Goal: Task Accomplishment & Management: Manage account settings

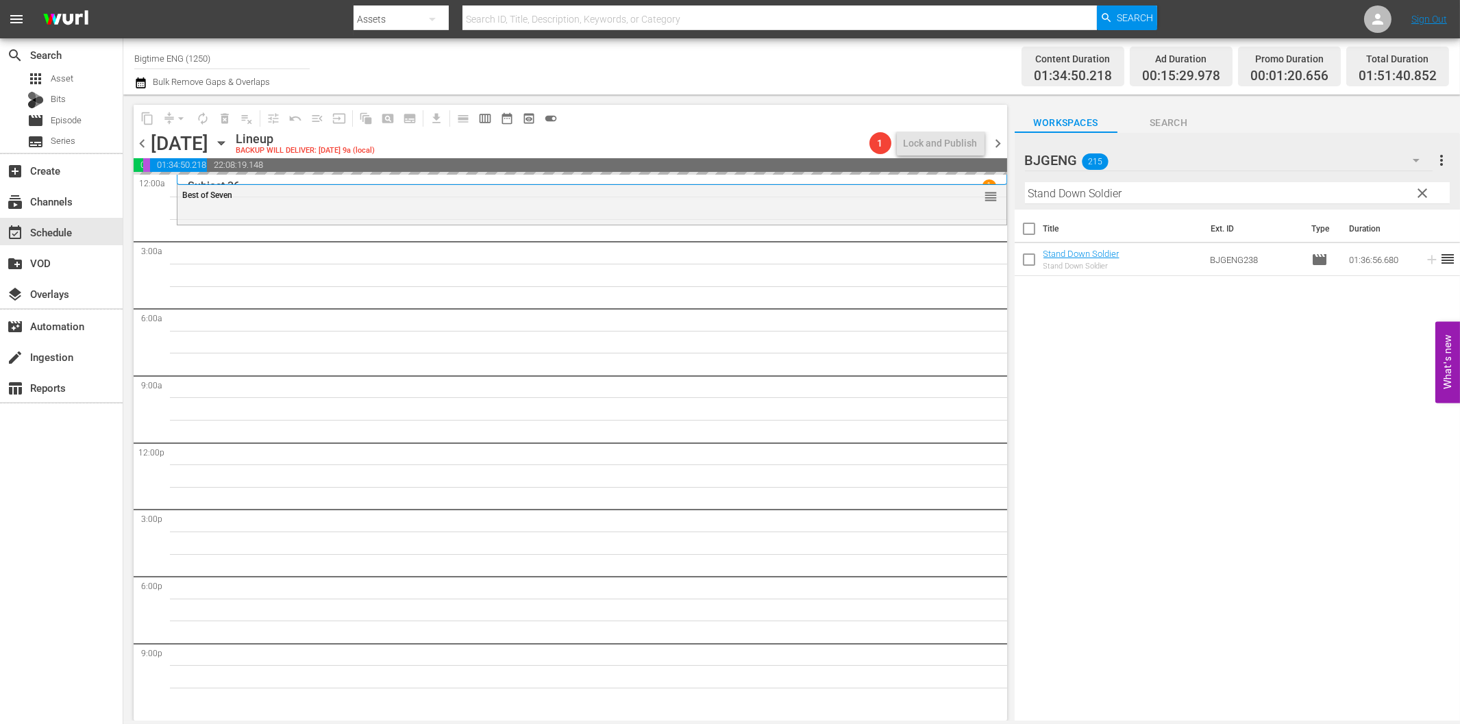
click at [138, 140] on span "chevron_left" at bounding box center [142, 143] width 17 height 17
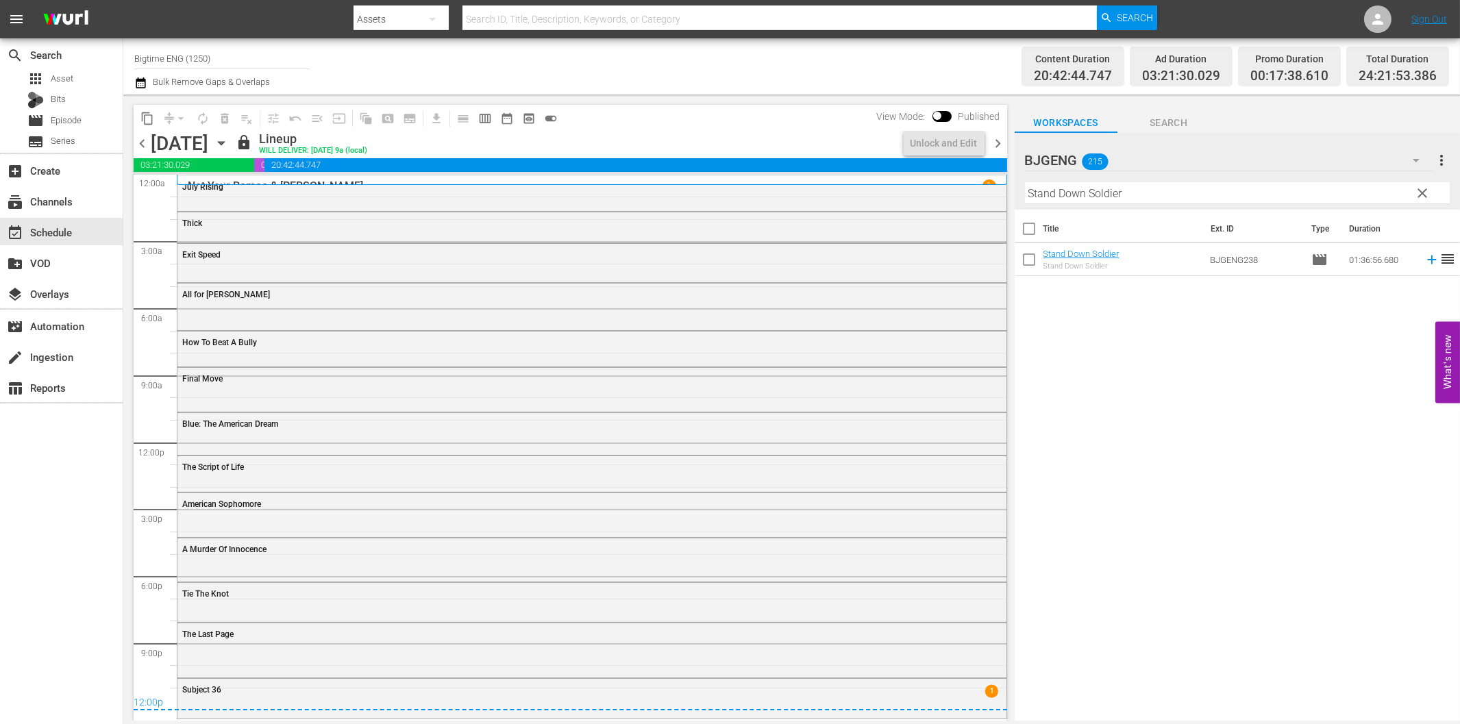
click at [998, 142] on span "chevron_right" at bounding box center [998, 143] width 17 height 17
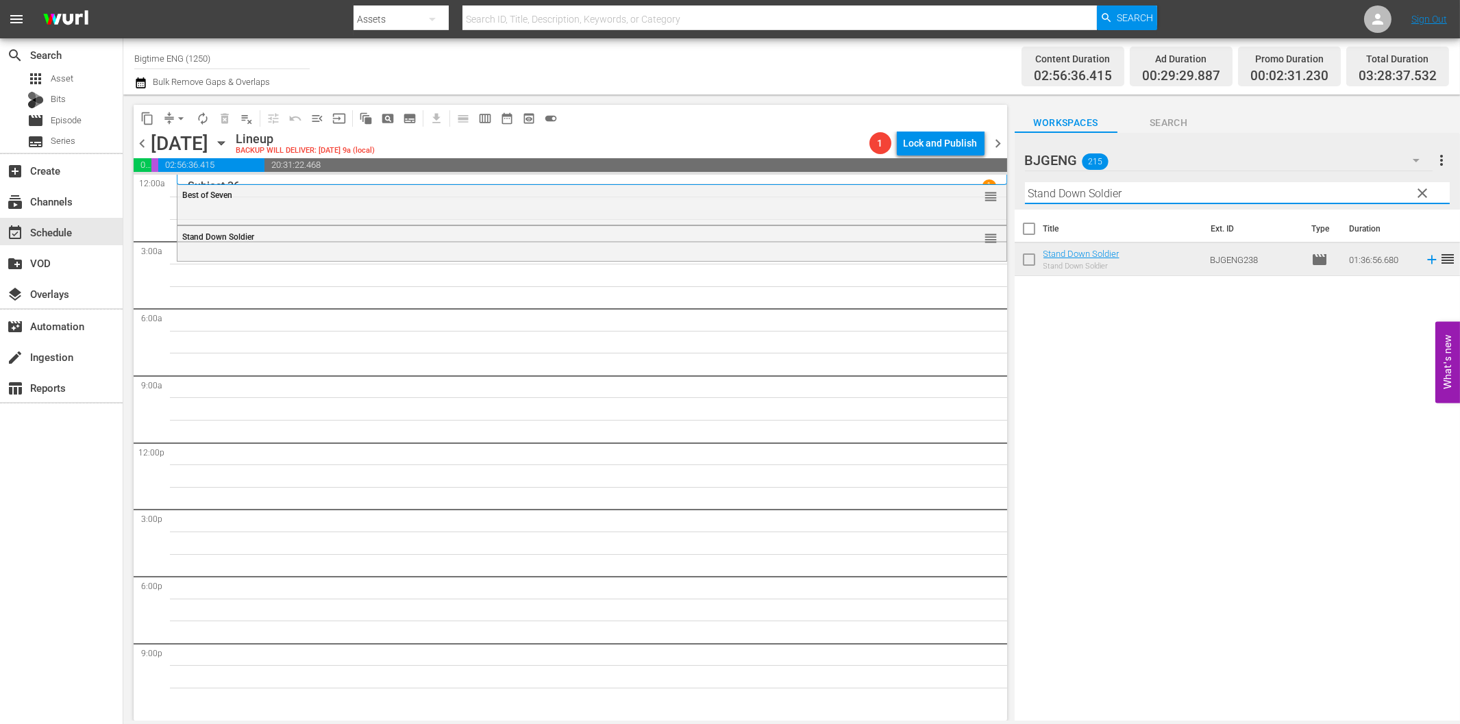
click at [1265, 195] on input "Stand Down Soldier" at bounding box center [1237, 193] width 425 height 22
paste input "TangerineLAnd"
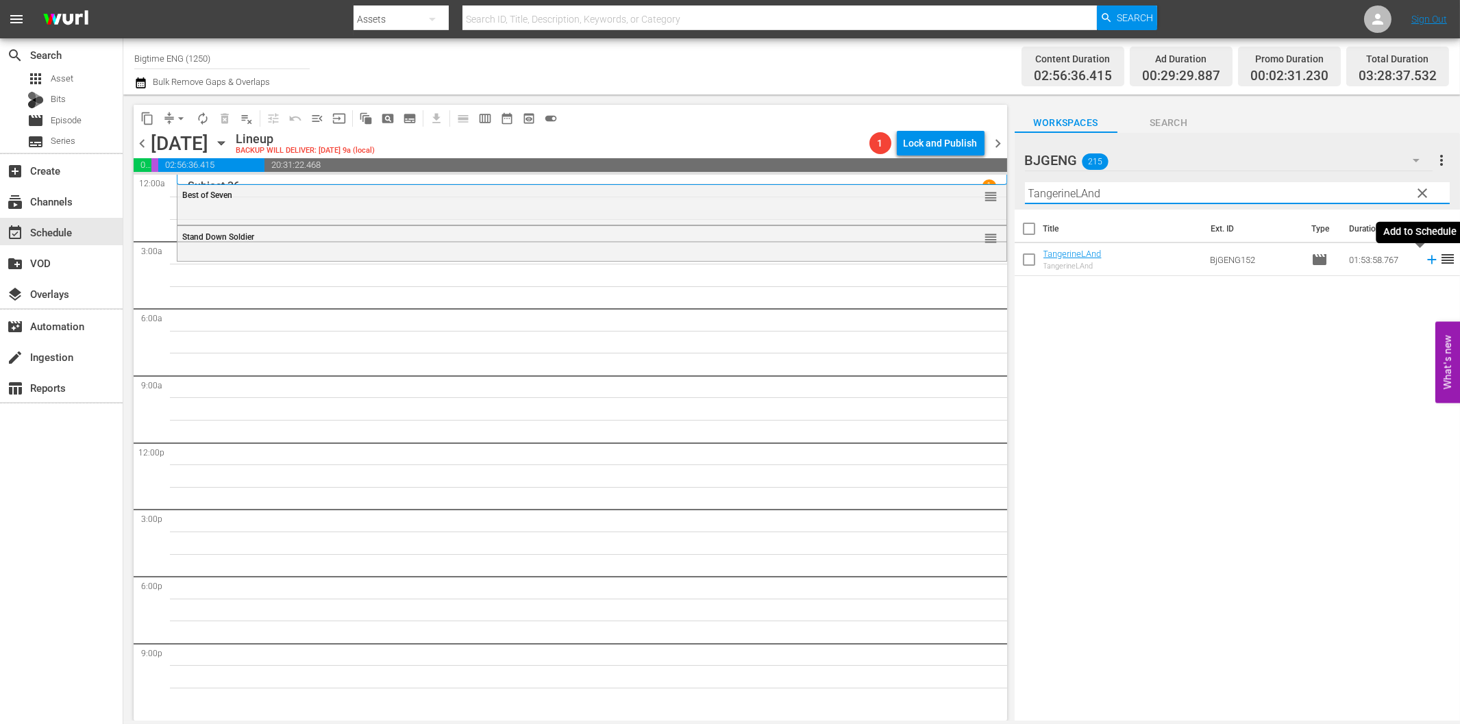
type input "TangerineLAnd"
drag, startPoint x: 1422, startPoint y: 264, endPoint x: 1413, endPoint y: 264, distance: 8.2
click at [1424, 264] on icon at bounding box center [1431, 259] width 15 height 15
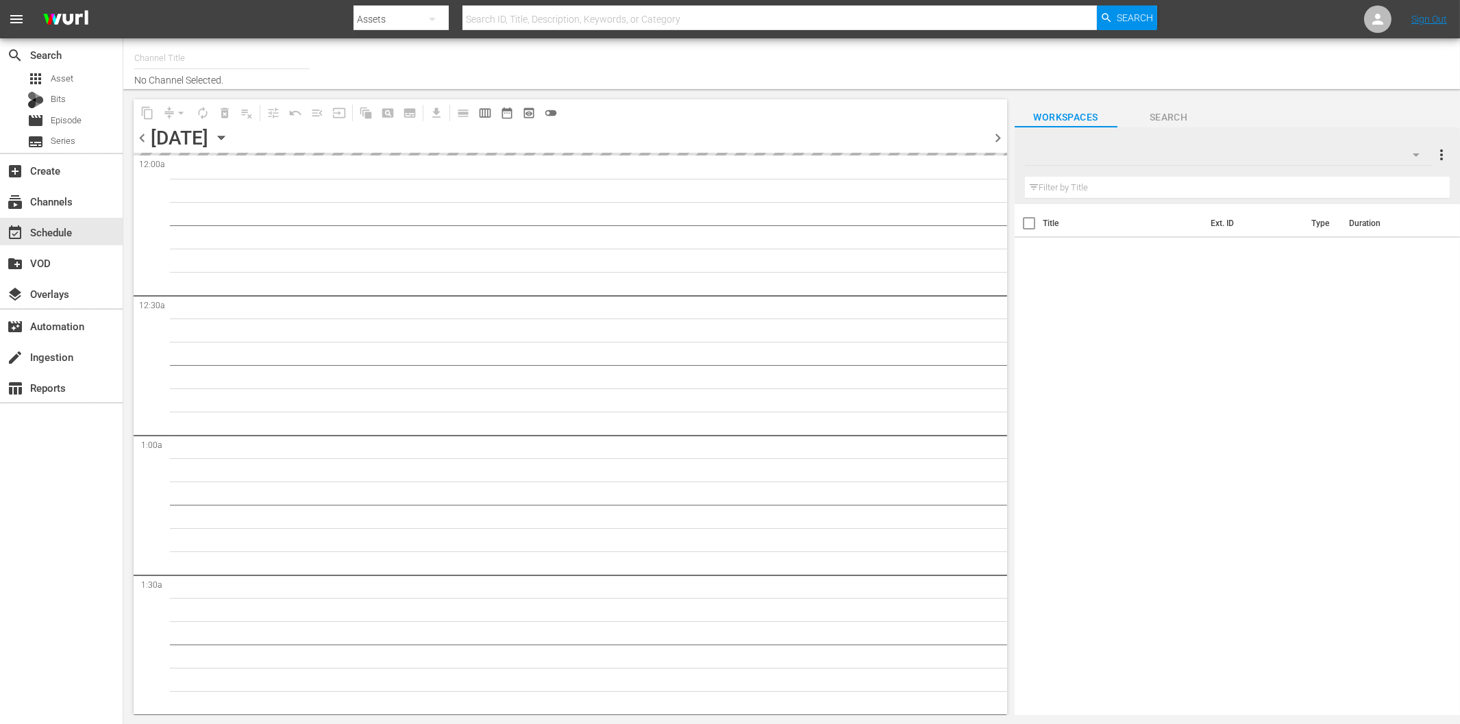
type input "Bigtime ENG (1250)"
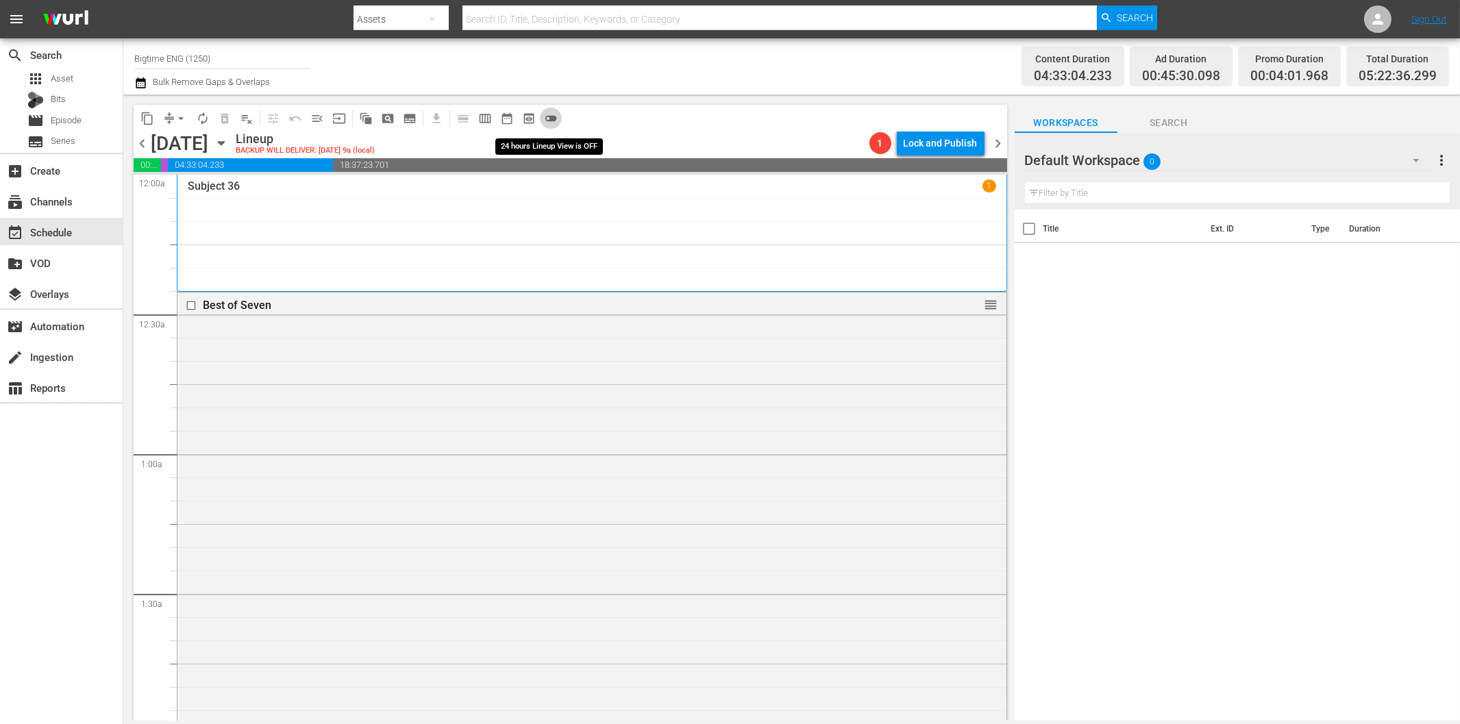
click at [549, 119] on span "toggle_off" at bounding box center [551, 119] width 14 height 14
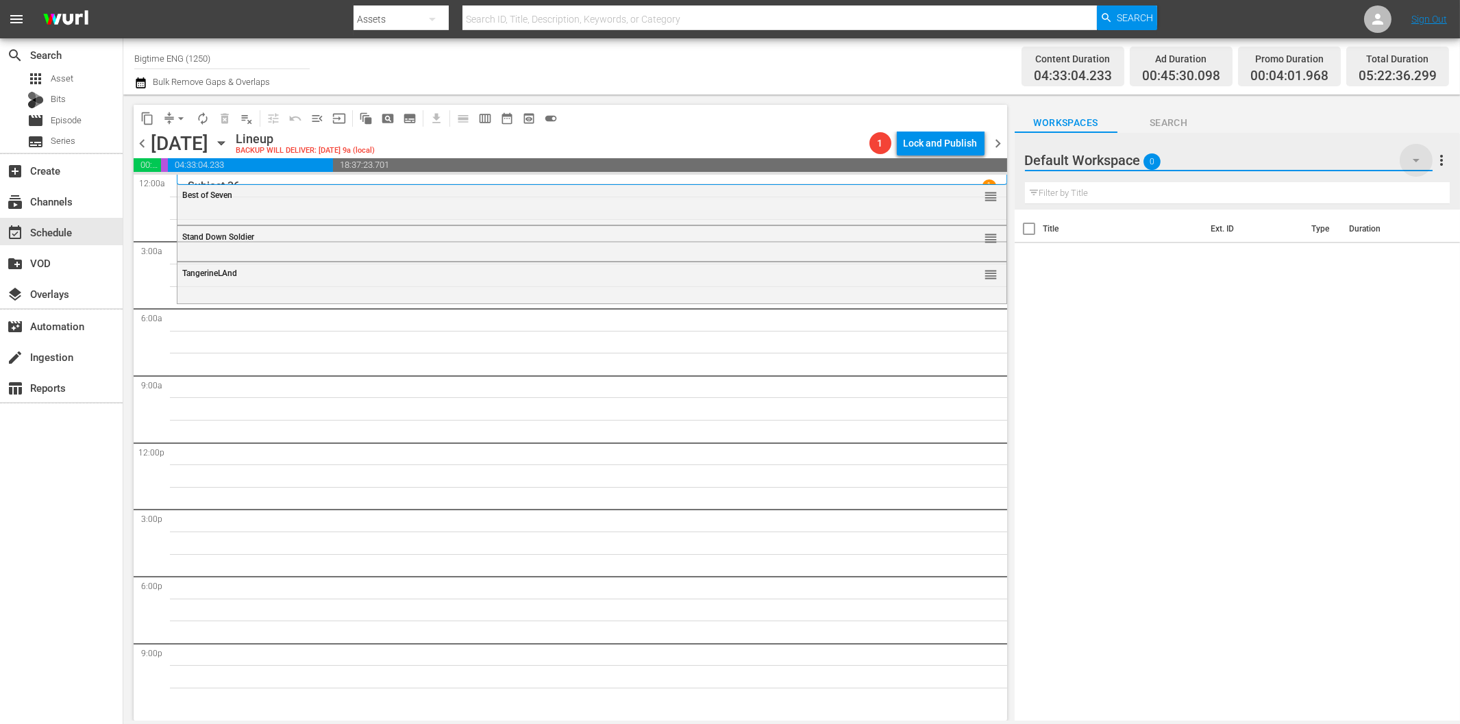
click at [1418, 160] on icon "button" at bounding box center [1416, 160] width 7 height 3
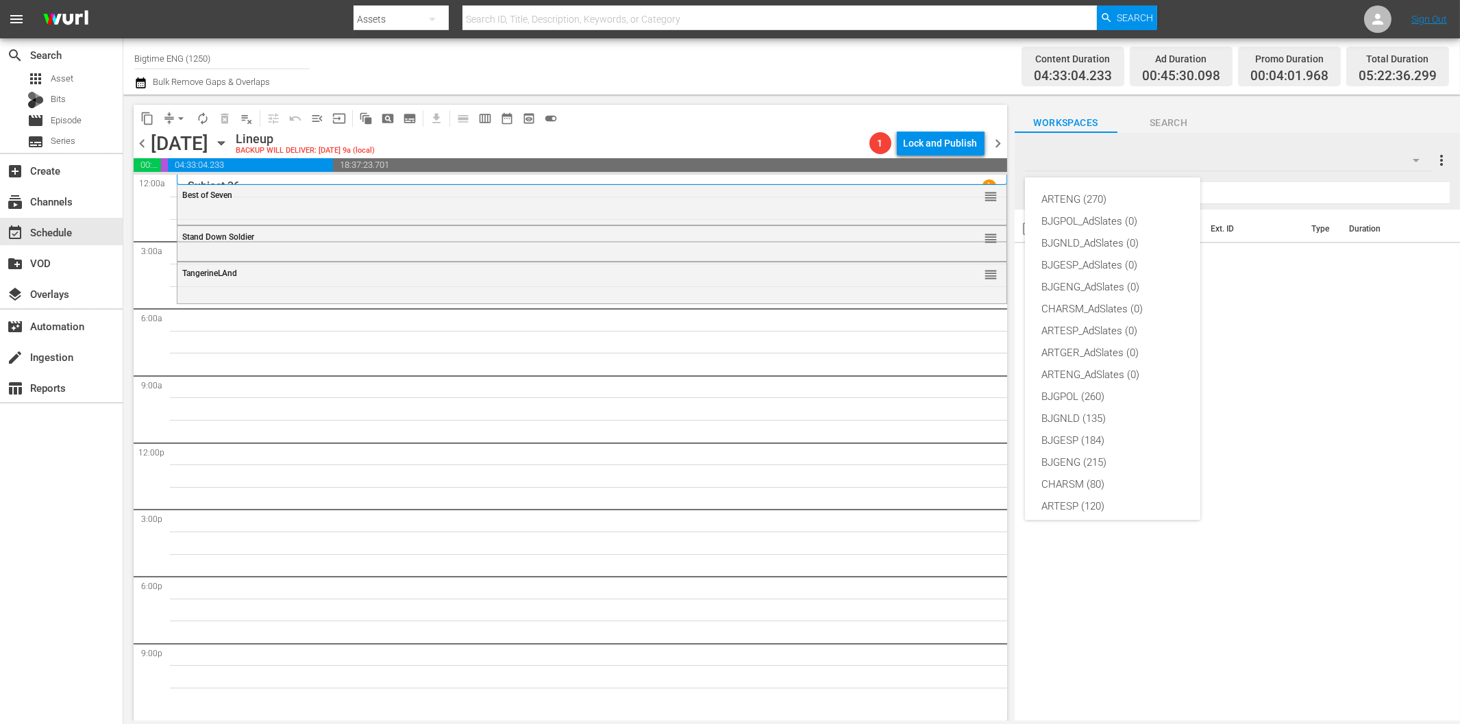
scroll to position [51, 0]
click at [1097, 406] on div "BJGENG (215)" at bounding box center [1112, 411] width 142 height 22
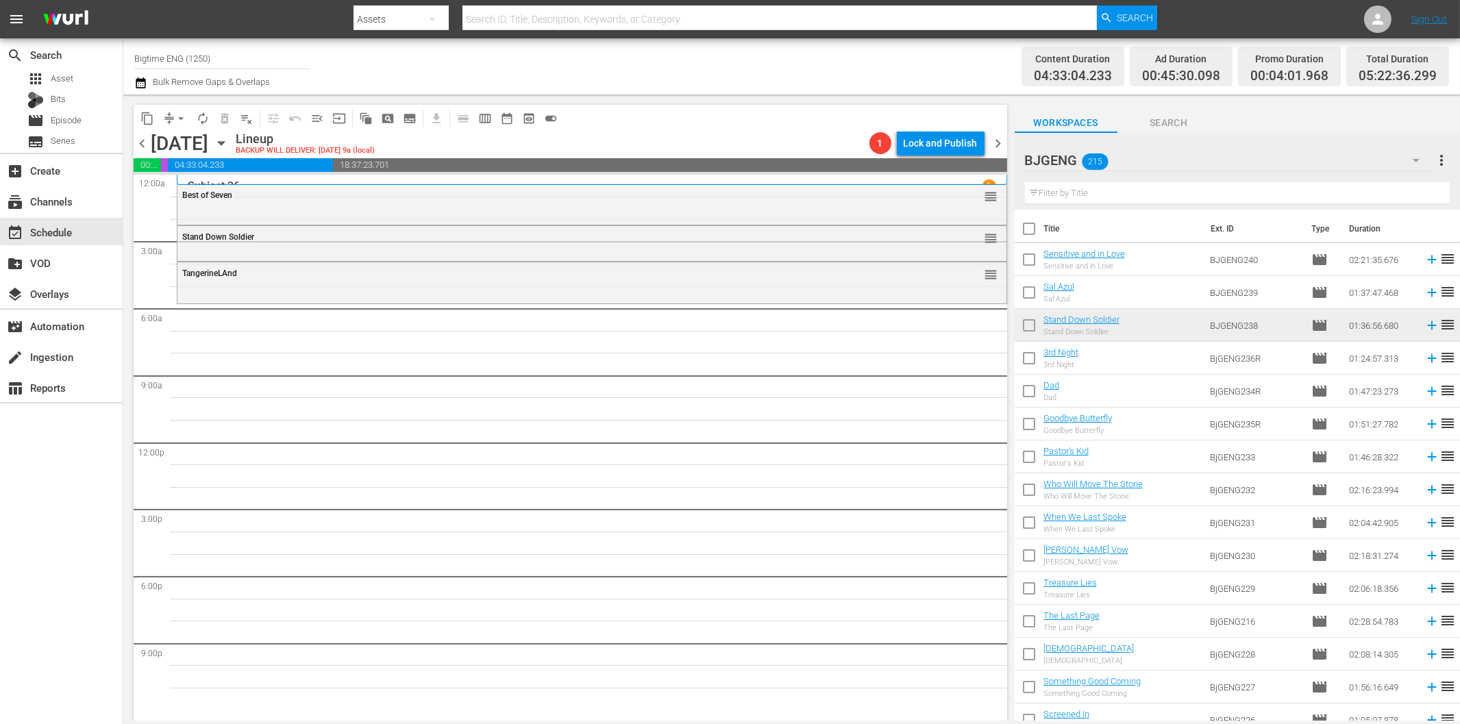
click at [1094, 193] on input "text" at bounding box center [1237, 193] width 425 height 22
paste input "Of Dice and Men"
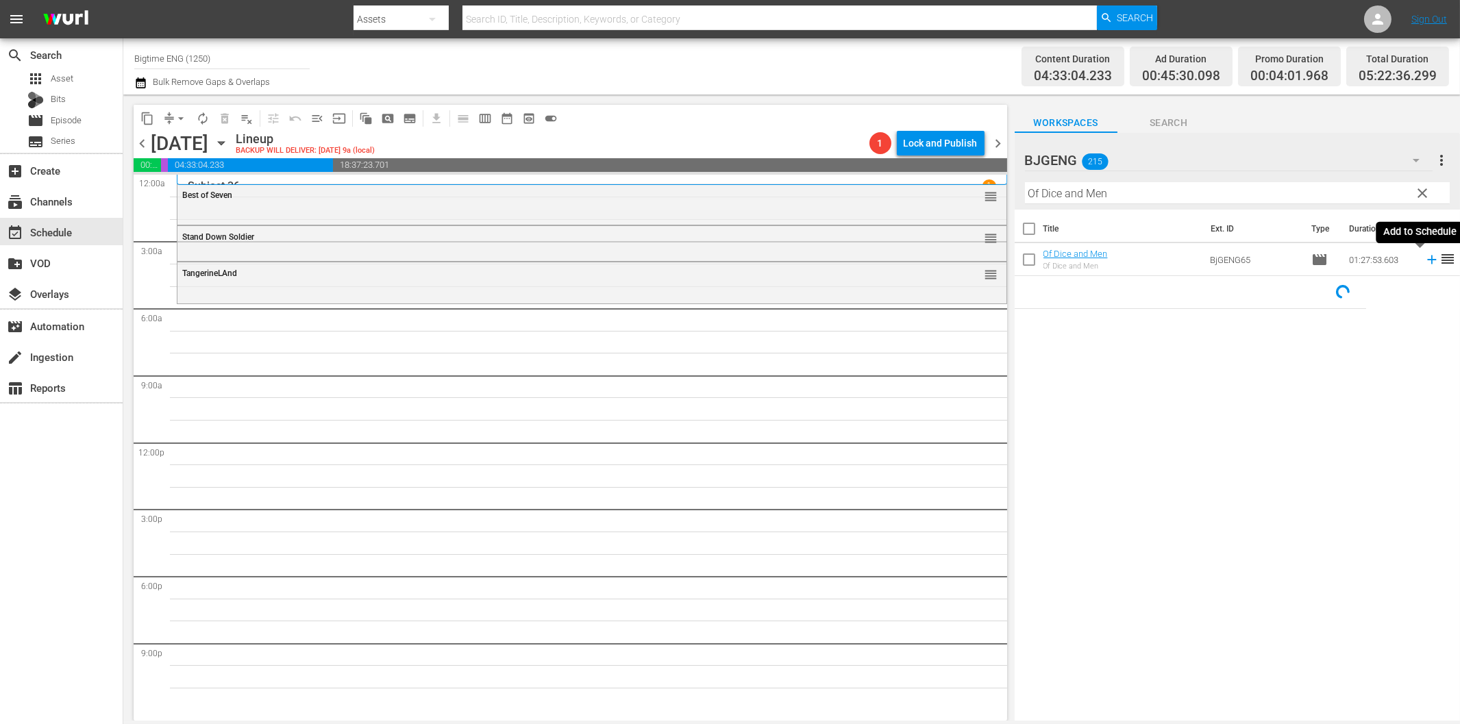
click at [1424, 263] on icon at bounding box center [1431, 259] width 15 height 15
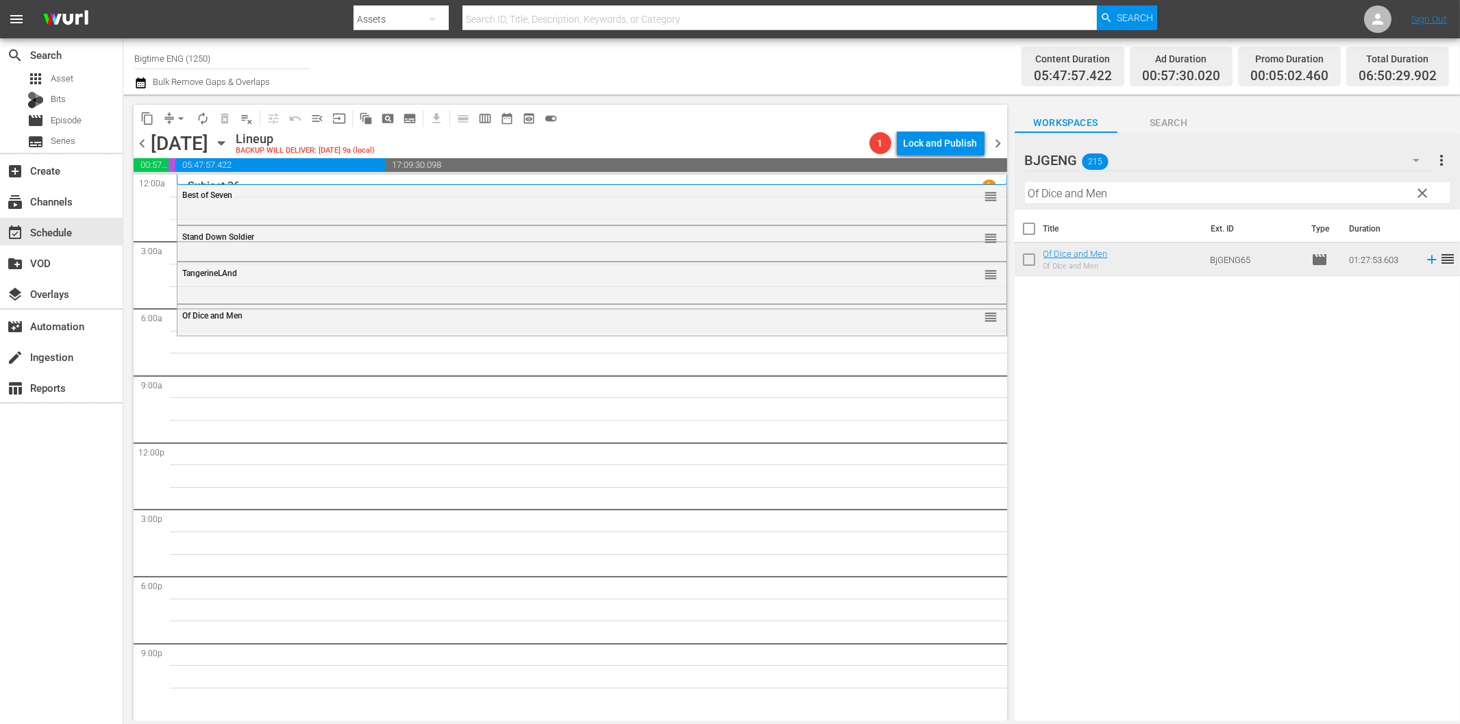
click at [1117, 194] on input "Of Dice and Men" at bounding box center [1237, 193] width 425 height 22
paste input "In Critical Conditio"
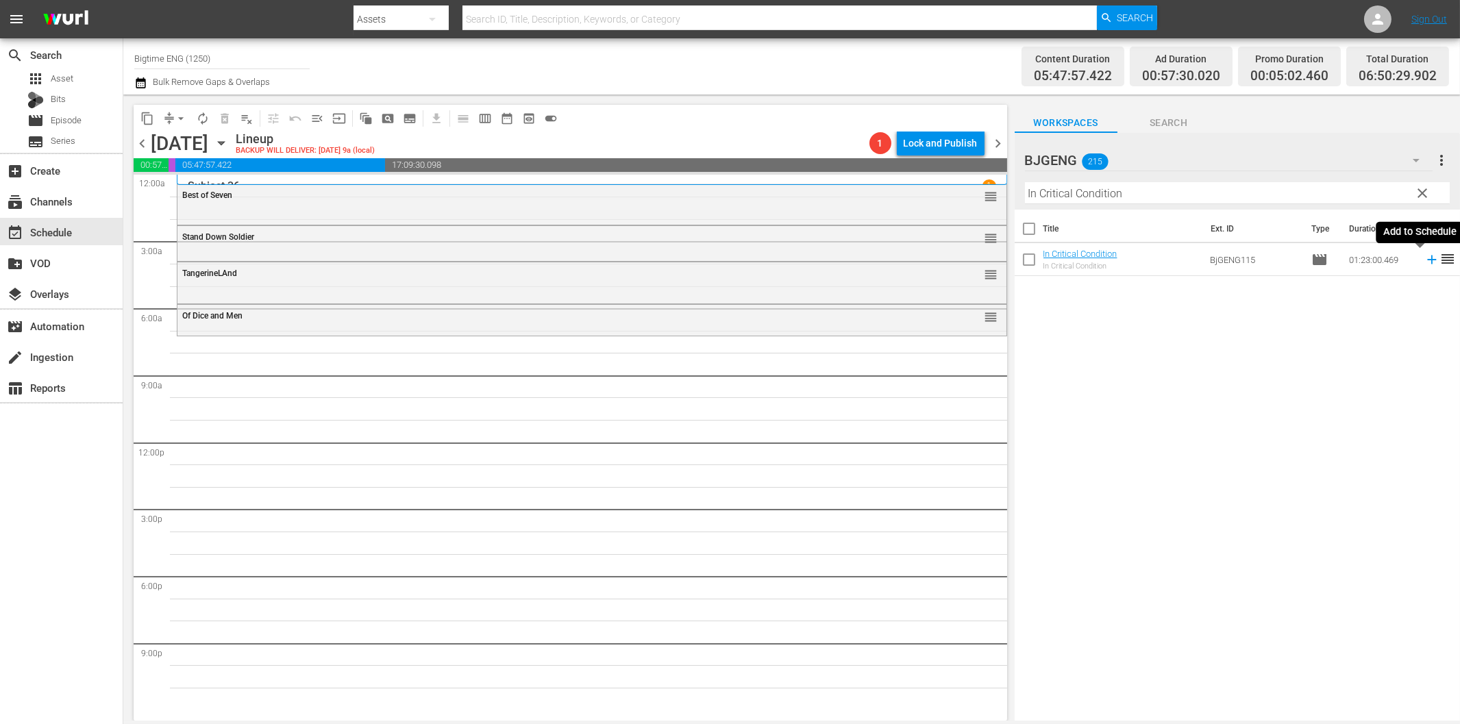
click at [1427, 259] on icon at bounding box center [1431, 260] width 9 height 9
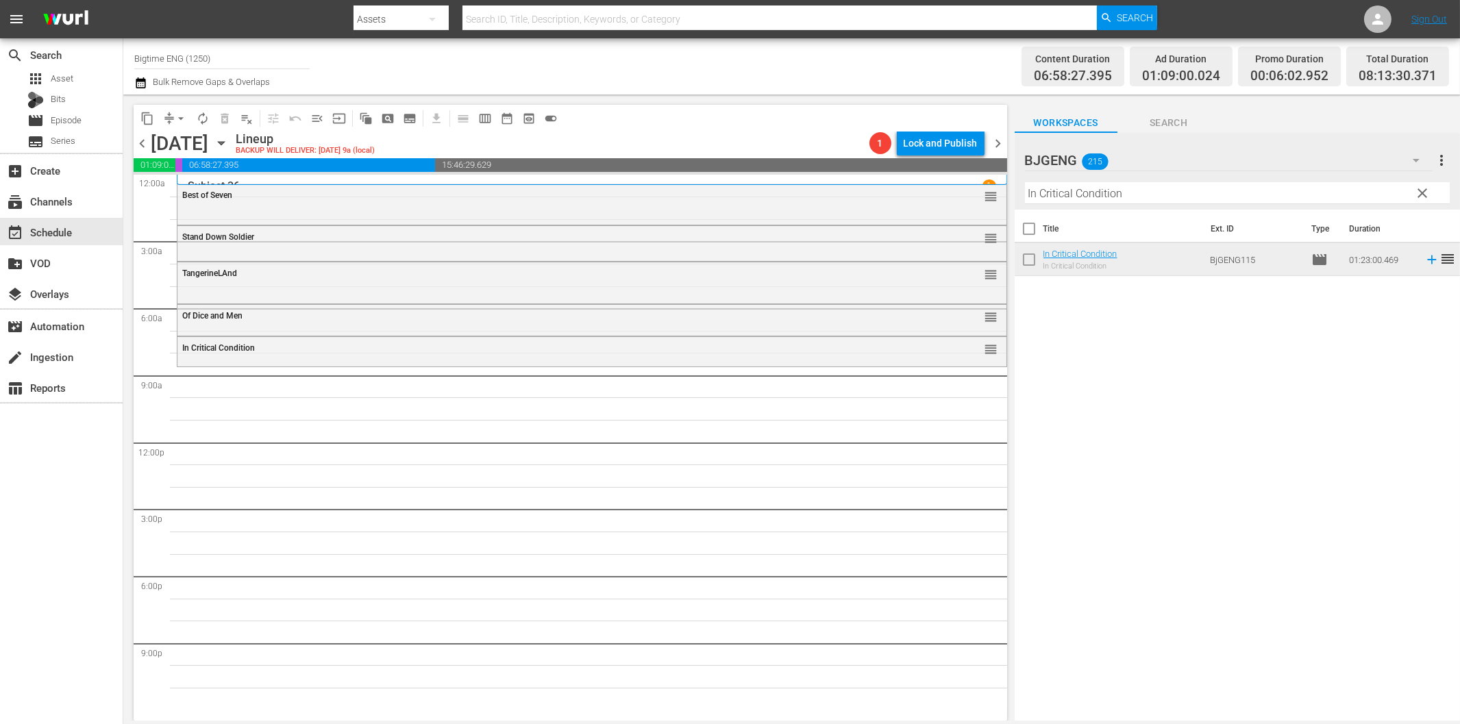
click at [1158, 388] on div "Title Ext. ID Type Duration In Critical Condition In Critical Condition BjGENG1…" at bounding box center [1237, 466] width 445 height 513
click at [1100, 195] on input "In Critical Condition" at bounding box center [1237, 193] width 425 height 22
paste input "My First Miracle"
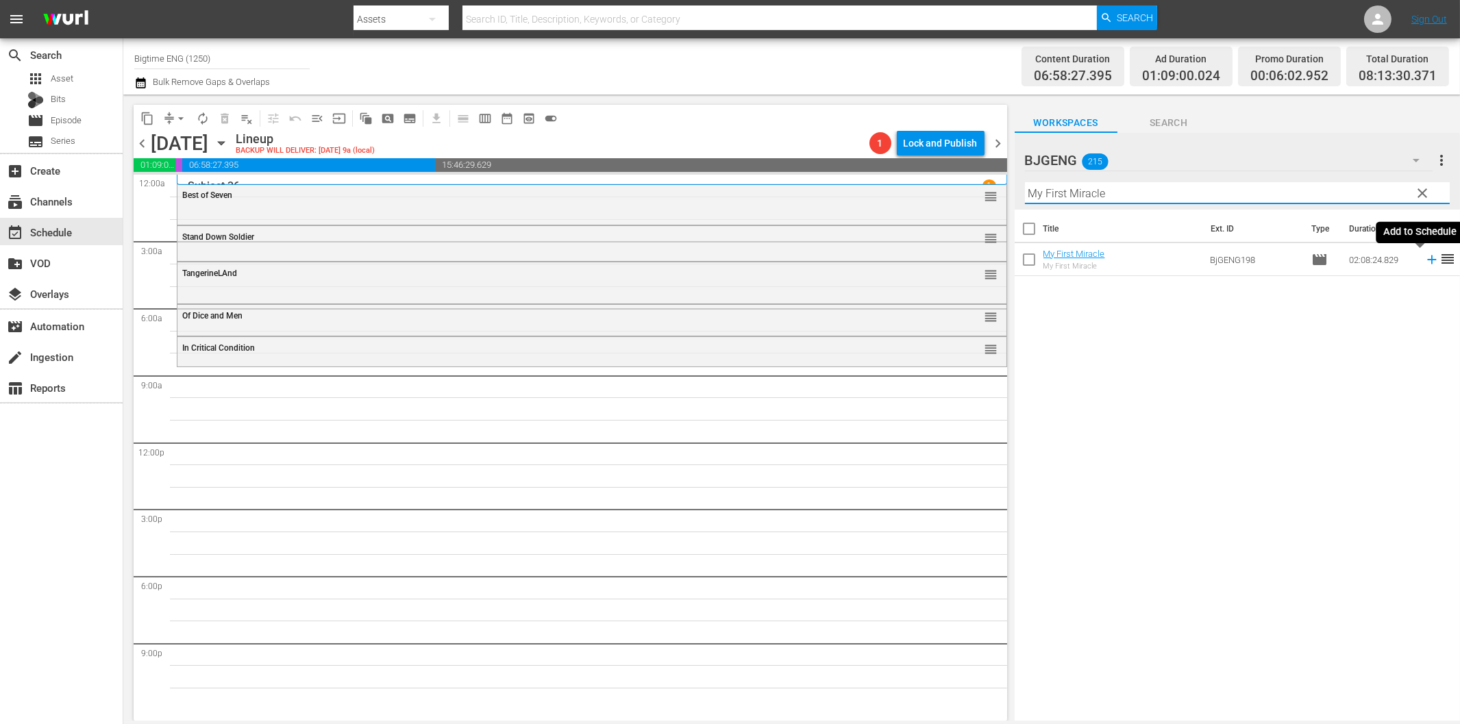
click at [1424, 262] on icon at bounding box center [1431, 259] width 15 height 15
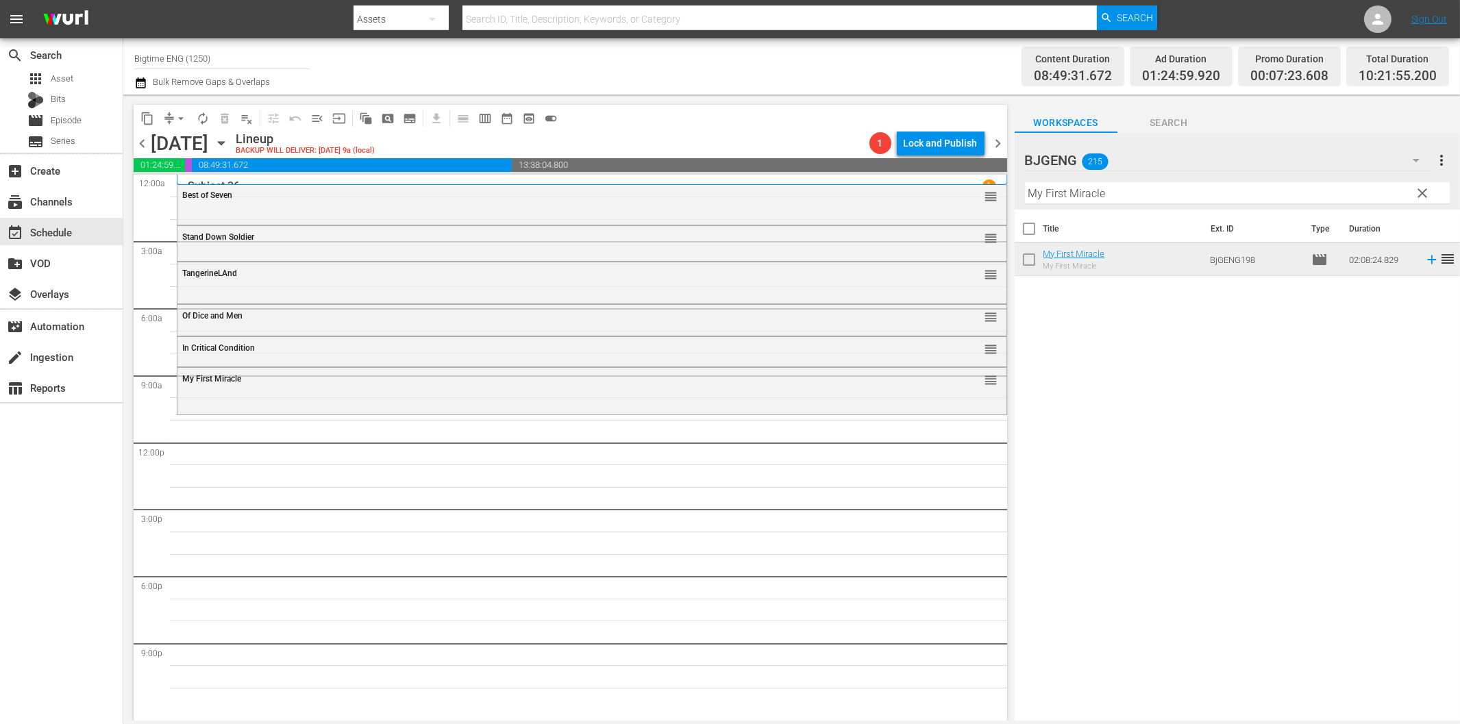
click at [1223, 200] on input "My First Miracle" at bounding box center [1237, 193] width 425 height 22
paste input "Damaged Goods"
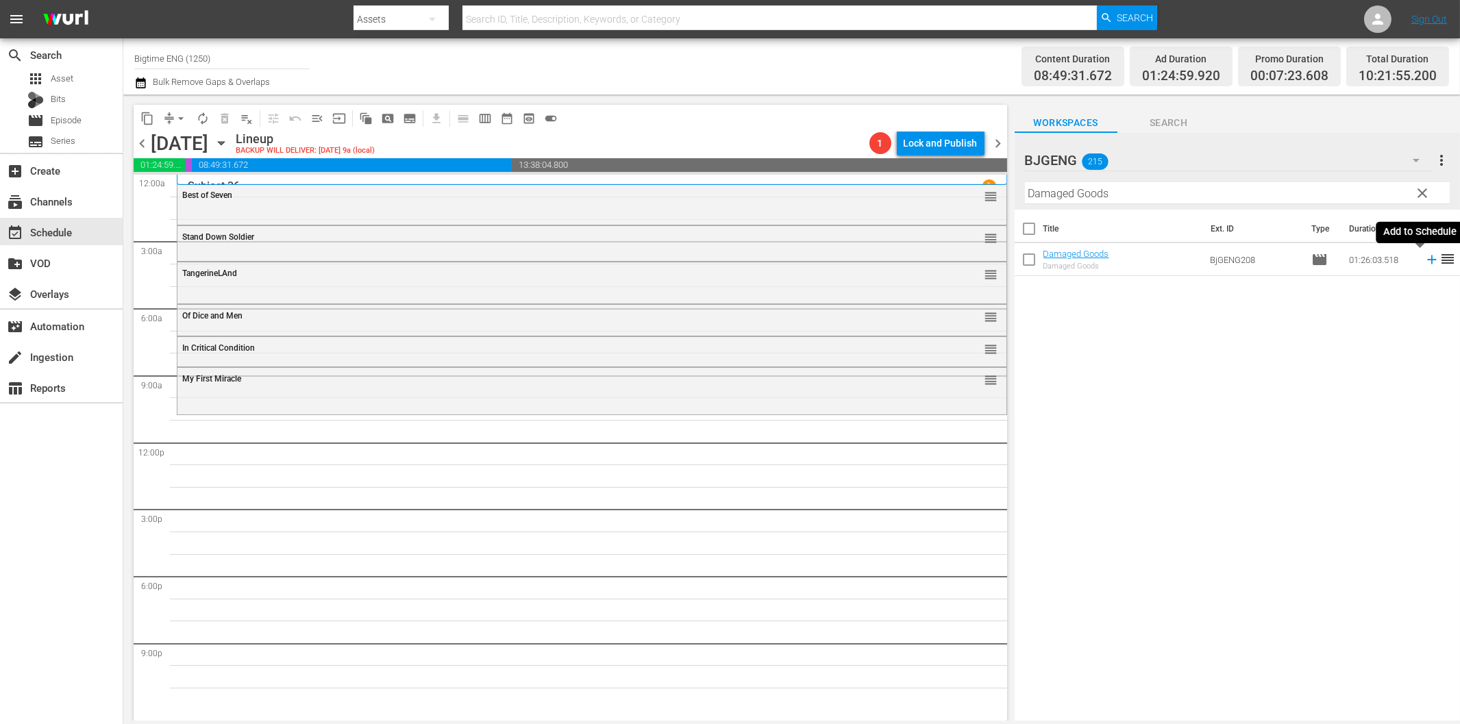
click at [1424, 261] on icon at bounding box center [1431, 259] width 15 height 15
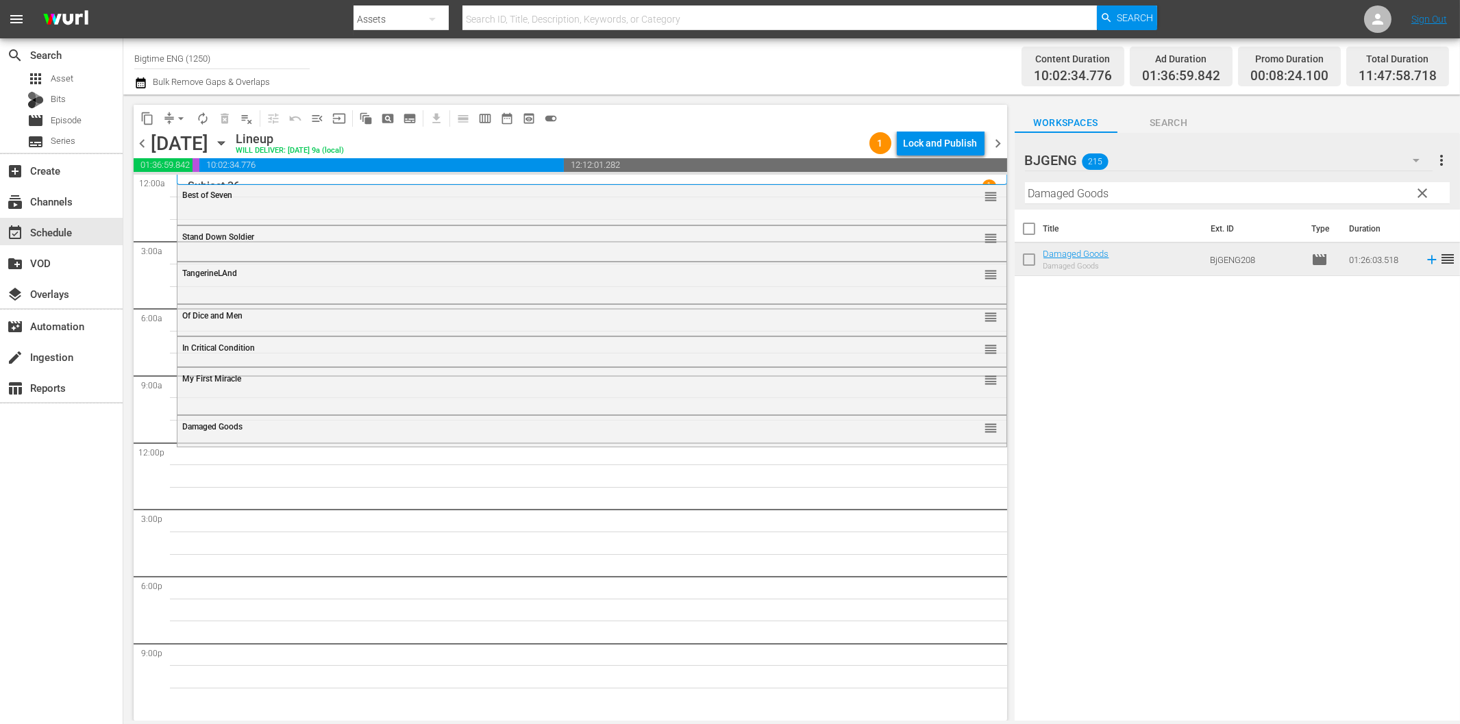
click at [1156, 190] on input "Damaged Goods" at bounding box center [1237, 193] width 425 height 22
paste input "Living with the Dead: A Love Story"
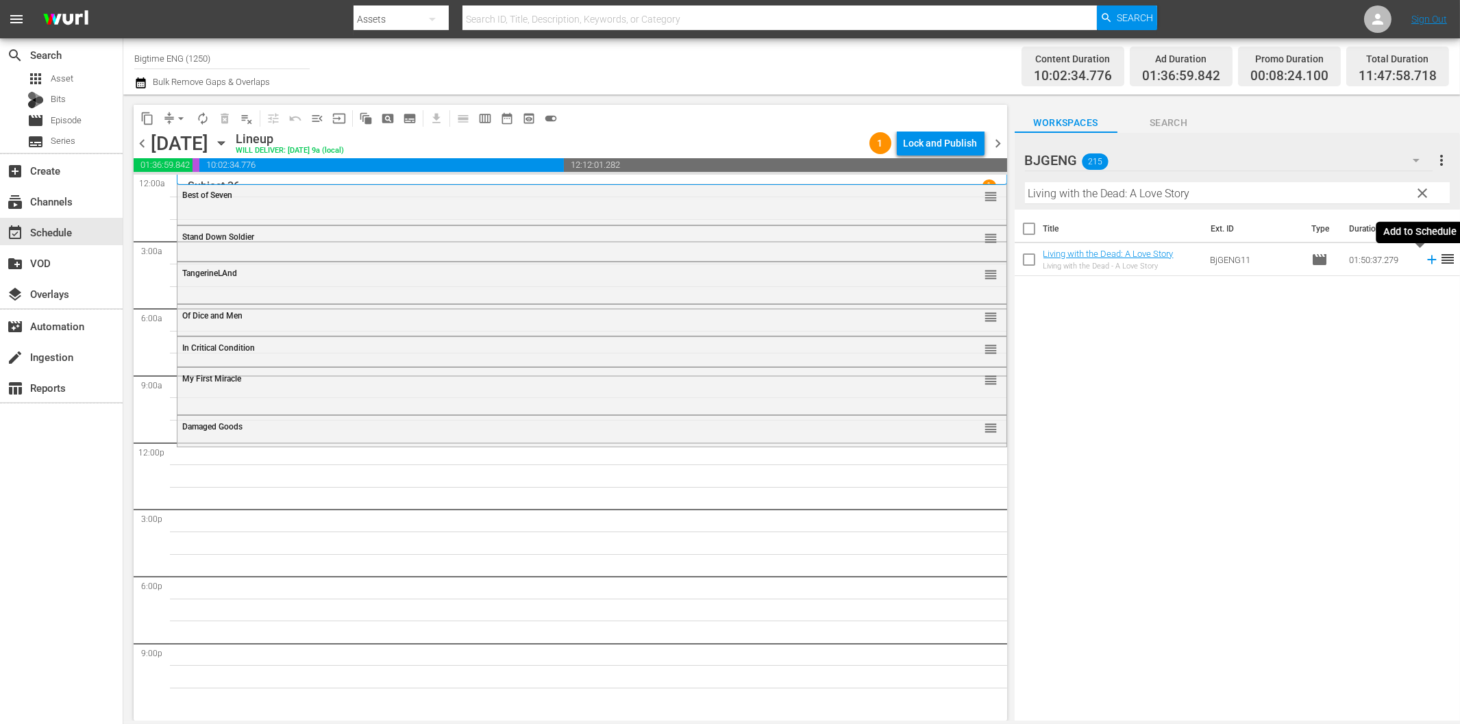
click at [1427, 261] on icon at bounding box center [1431, 260] width 9 height 9
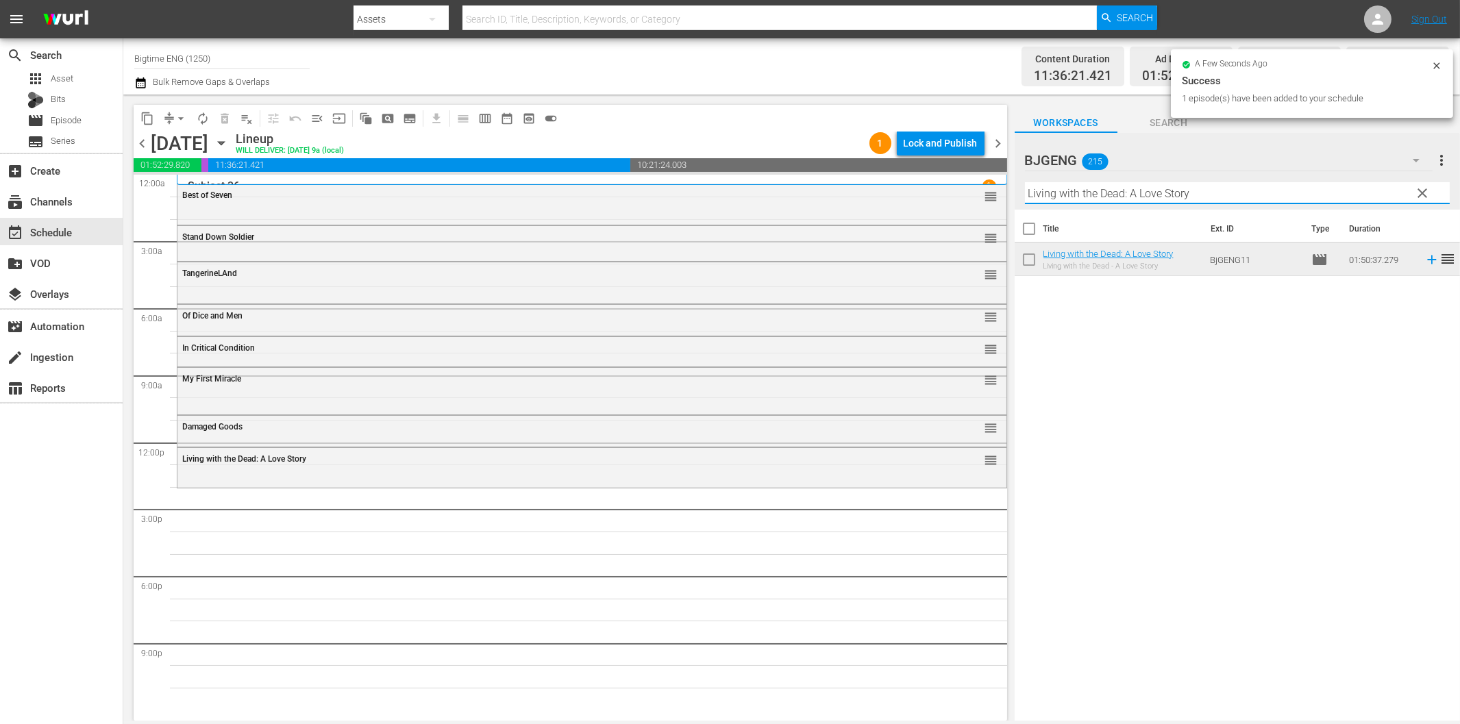
click at [1132, 188] on input "Living with the Dead: A Love Story" at bounding box center [1237, 193] width 425 height 22
paste input "Elephants"
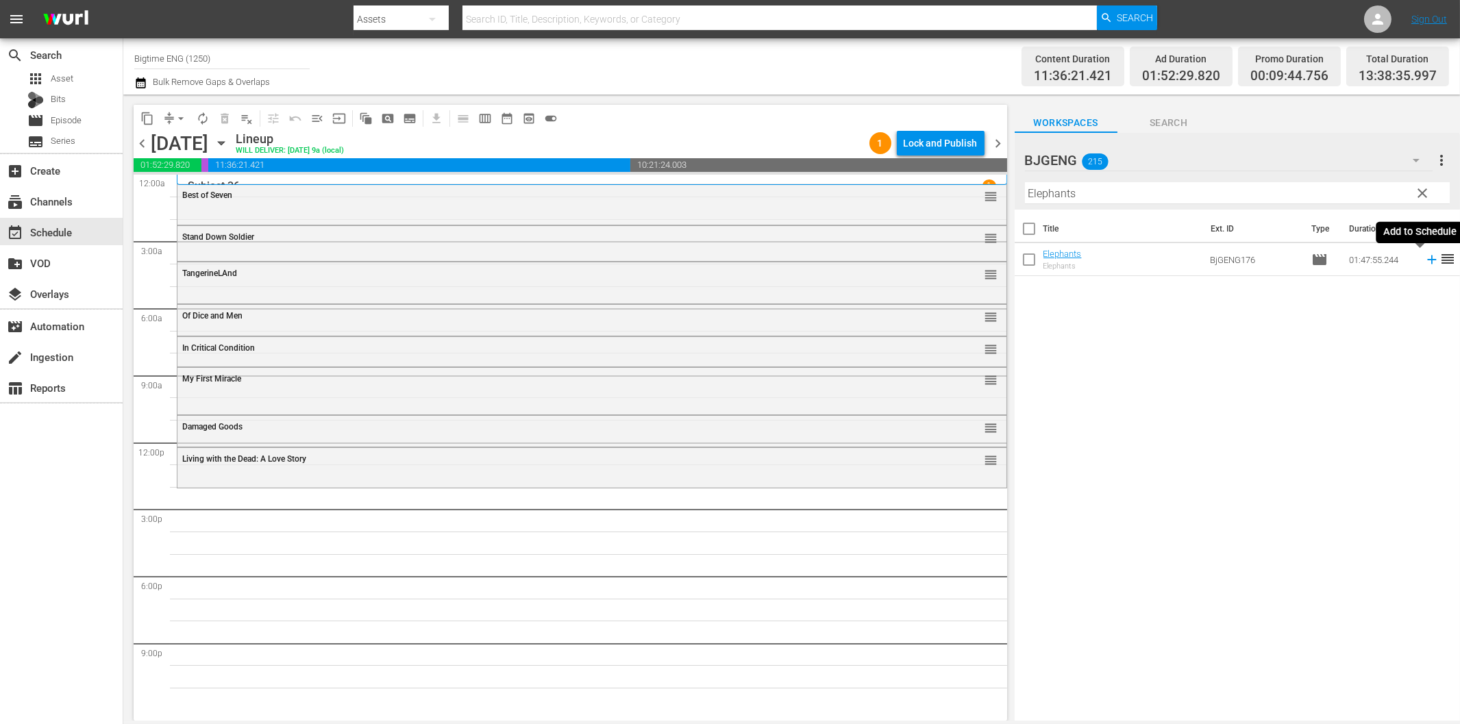
click at [1424, 256] on icon at bounding box center [1431, 259] width 15 height 15
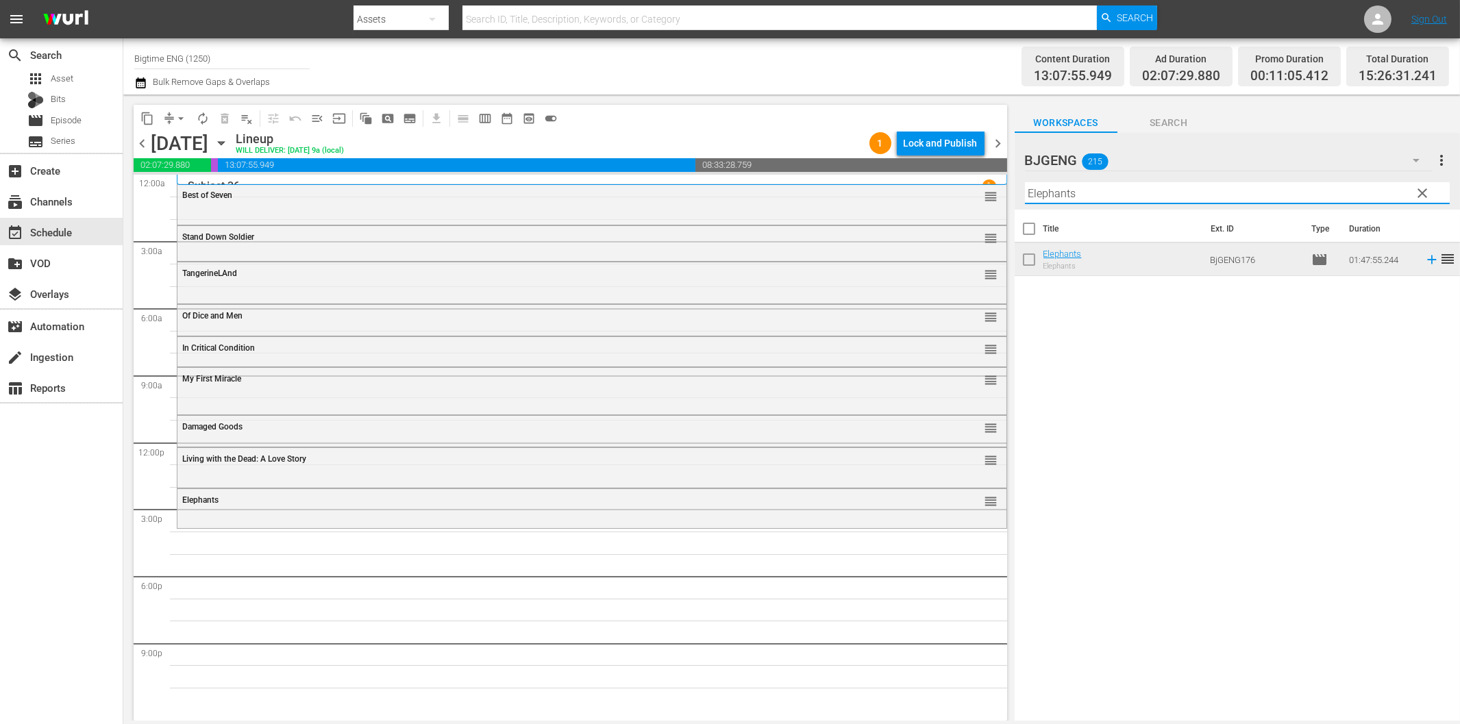
click at [1136, 195] on input "Elephants" at bounding box center [1237, 193] width 425 height 22
paste input "Heart of Wildernes"
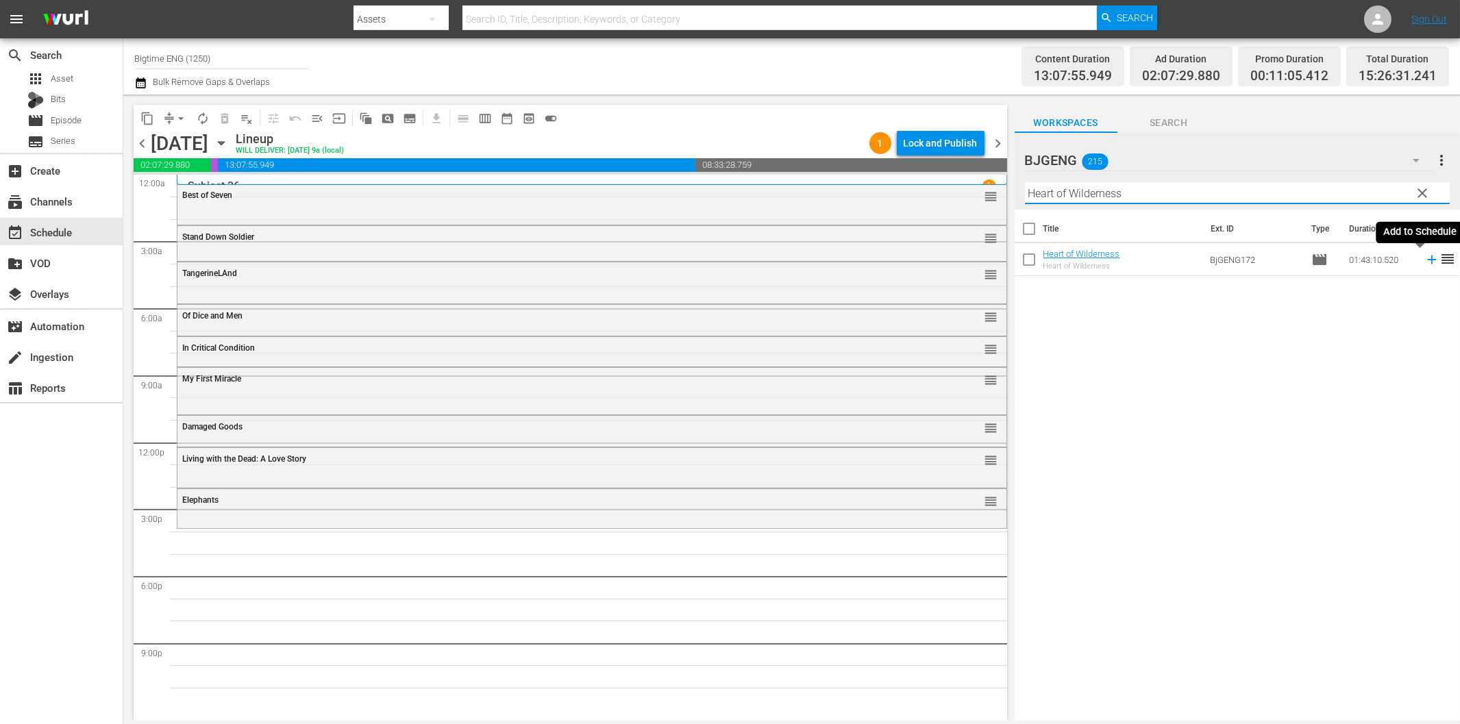
click at [1424, 263] on icon at bounding box center [1431, 259] width 15 height 15
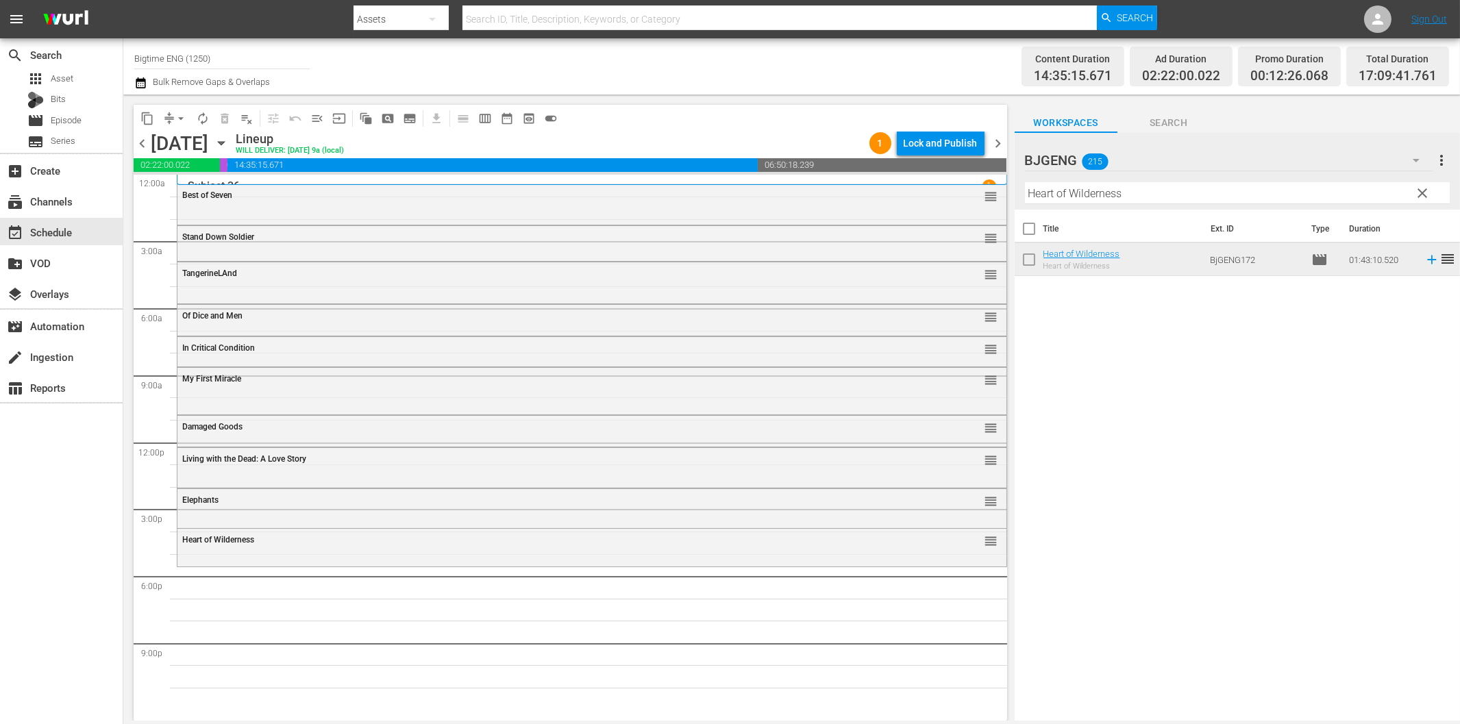
click at [1111, 201] on input "Heart of Wilderness" at bounding box center [1237, 193] width 425 height 22
paste input "[PERSON_NAME] Vow"
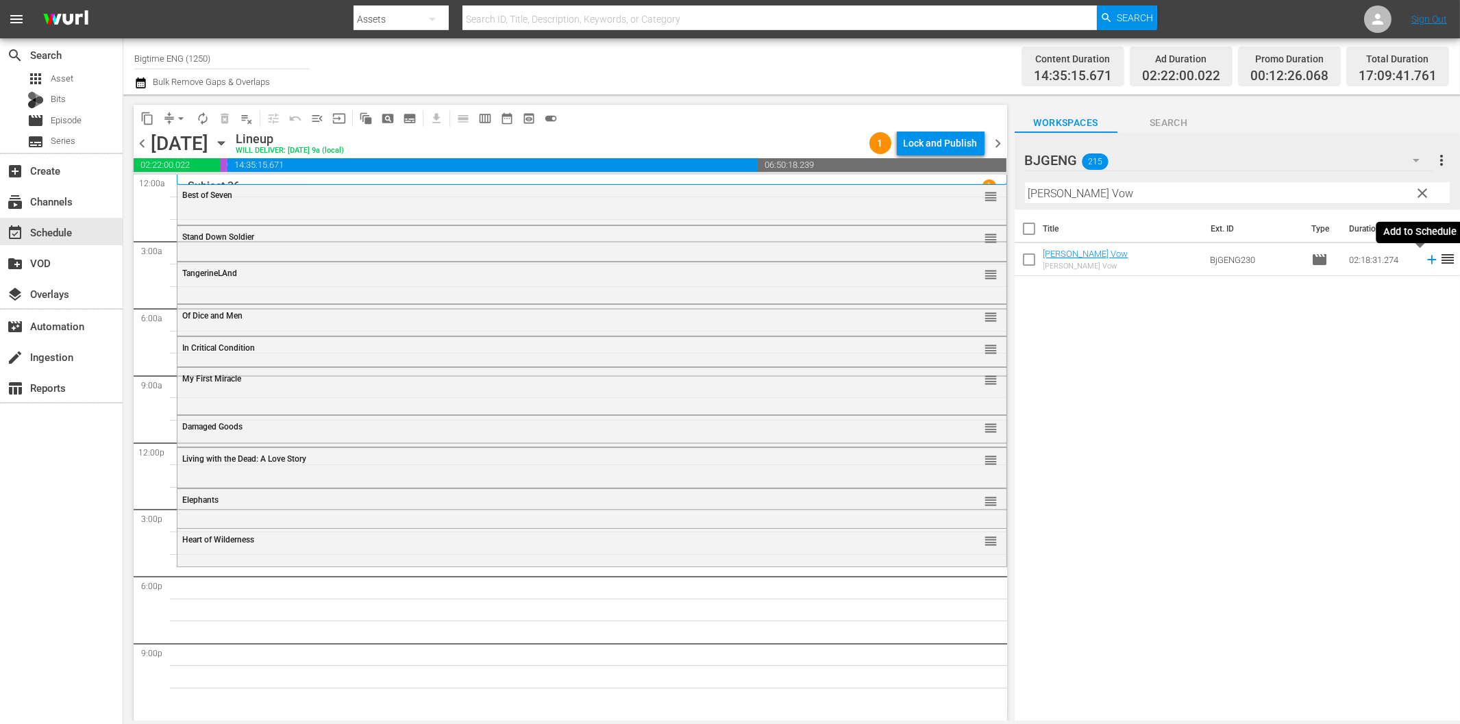
click at [1424, 258] on icon at bounding box center [1431, 259] width 15 height 15
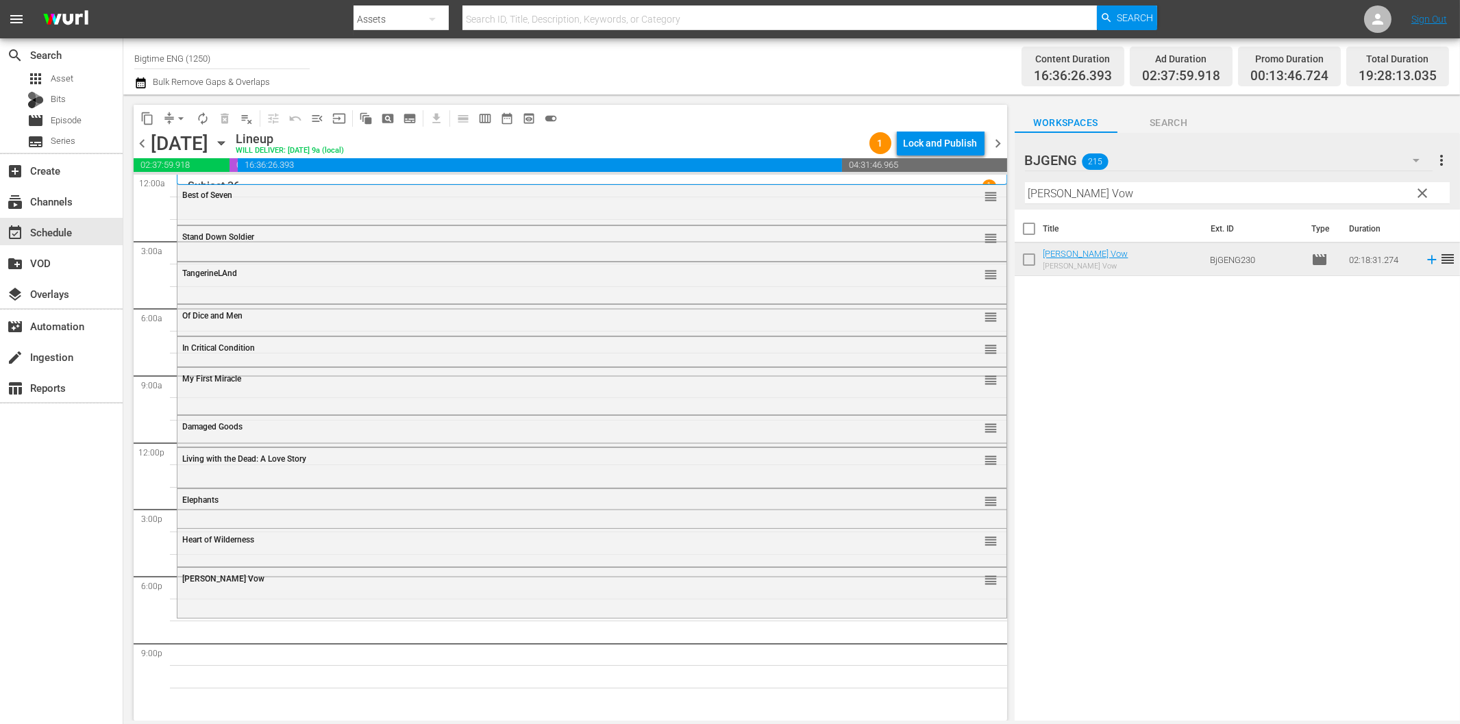
click at [1089, 188] on input "[PERSON_NAME] Vow" at bounding box center [1237, 193] width 425 height 22
paste input "Psychos"
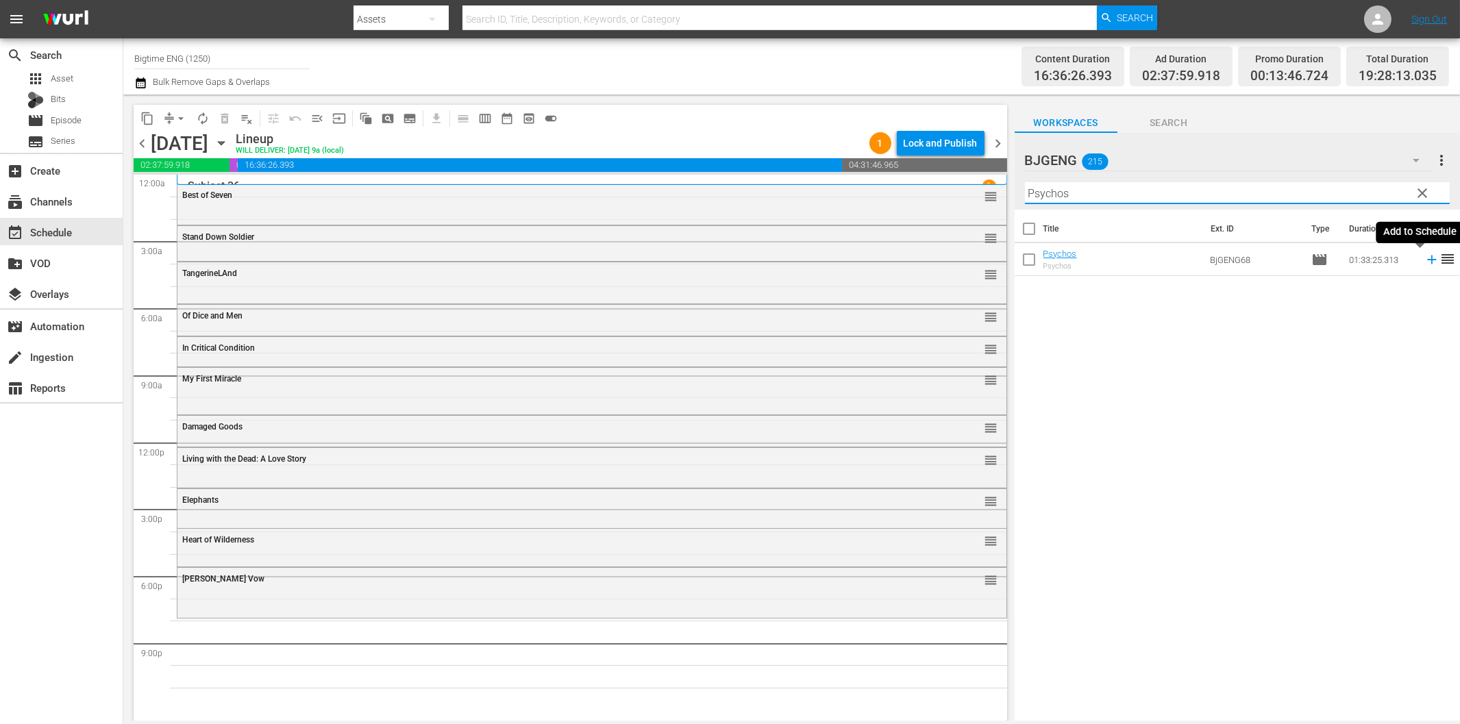
click at [1424, 258] on icon at bounding box center [1431, 259] width 15 height 15
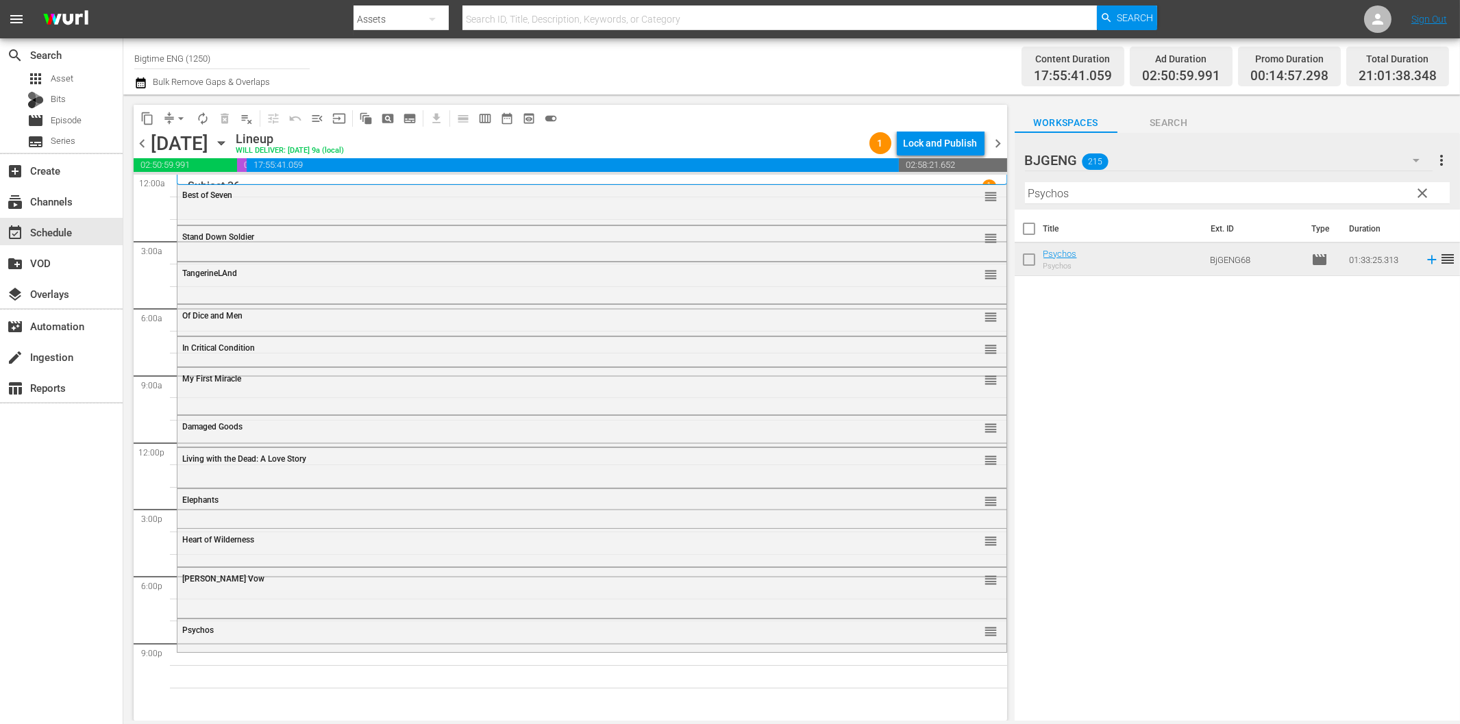
click at [1104, 189] on input "Psychos" at bounding box center [1237, 193] width 425 height 22
paste input "Dog Park"
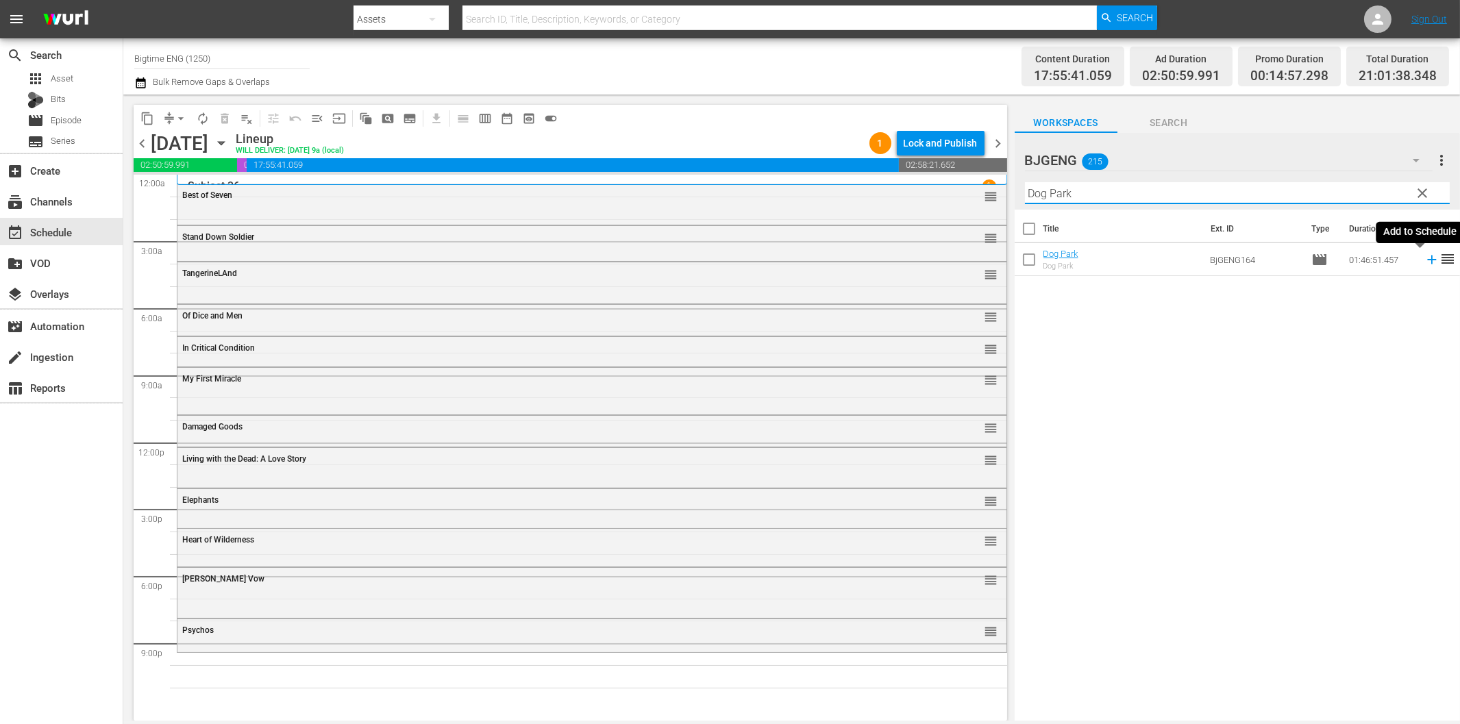
click at [1424, 255] on icon at bounding box center [1431, 259] width 15 height 15
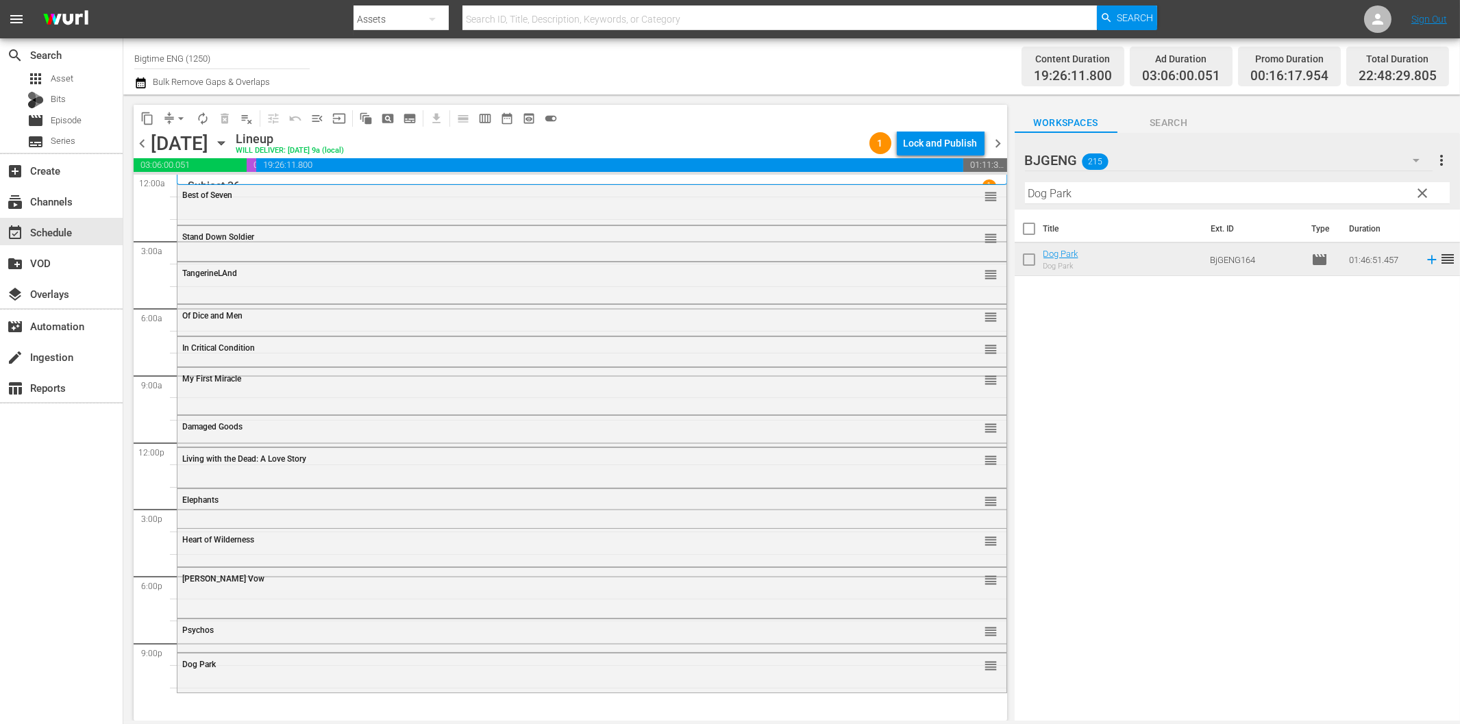
click at [1195, 193] on input "Dog Park" at bounding box center [1237, 193] width 425 height 22
paste input "ead On Arrival"
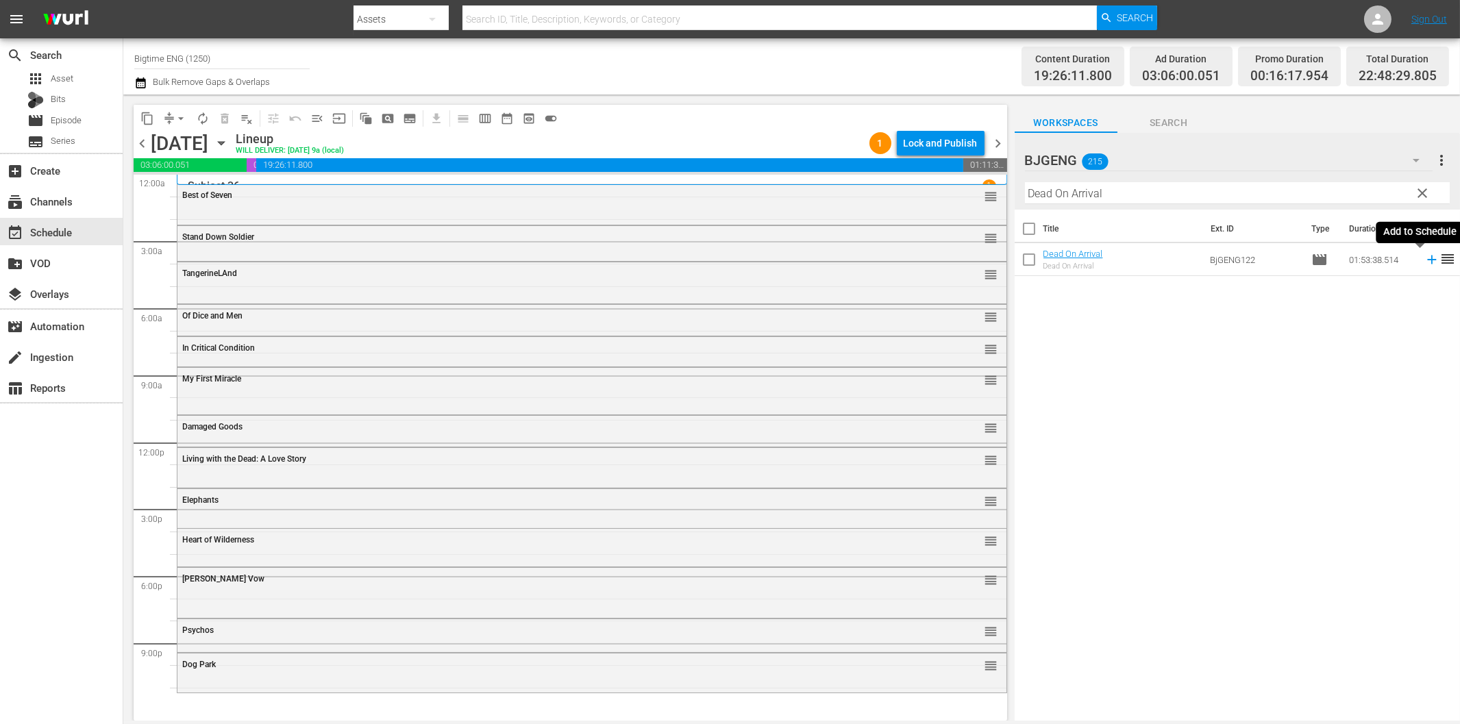
click at [1424, 262] on icon at bounding box center [1431, 259] width 15 height 15
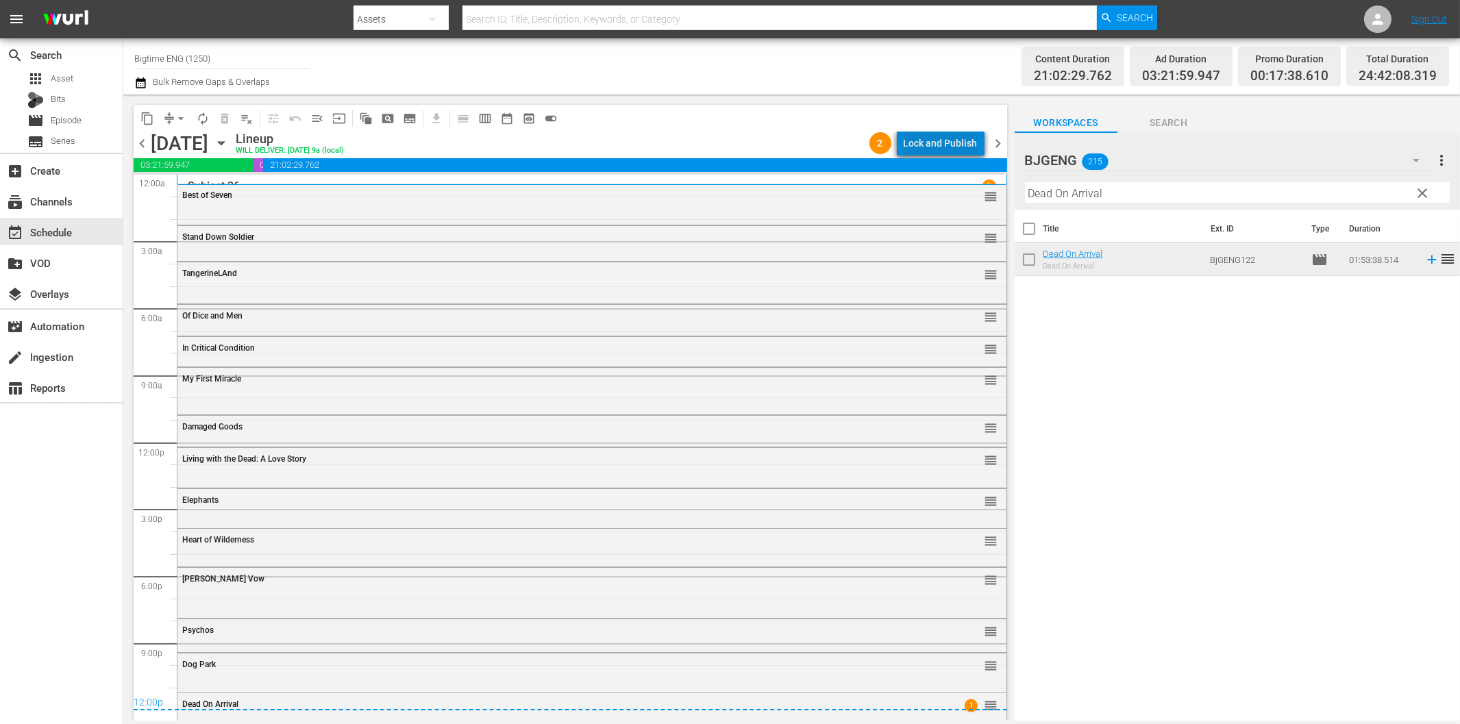
click at [956, 144] on div "Lock and Publish" at bounding box center [941, 143] width 74 height 25
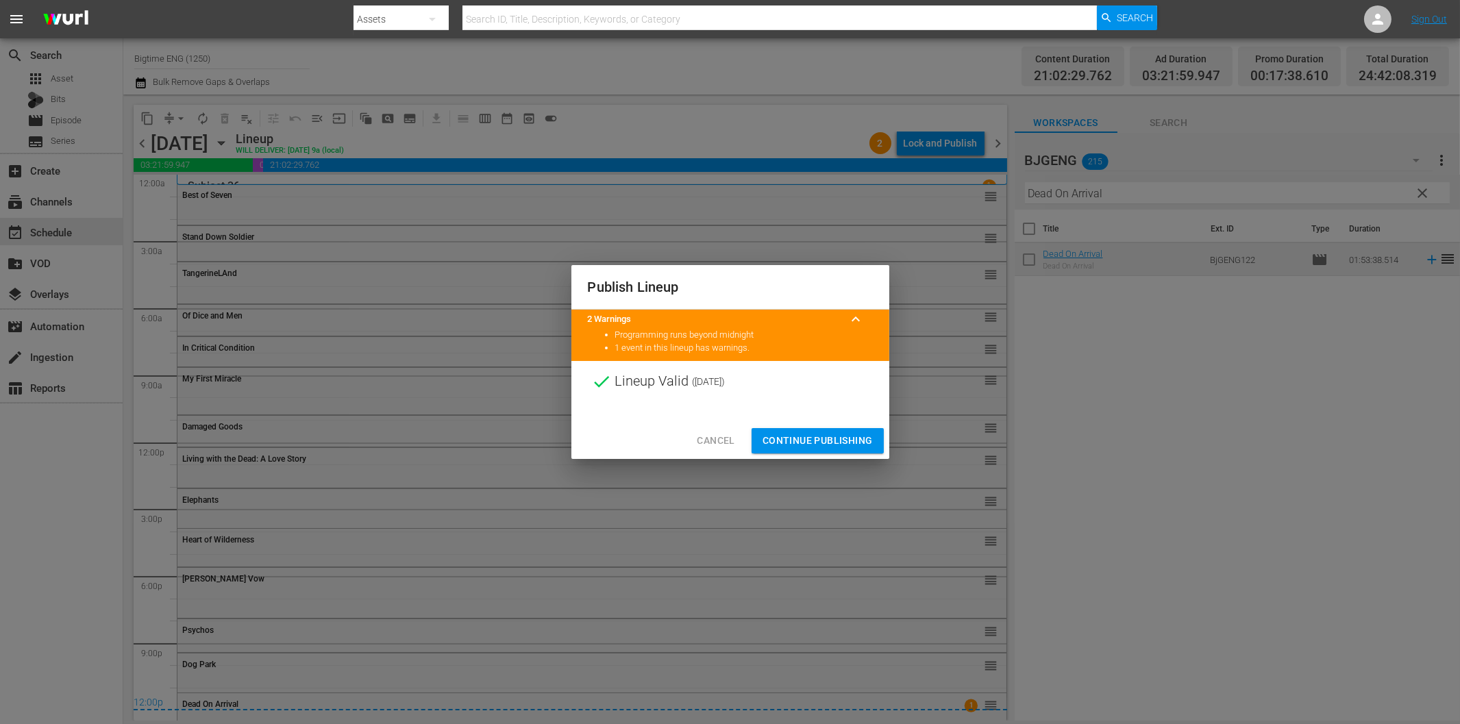
click at [852, 445] on span "Continue Publishing" at bounding box center [818, 440] width 110 height 17
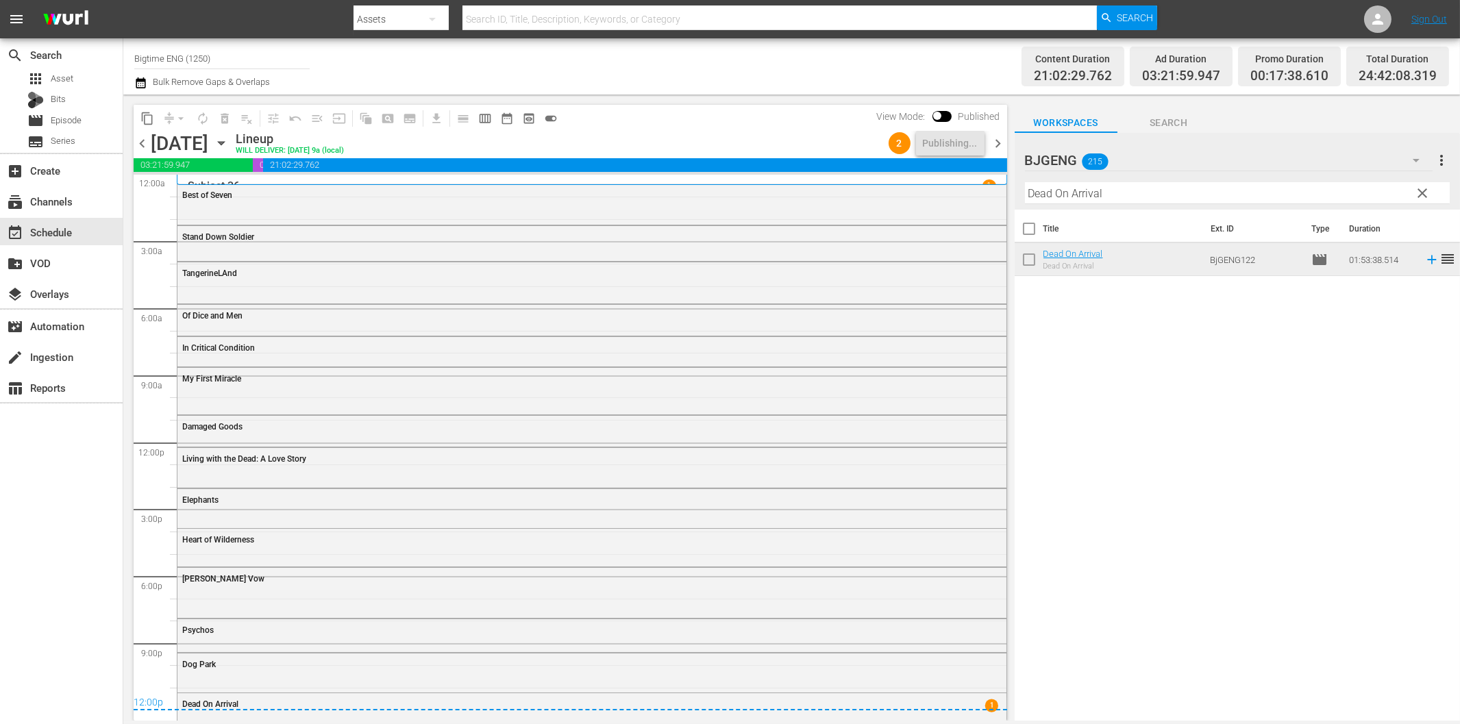
click at [1001, 138] on span "chevron_right" at bounding box center [998, 143] width 17 height 17
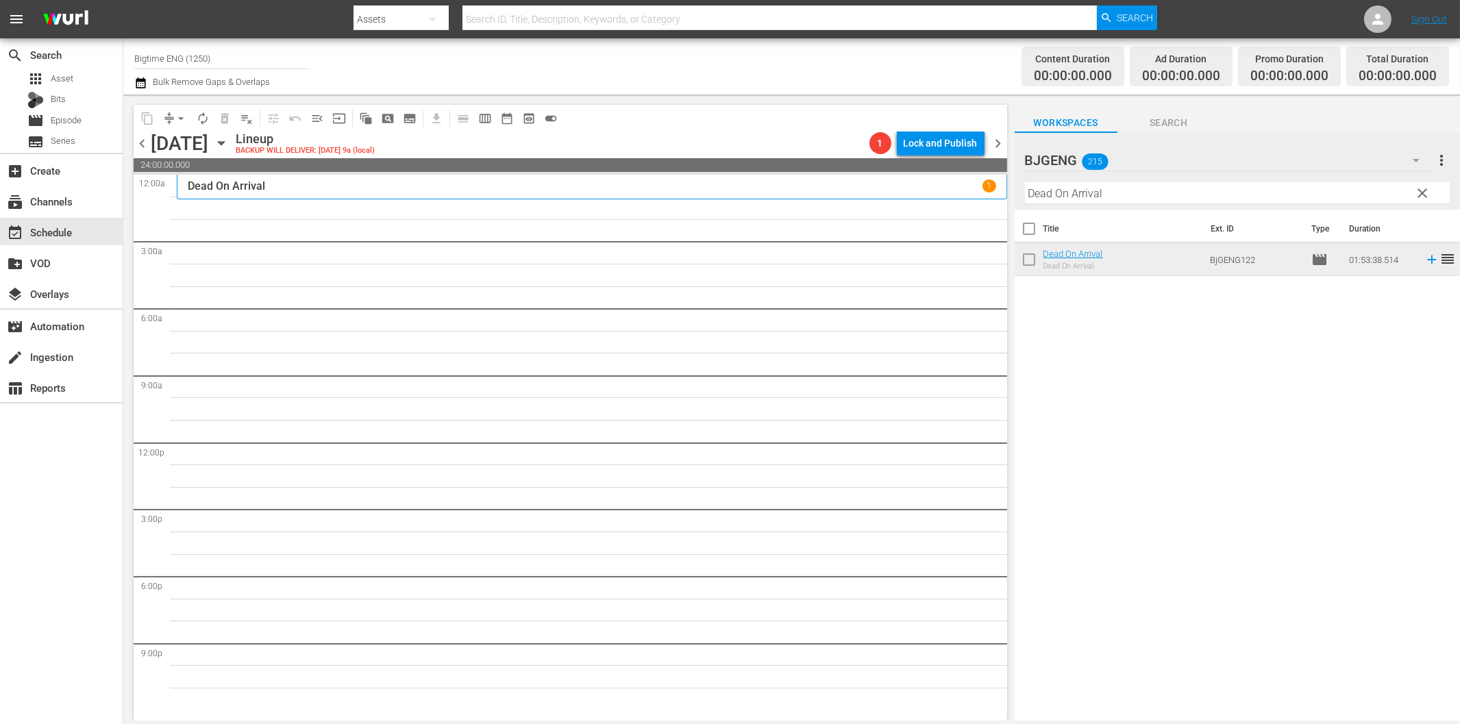
click at [1106, 188] on input "Dead On Arrival" at bounding box center [1237, 193] width 425 height 22
paste input "Apocalypse War"
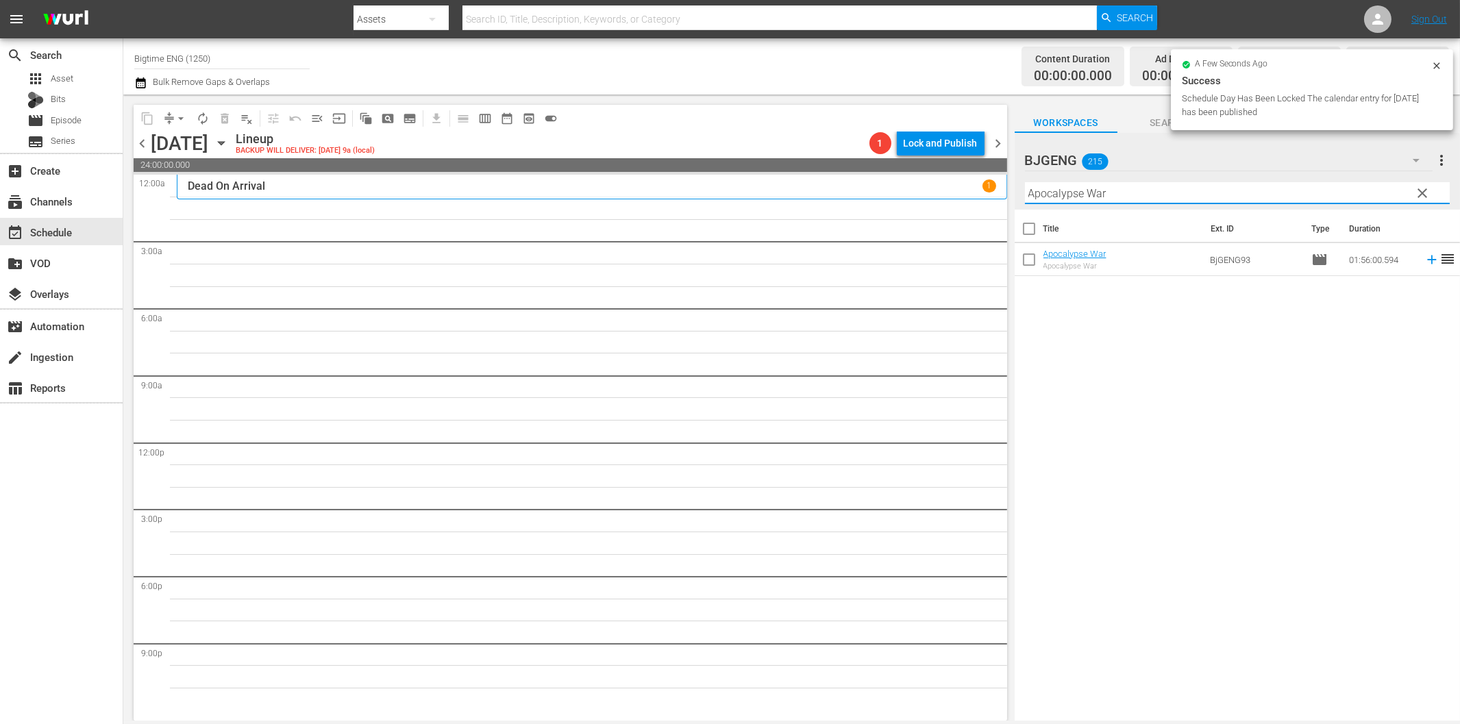
click at [1424, 258] on icon at bounding box center [1431, 259] width 15 height 15
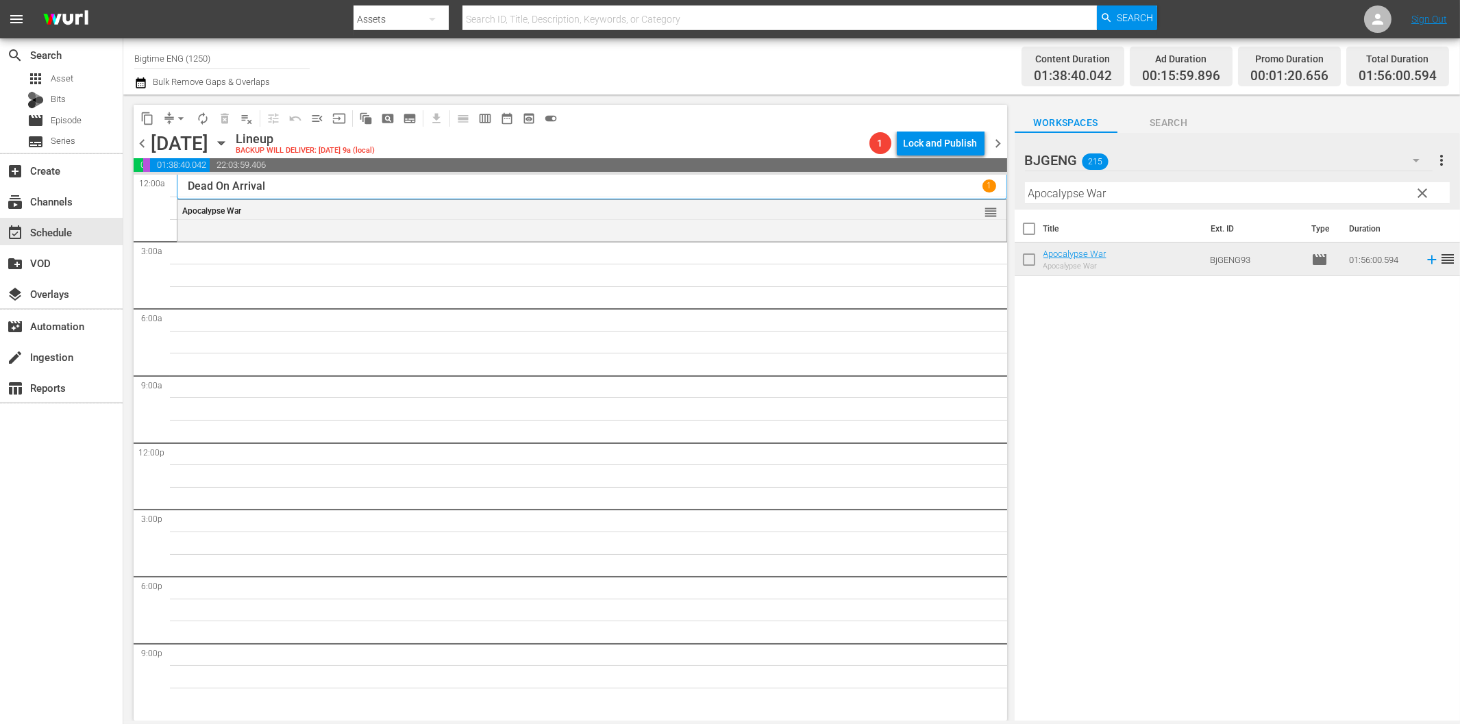
click at [1218, 195] on input "Apocalypse War" at bounding box center [1237, 193] width 425 height 22
paste input "The Employe"
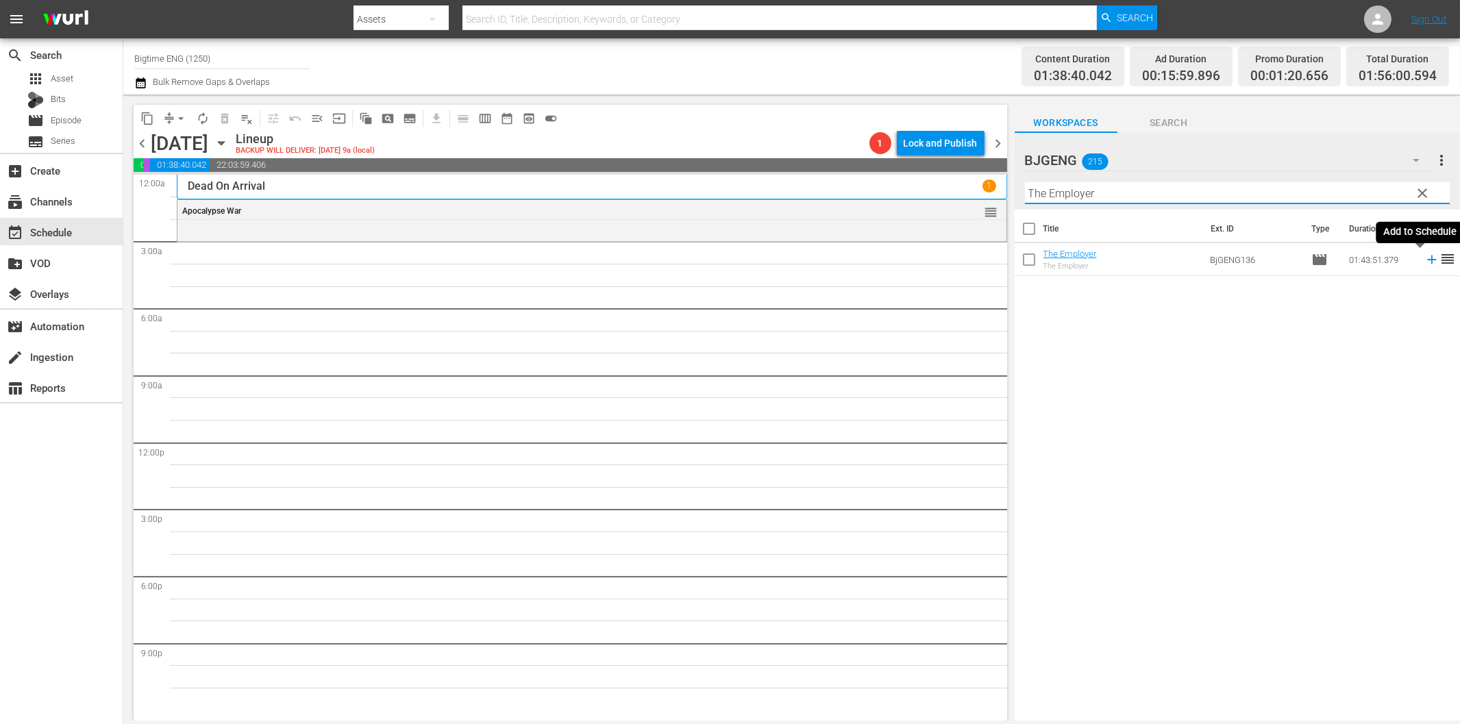
click at [1424, 255] on icon at bounding box center [1431, 259] width 15 height 15
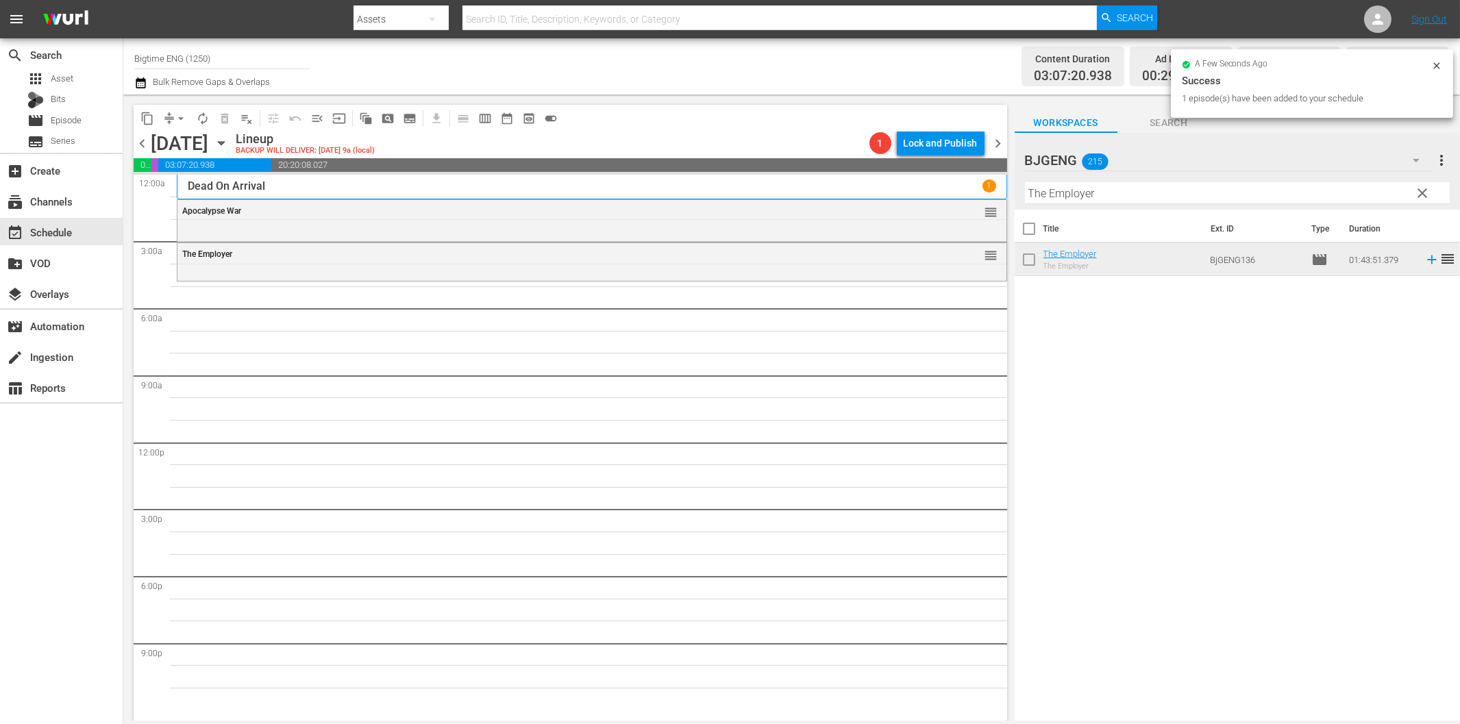
click at [1044, 193] on input "The Employer" at bounding box center [1237, 193] width 425 height 22
paste input "reasure Lies"
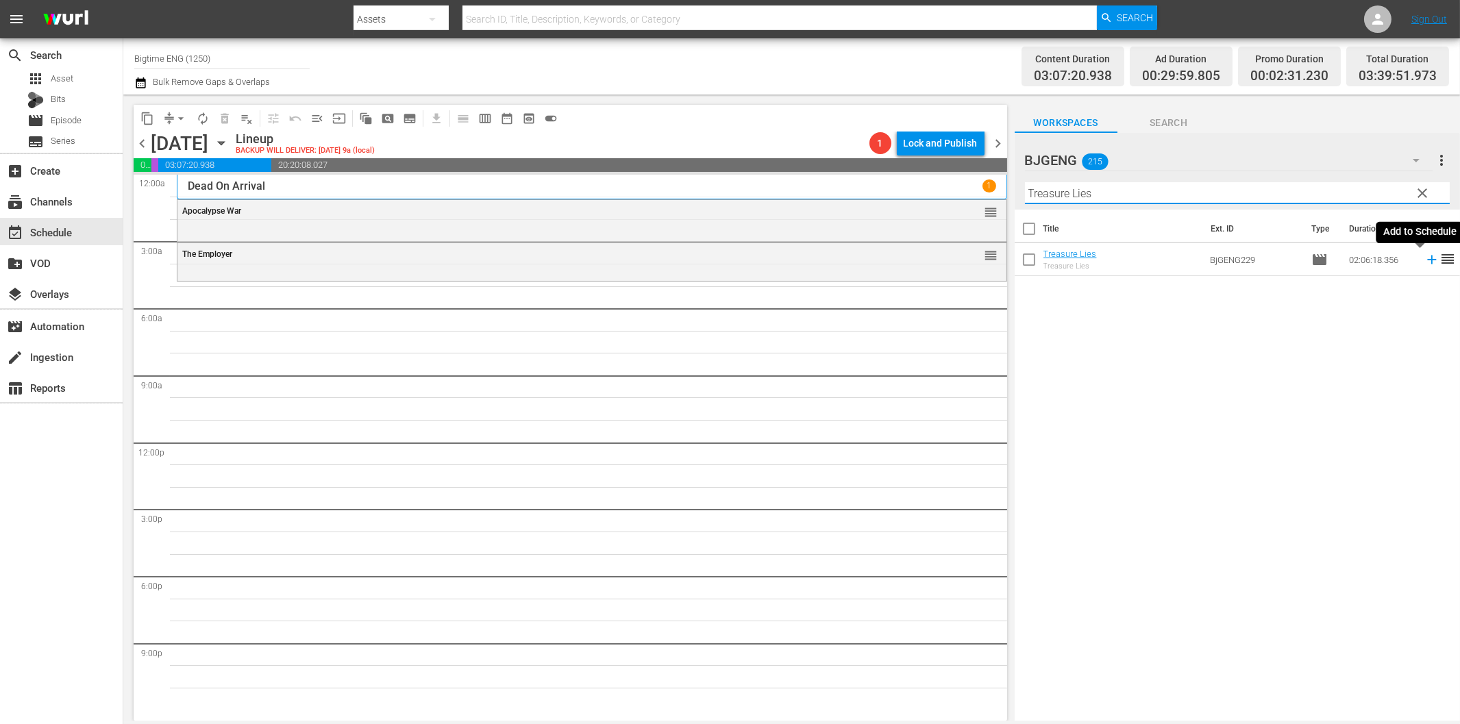
click at [1427, 260] on icon at bounding box center [1431, 260] width 9 height 9
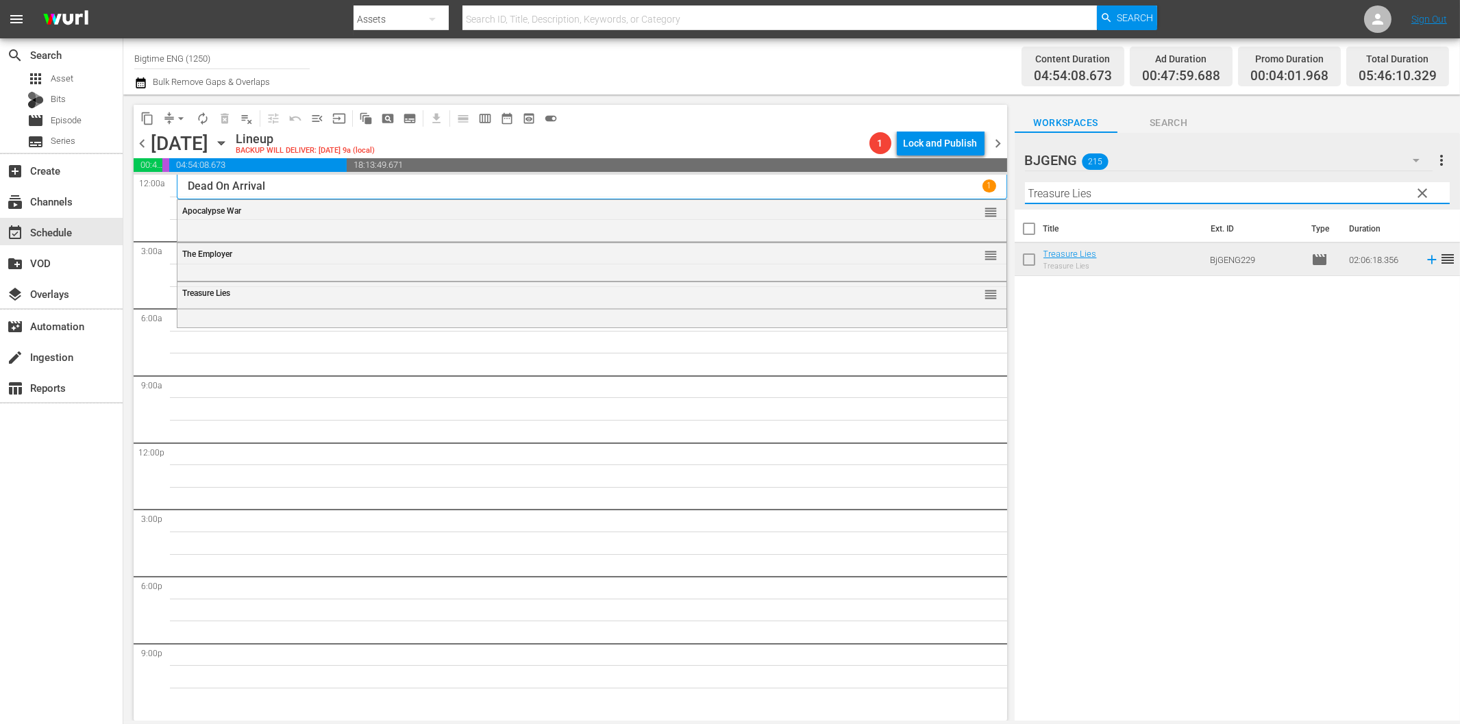
click at [1131, 196] on input "Treasure Lies" at bounding box center [1237, 193] width 425 height 22
paste input "Angels Unaware"
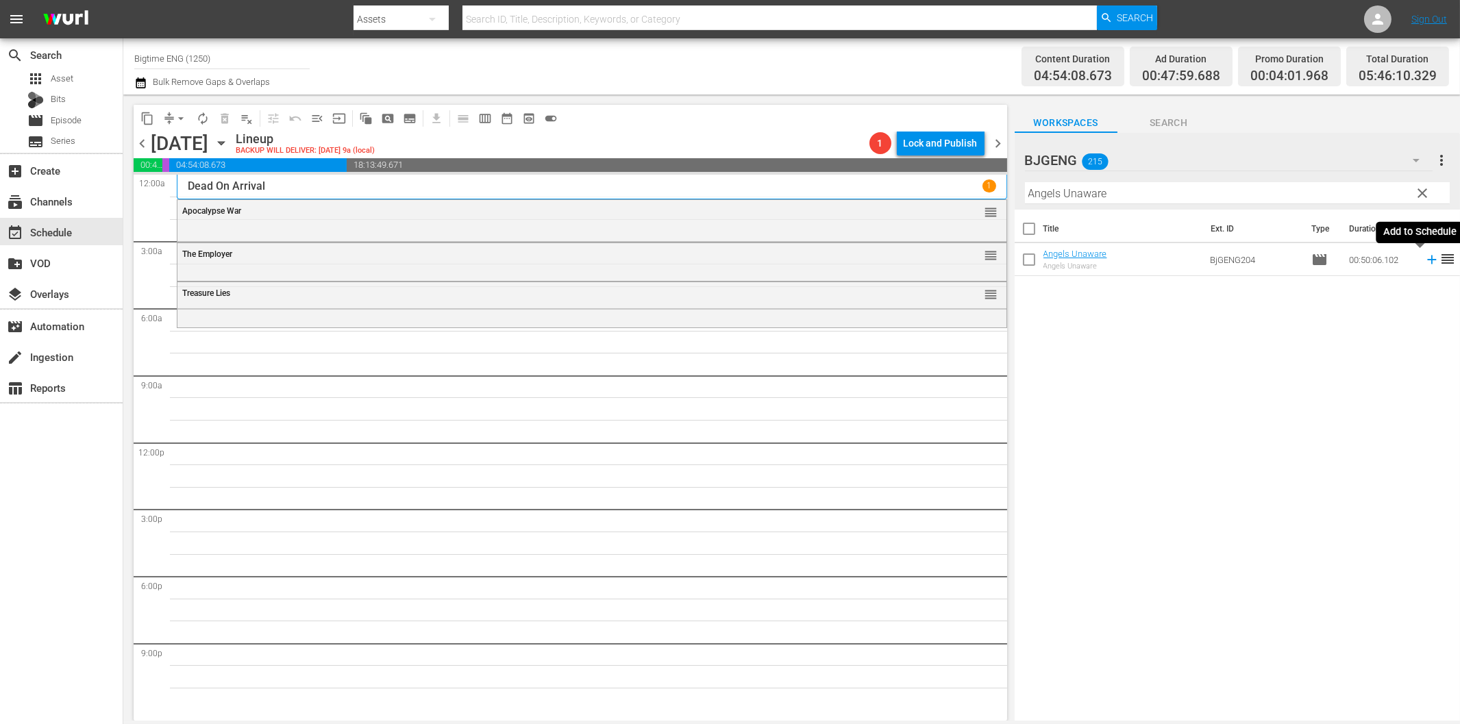
click at [1427, 259] on icon at bounding box center [1431, 260] width 9 height 9
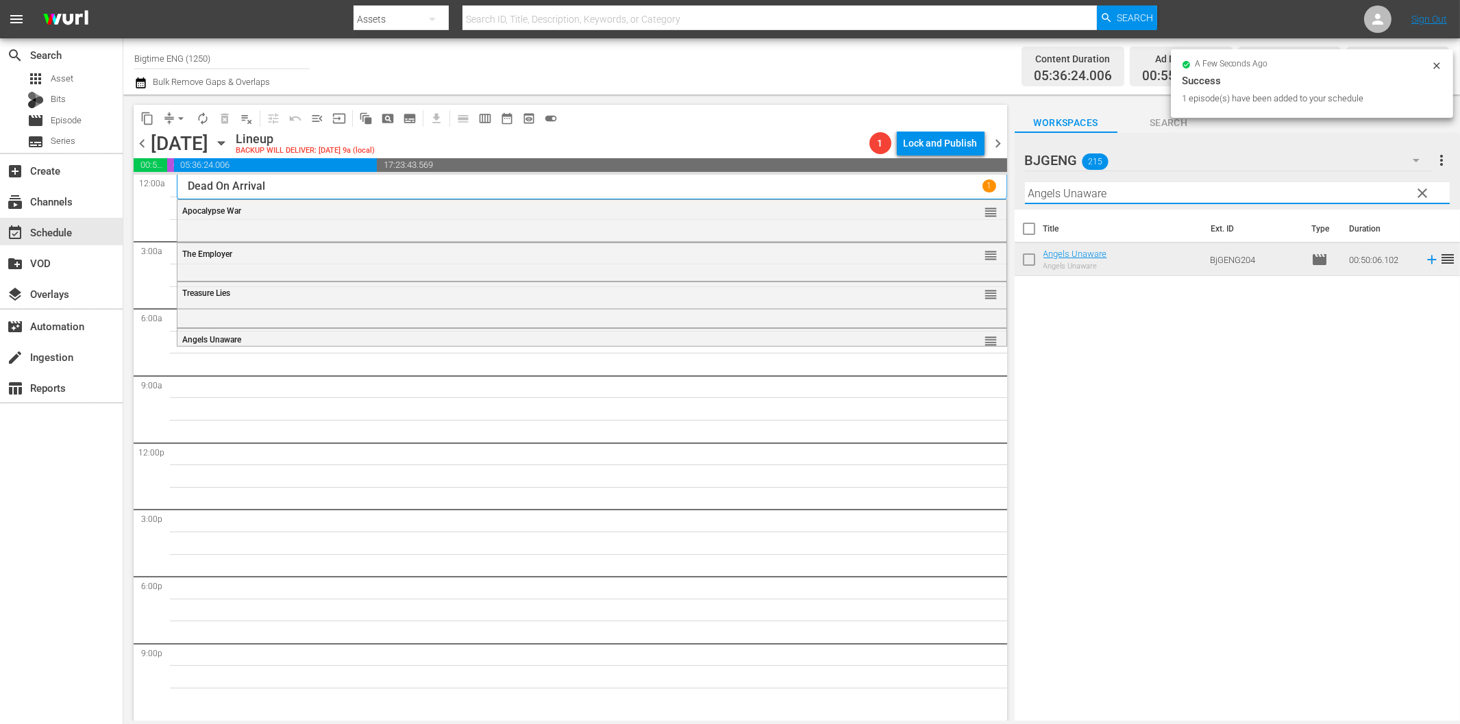
click at [1136, 197] on input "Angels Unaware" at bounding box center [1237, 193] width 425 height 22
paste input "Hibiscus"
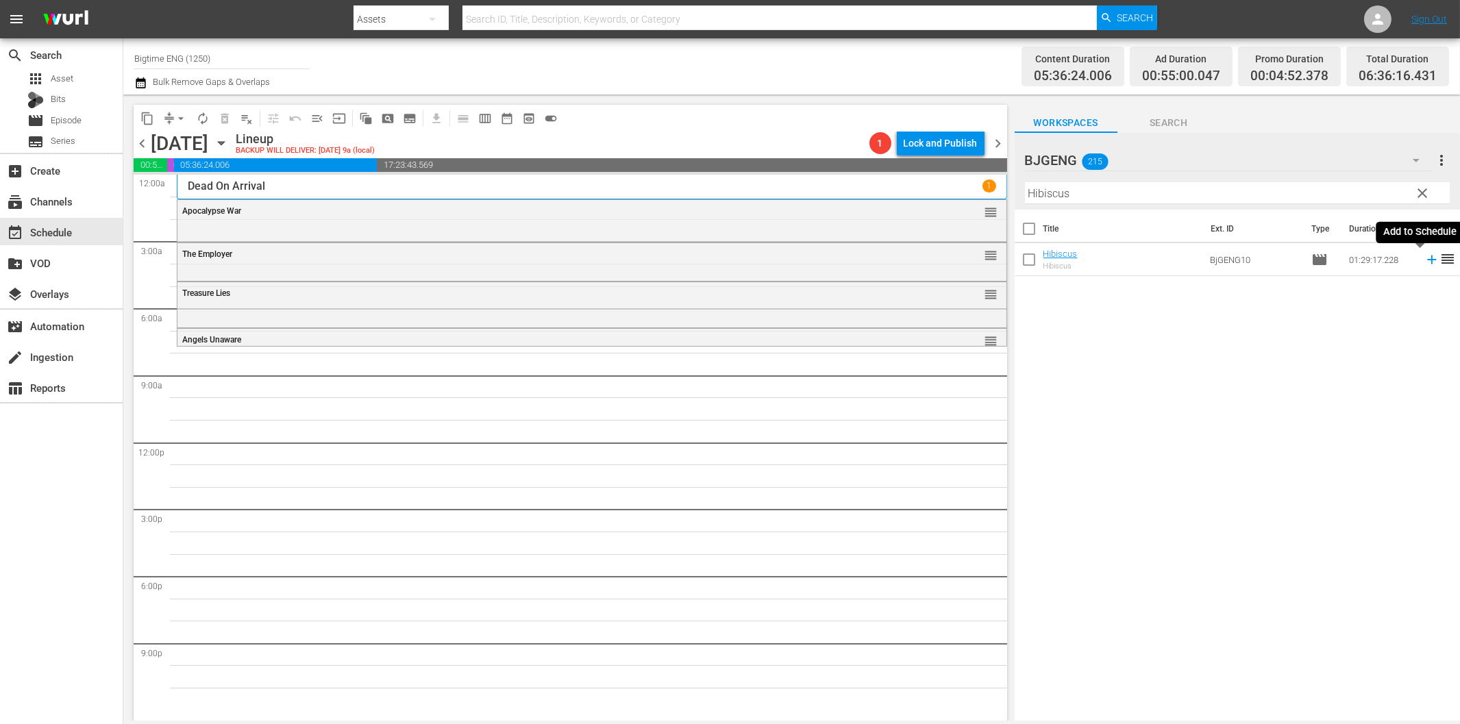
click at [1424, 261] on icon at bounding box center [1431, 259] width 15 height 15
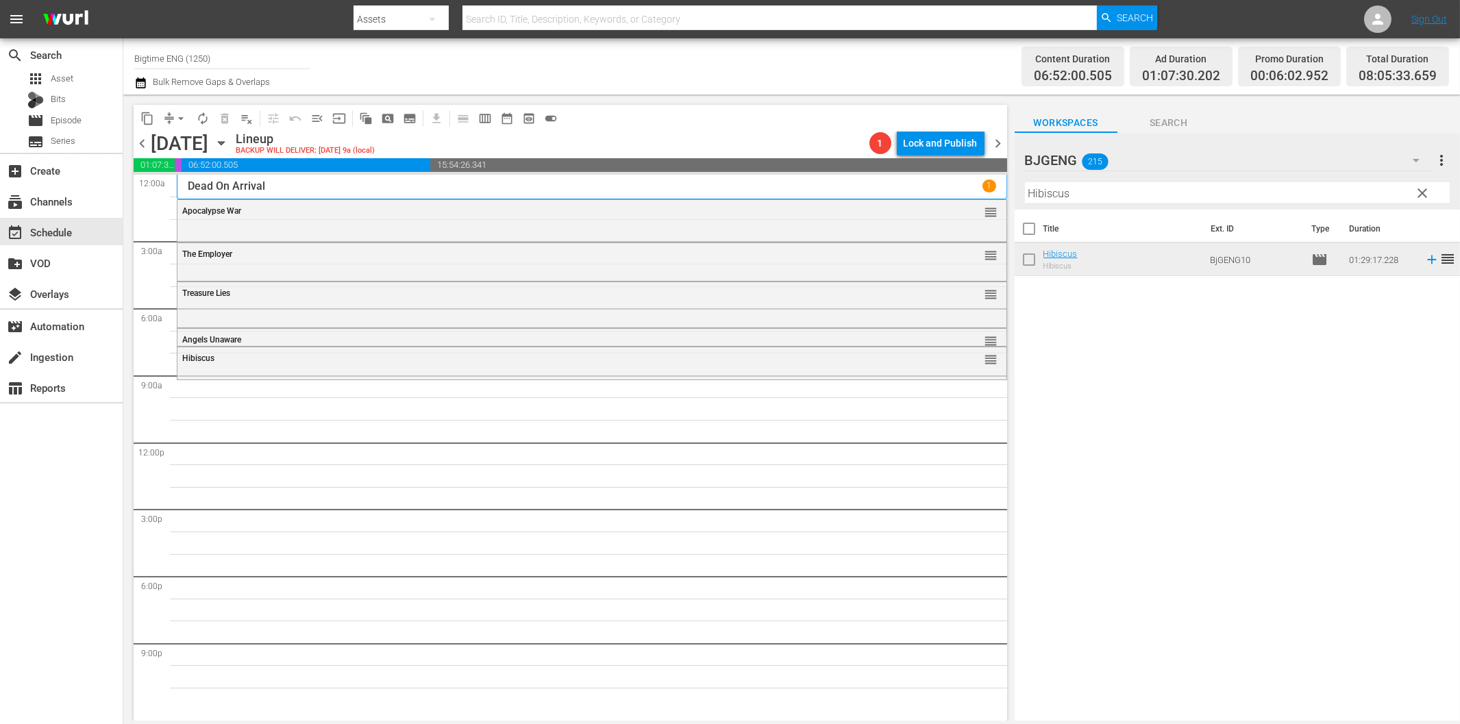
click at [1097, 196] on input "Hibiscus" at bounding box center [1237, 193] width 425 height 22
paste input "Maybe I'm Fine"
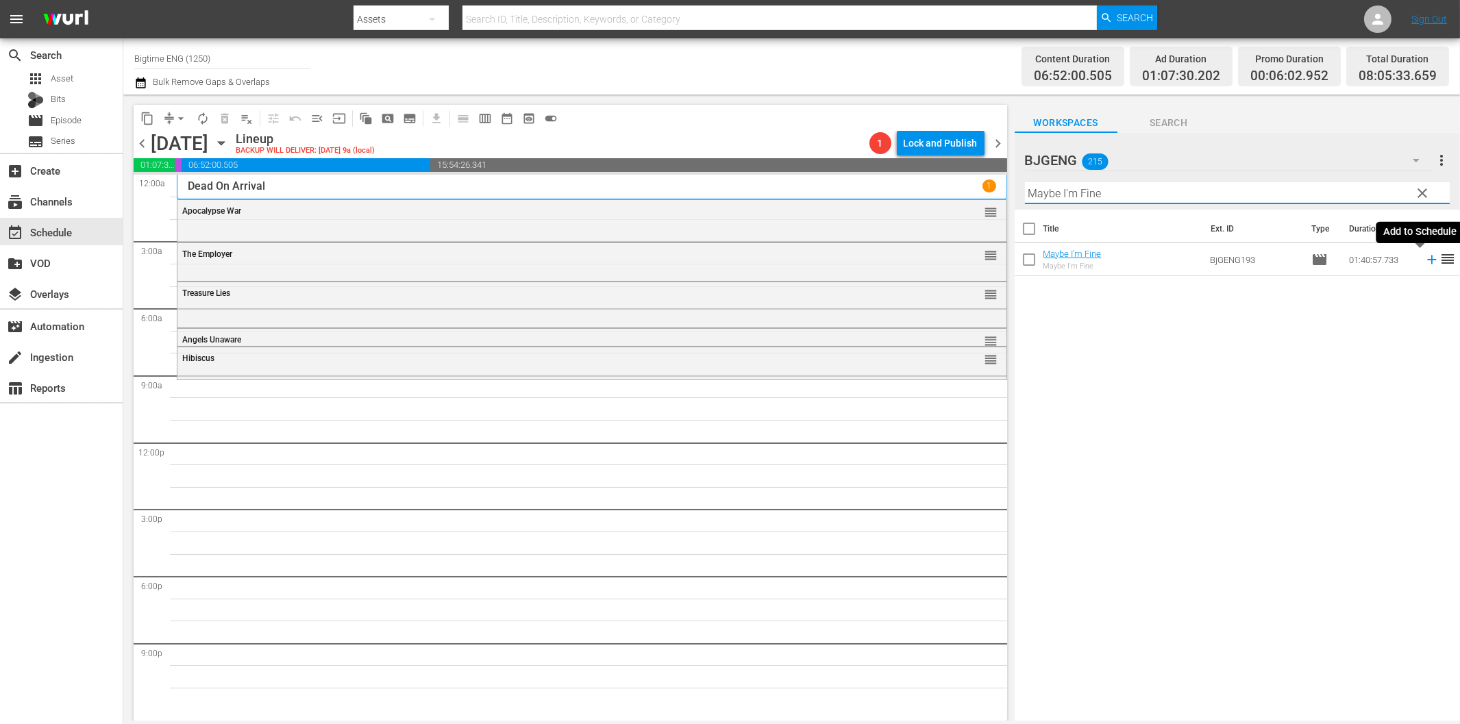
click at [1424, 257] on icon at bounding box center [1431, 259] width 15 height 15
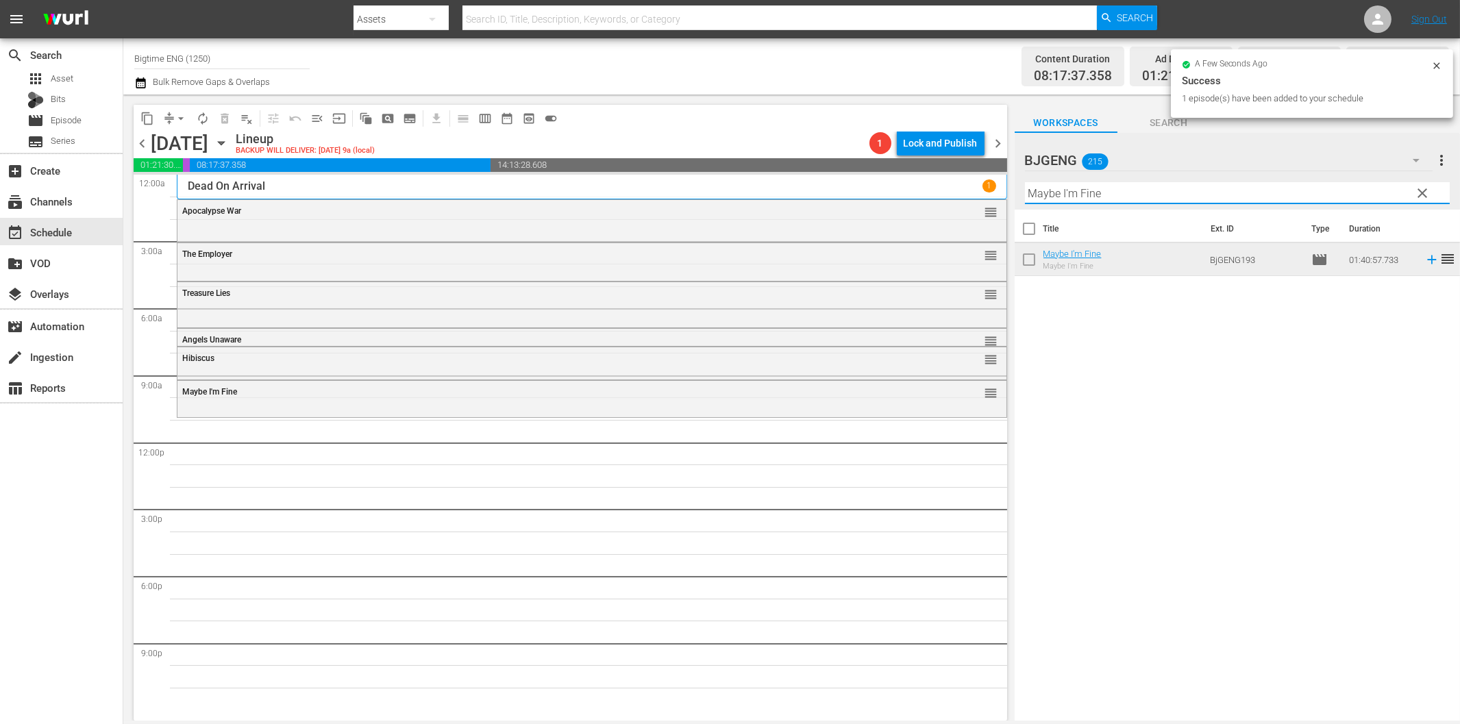
click at [1044, 190] on input "Maybe I'm Fine" at bounding box center [1237, 193] width 425 height 22
paste input "Sum of Existenc"
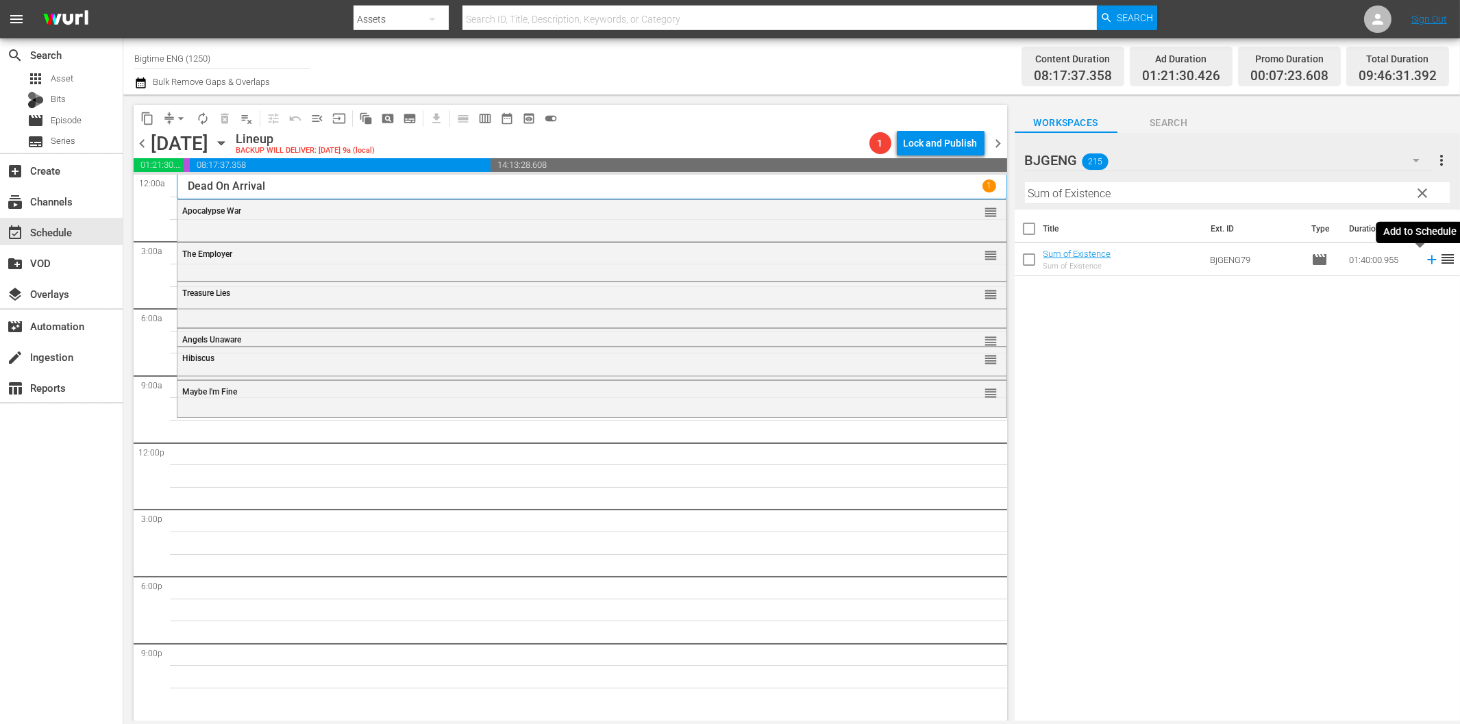
drag, startPoint x: 1421, startPoint y: 262, endPoint x: 1411, endPoint y: 262, distance: 9.6
click at [1424, 262] on icon at bounding box center [1431, 259] width 15 height 15
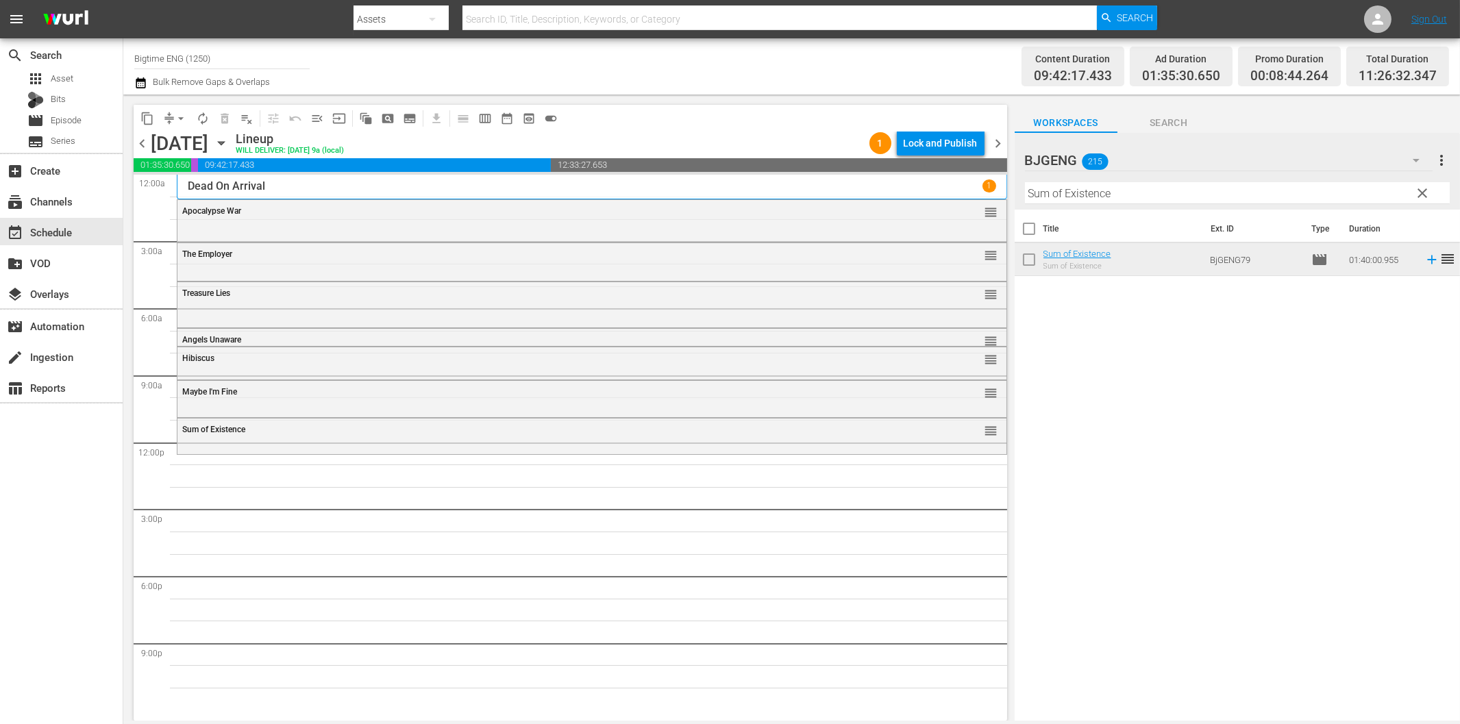
click at [1108, 201] on input "Sum of Existence" at bounding box center [1237, 193] width 425 height 22
paste input "tunt Games"
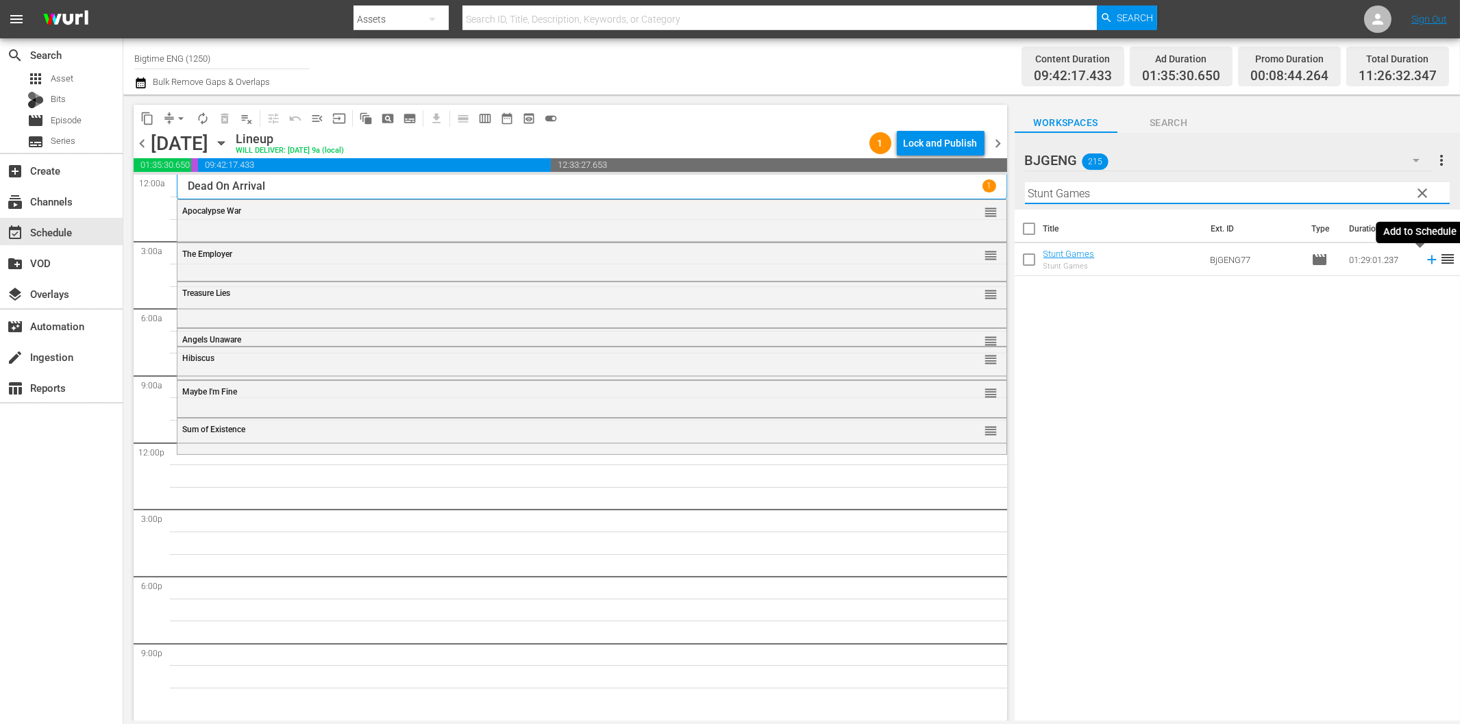
click at [1427, 259] on icon at bounding box center [1431, 260] width 9 height 9
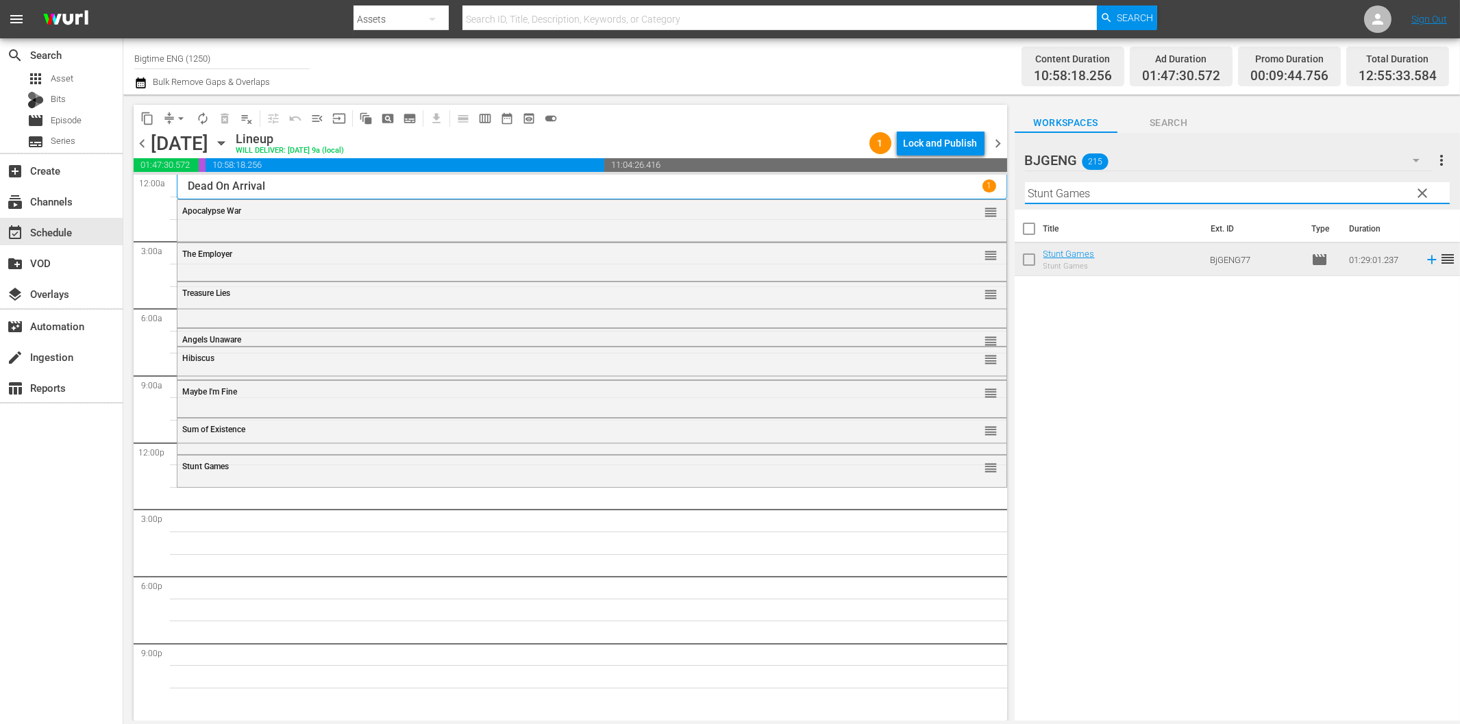
click at [1071, 195] on input "Stunt Games" at bounding box center [1237, 193] width 425 height 22
paste input "Welcome to the Men's Group"
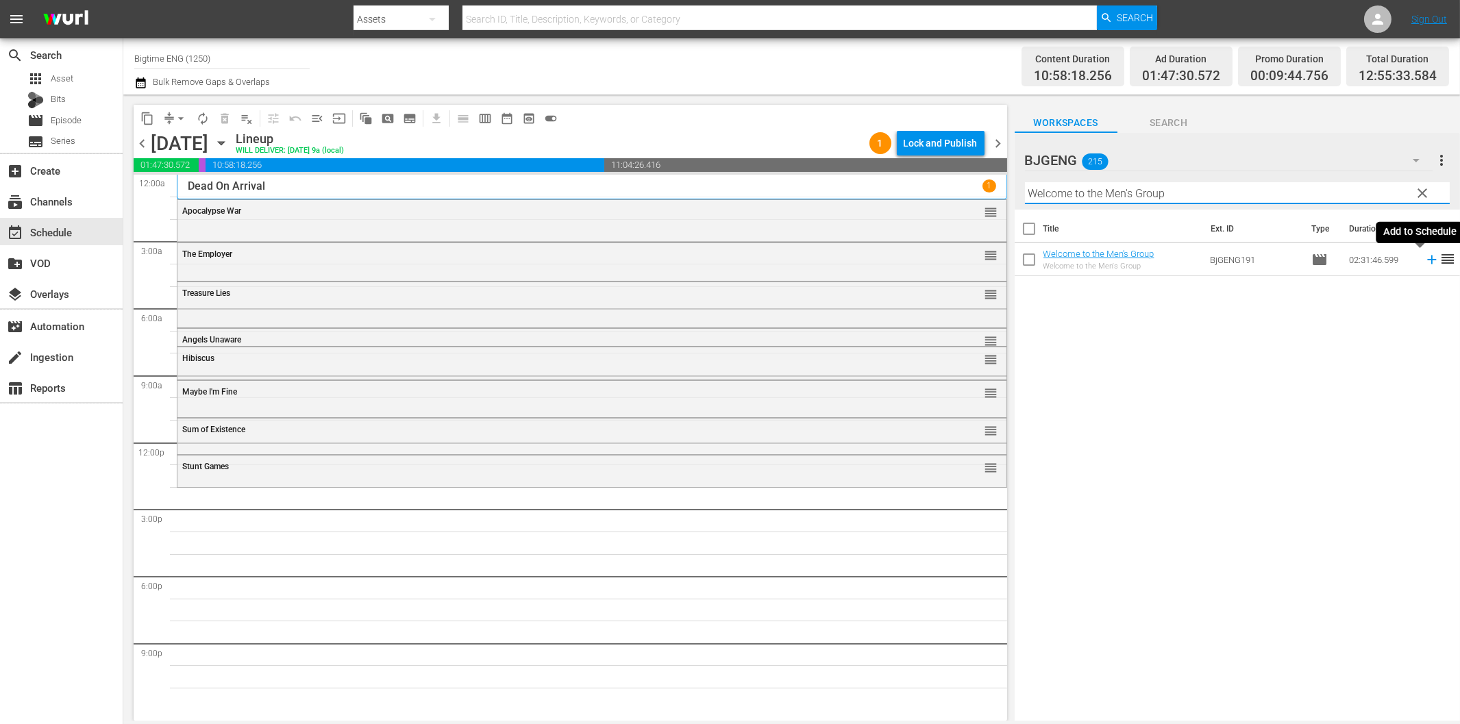
drag, startPoint x: 1422, startPoint y: 261, endPoint x: 1415, endPoint y: 262, distance: 7.6
click at [1424, 261] on icon at bounding box center [1431, 259] width 15 height 15
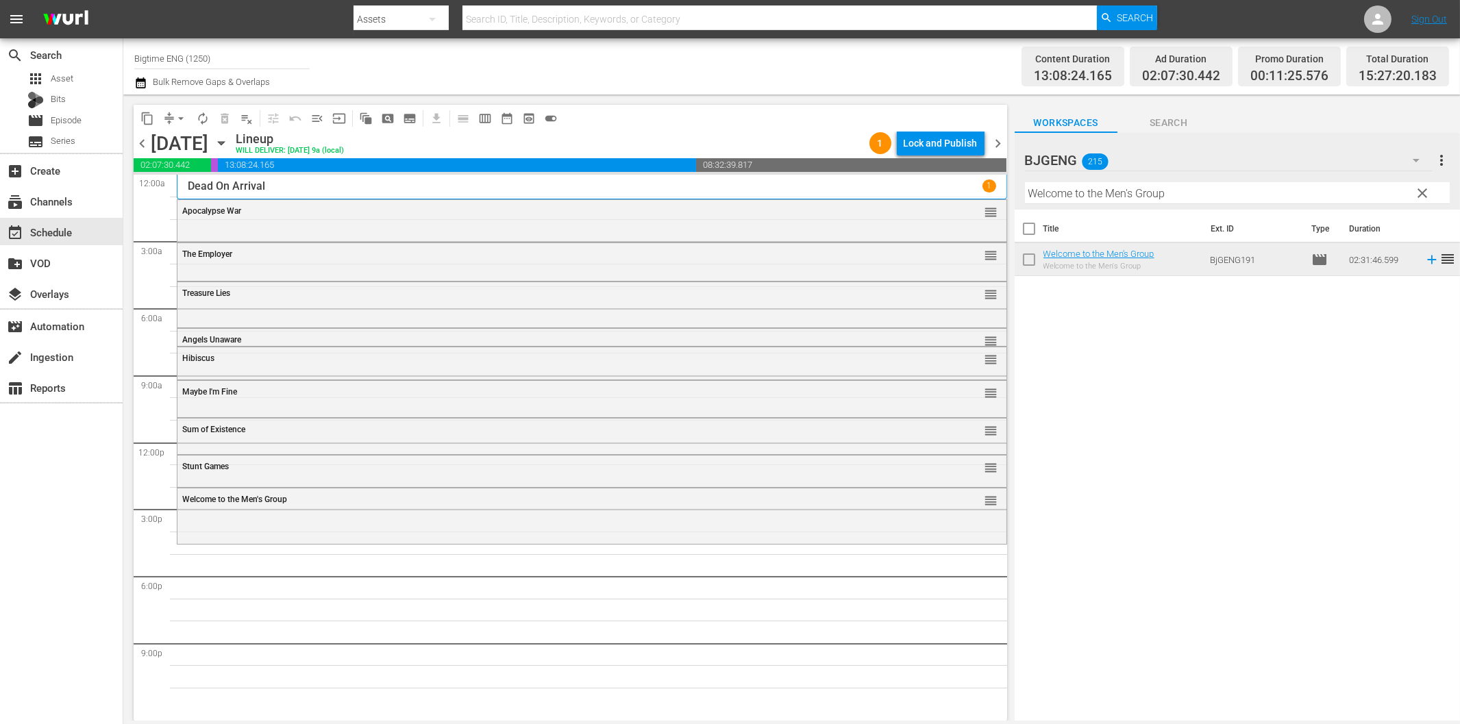
click at [1199, 192] on input "Welcome to the Men's Group" at bounding box center [1237, 193] width 425 height 22
paste input "Northern Shade"
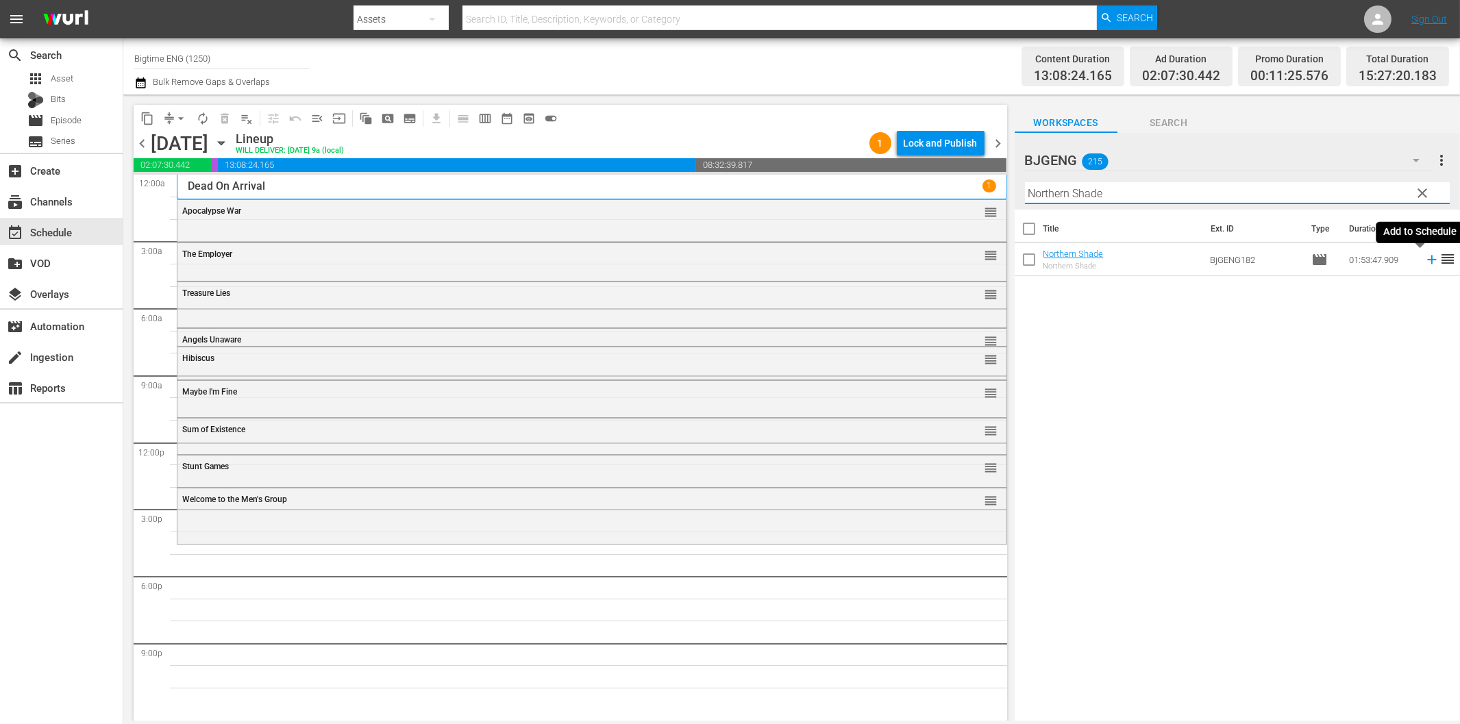
click at [1424, 261] on icon at bounding box center [1431, 259] width 15 height 15
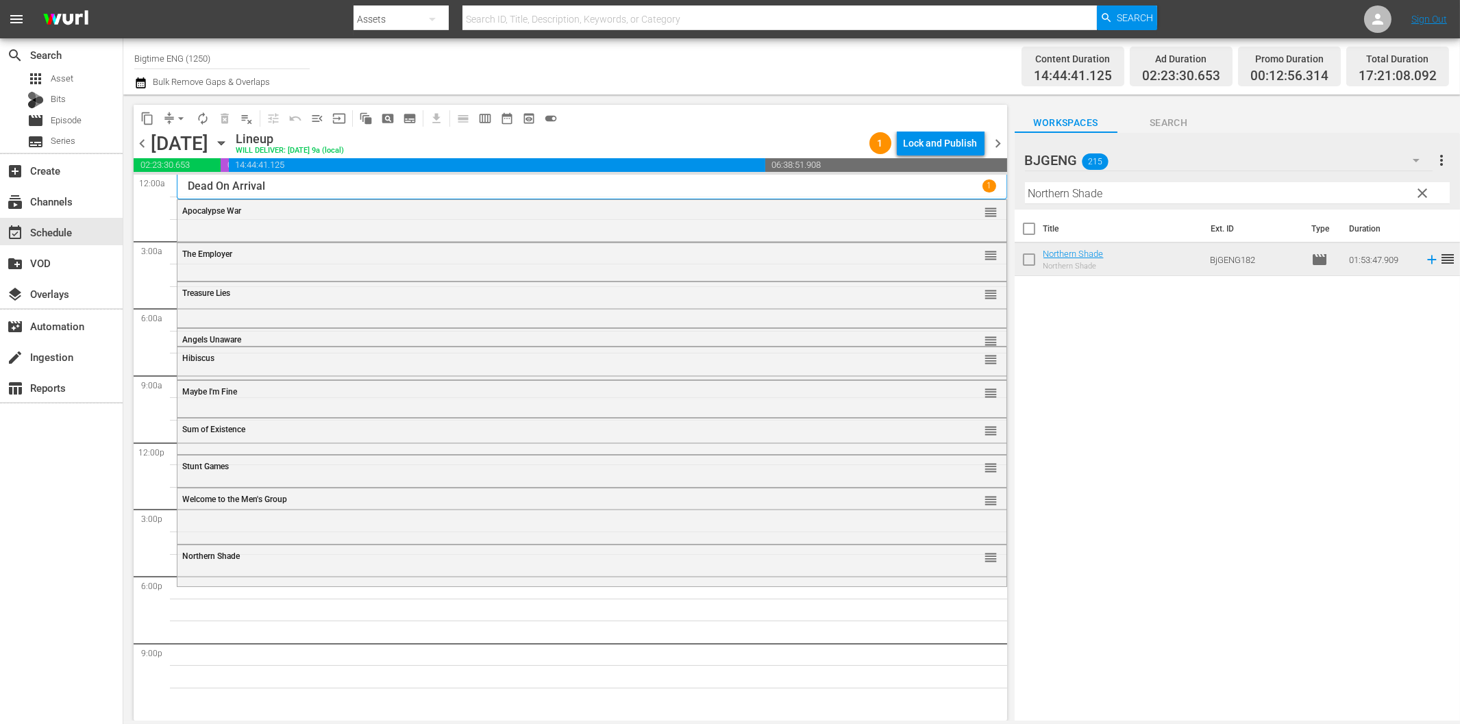
click at [1086, 201] on input "Northern Shade" at bounding box center [1237, 193] width 425 height 22
paste input "American Rescue Squad"
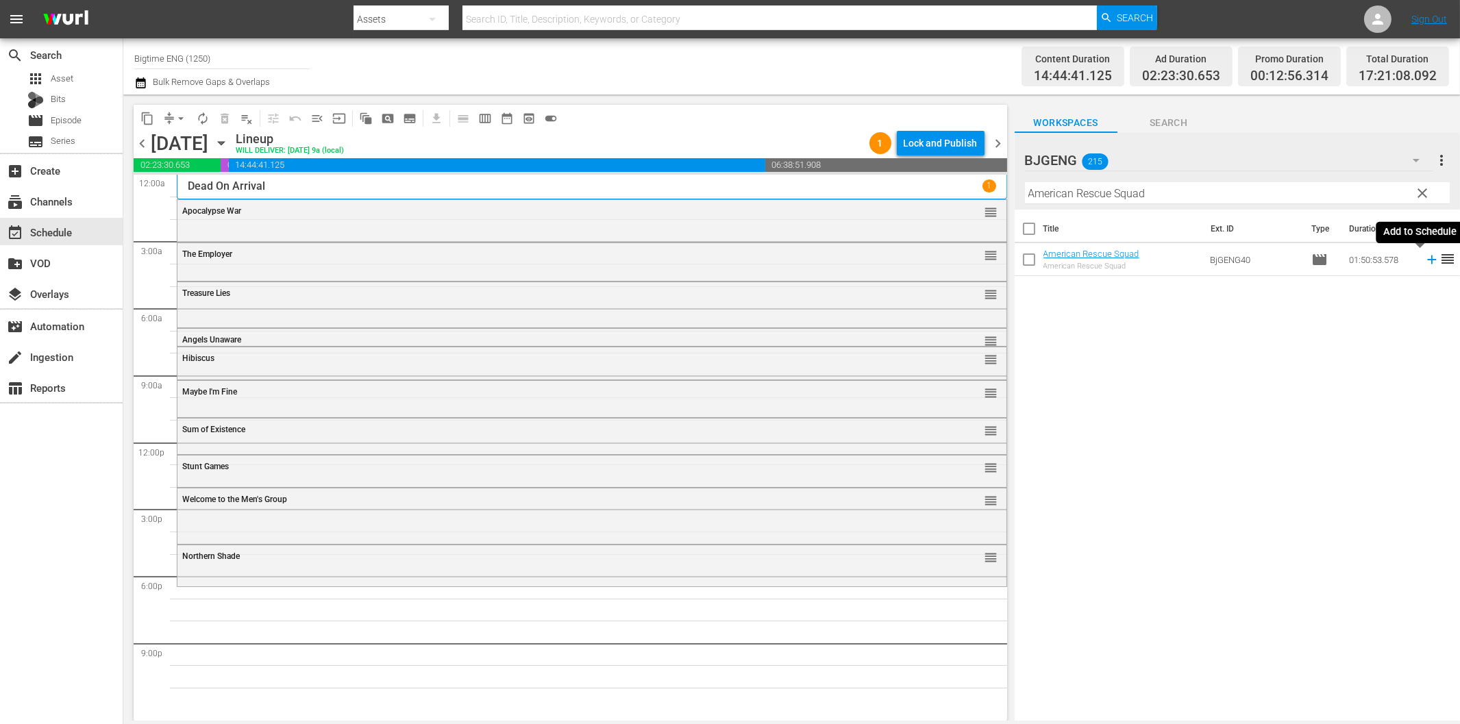
click at [1424, 257] on icon at bounding box center [1431, 259] width 15 height 15
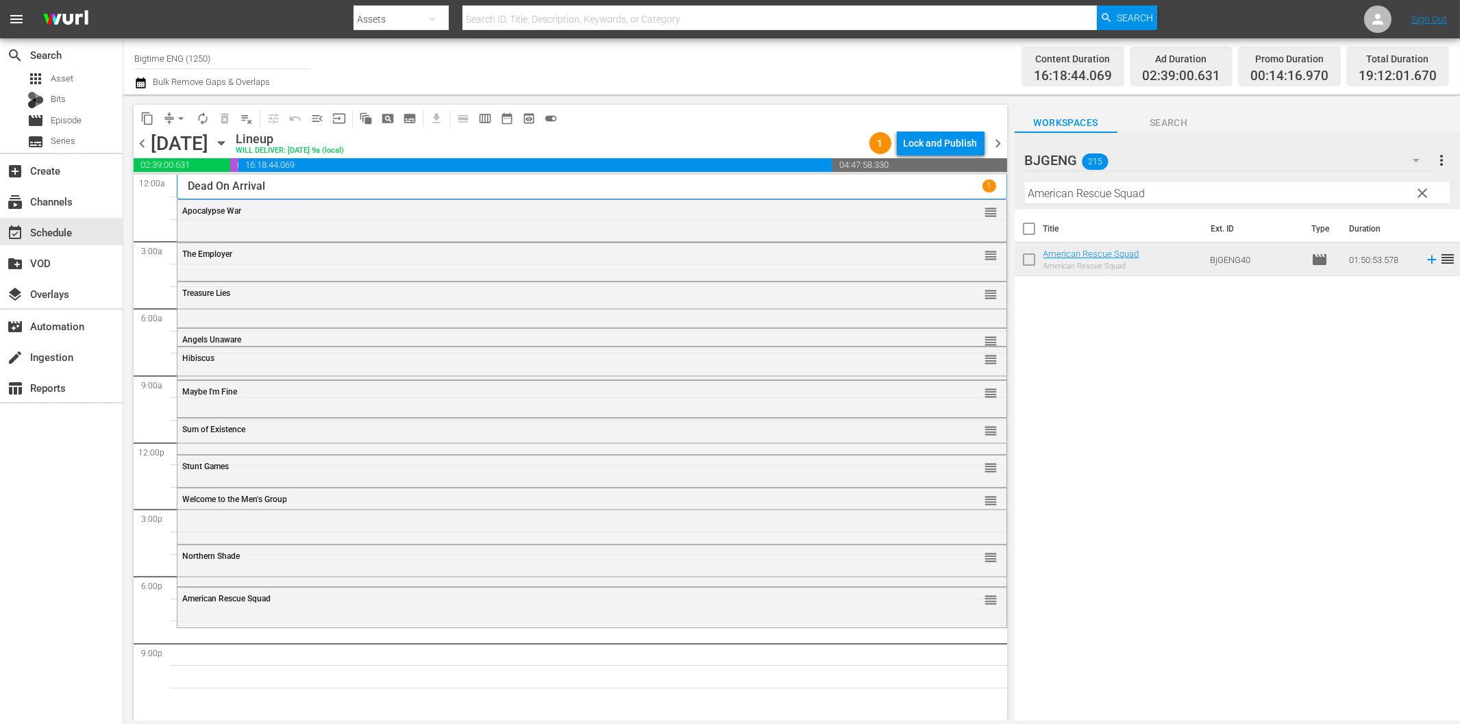
click at [1214, 190] on input "American Rescue Squad" at bounding box center [1237, 193] width 425 height 22
paste input "Everything I Am"
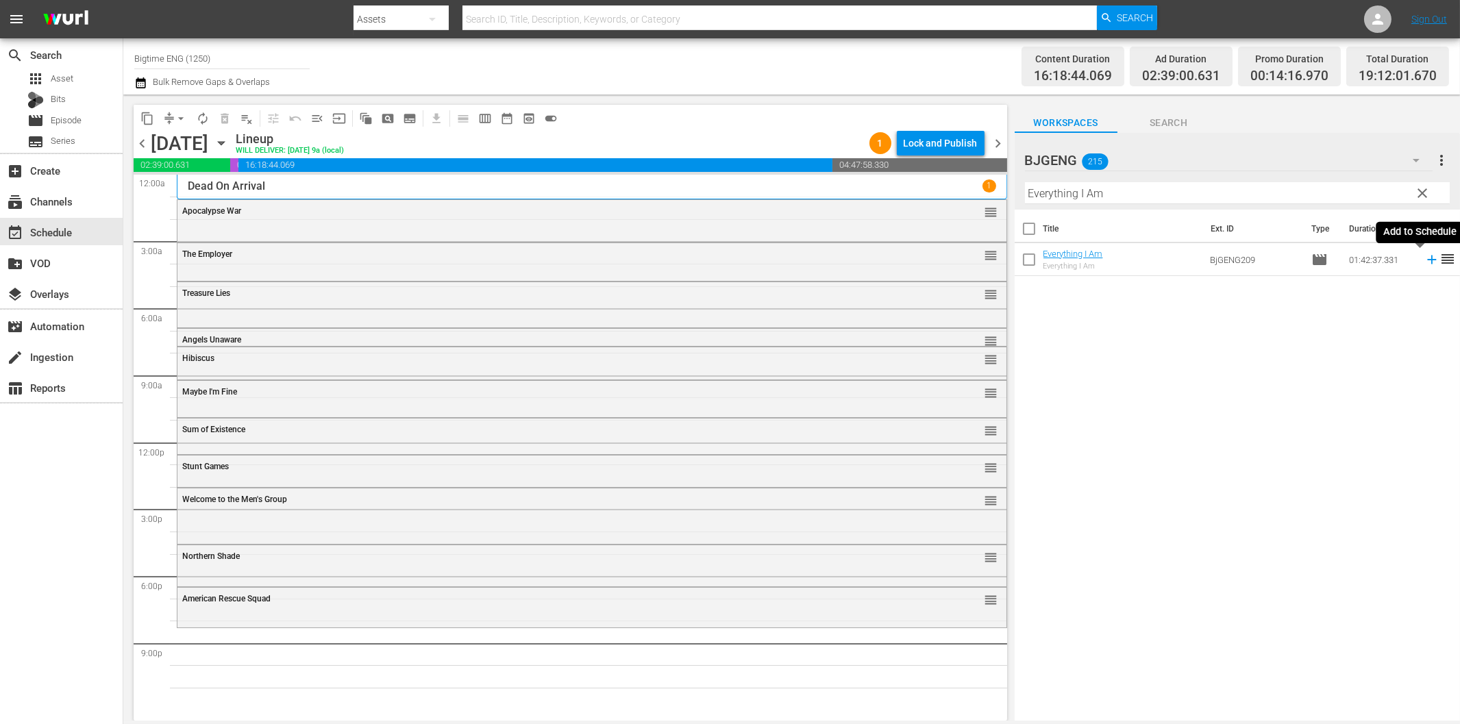
click at [1424, 258] on icon at bounding box center [1431, 259] width 15 height 15
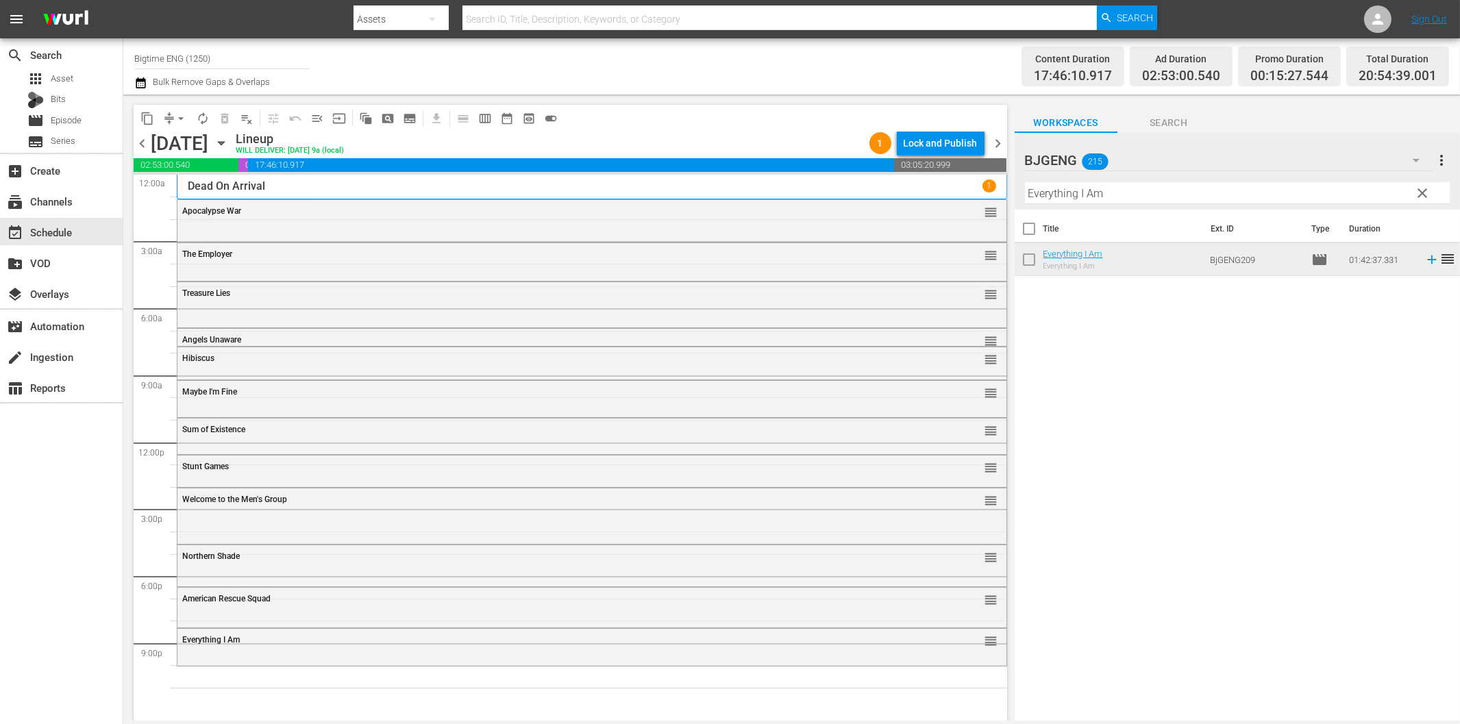
click at [1167, 188] on input "Everything I Am" at bounding box center [1237, 193] width 425 height 22
paste input "Death's Door"
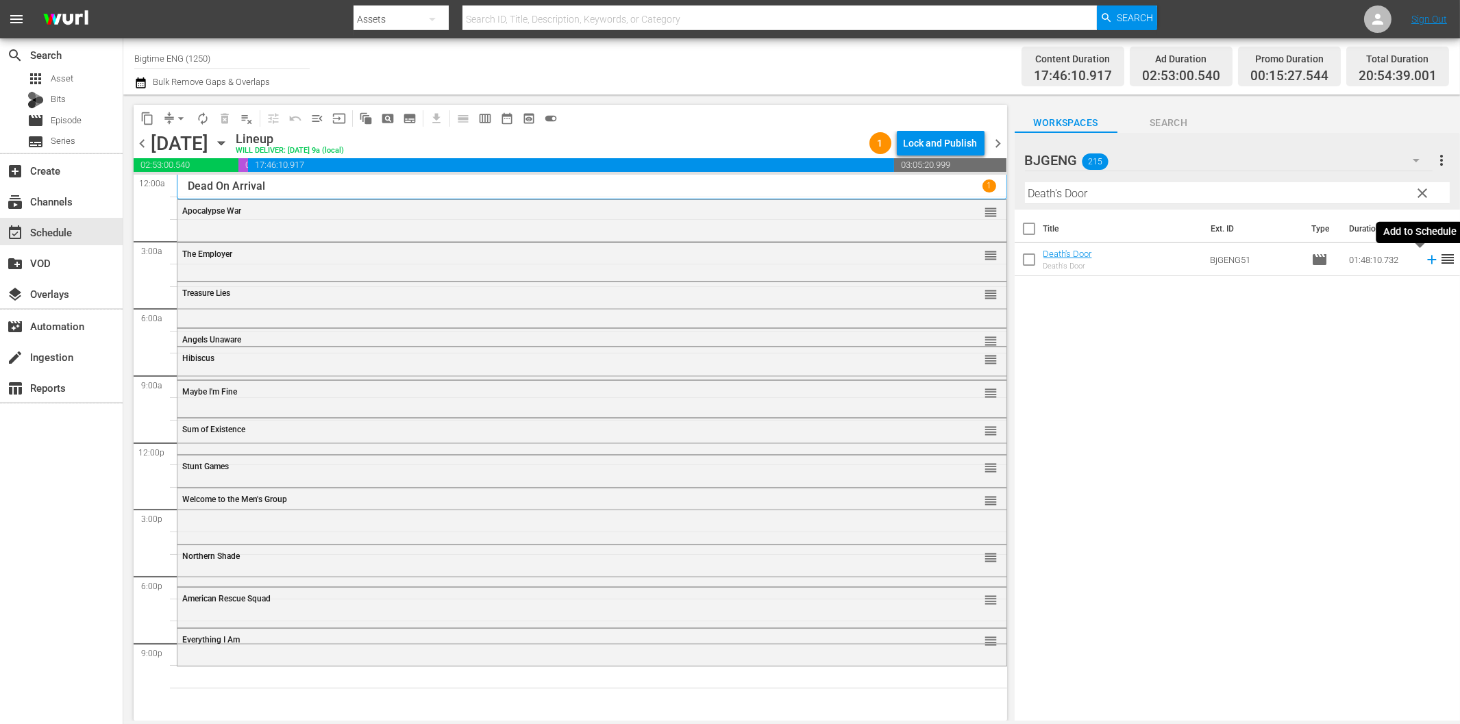
click at [1427, 260] on icon at bounding box center [1431, 260] width 9 height 9
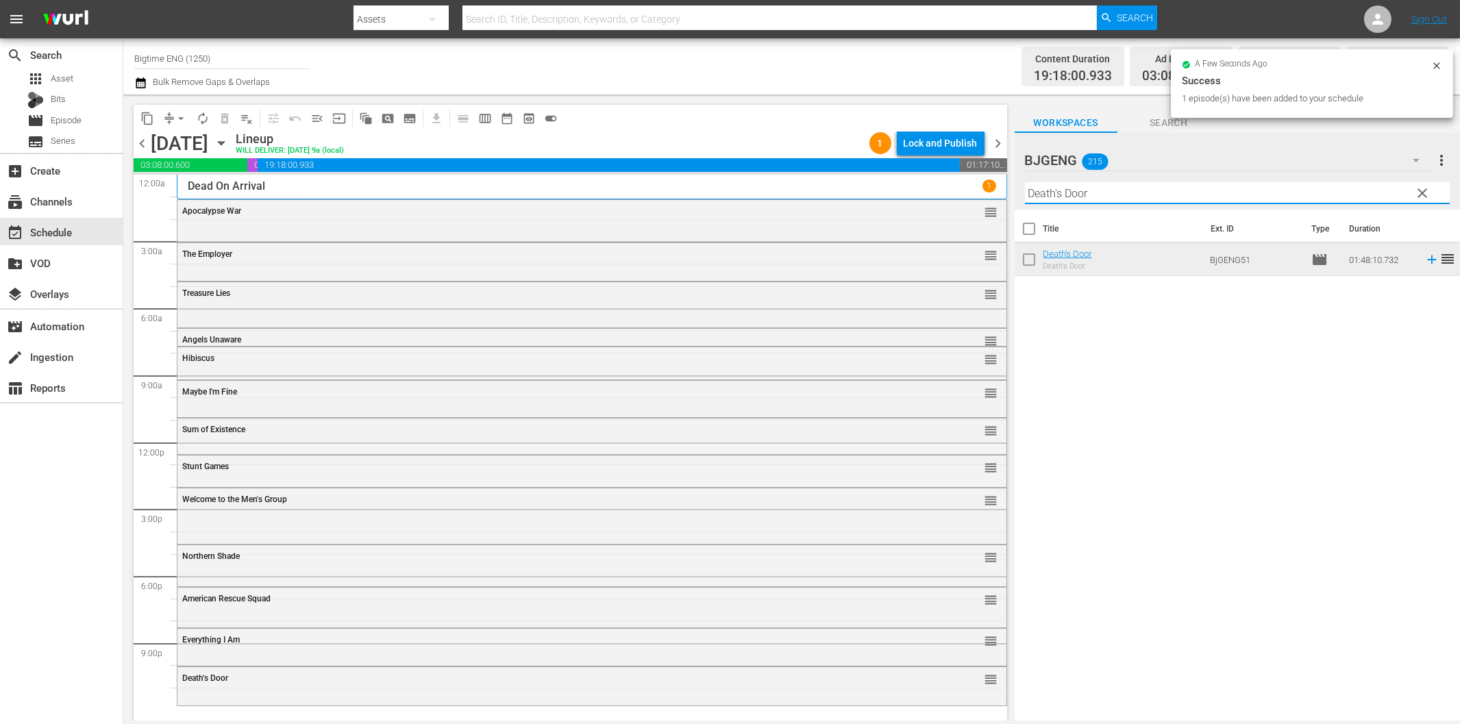
click at [1092, 187] on input "Death's Door" at bounding box center [1237, 193] width 425 height 22
paste input "Past Present Future"
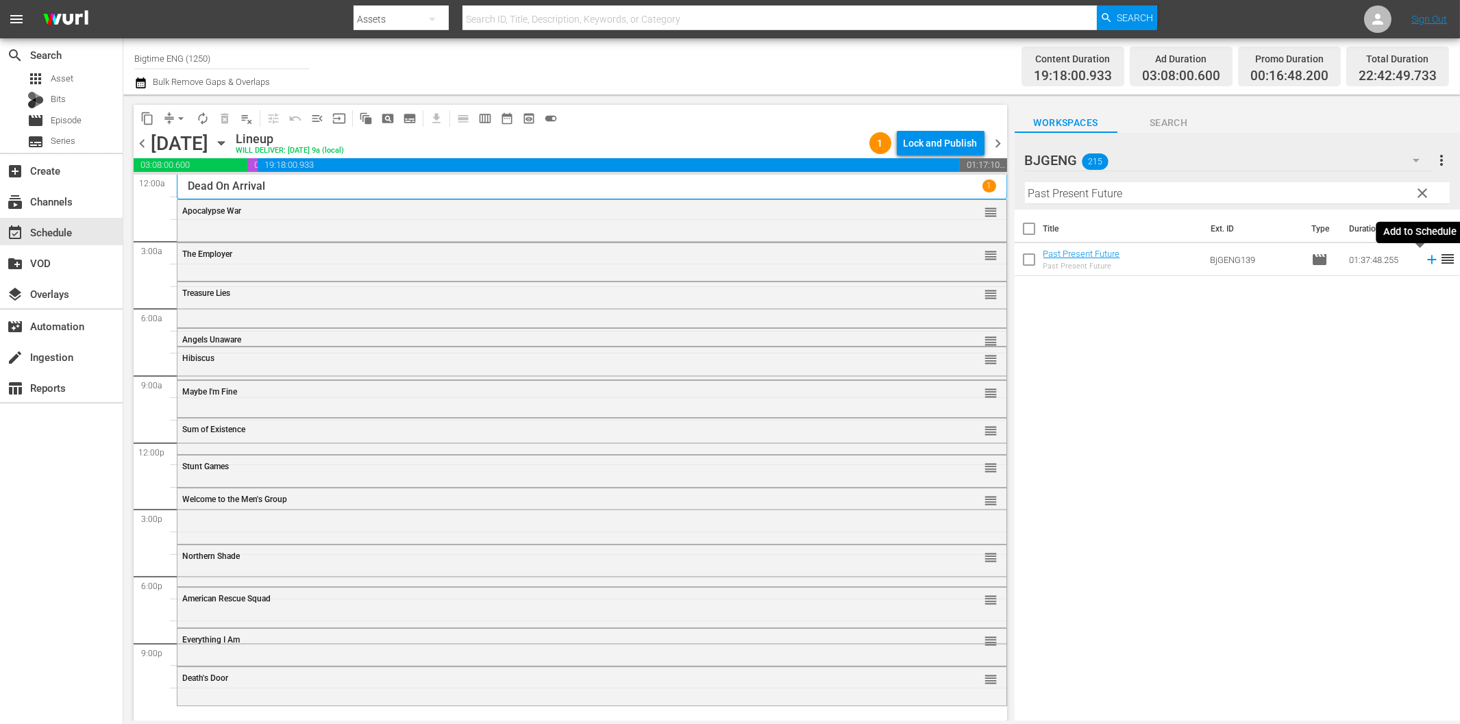
click at [1424, 261] on icon at bounding box center [1431, 259] width 15 height 15
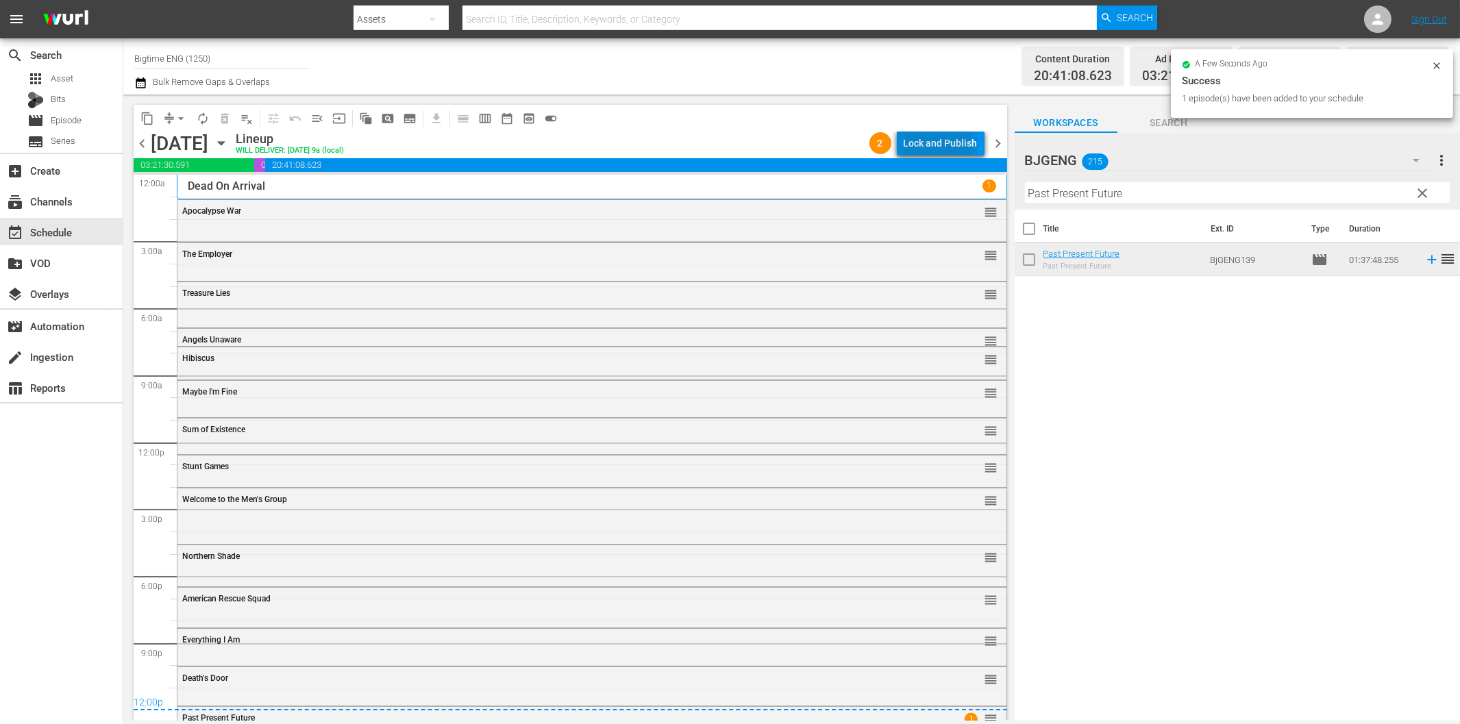
click at [923, 147] on div "Lock and Publish" at bounding box center [941, 143] width 74 height 25
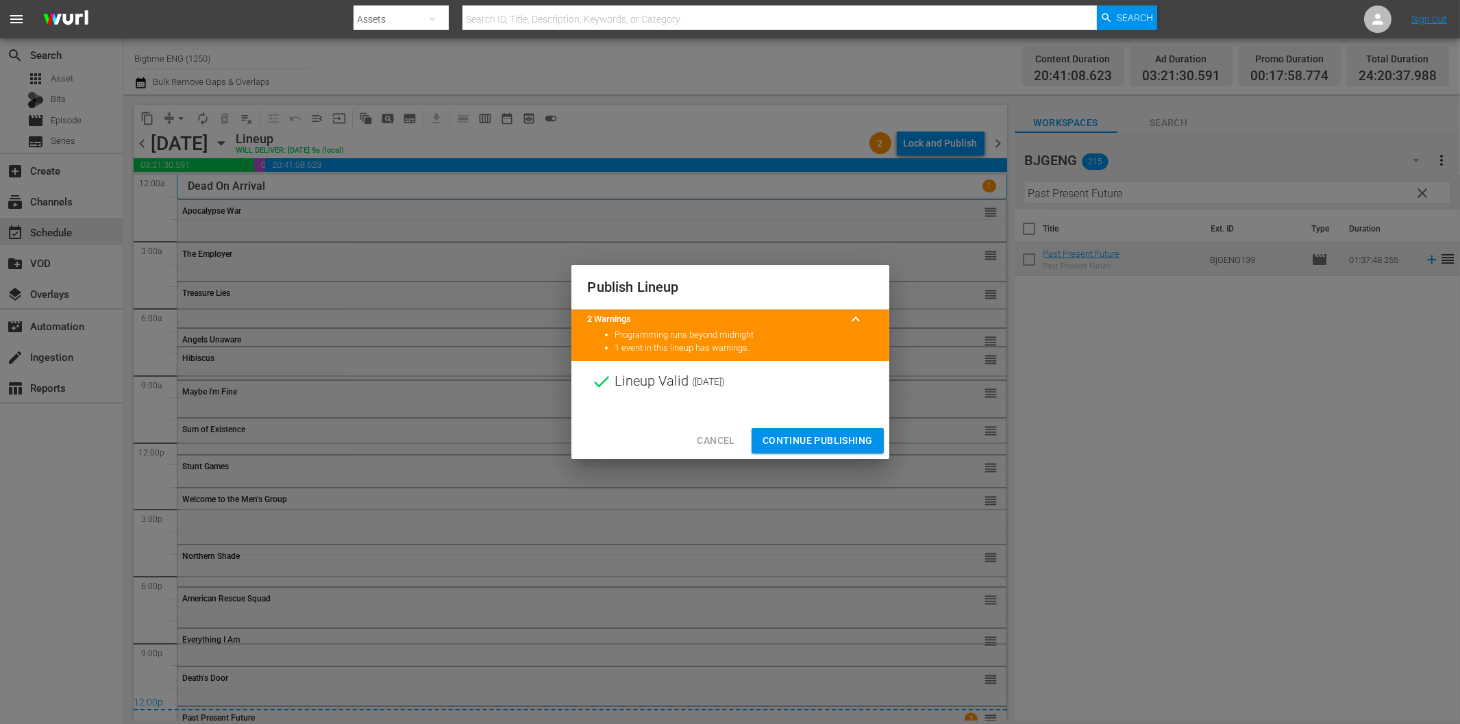
click at [874, 447] on button "Continue Publishing" at bounding box center [818, 440] width 132 height 25
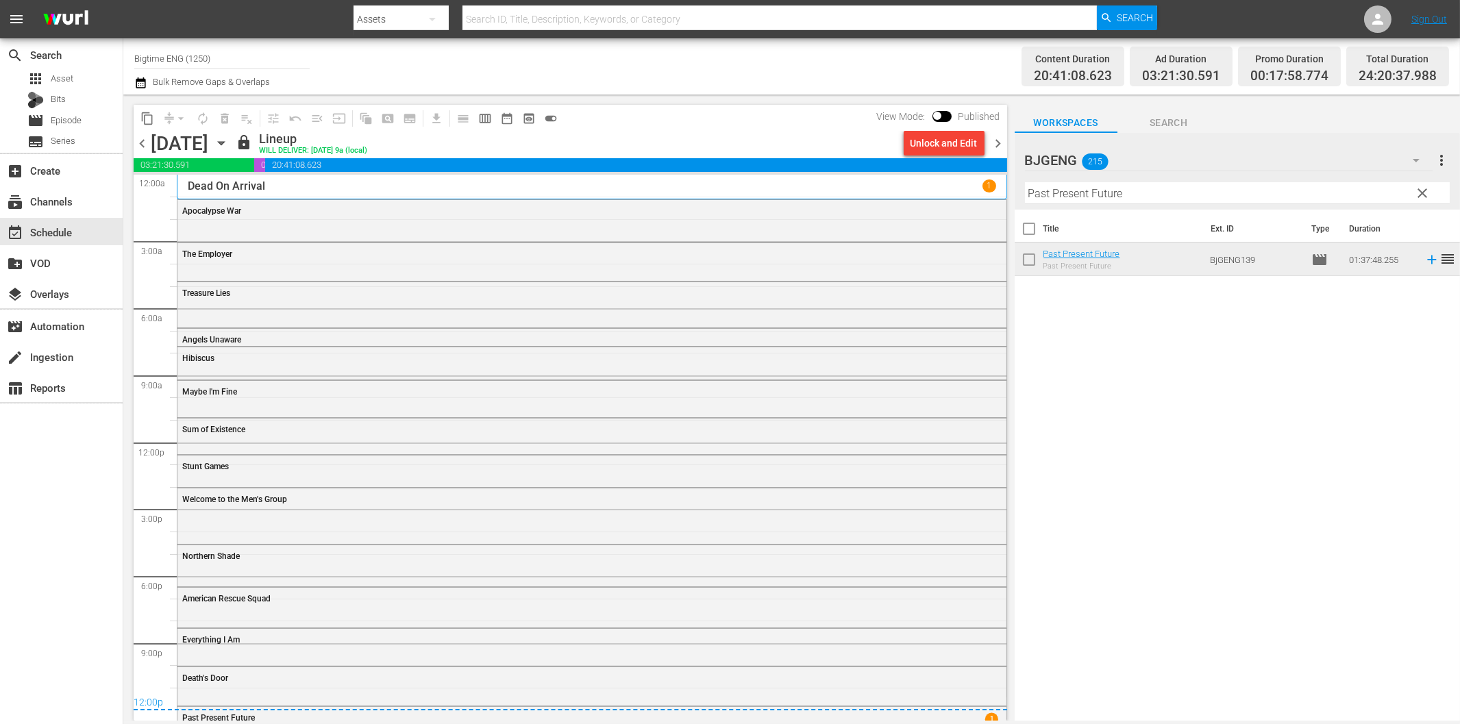
click at [1084, 498] on div "Title Ext. ID Type Duration Past Present Future Past Present Future BjGENG139 m…" at bounding box center [1237, 466] width 445 height 513
click at [998, 147] on span "chevron_right" at bounding box center [998, 143] width 17 height 17
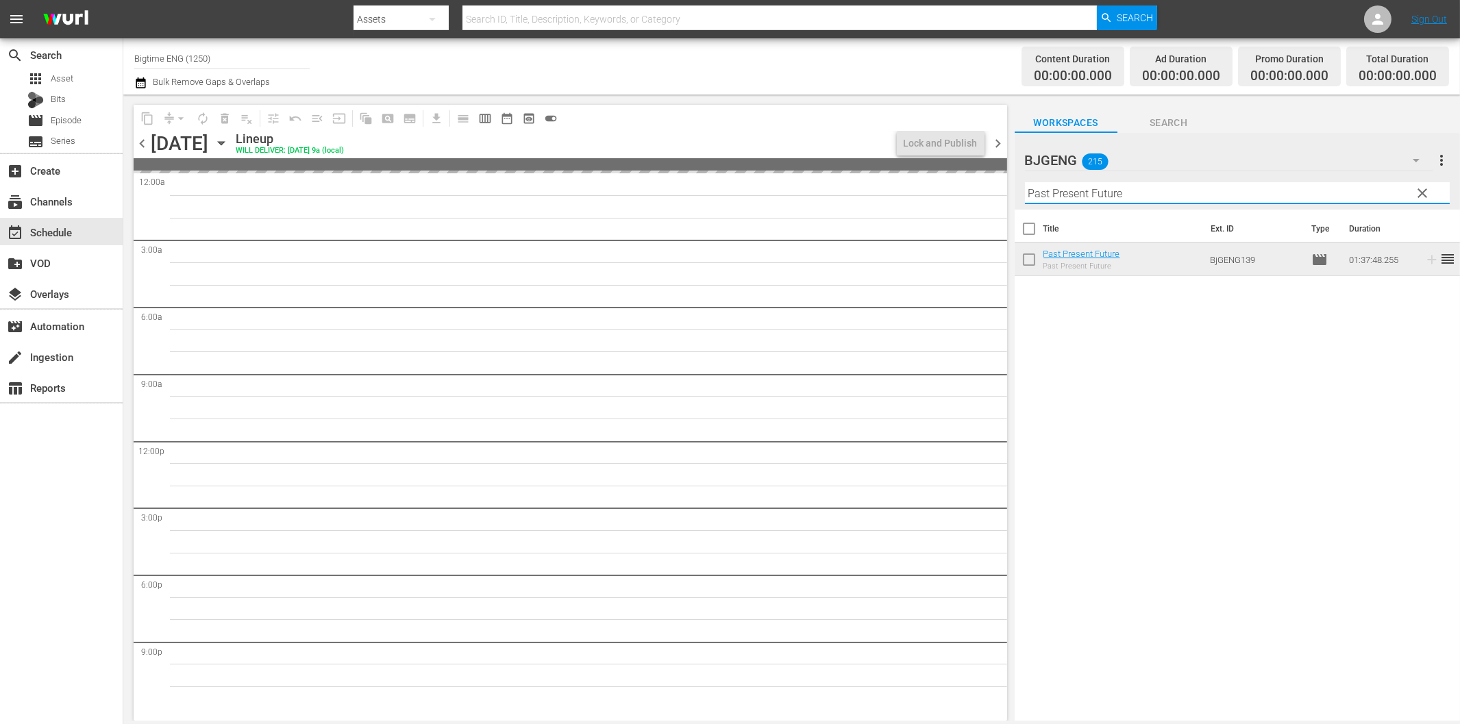
click at [1089, 190] on input "Past Present Future" at bounding box center [1237, 193] width 425 height 22
paste input "Survive or Di"
click at [145, 140] on span "chevron_left" at bounding box center [142, 143] width 17 height 17
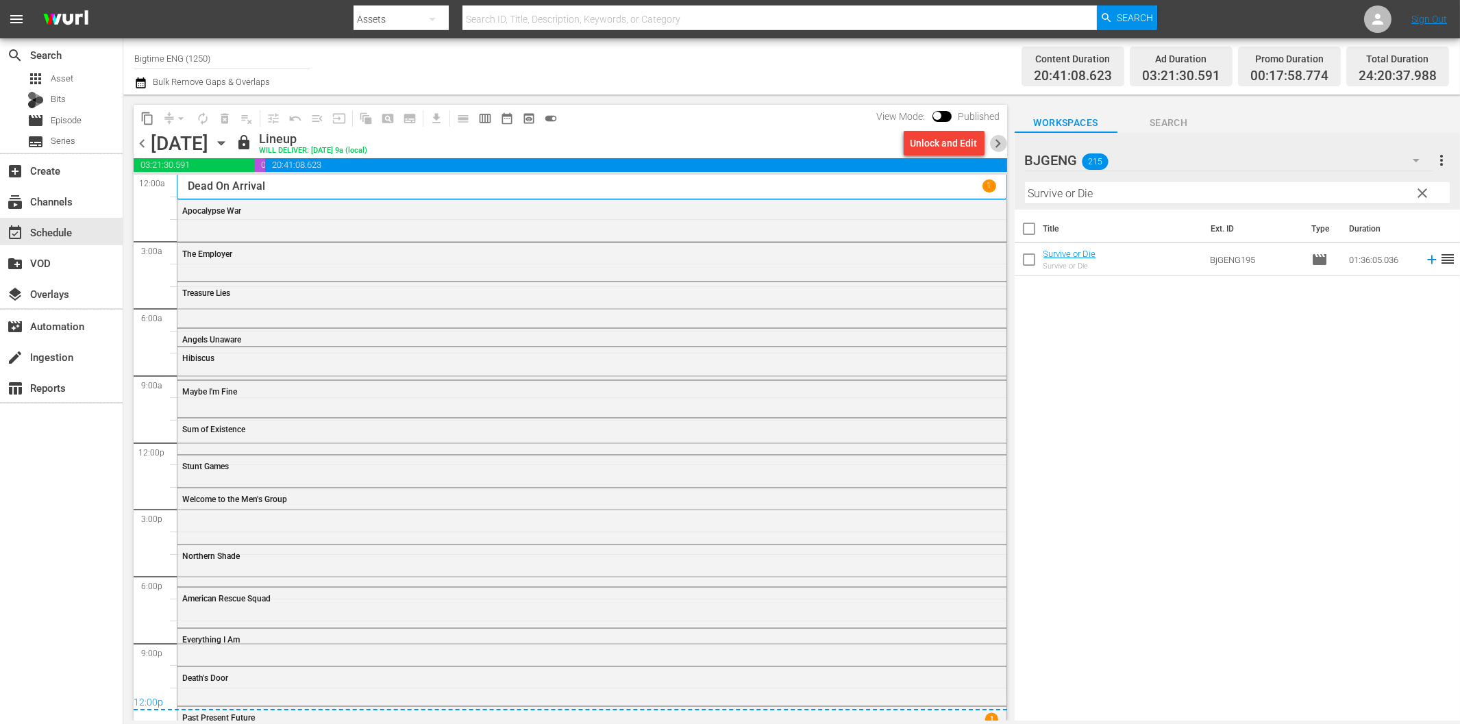
click at [999, 142] on span "chevron_right" at bounding box center [998, 143] width 17 height 17
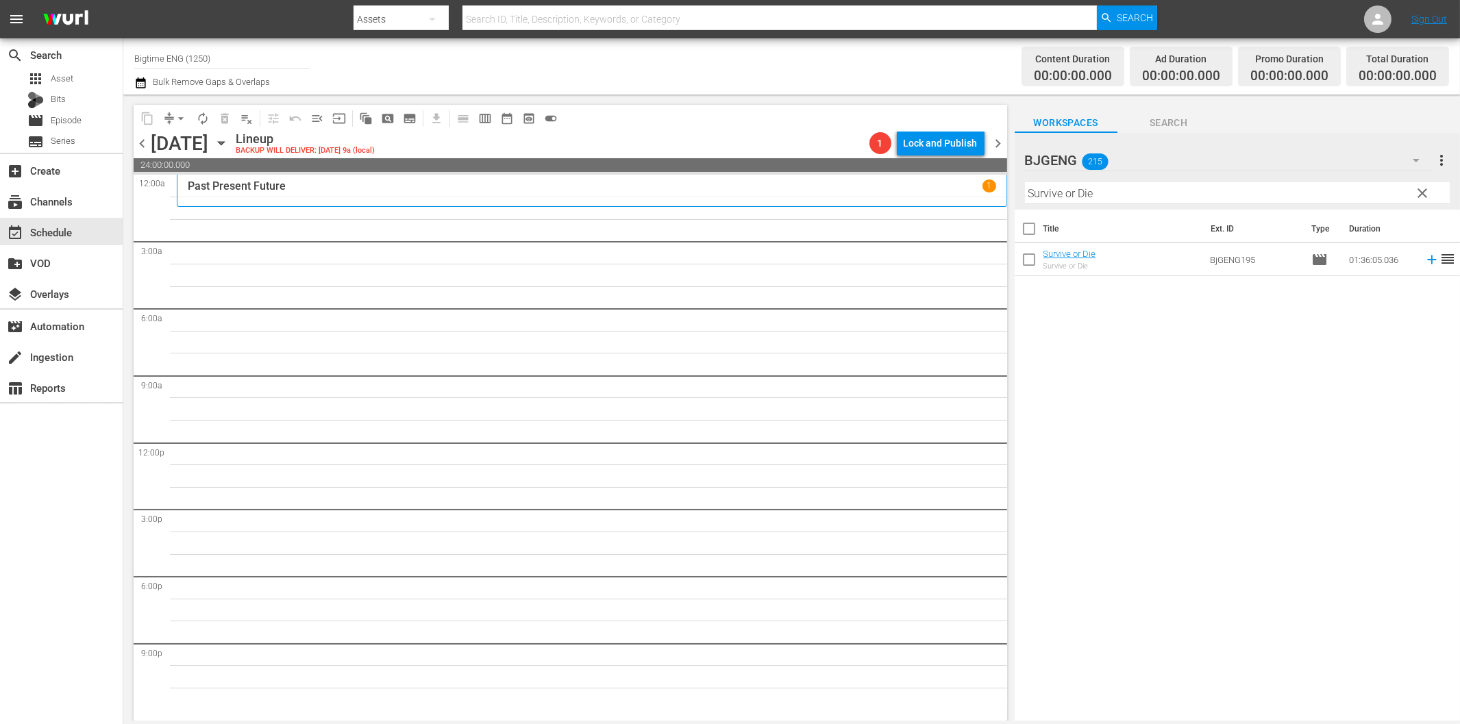
click at [1096, 192] on input "Survive or Die" at bounding box center [1237, 193] width 425 height 22
click at [1424, 258] on icon at bounding box center [1431, 259] width 15 height 15
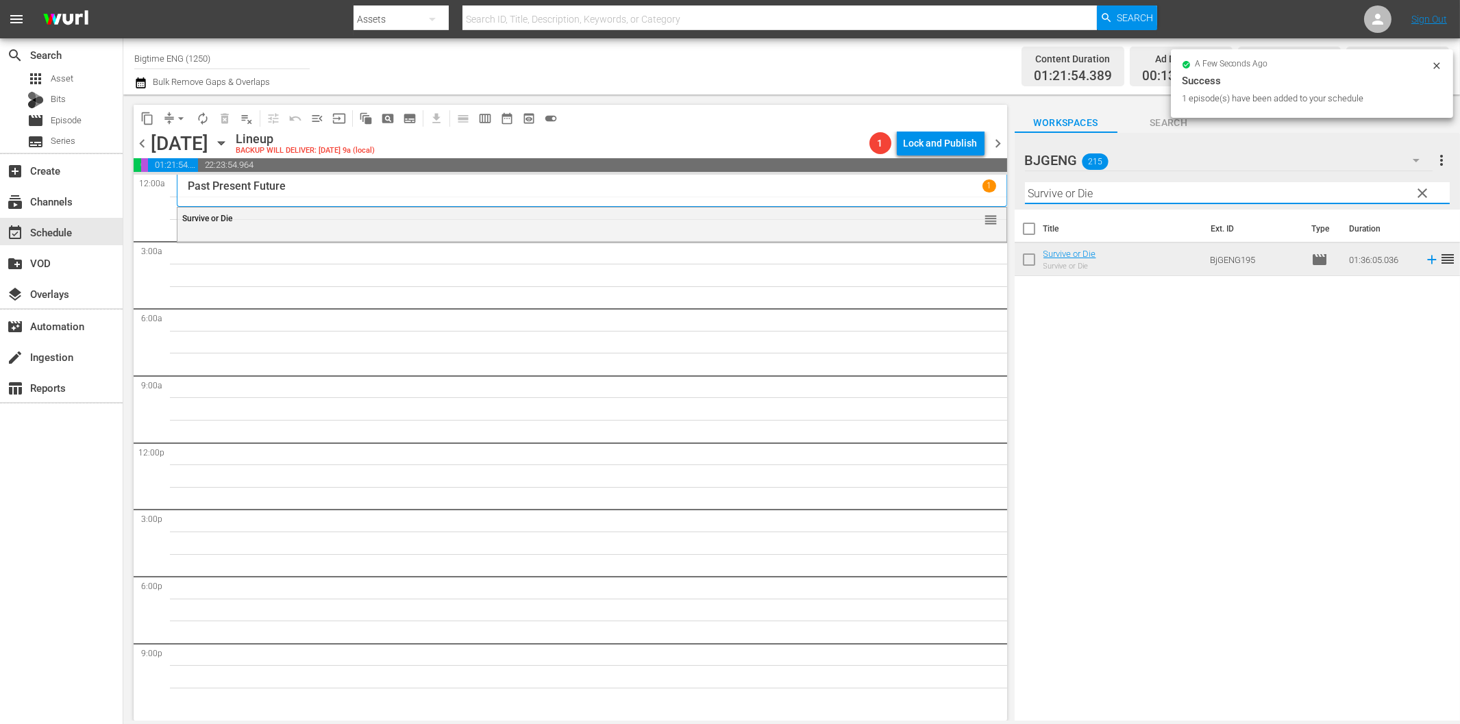
click at [1111, 200] on input "Survive or Die" at bounding box center [1237, 193] width 425 height 22
paste input "Bad Peopl"
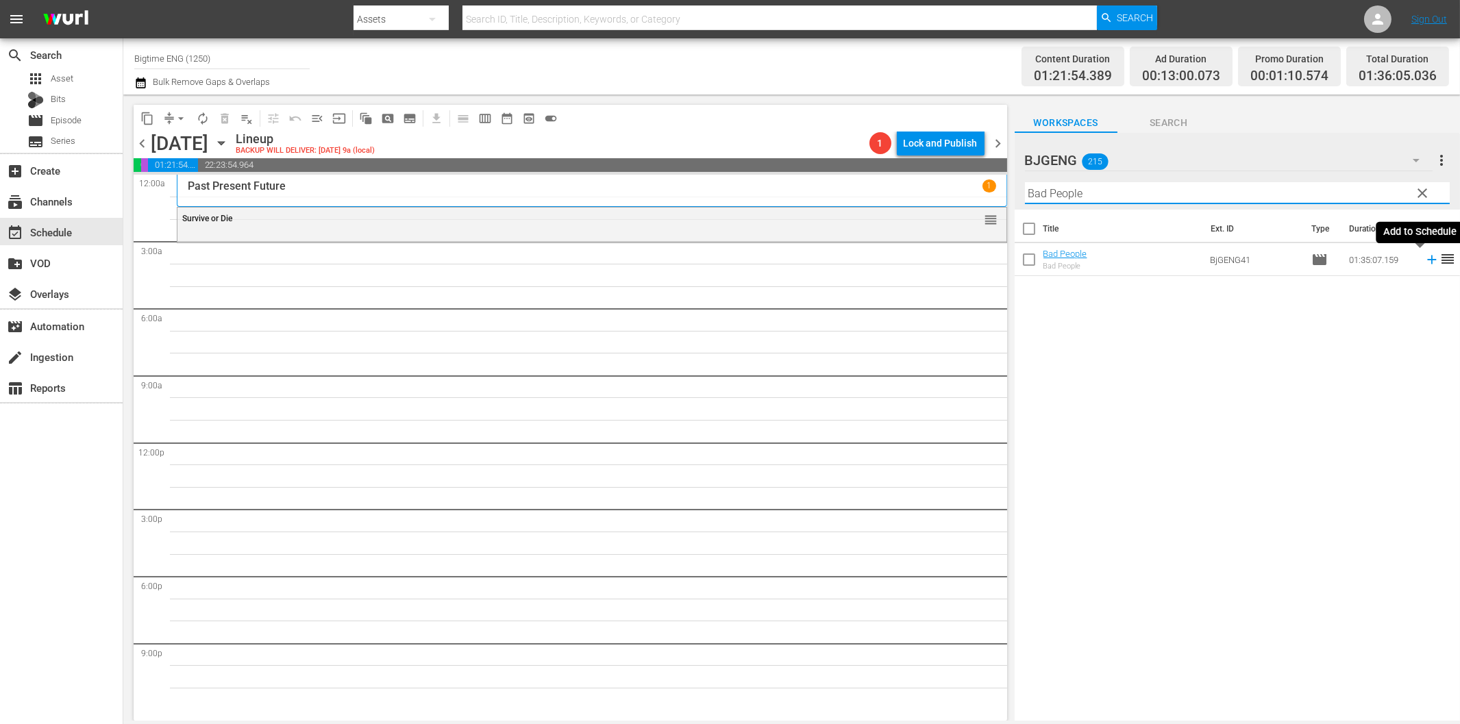
click at [1424, 261] on icon at bounding box center [1431, 259] width 15 height 15
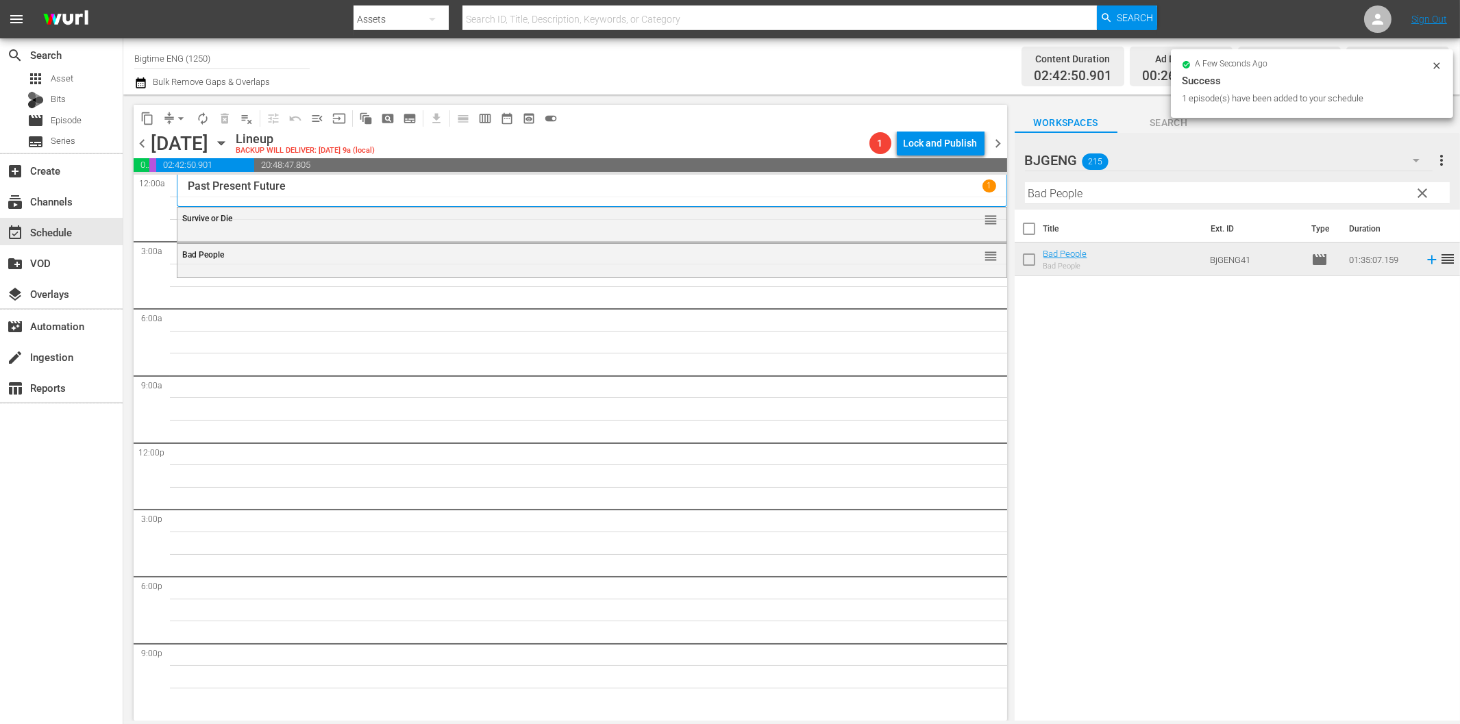
click at [1217, 182] on input "Bad People" at bounding box center [1237, 193] width 425 height 22
paste input "#EM3 (Eenie Meenie [PERSON_NAME])"
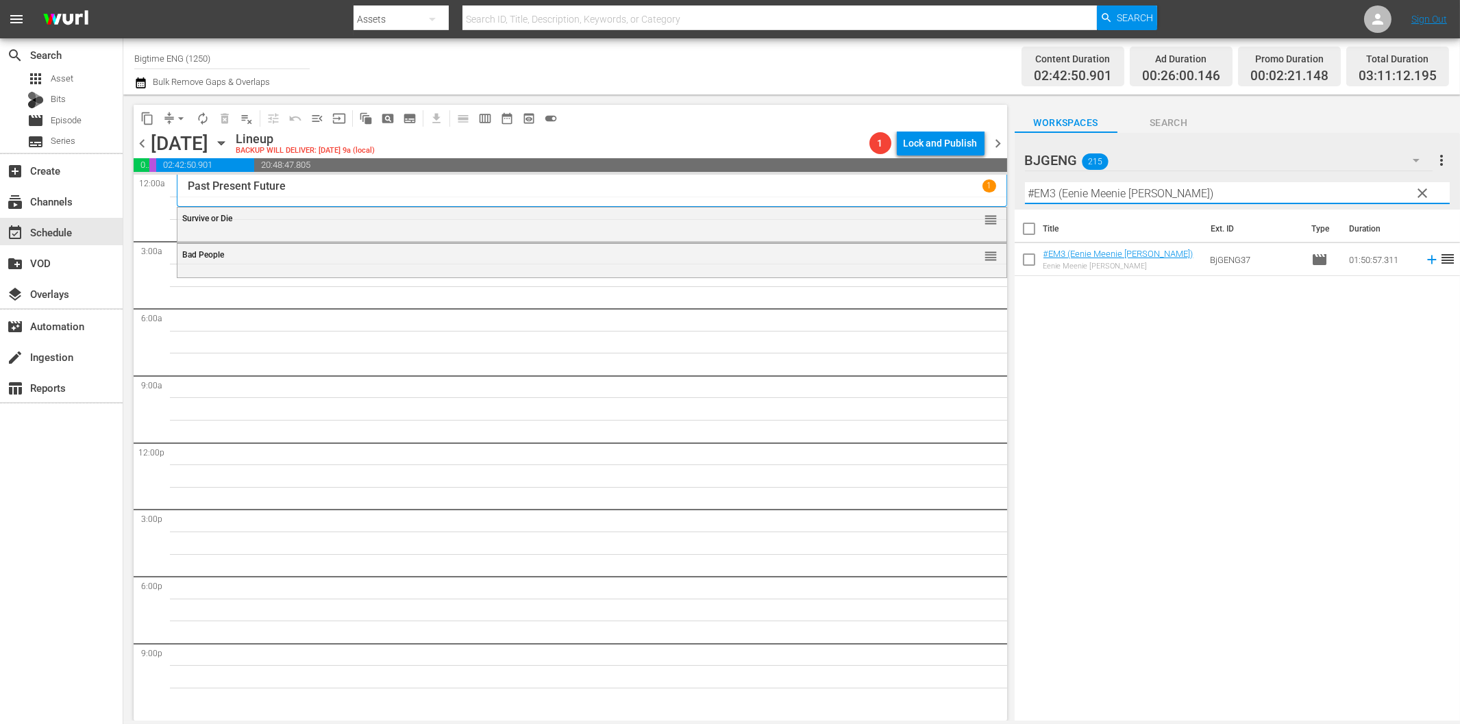
click at [1424, 261] on icon at bounding box center [1431, 259] width 15 height 15
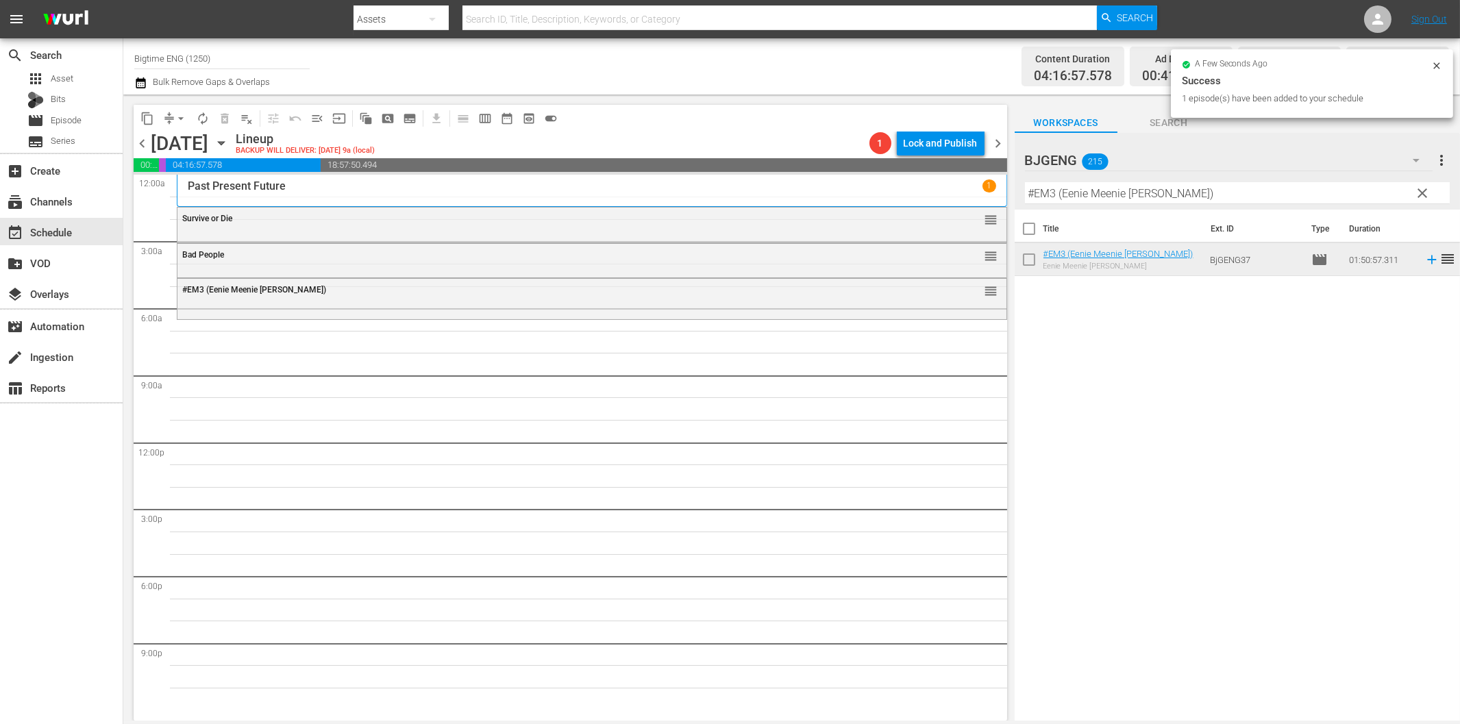
click at [1213, 197] on input "#EM3 (Eenie Meenie [PERSON_NAME])" at bounding box center [1237, 193] width 425 height 22
paste input "Cream Of The Crop"
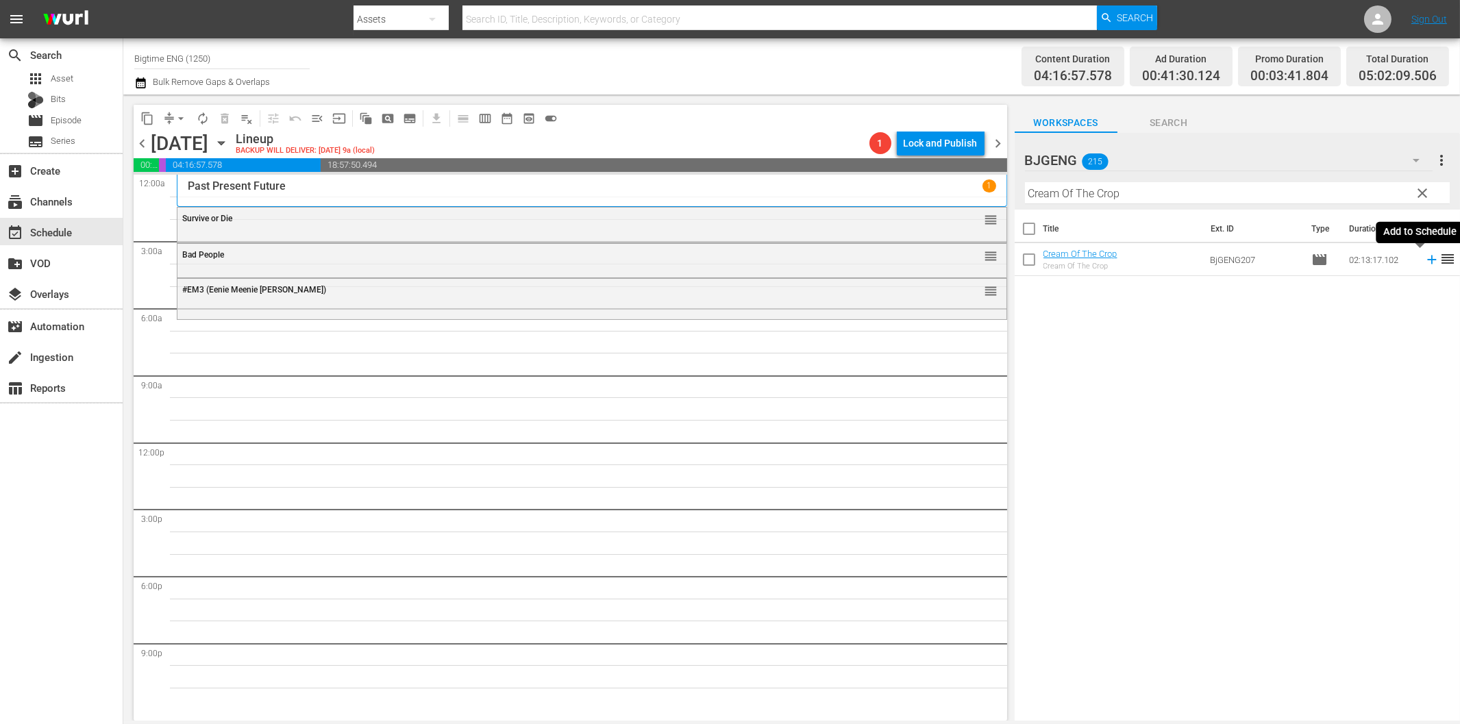
drag, startPoint x: 1420, startPoint y: 262, endPoint x: 1394, endPoint y: 269, distance: 26.9
click at [1424, 263] on icon at bounding box center [1431, 259] width 15 height 15
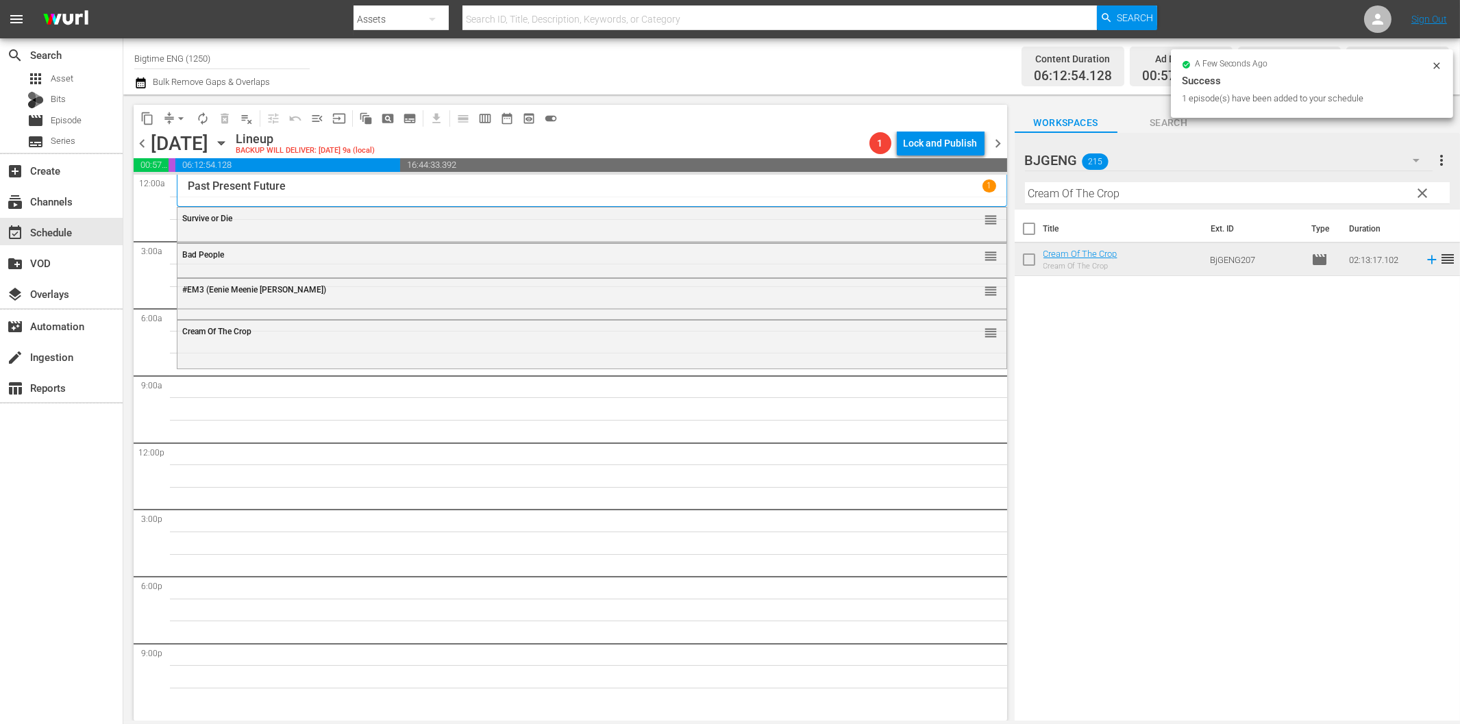
click at [1045, 201] on input "Cream Of The Crop" at bounding box center [1237, 193] width 425 height 22
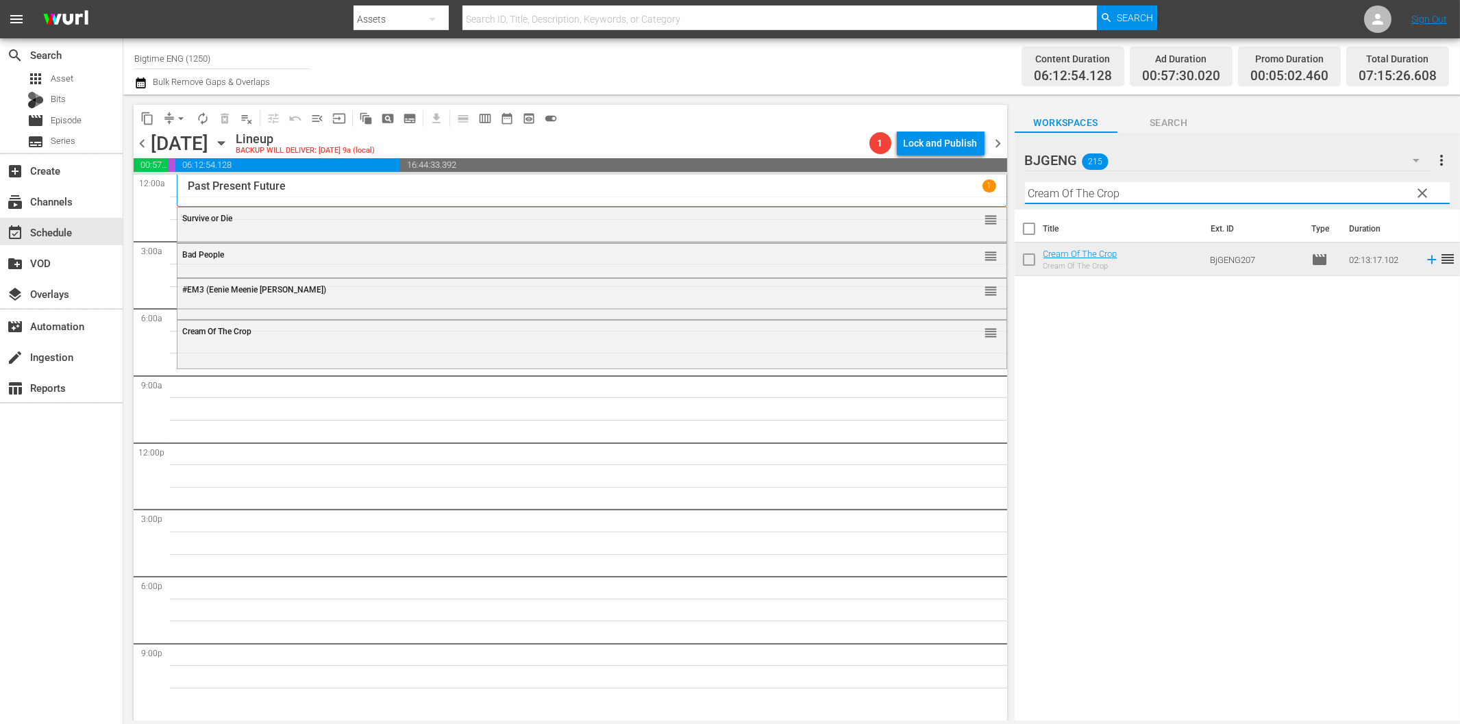
paste input "loser to [DEMOGRAPHIC_DATA]: [PERSON_NAME]'s Journey"
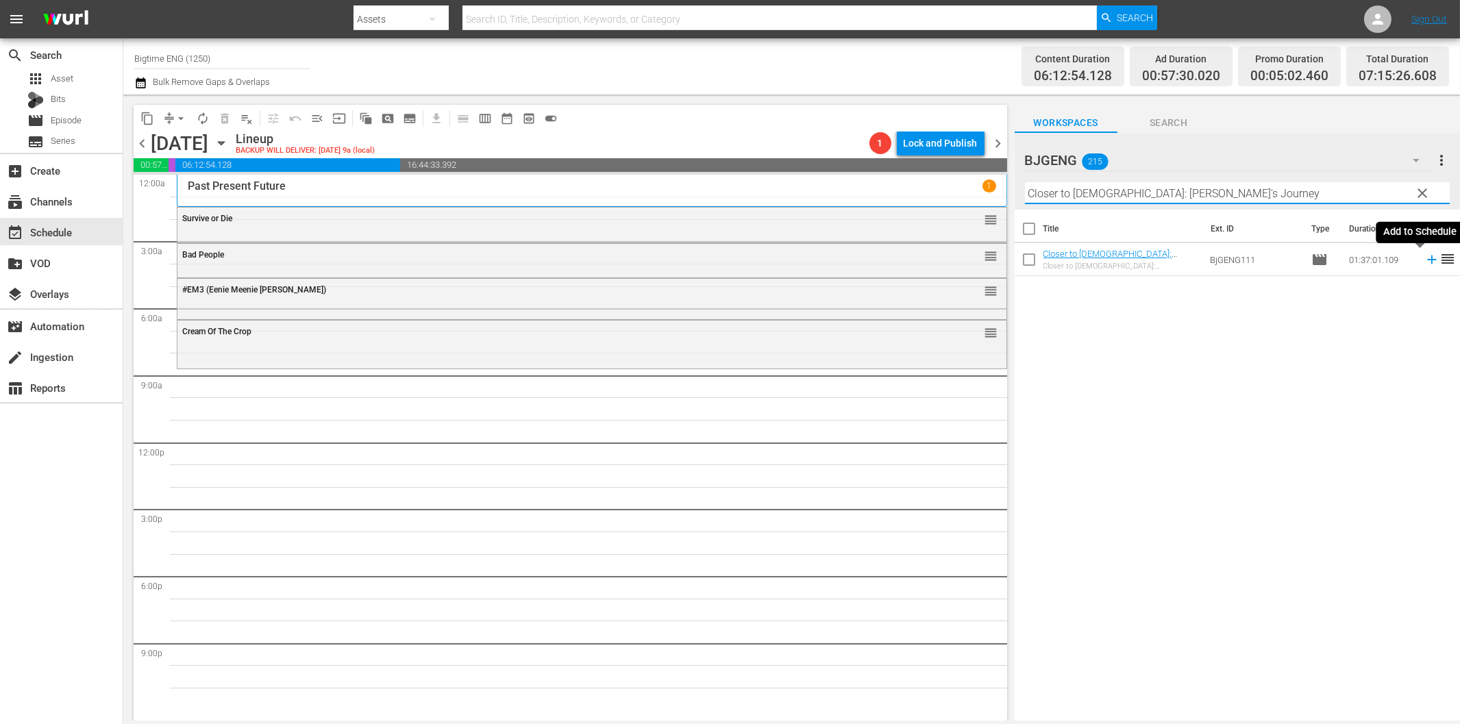
click at [1427, 262] on icon at bounding box center [1431, 260] width 9 height 9
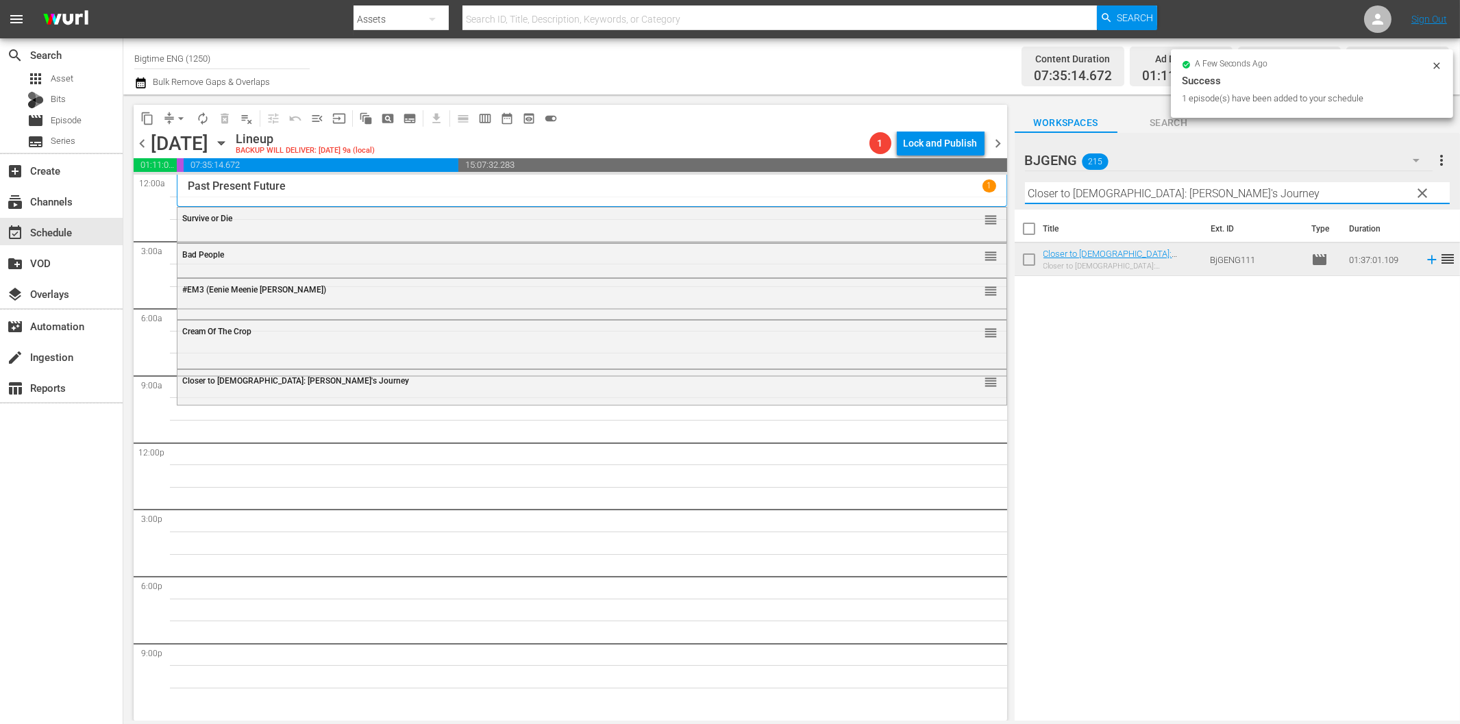
click at [1067, 190] on input "Closer to [DEMOGRAPHIC_DATA]: [PERSON_NAME]'s Journey" at bounding box center [1237, 193] width 425 height 22
paste input "Fra"
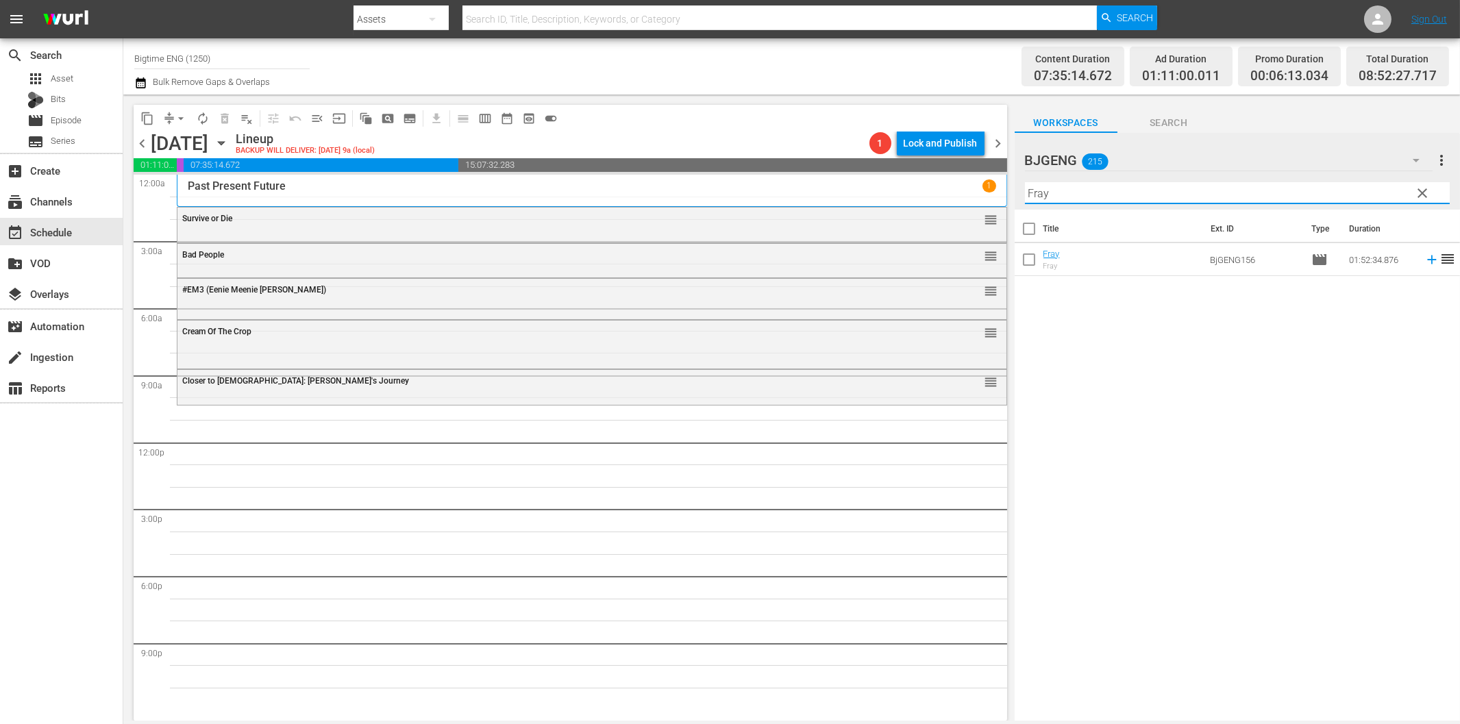
click at [1424, 261] on icon at bounding box center [1431, 259] width 15 height 15
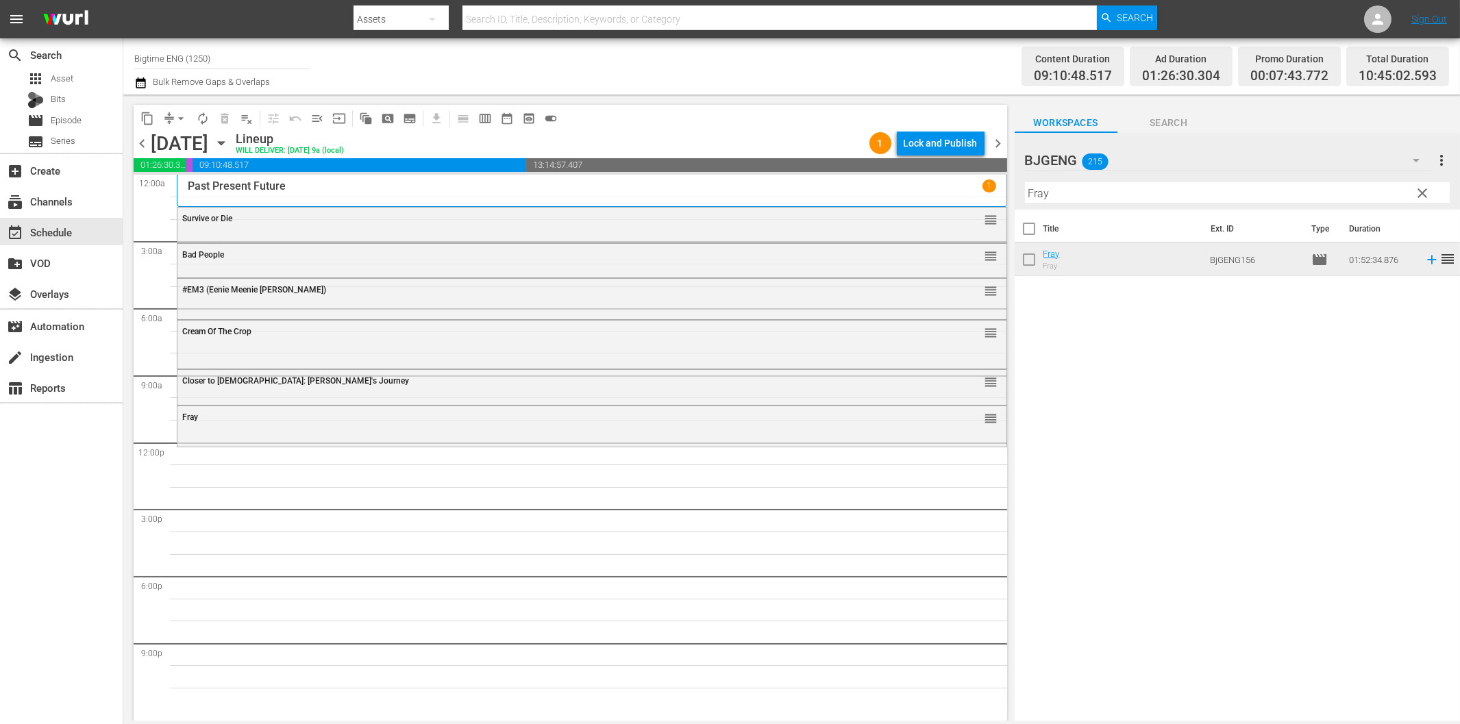
click at [1238, 206] on div "Filter by Title Fray" at bounding box center [1237, 193] width 425 height 33
click at [1235, 196] on input "Fray" at bounding box center [1237, 193] width 425 height 22
paste input "[PERSON_NAME] and the Rulers of the Air"
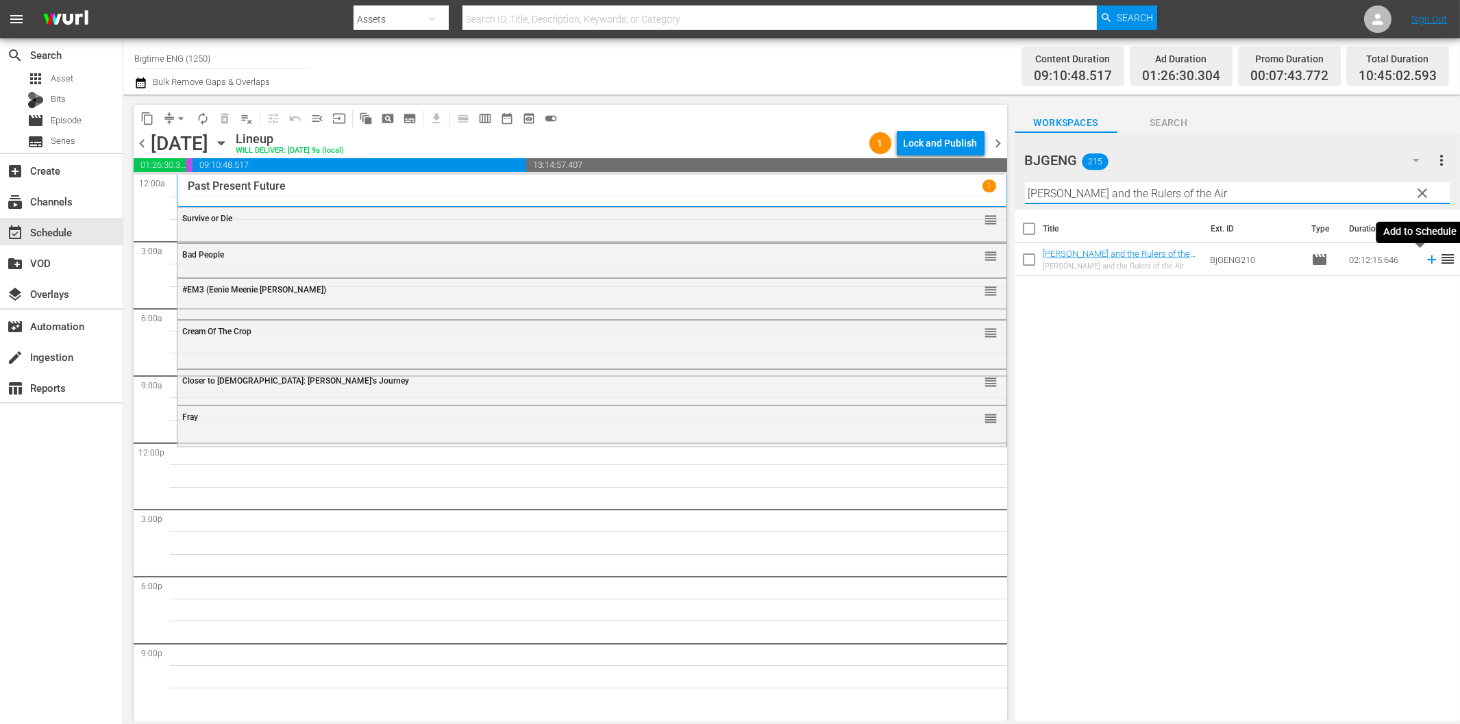
click at [1424, 258] on icon at bounding box center [1431, 259] width 15 height 15
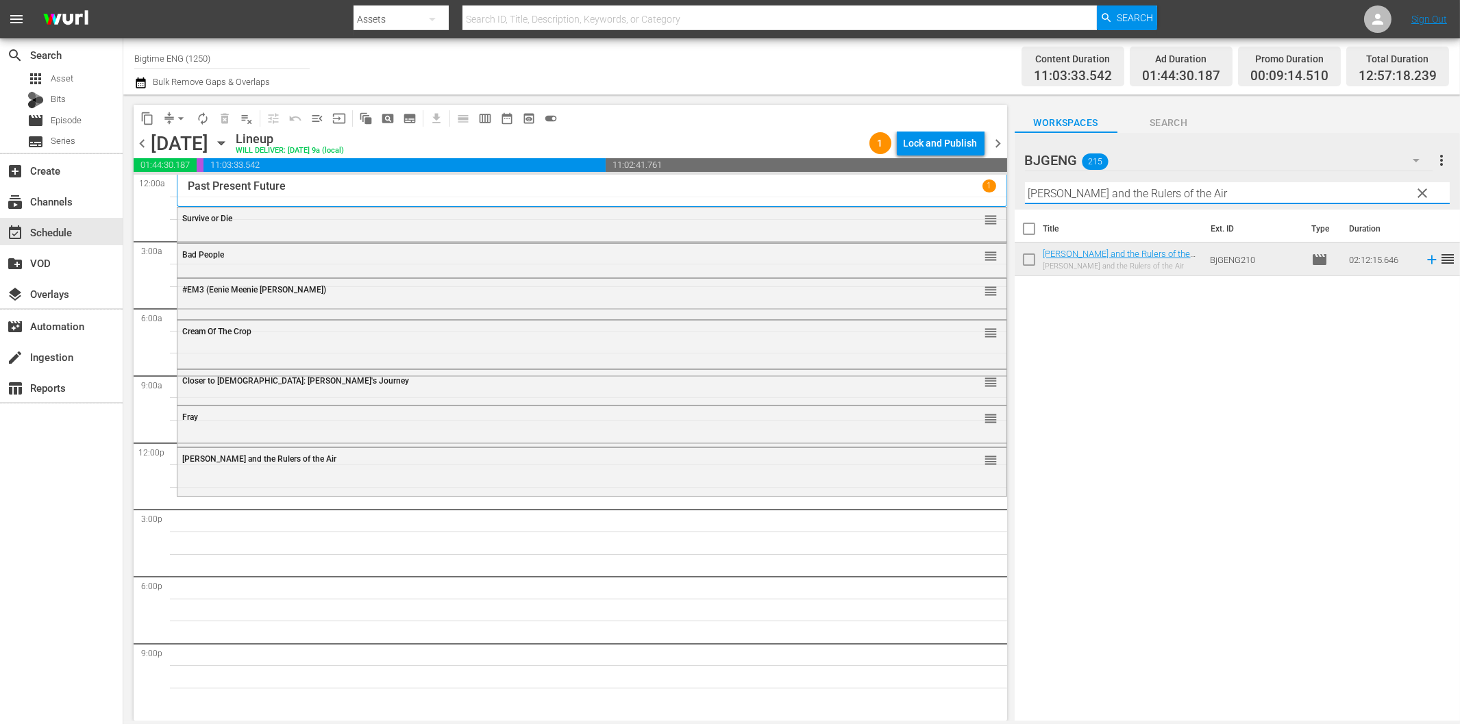
click at [1044, 195] on input "[PERSON_NAME] and the Rulers of the Air" at bounding box center [1237, 193] width 425 height 22
paste input "[PERSON_NAME] [PERSON_NAME]: The Theory of Love"
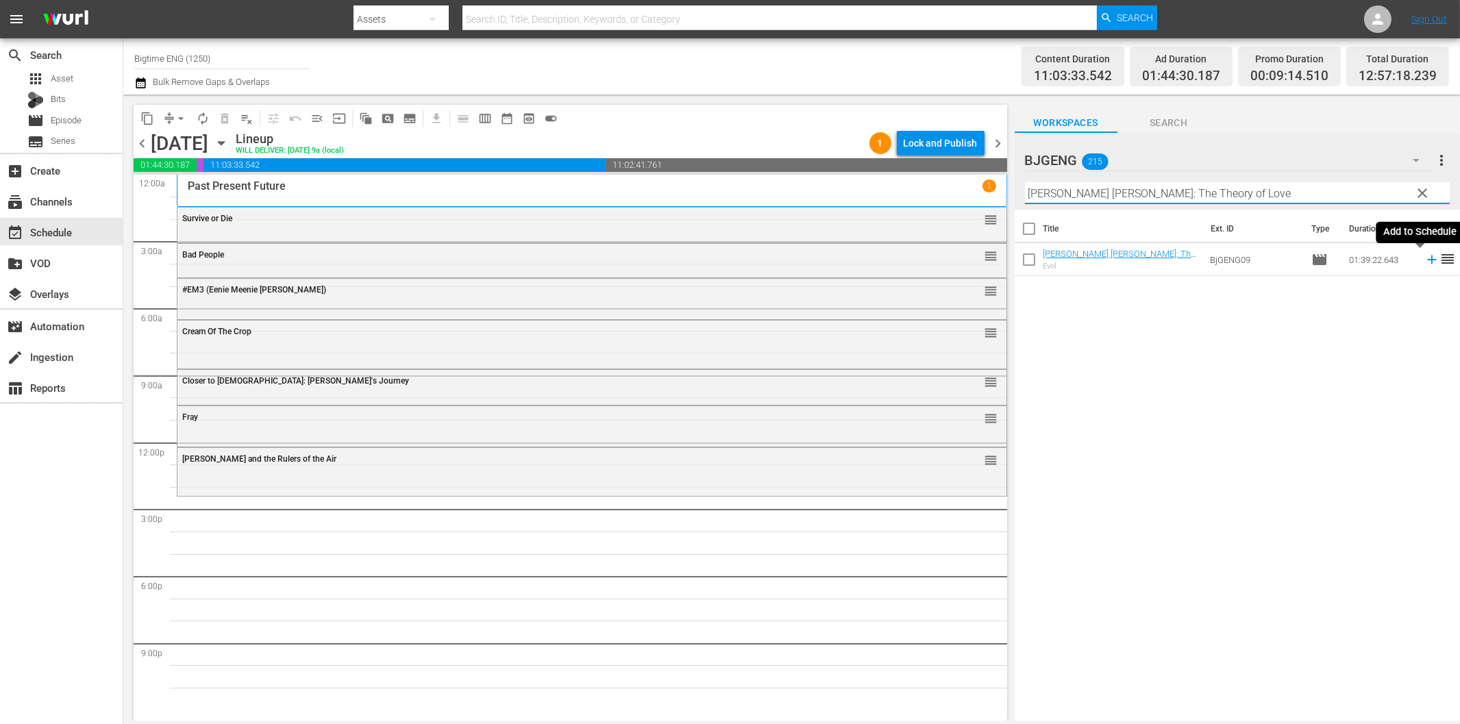
click at [1424, 258] on icon at bounding box center [1431, 259] width 15 height 15
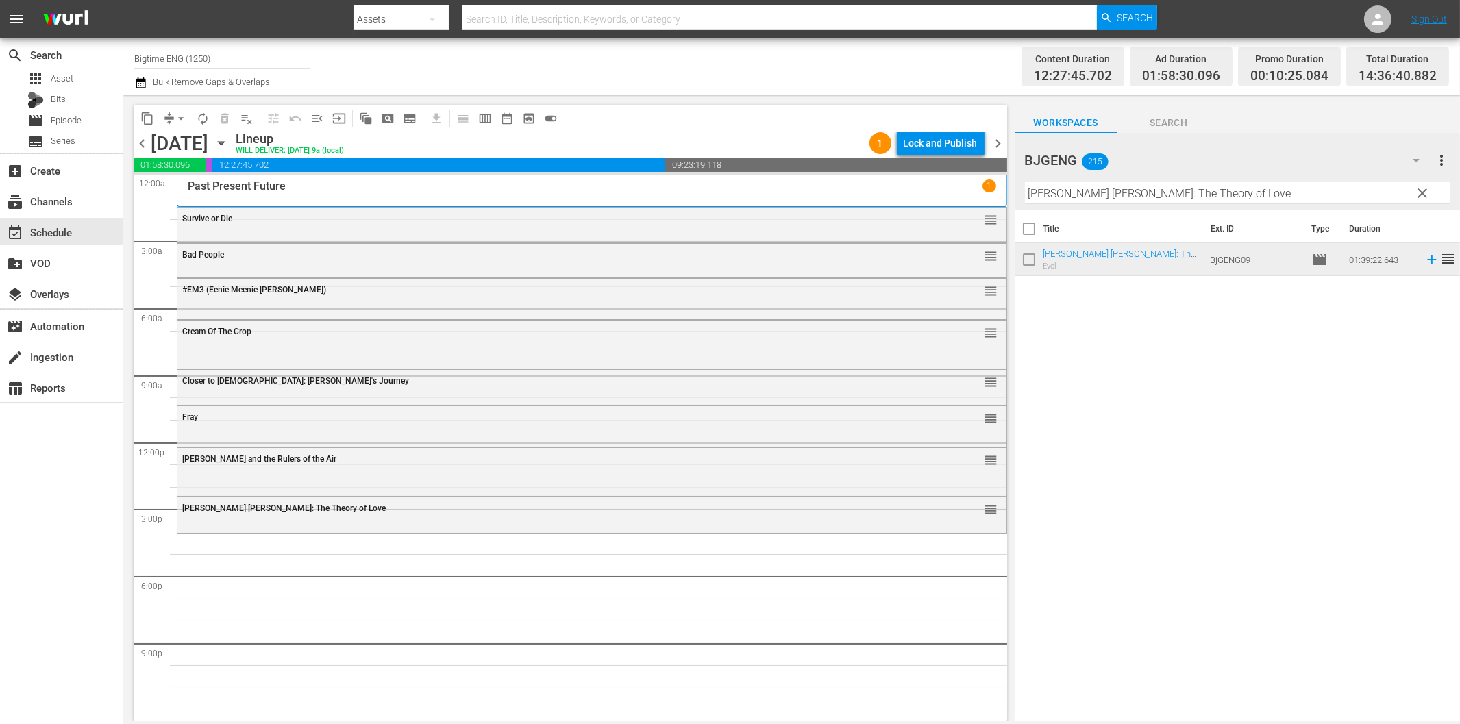
click at [1112, 197] on input "[PERSON_NAME] [PERSON_NAME]: The Theory of Love" at bounding box center [1237, 193] width 425 height 22
paste input "The Hardest Thing"
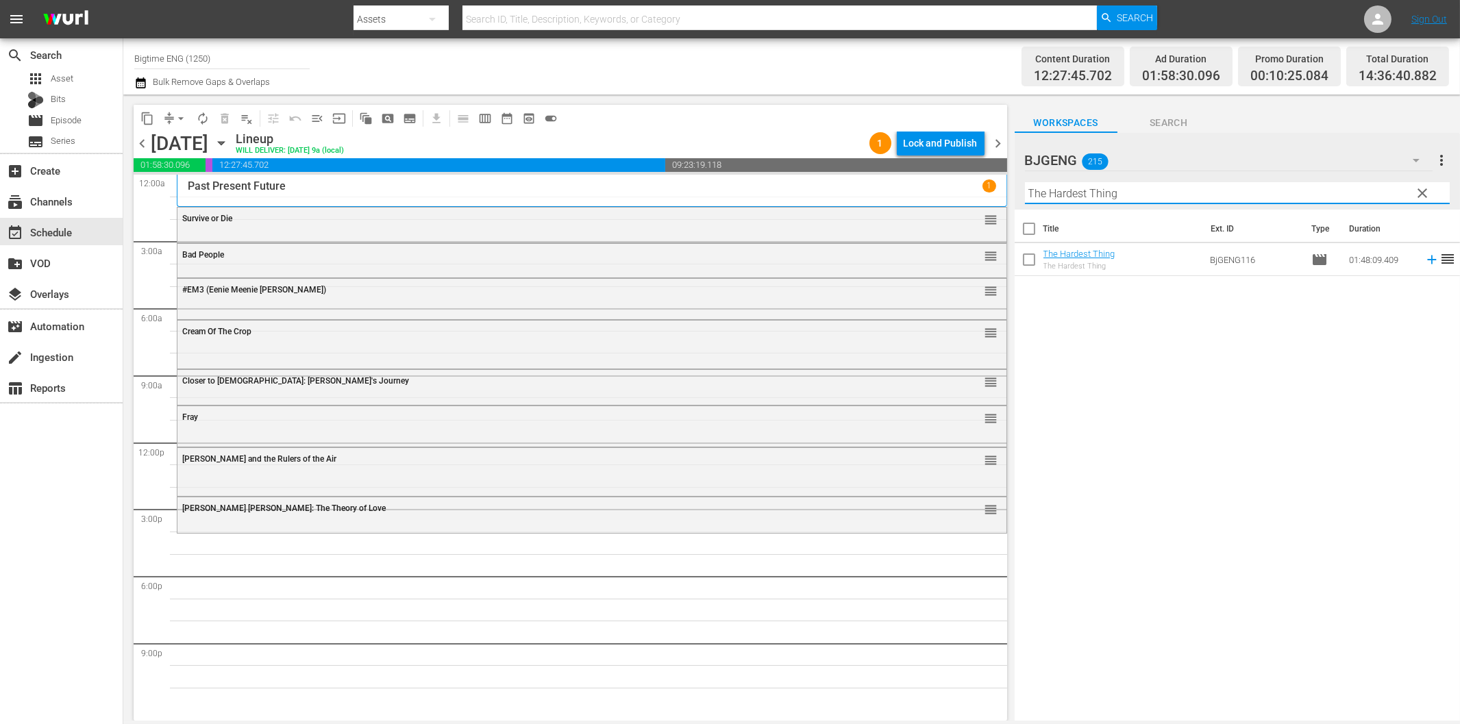
click at [1427, 260] on icon at bounding box center [1431, 260] width 9 height 9
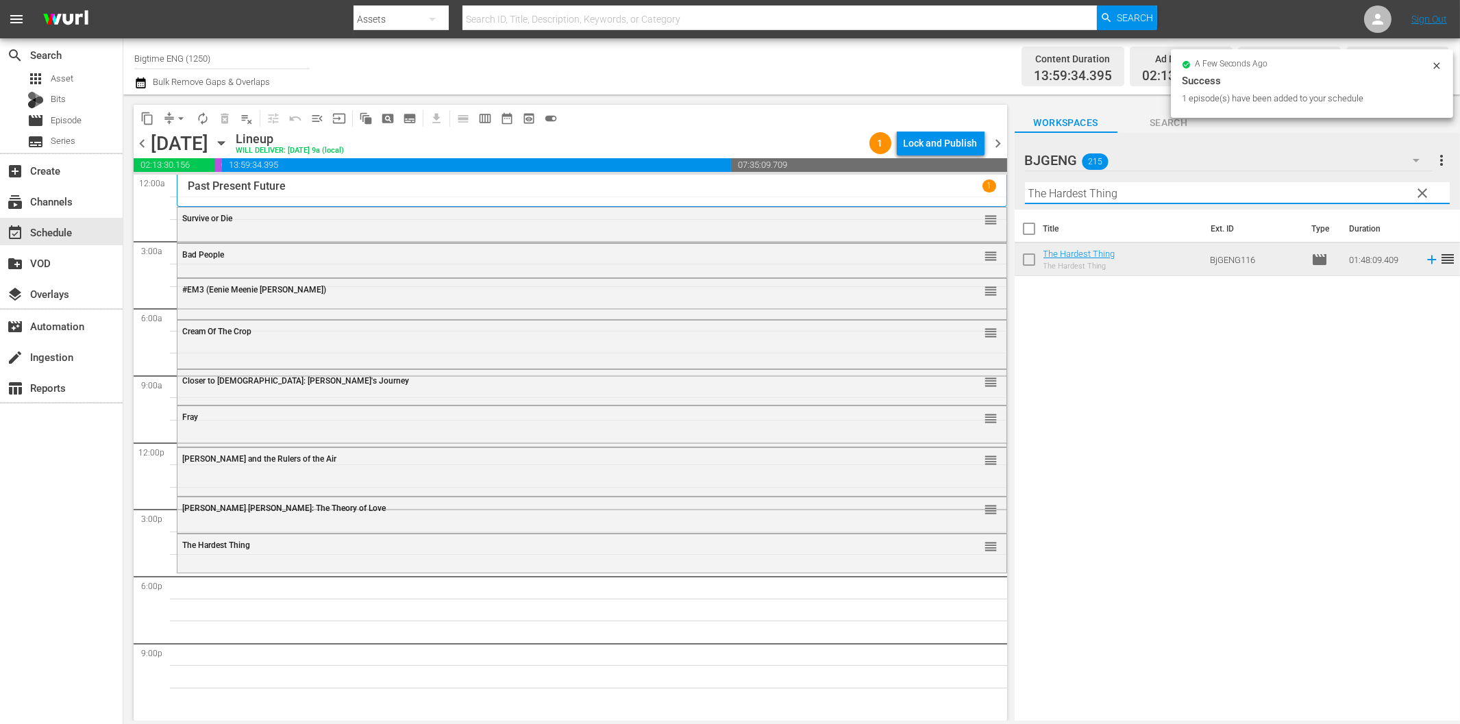
click at [1151, 193] on input "The Hardest Thing" at bounding box center [1237, 193] width 425 height 22
paste input "Beauty in the Broken"
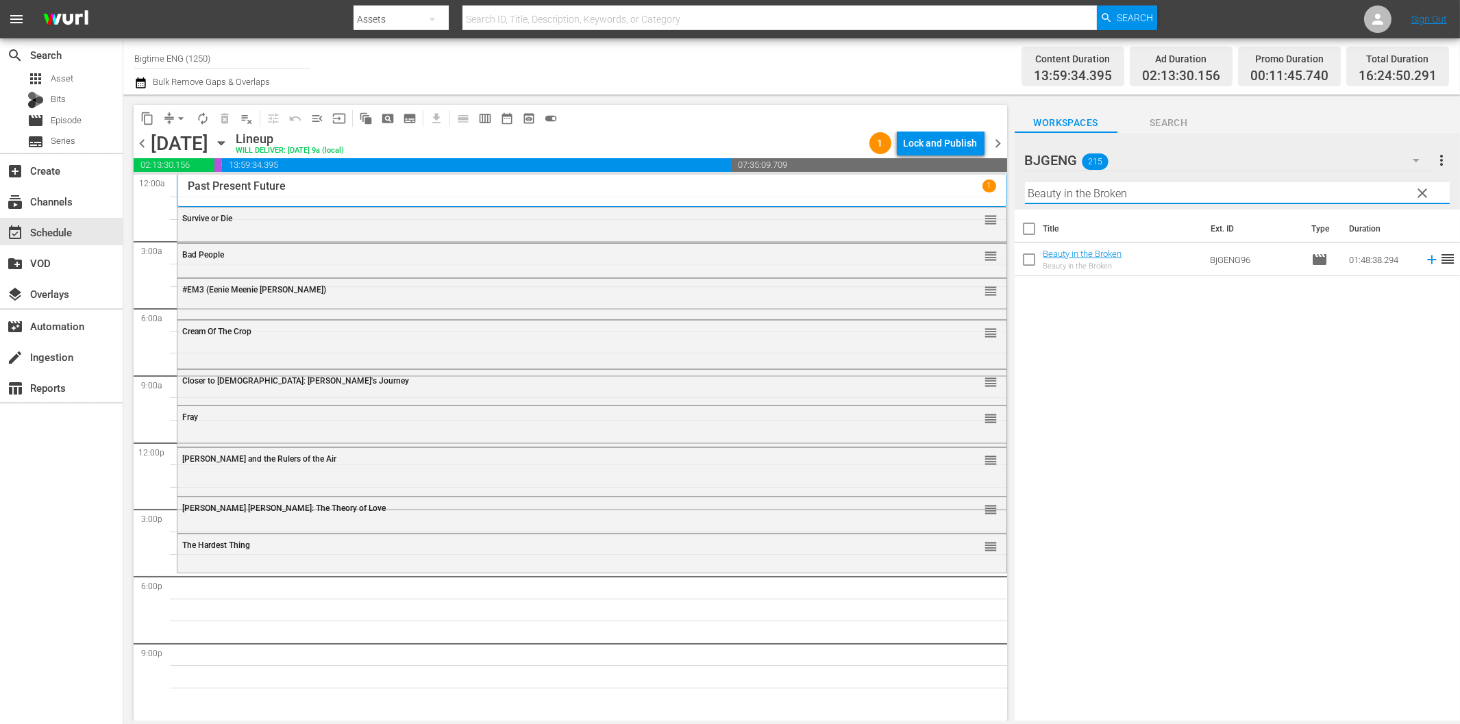
click at [1424, 256] on icon at bounding box center [1431, 259] width 15 height 15
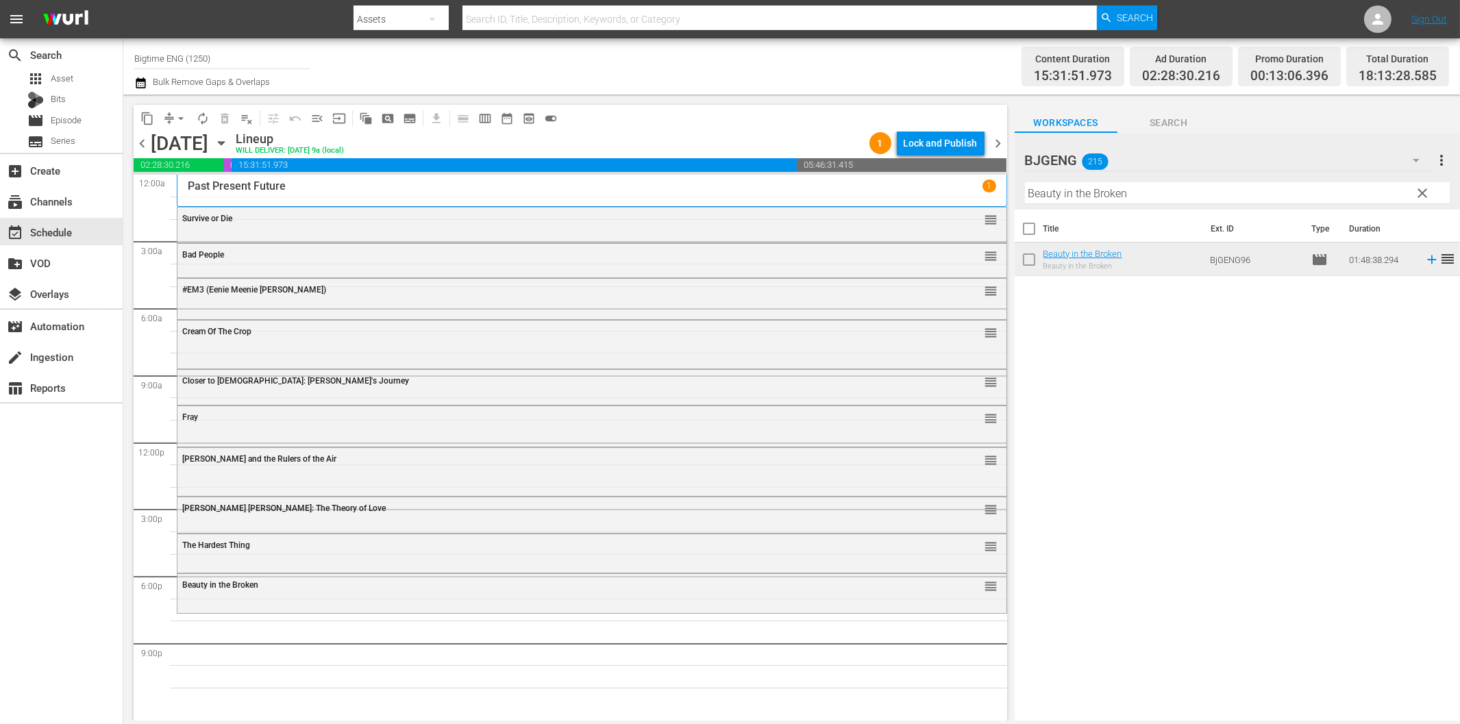
click at [1096, 188] on input "Beauty in the Broken" at bounding box center [1237, 193] width 425 height 22
paste input "ARC - A Love Story"
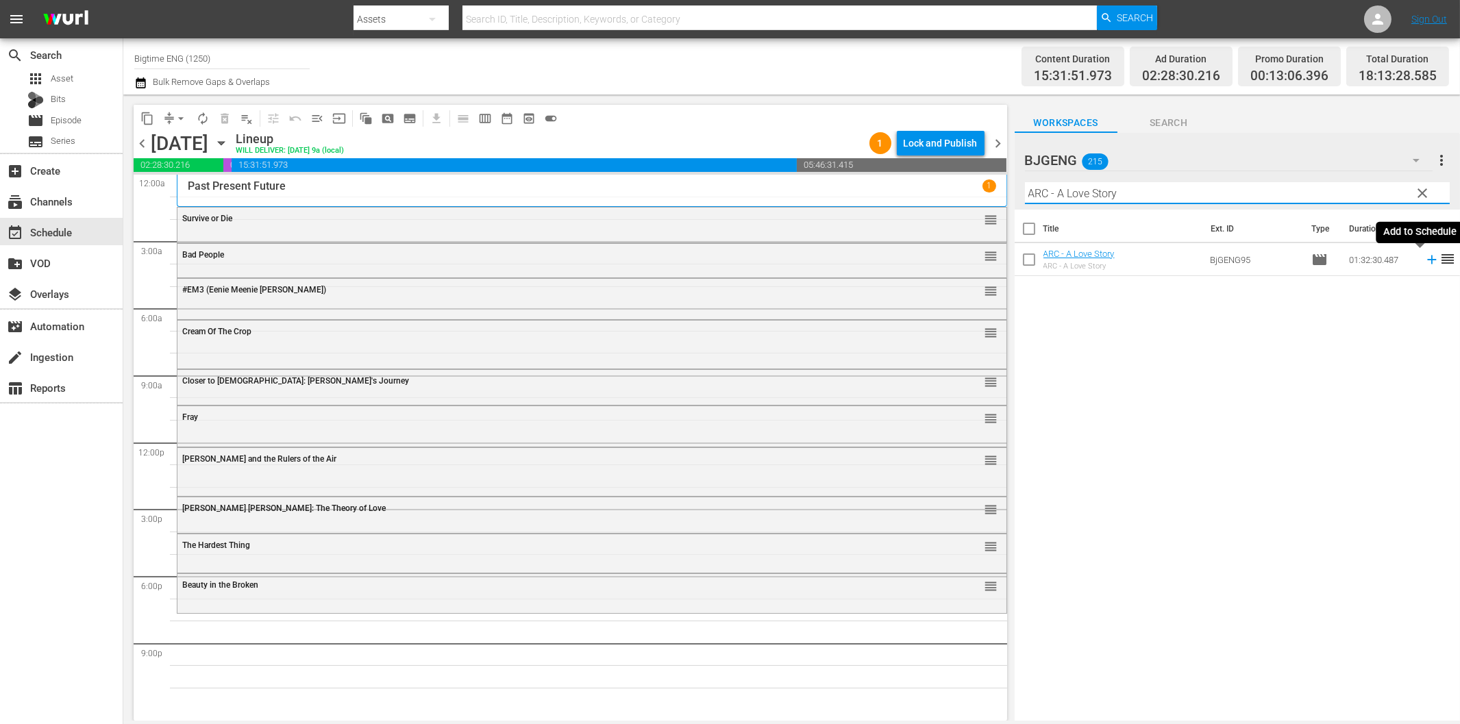
click at [1424, 258] on icon at bounding box center [1431, 259] width 15 height 15
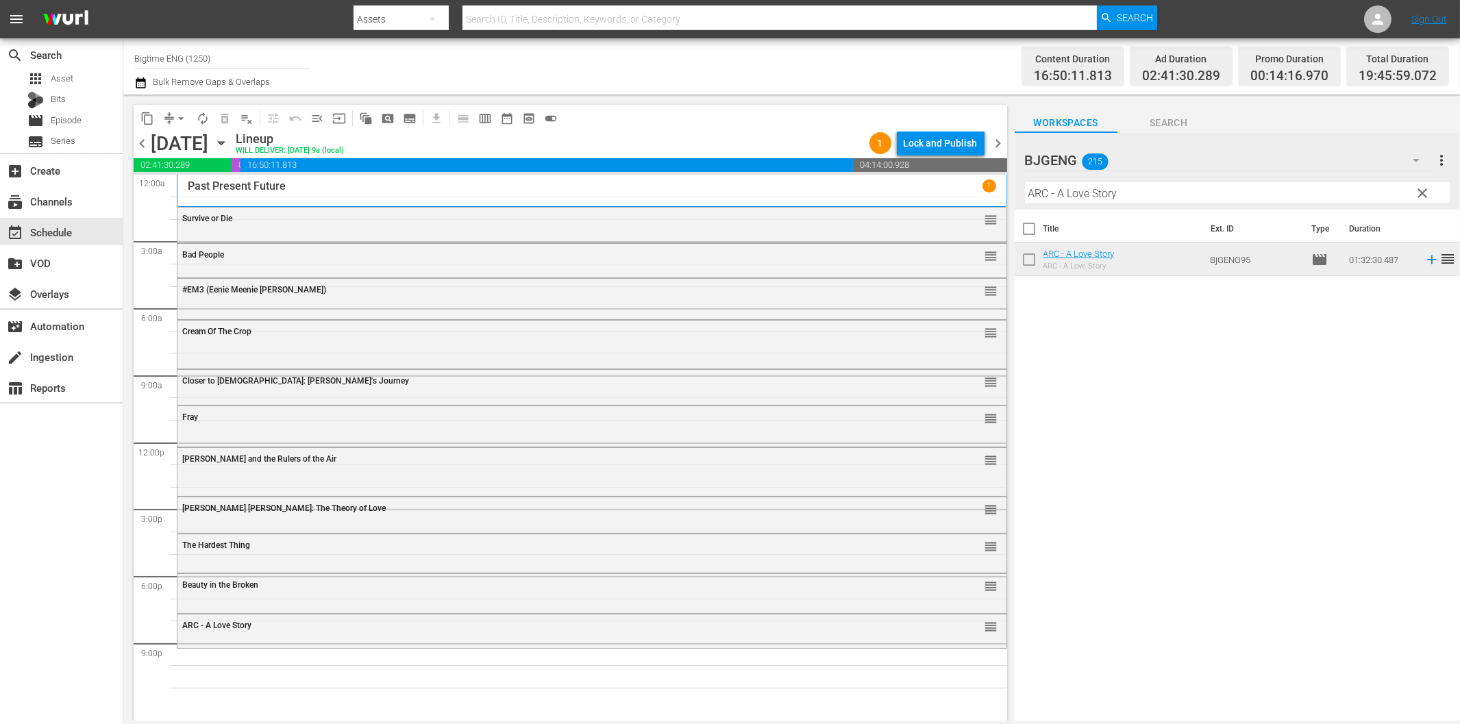
click at [1216, 196] on input "ARC - A Love Story" at bounding box center [1237, 193] width 425 height 22
paste input "More Beautiful for Having Been Broken"
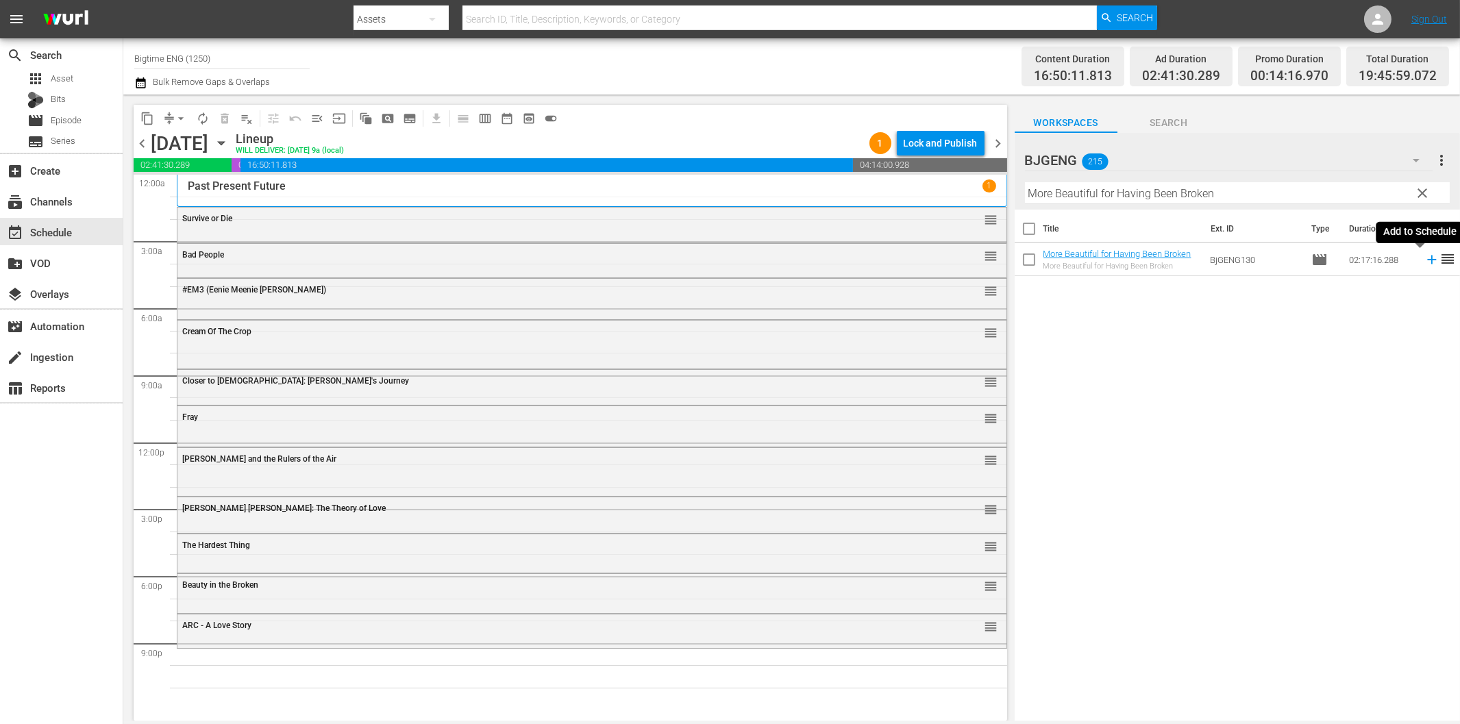
click at [1427, 263] on icon at bounding box center [1431, 260] width 9 height 9
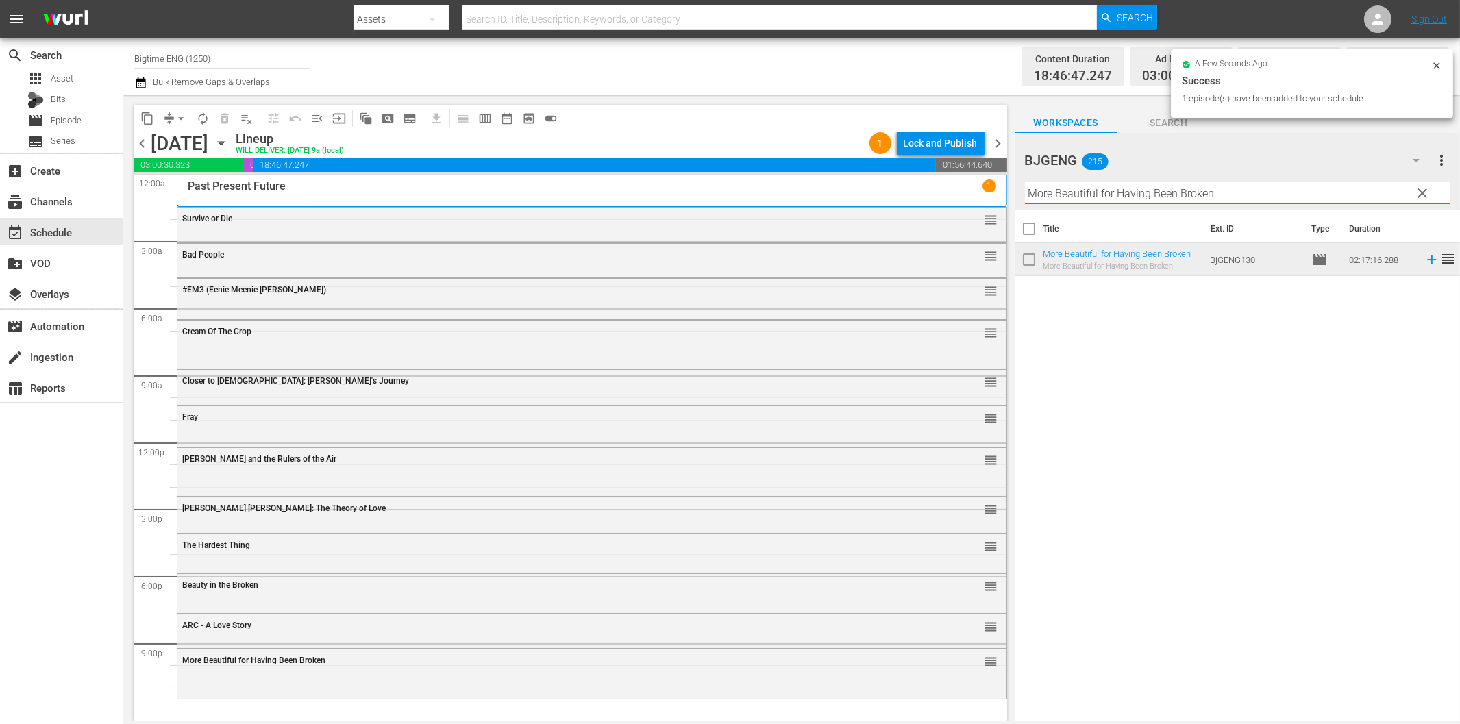
click at [1224, 189] on input "More Beautiful for Having Been Broken" at bounding box center [1237, 193] width 425 height 22
paste input "The Day You Found Me"
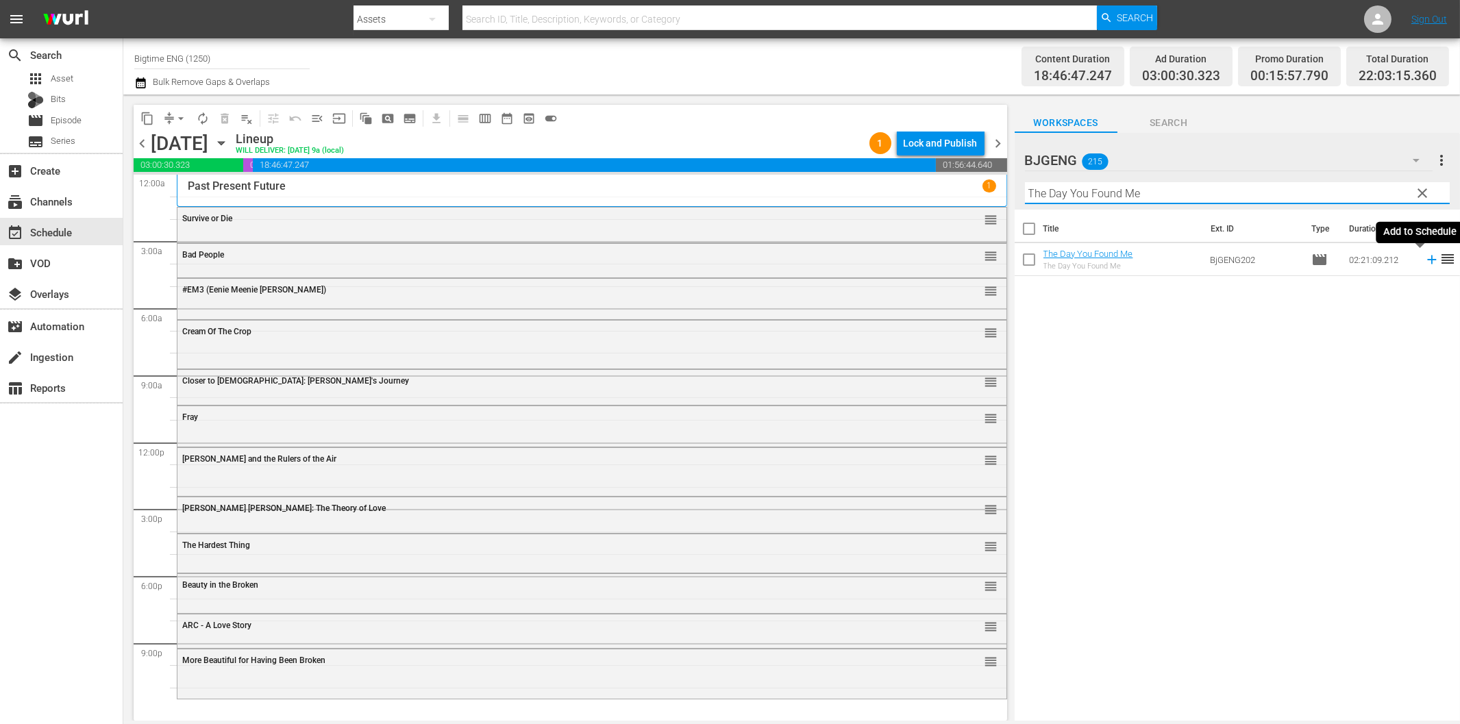
click at [1424, 261] on icon at bounding box center [1431, 259] width 15 height 15
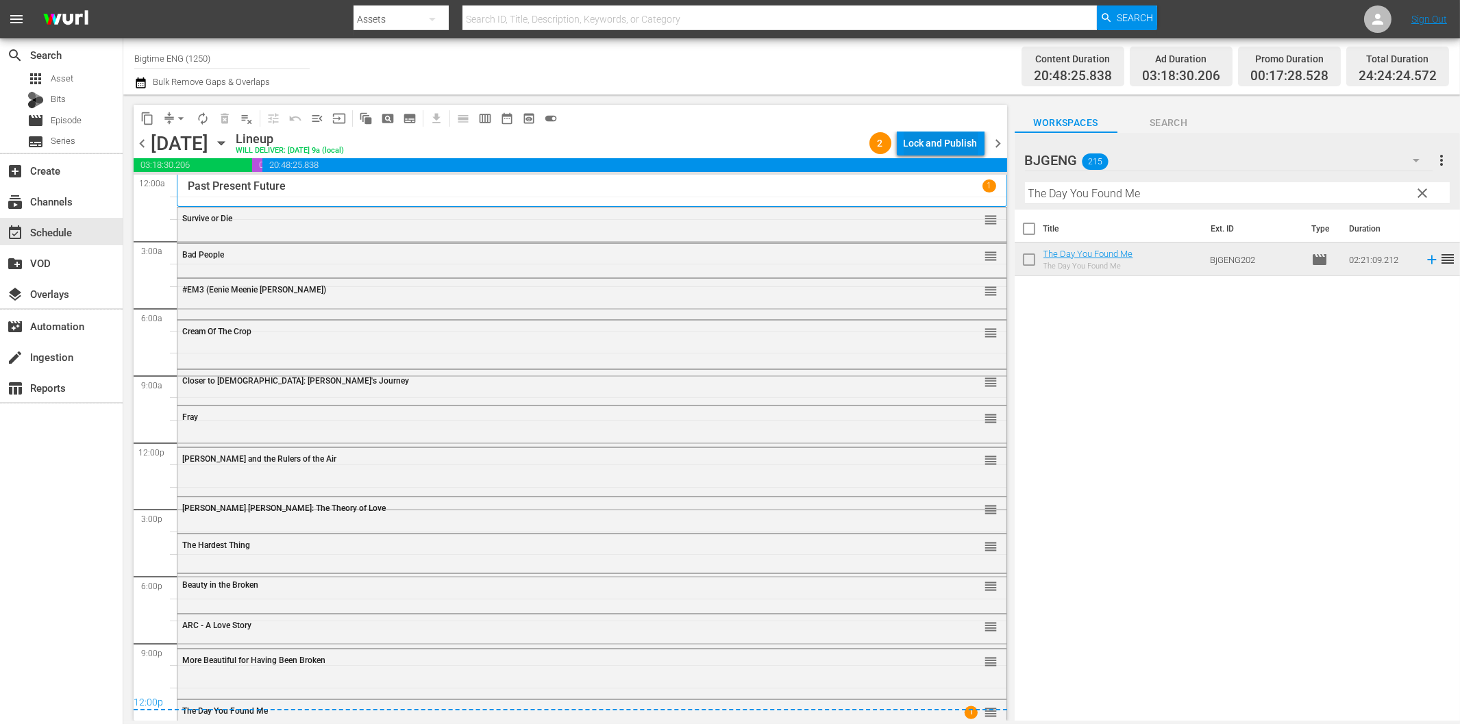
click at [945, 144] on div "Lock and Publish" at bounding box center [941, 143] width 74 height 25
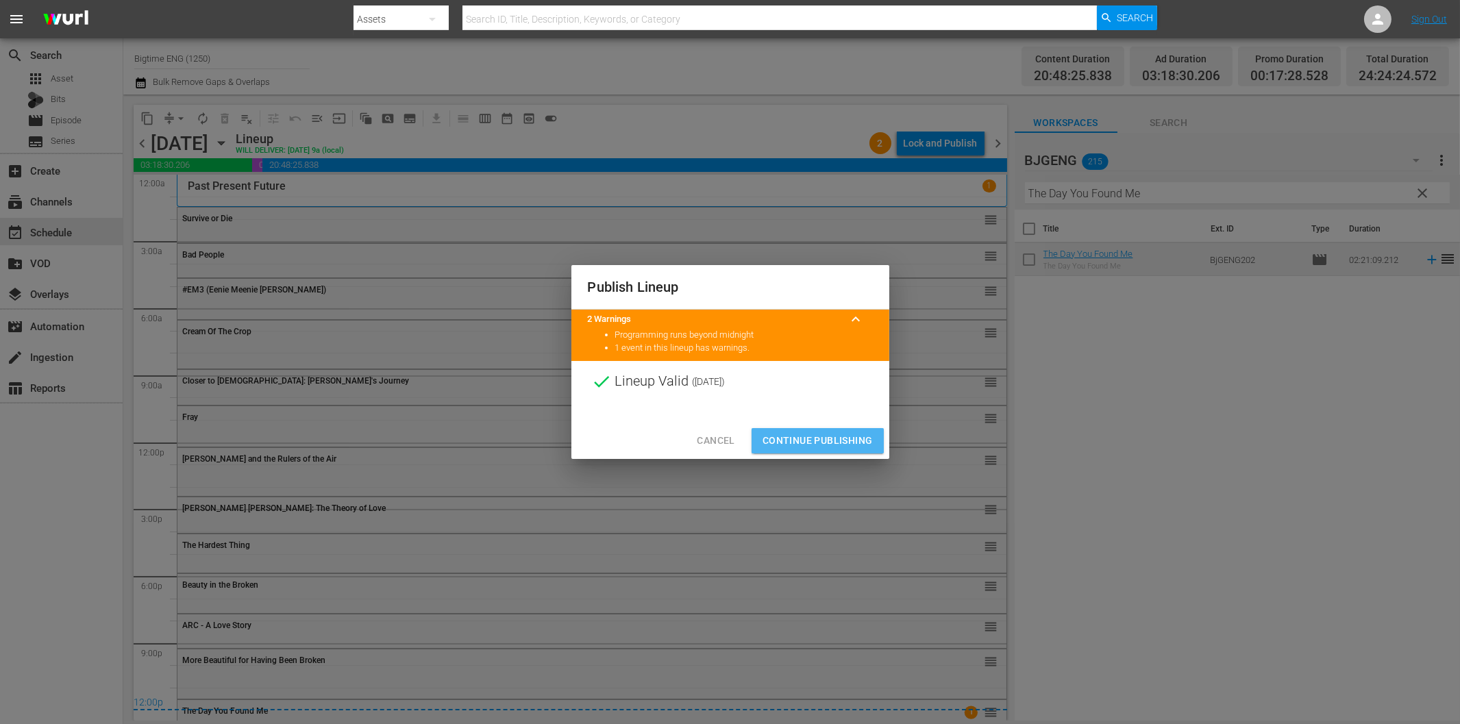
click at [854, 437] on span "Continue Publishing" at bounding box center [818, 440] width 110 height 17
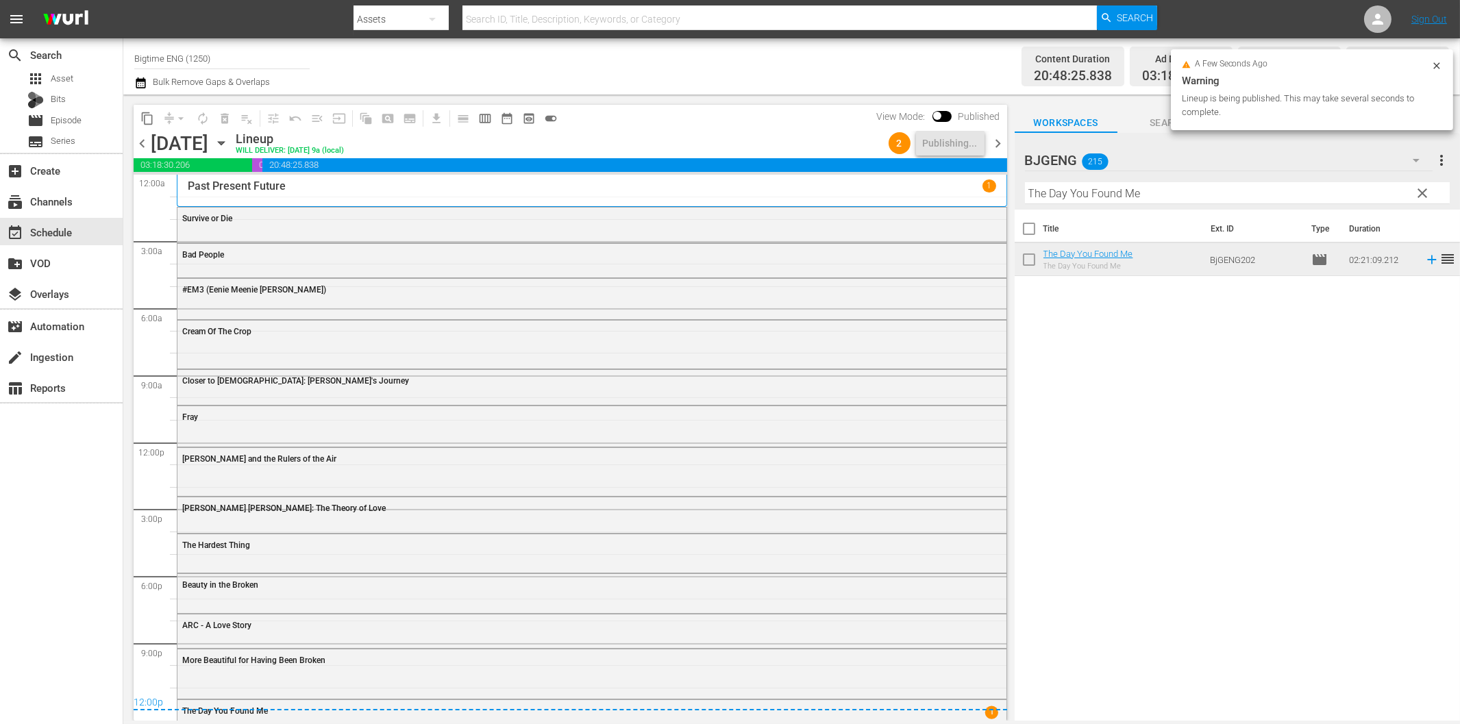
click at [995, 146] on span "chevron_right" at bounding box center [998, 143] width 17 height 17
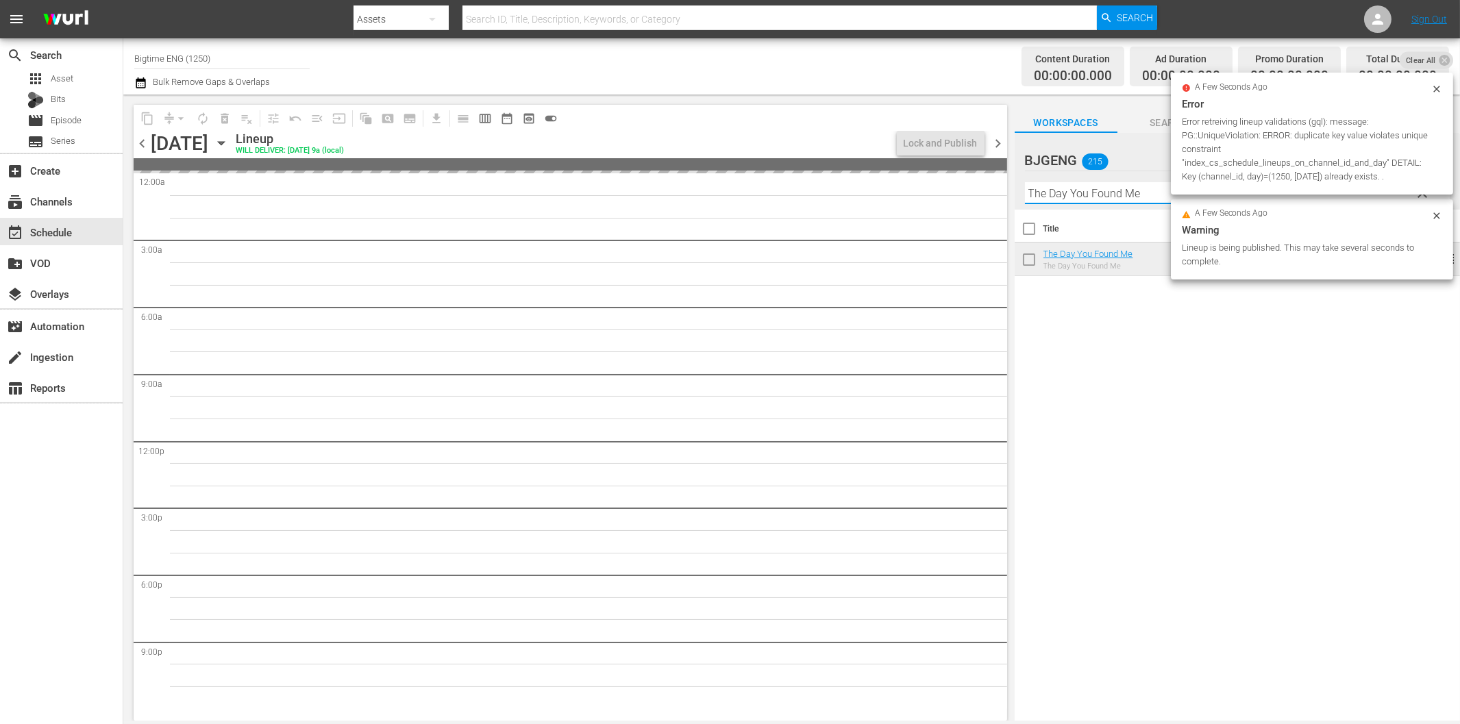
click at [1112, 199] on input "The Day You Found Me" at bounding box center [1237, 193] width 425 height 22
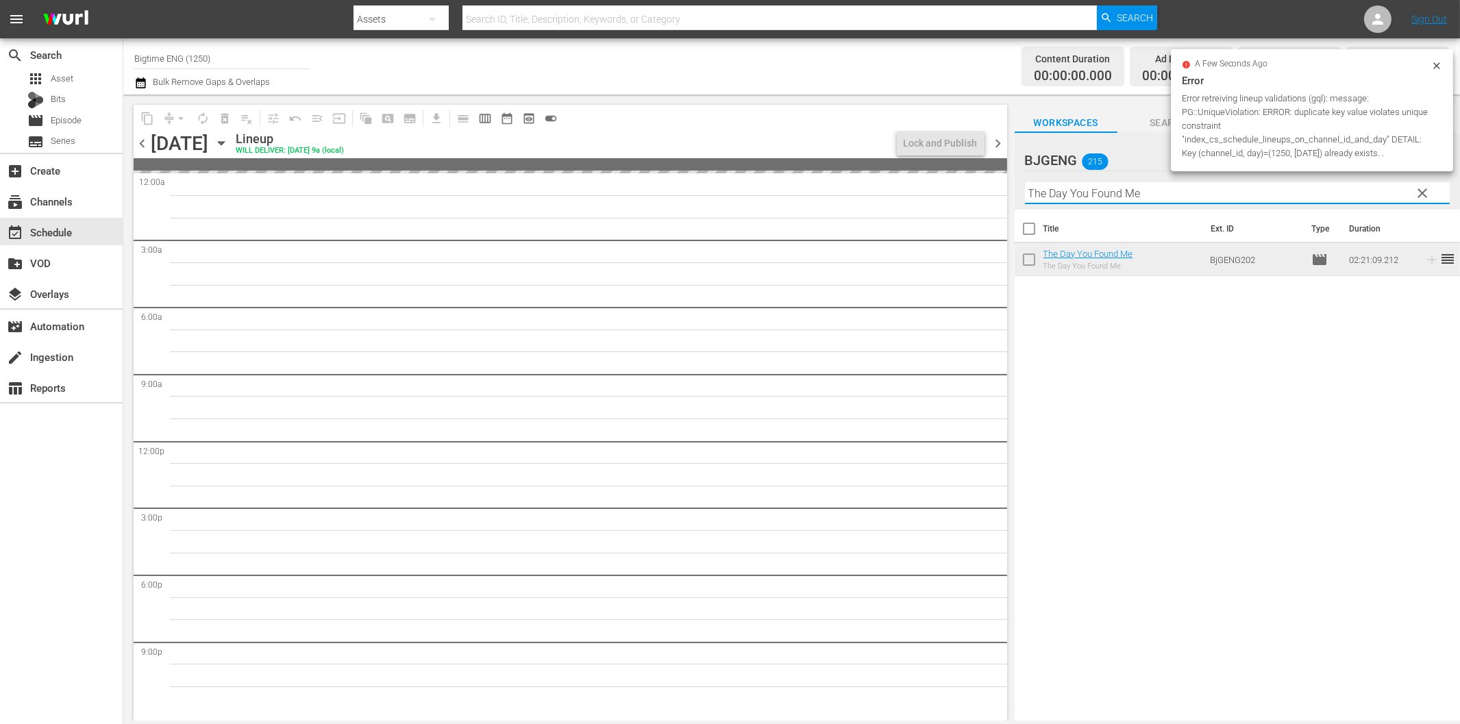
paste input "Heart of Wilderness"
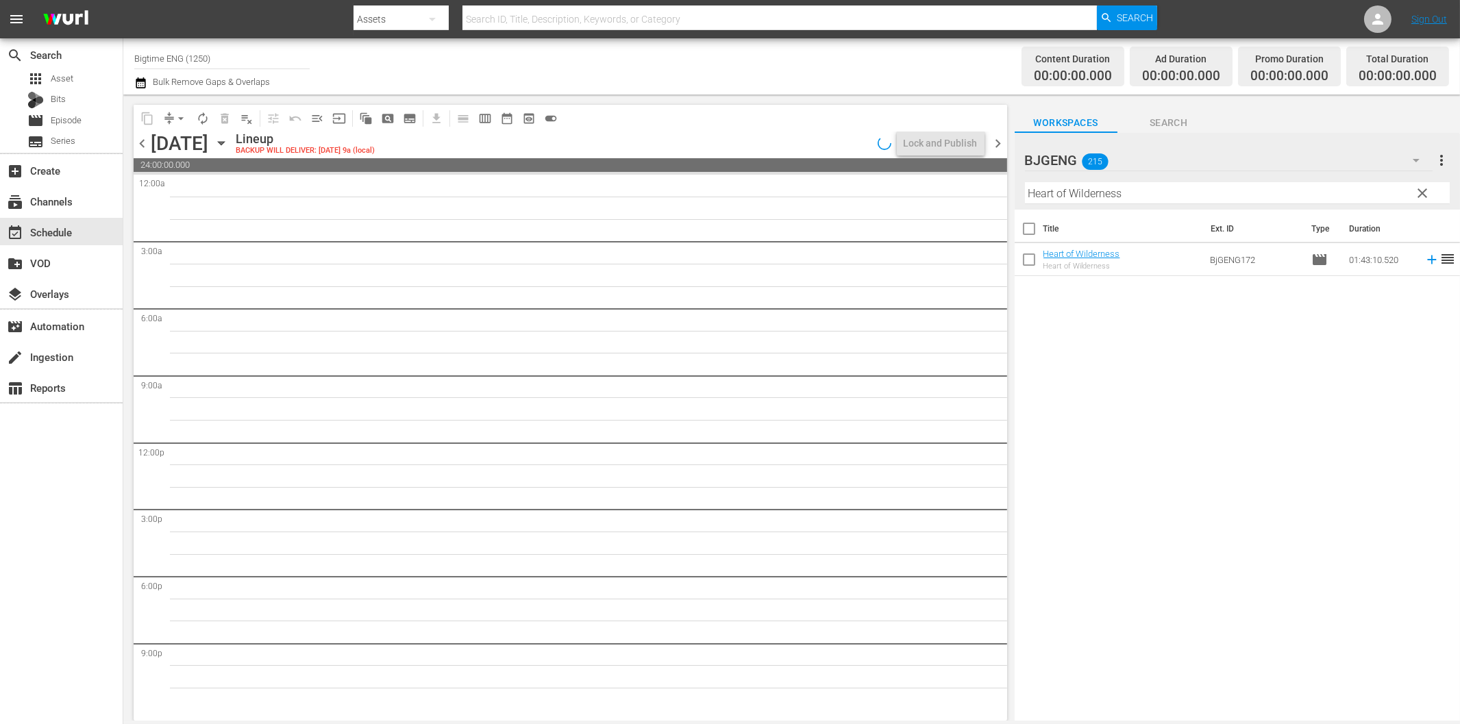
click at [1084, 381] on div "Title Ext. ID Type Duration Heart of Wilderness Heart of Wilderness BjGENG172 m…" at bounding box center [1237, 466] width 445 height 513
click at [142, 142] on span "chevron_left" at bounding box center [142, 143] width 17 height 17
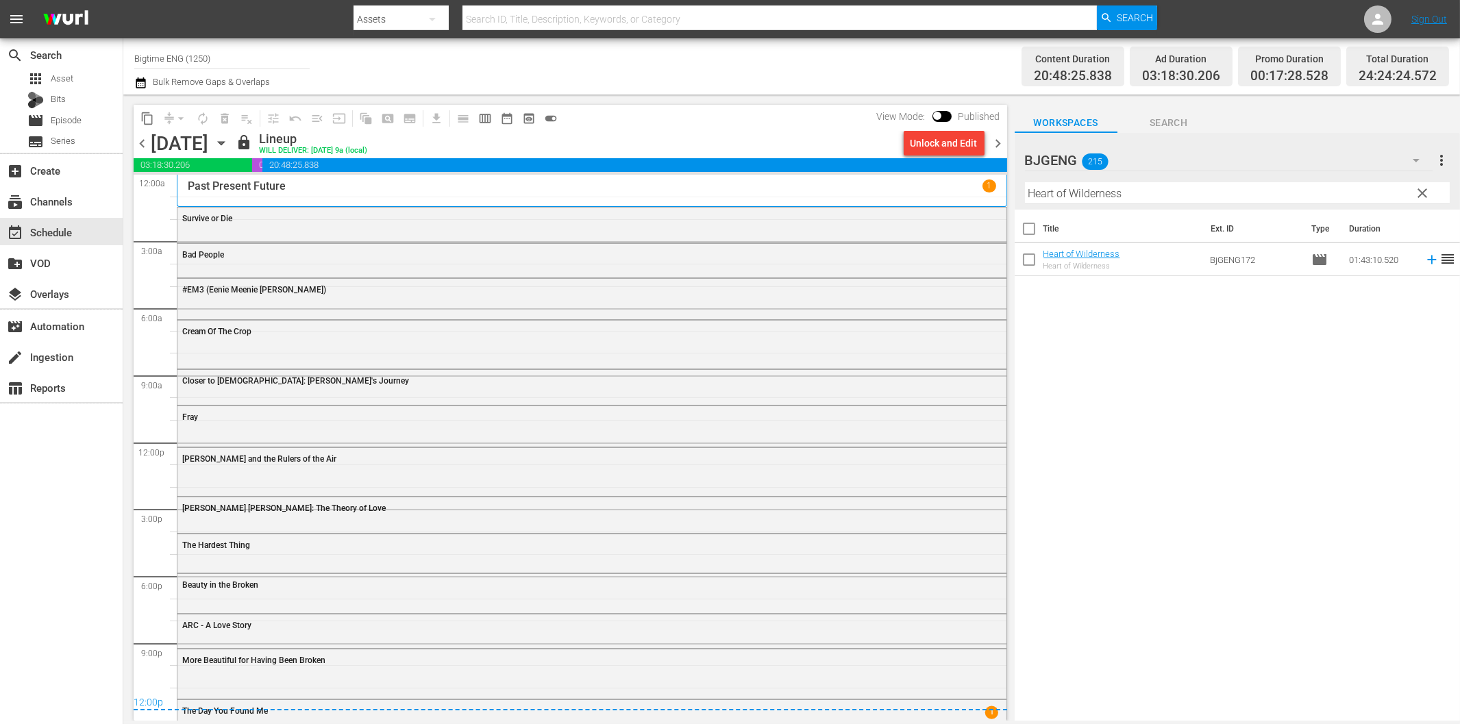
click at [997, 146] on span "chevron_right" at bounding box center [998, 143] width 17 height 17
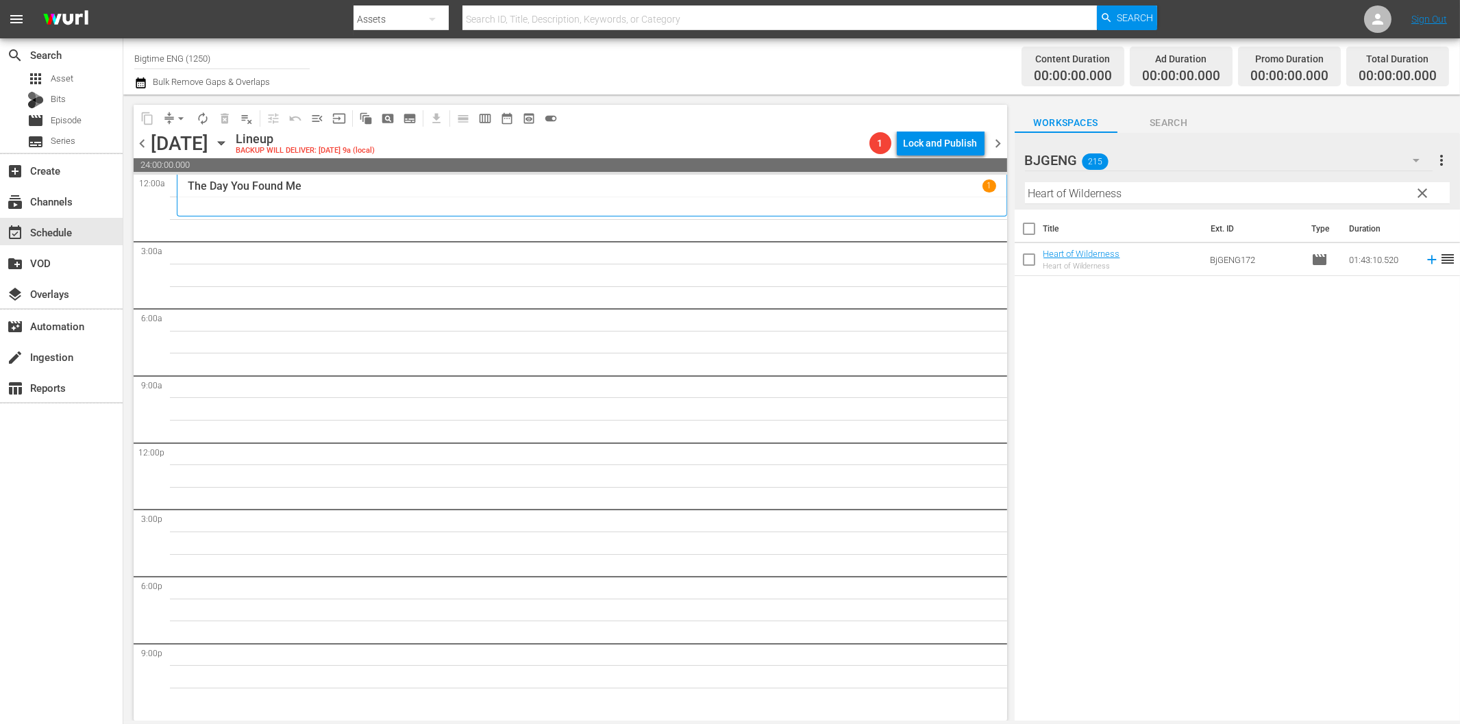
click at [1152, 194] on input "Heart of Wilderness" at bounding box center [1237, 193] width 425 height 22
click at [1424, 262] on icon at bounding box center [1431, 259] width 15 height 15
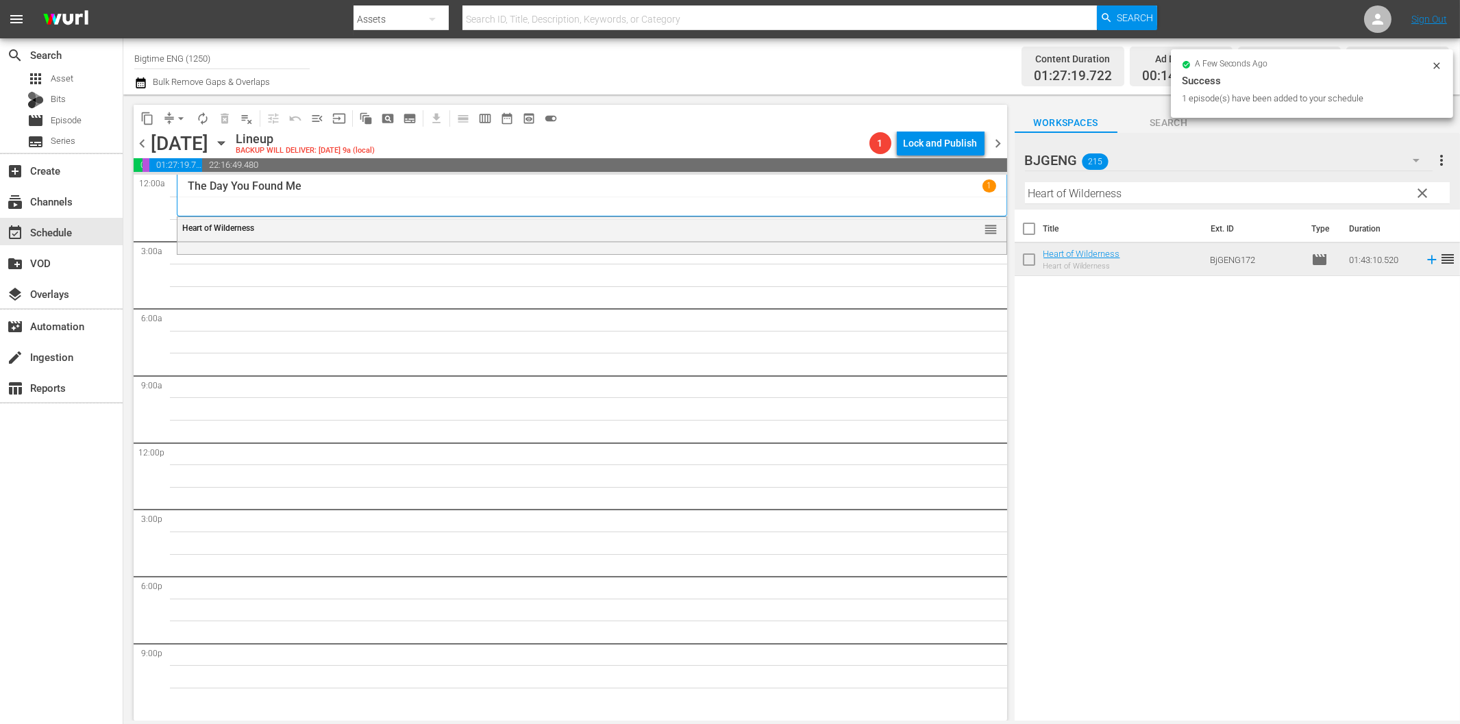
click at [1106, 188] on input "Heart of Wilderness" at bounding box center [1237, 193] width 425 height 22
paste input "Sand Angel"
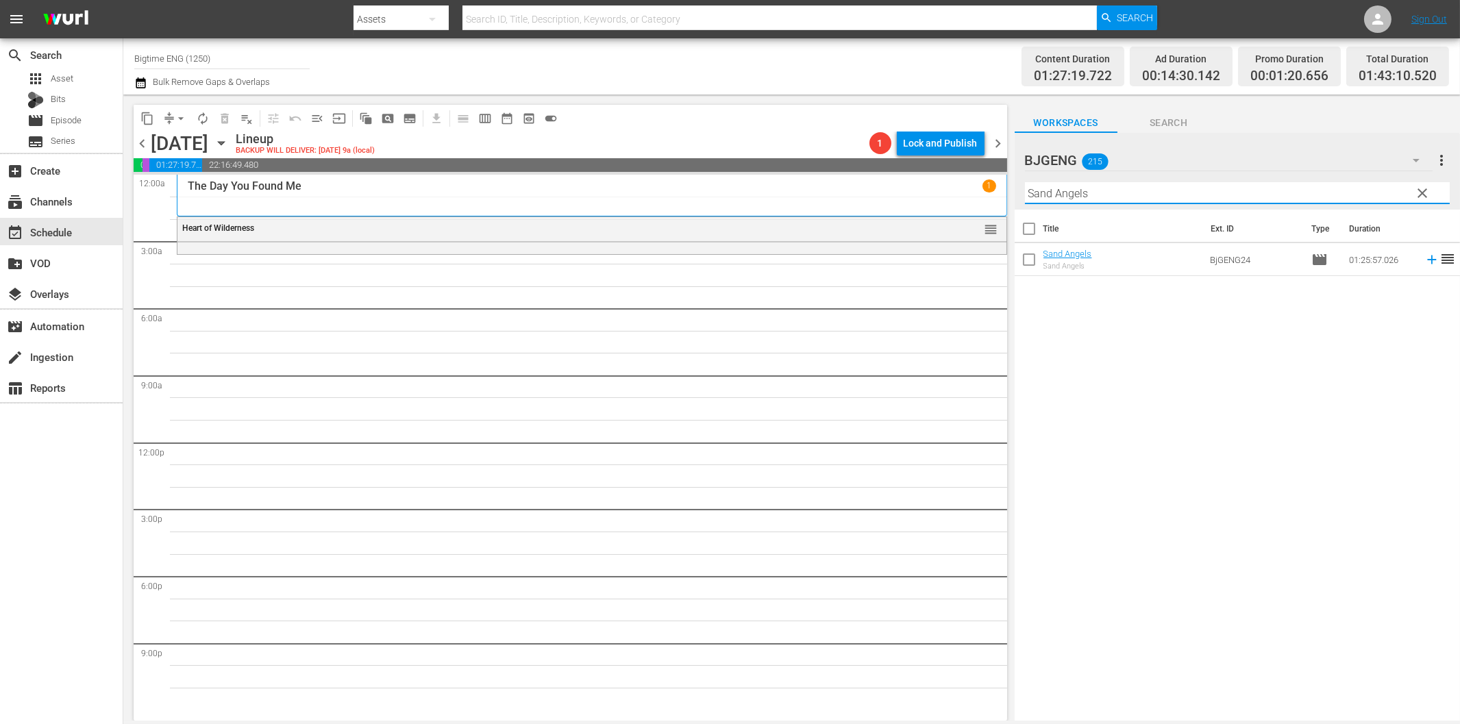
click at [1427, 259] on icon at bounding box center [1431, 260] width 9 height 9
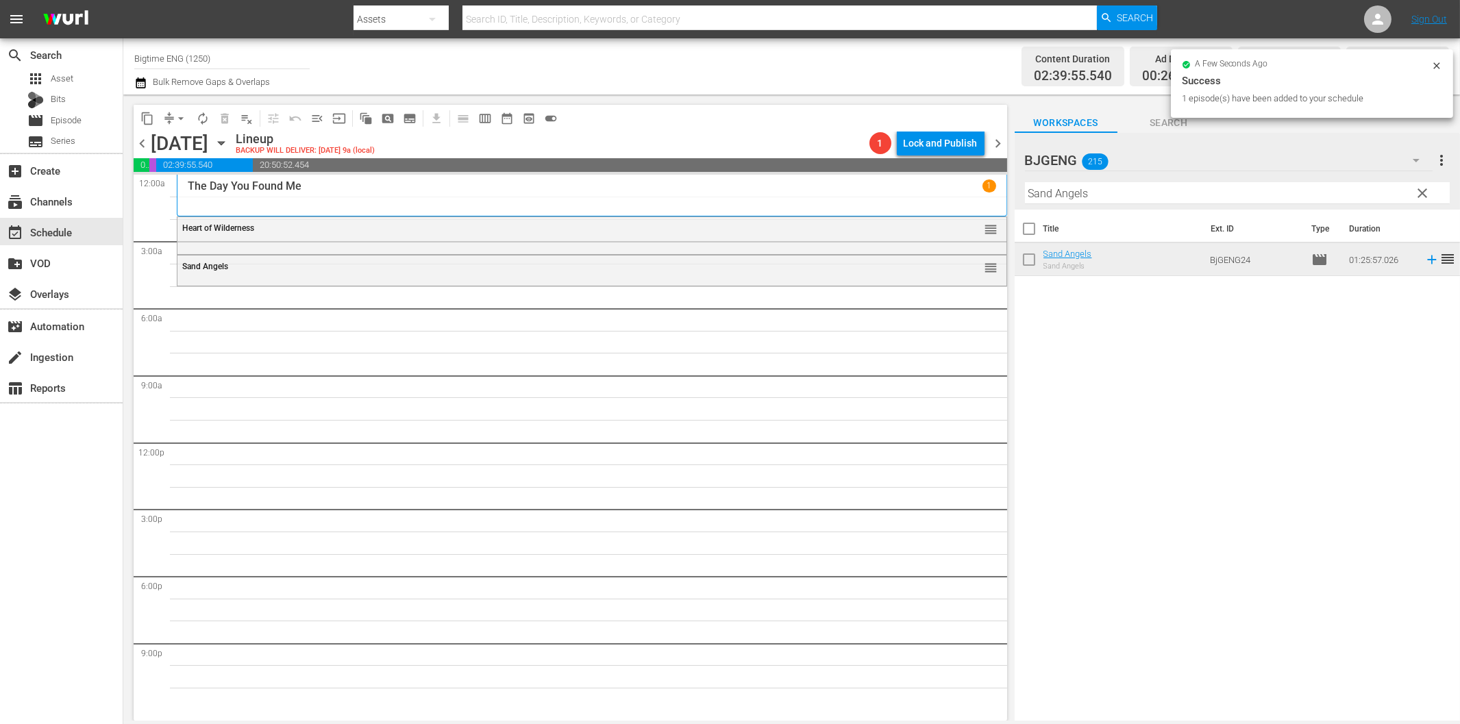
click at [1131, 203] on hr at bounding box center [1237, 203] width 425 height 1
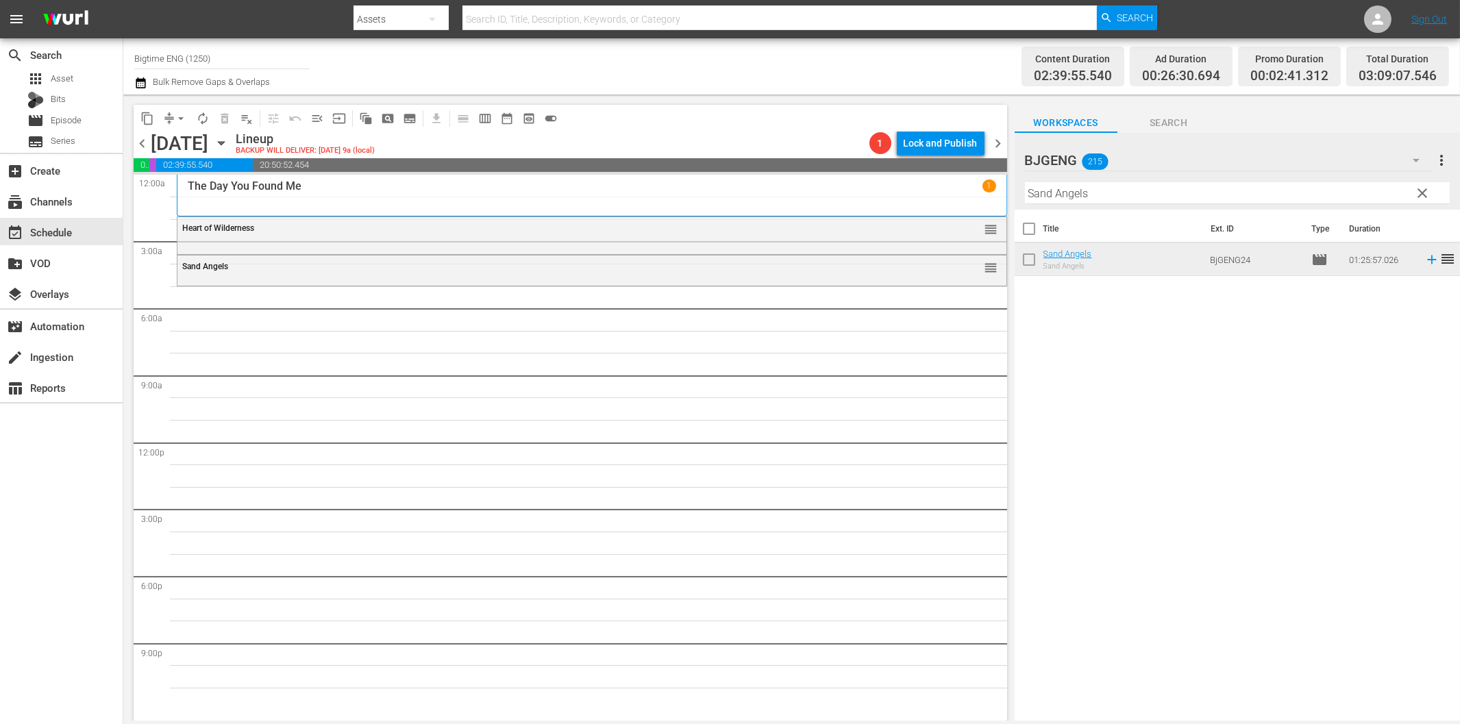
click at [1127, 195] on input "Sand Angels" at bounding box center [1237, 193] width 425 height 22
paste input "Core"
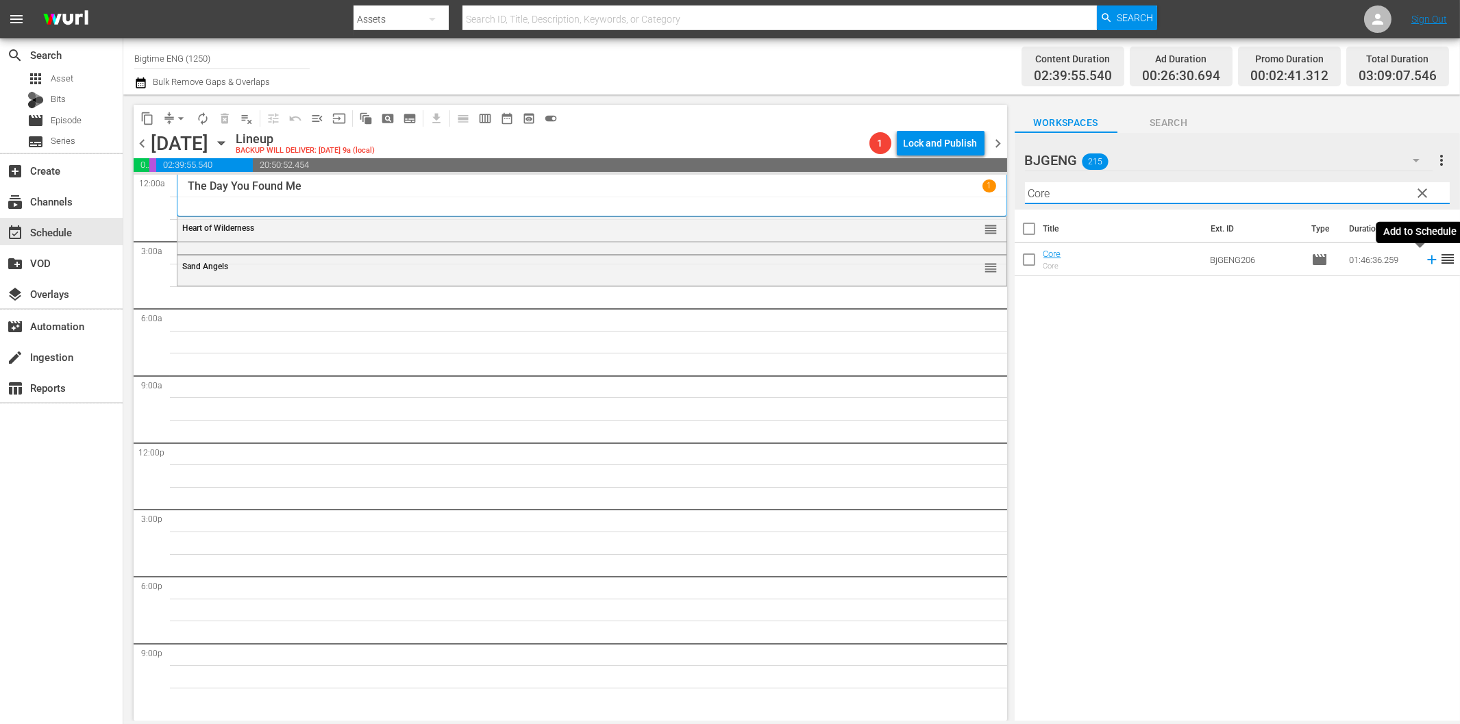
click at [1424, 263] on icon at bounding box center [1431, 259] width 15 height 15
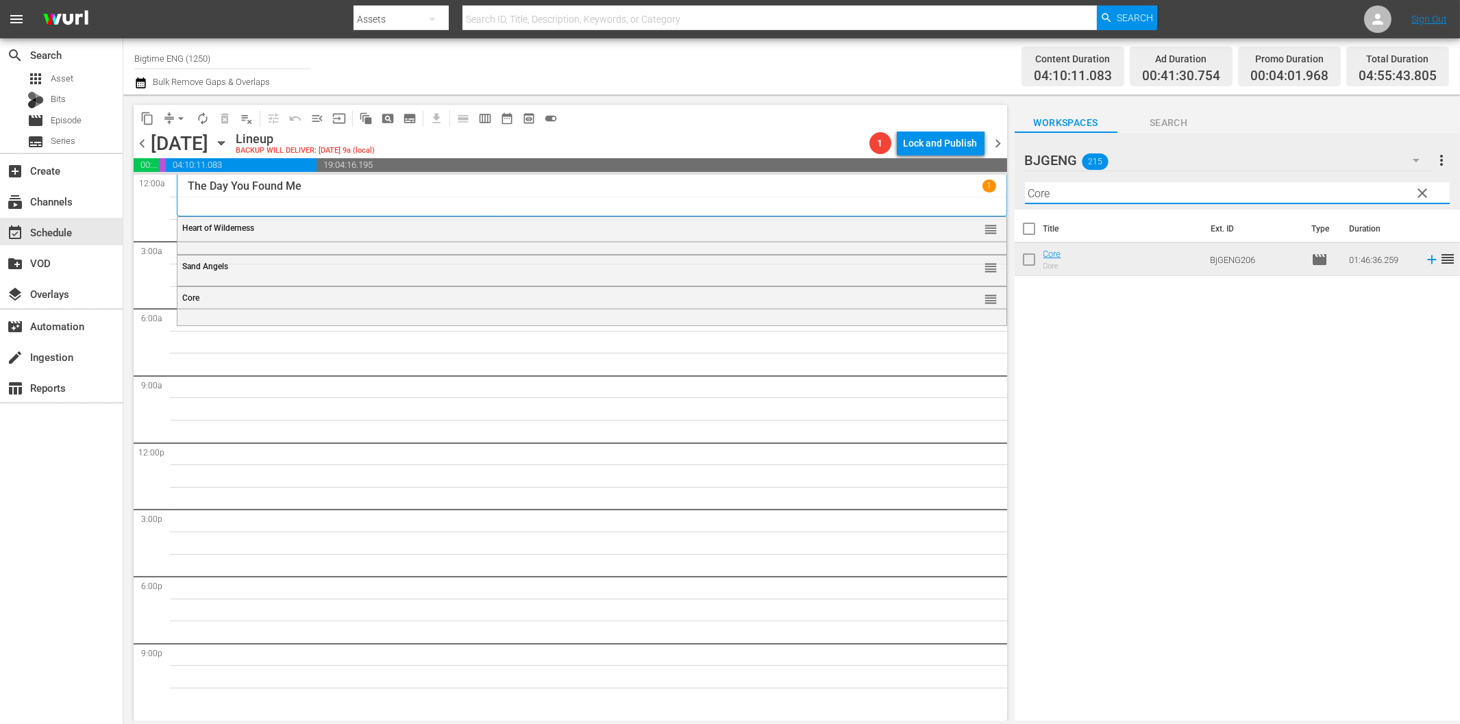
click at [1043, 192] on input "Core" at bounding box center [1237, 193] width 425 height 22
paste input "3rd Night"
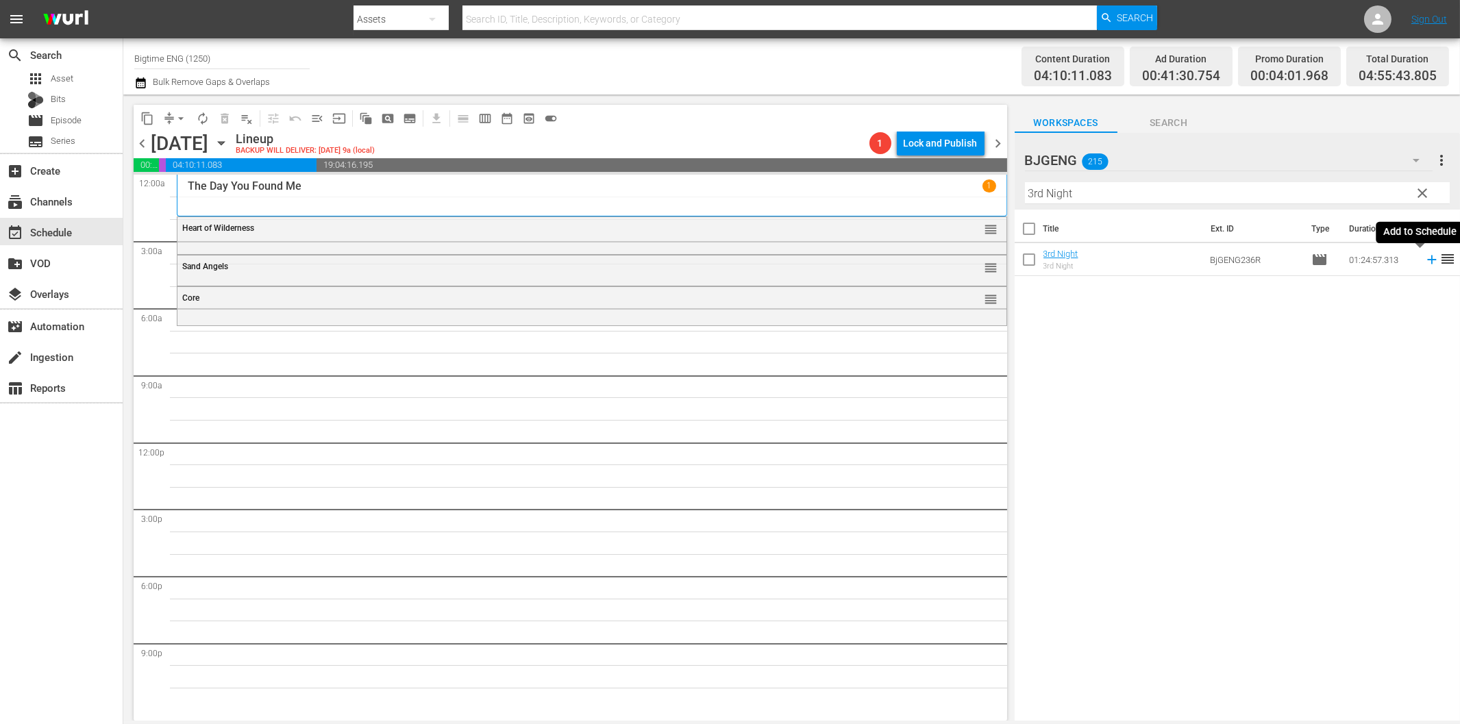
click at [1424, 262] on icon at bounding box center [1431, 259] width 15 height 15
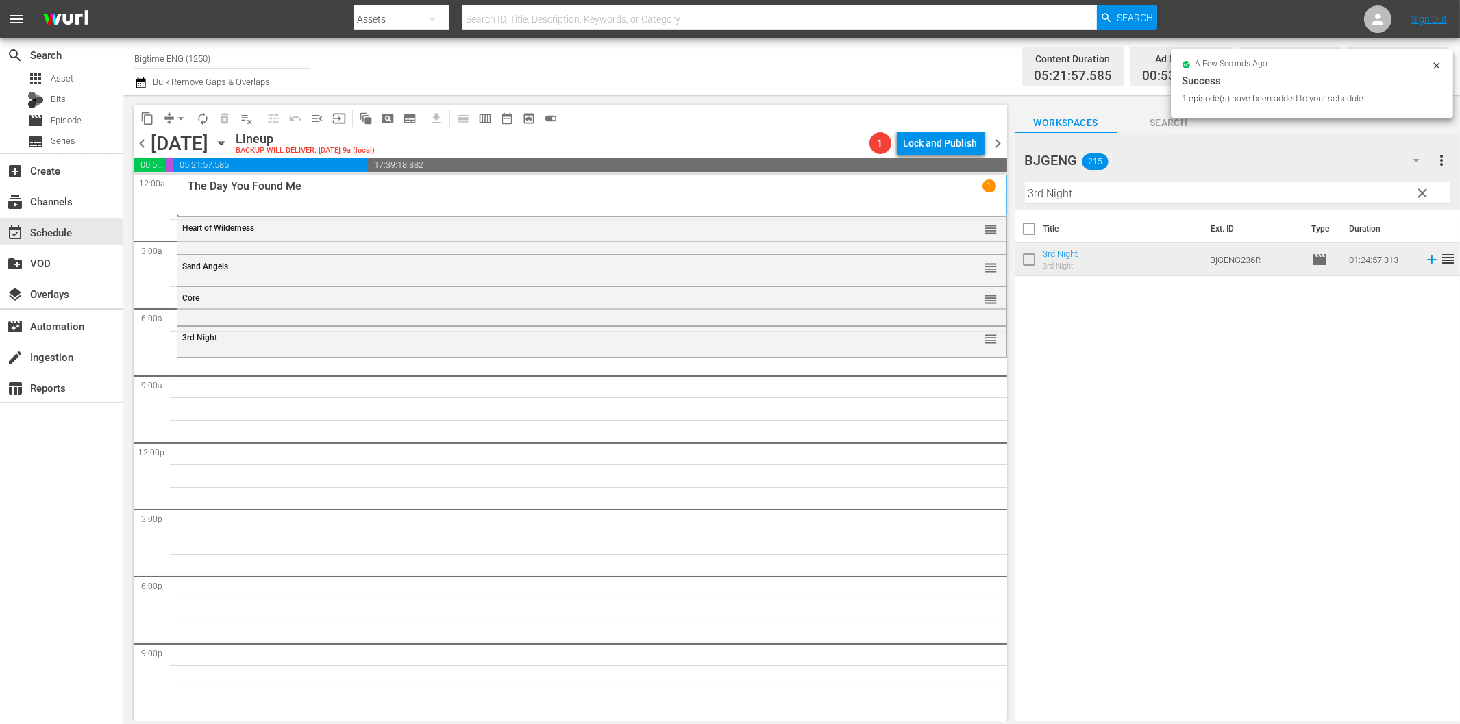
click at [1078, 195] on input "3rd Night" at bounding box center [1237, 193] width 425 height 22
paste input "Stunt Games"
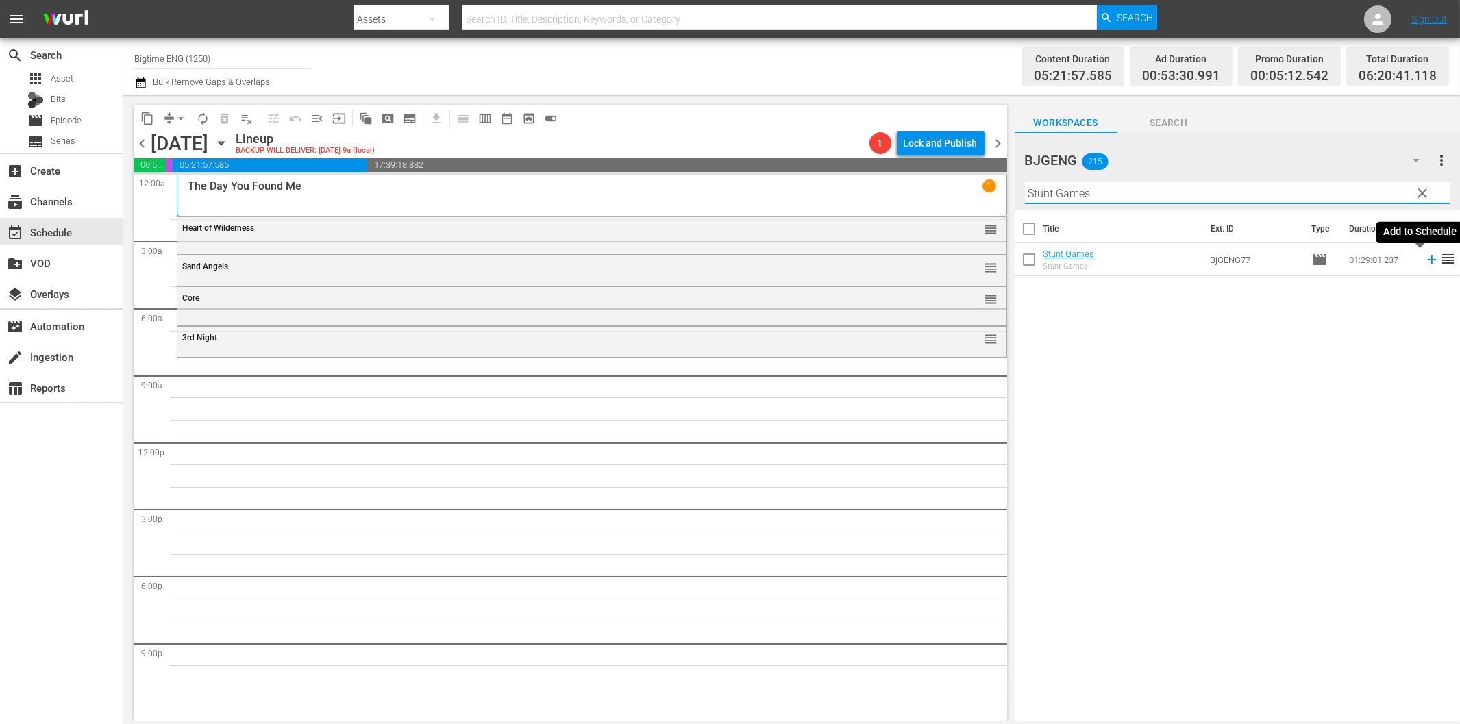
click at [1424, 261] on icon at bounding box center [1431, 259] width 15 height 15
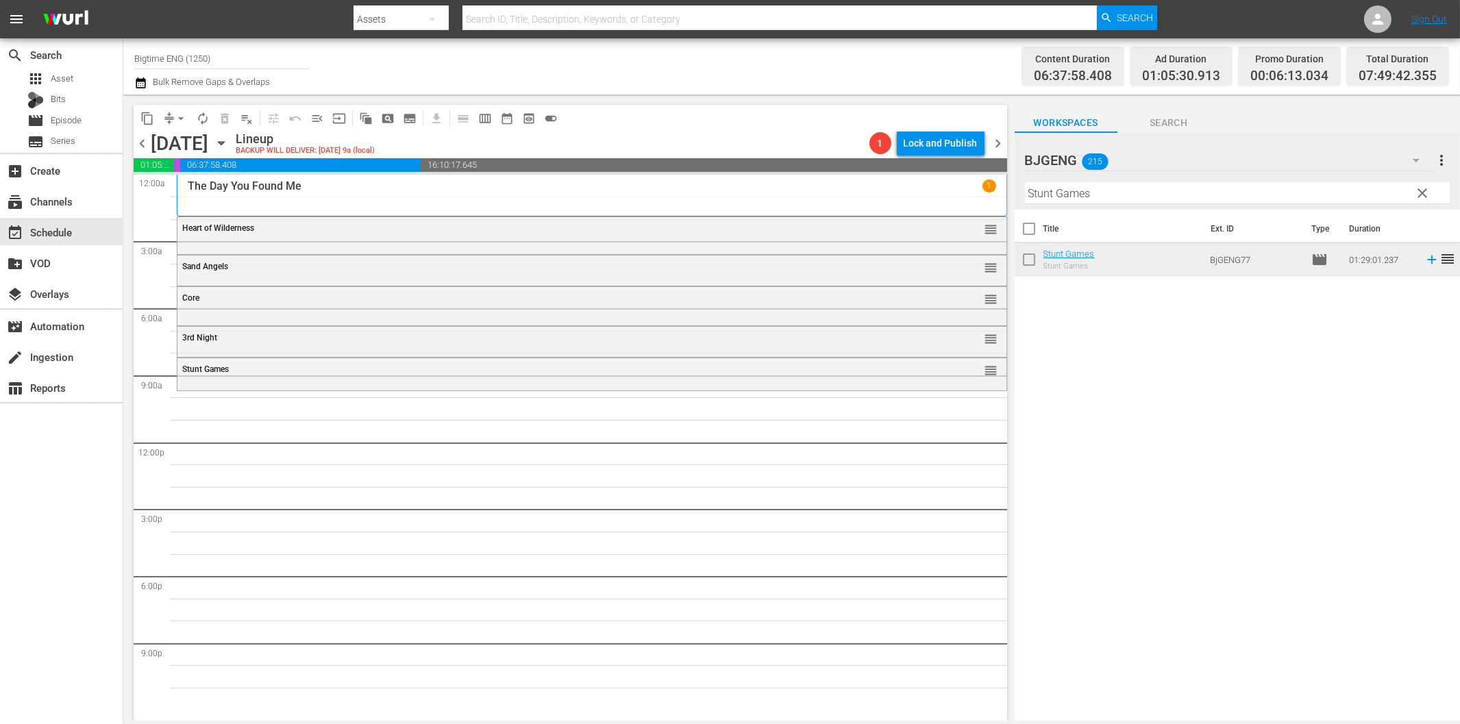
click at [1074, 203] on hr at bounding box center [1237, 203] width 425 height 1
click at [1091, 193] on input "Stunt Games" at bounding box center [1237, 193] width 425 height 22
paste input "Clarity"
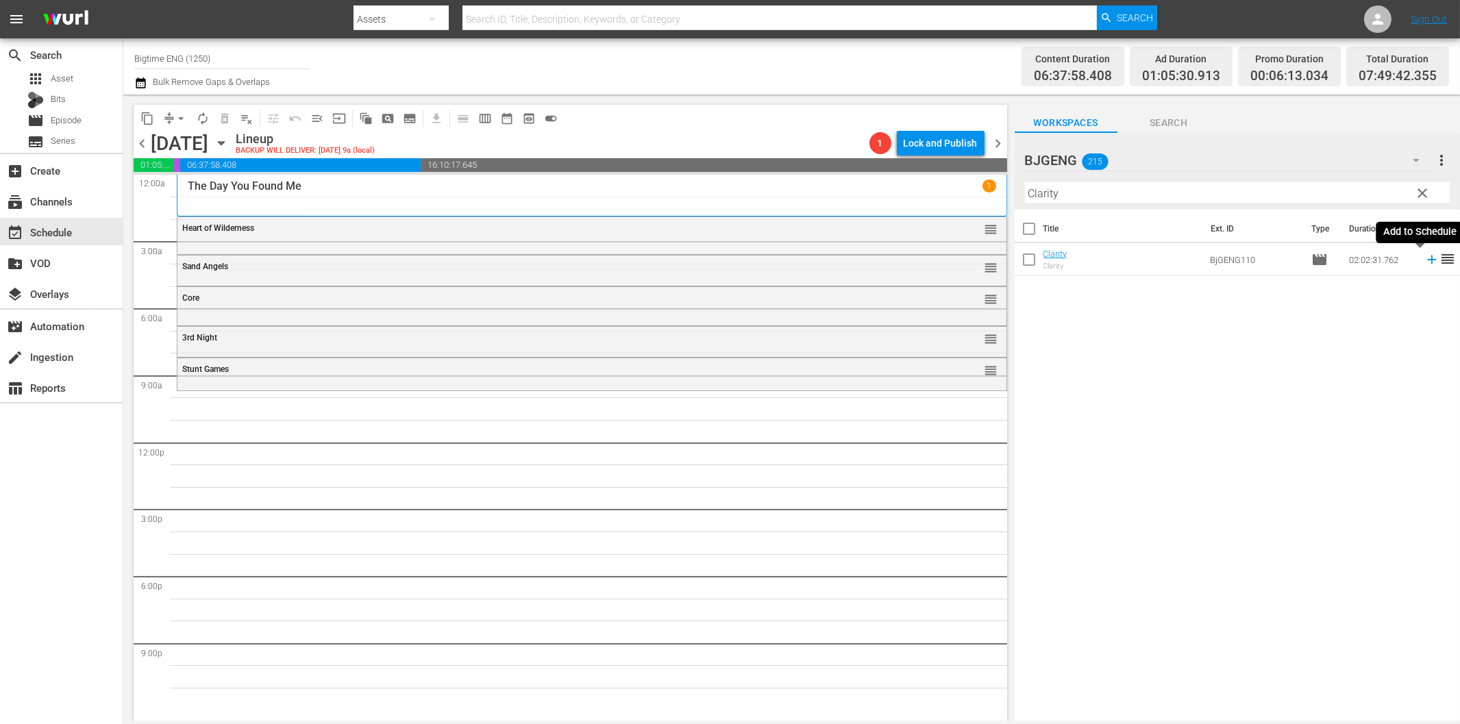
click at [1424, 258] on icon at bounding box center [1431, 259] width 15 height 15
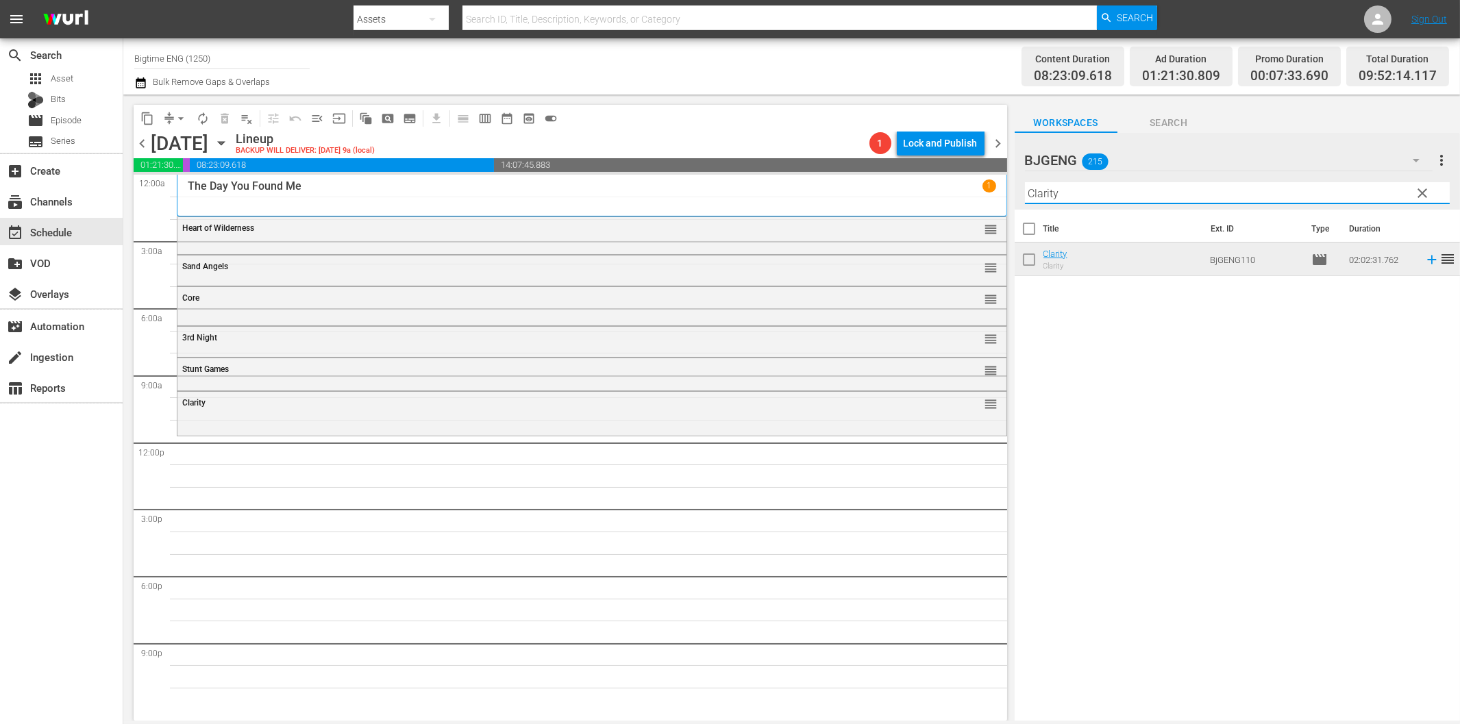
click at [1071, 197] on input "Clarity" at bounding box center [1237, 193] width 425 height 22
paste input "The Way We Weren't"
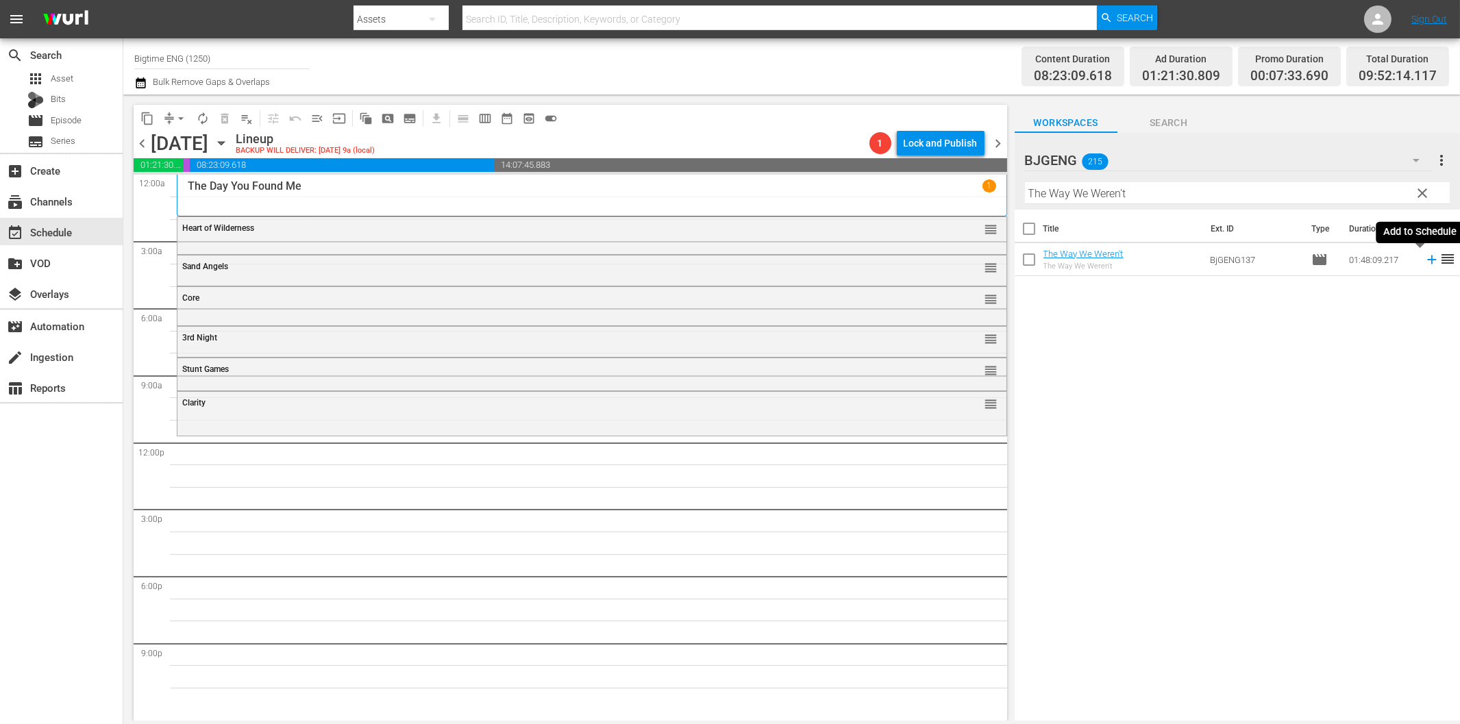
click at [1427, 260] on icon at bounding box center [1431, 260] width 9 height 9
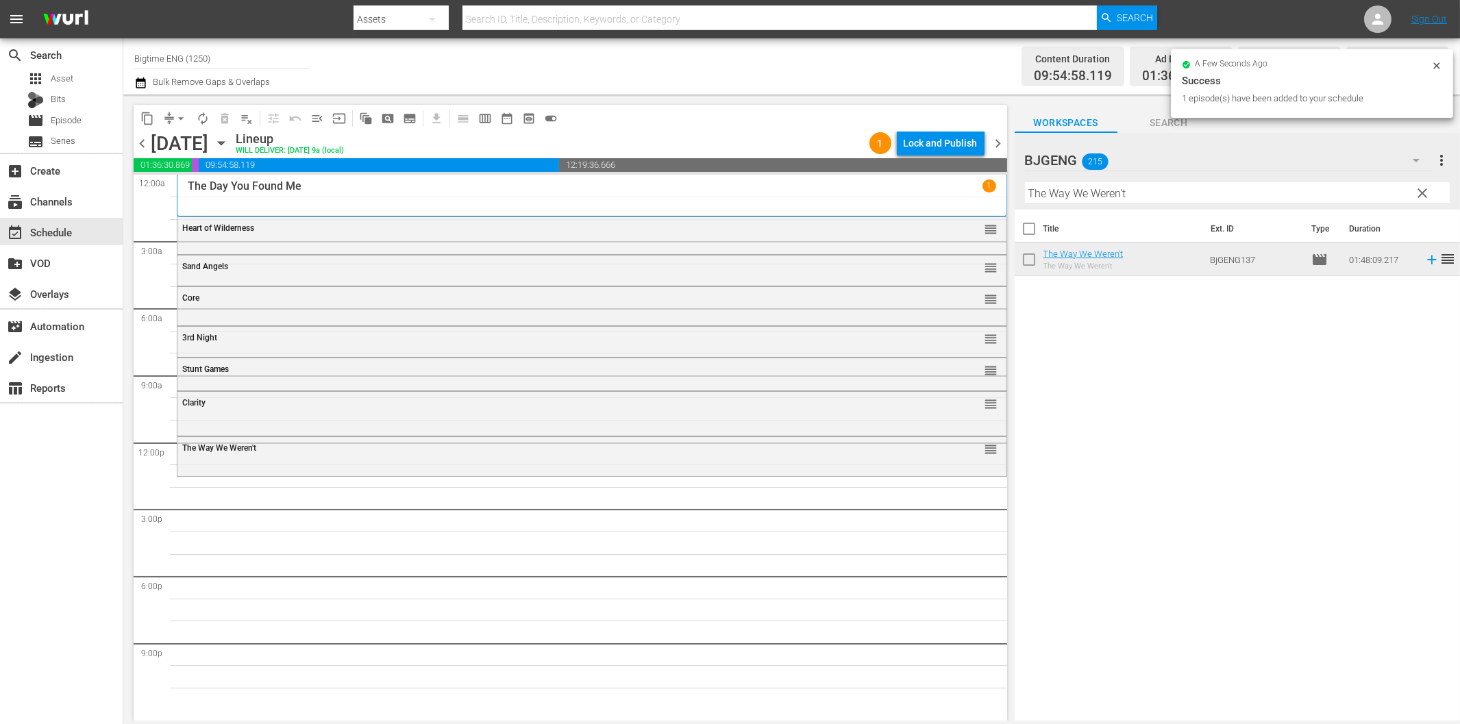
drag, startPoint x: 1169, startPoint y: 183, endPoint x: 1175, endPoint y: 188, distance: 7.8
click at [1169, 183] on input "The Way We Weren't" at bounding box center [1237, 193] width 425 height 22
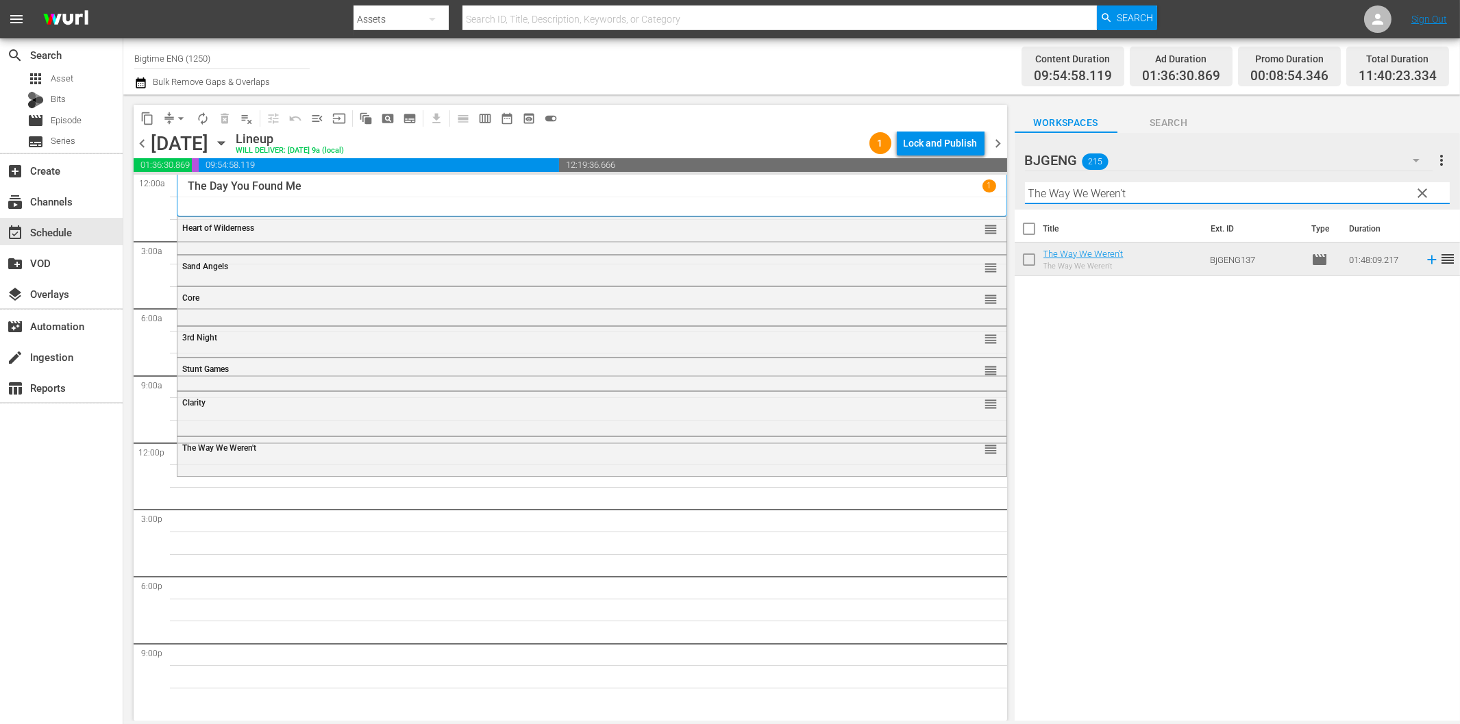
paste input "Ludi"
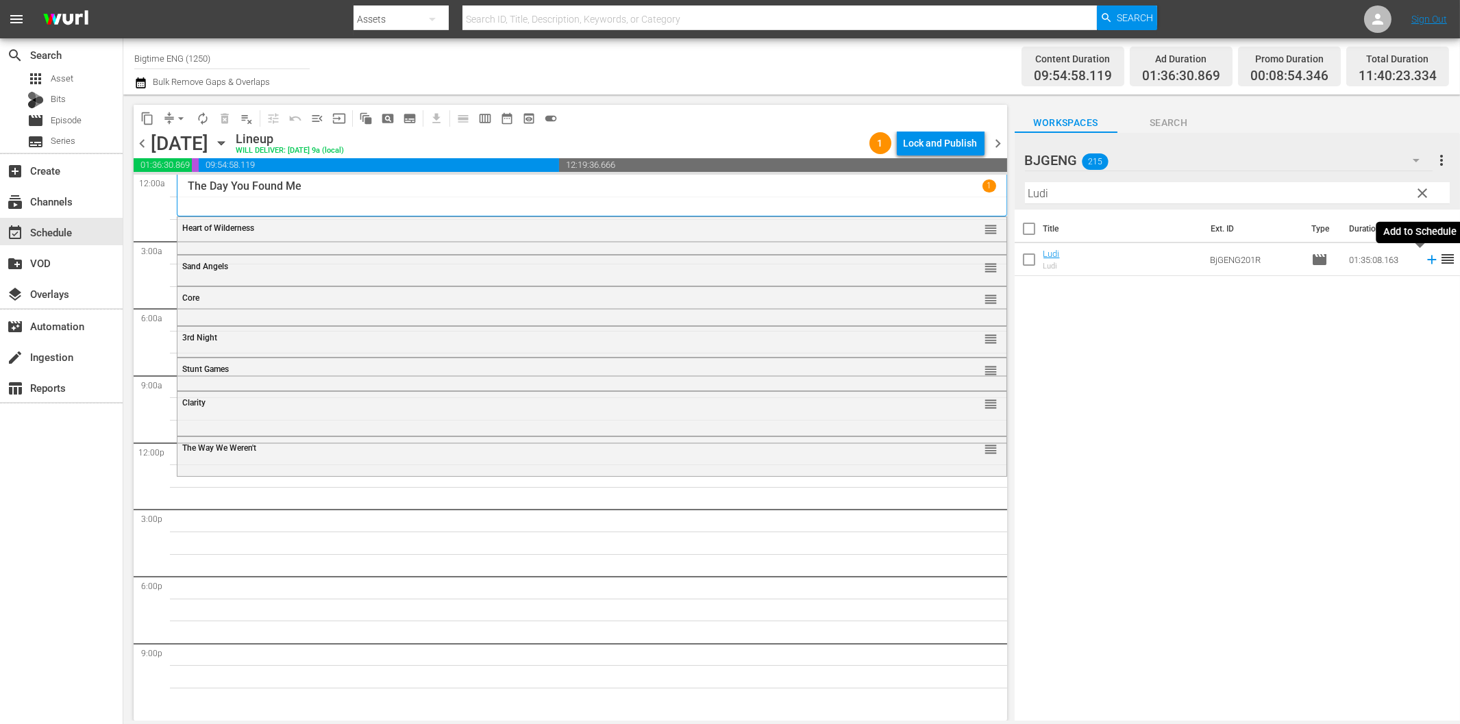
click at [1424, 262] on icon at bounding box center [1431, 259] width 15 height 15
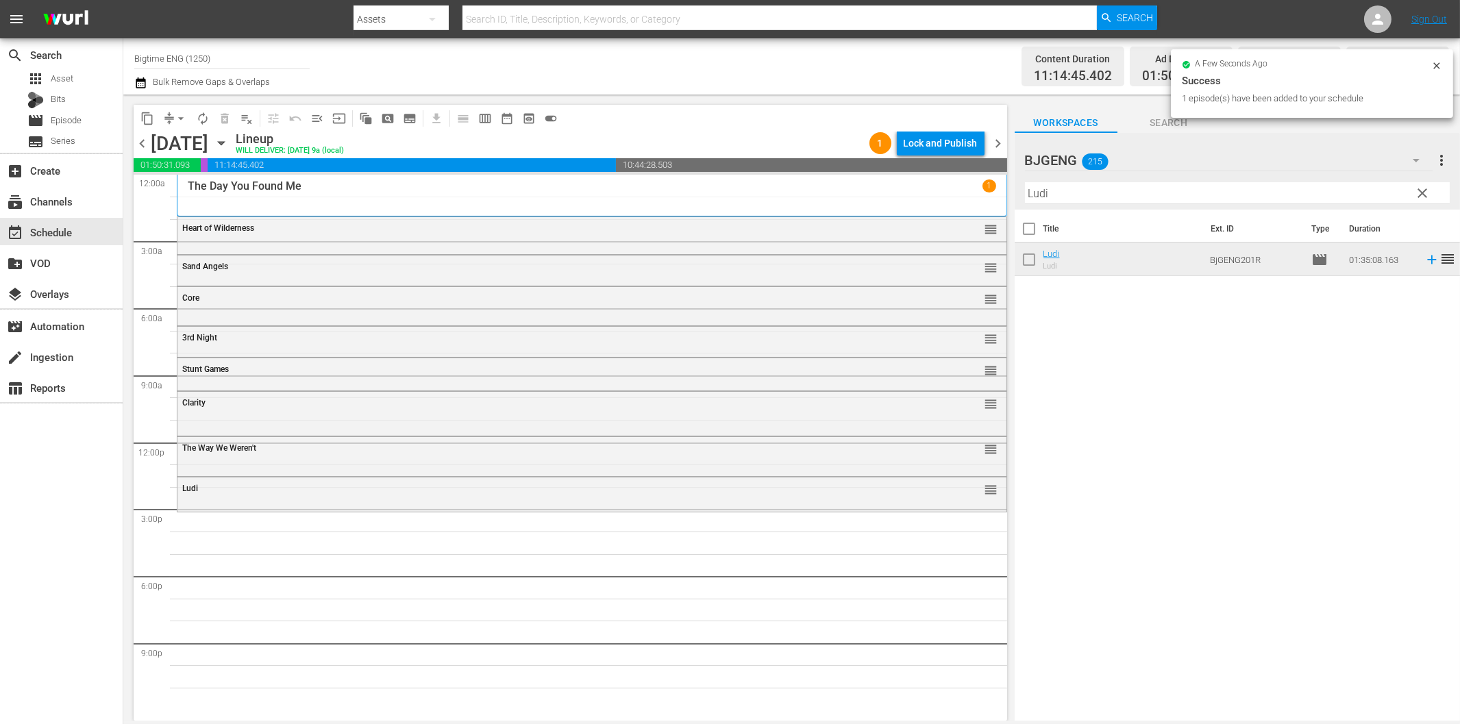
click at [1051, 197] on input "Ludi" at bounding box center [1237, 193] width 425 height 22
paste input "Broke"
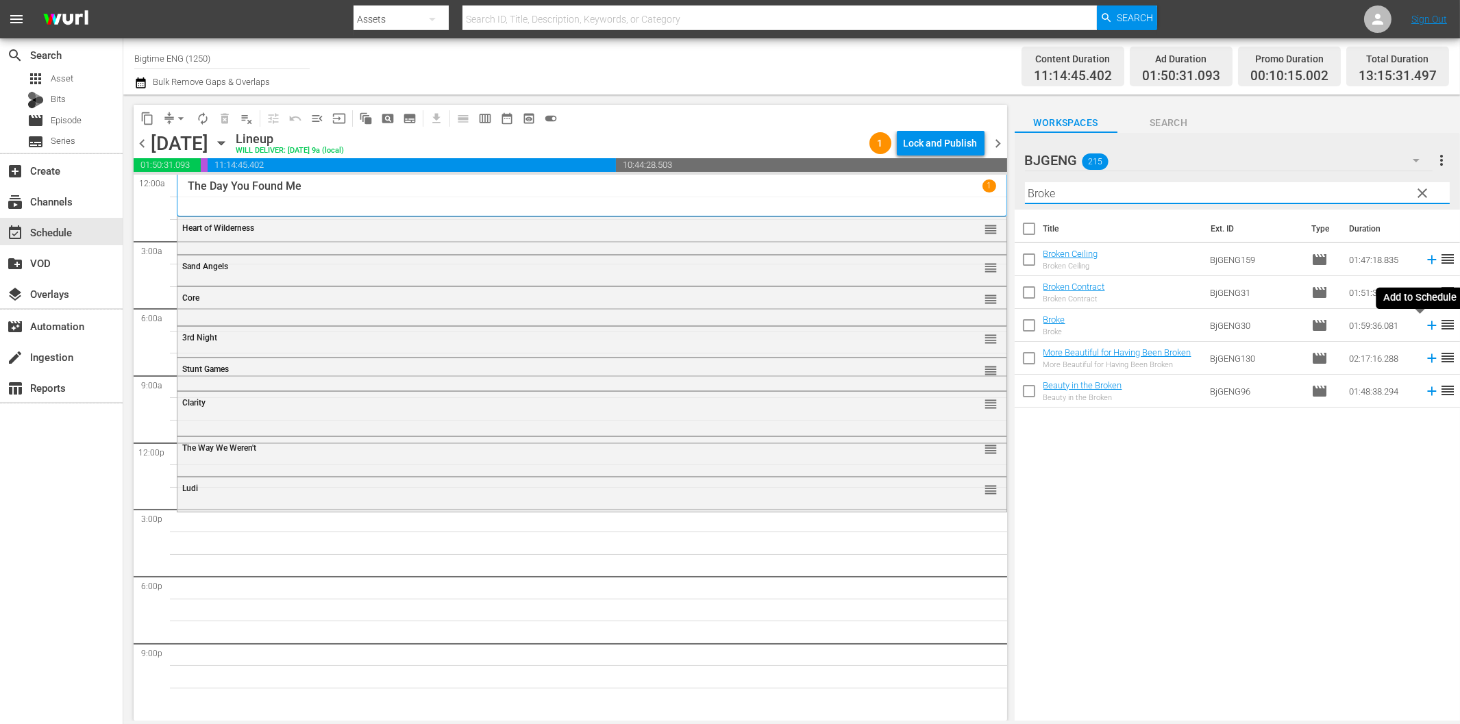
click at [1424, 325] on icon at bounding box center [1431, 325] width 15 height 15
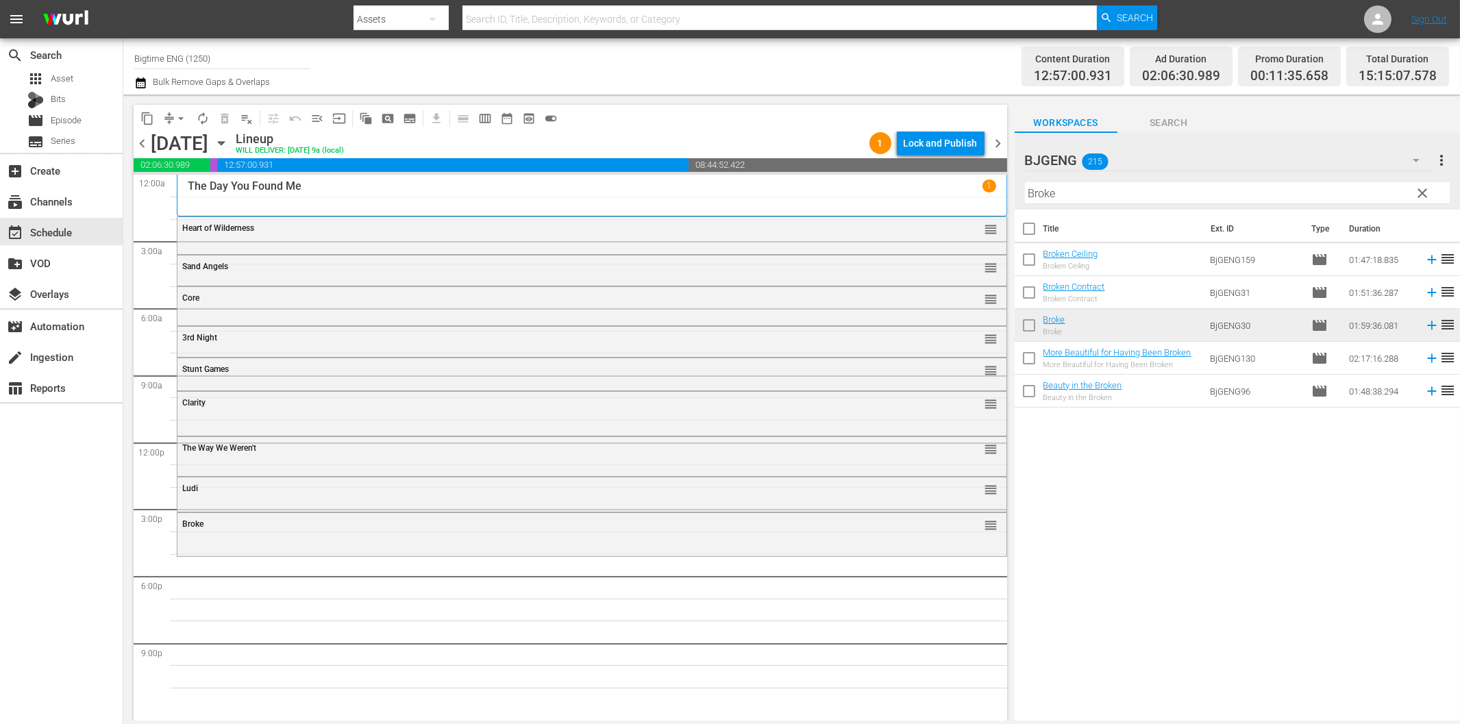
click at [1145, 197] on input "Broke" at bounding box center [1237, 193] width 425 height 22
paste input "Promises"
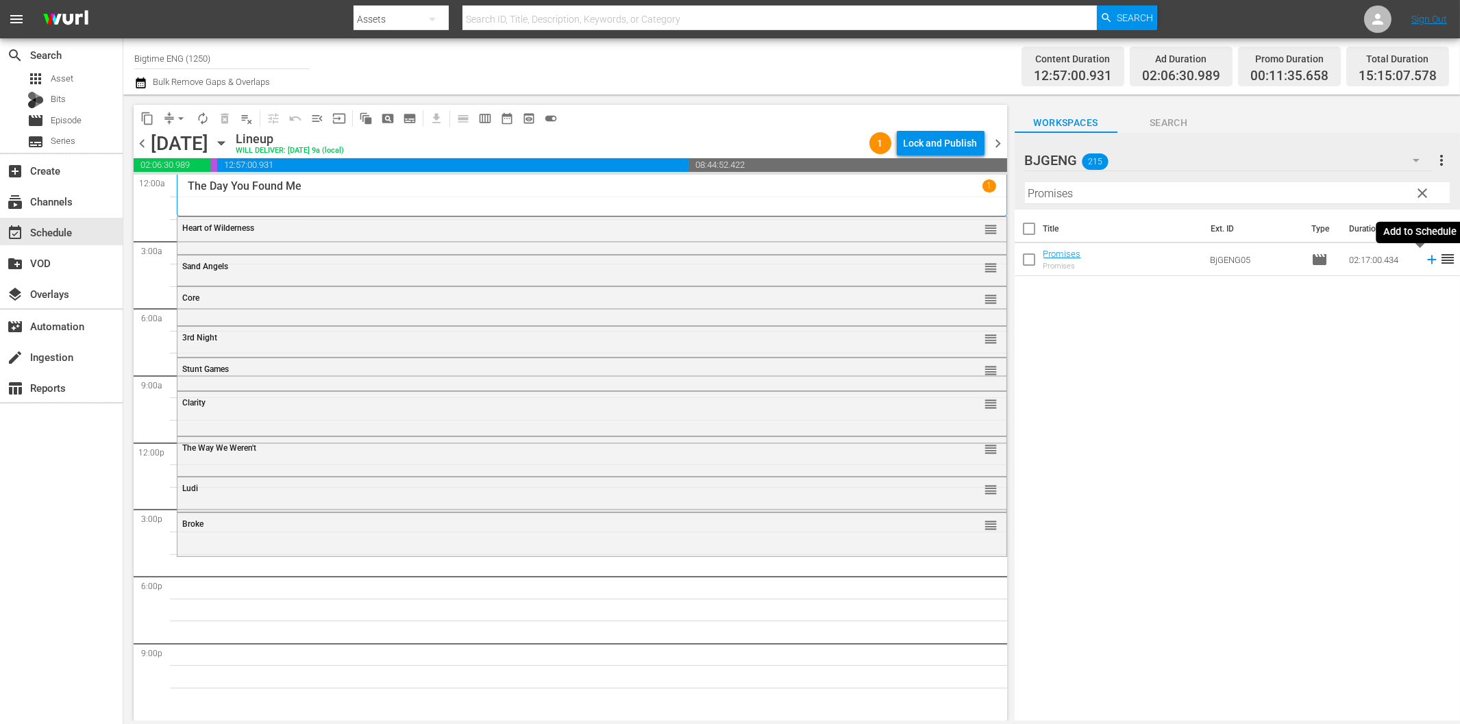
click at [1424, 256] on icon at bounding box center [1431, 259] width 15 height 15
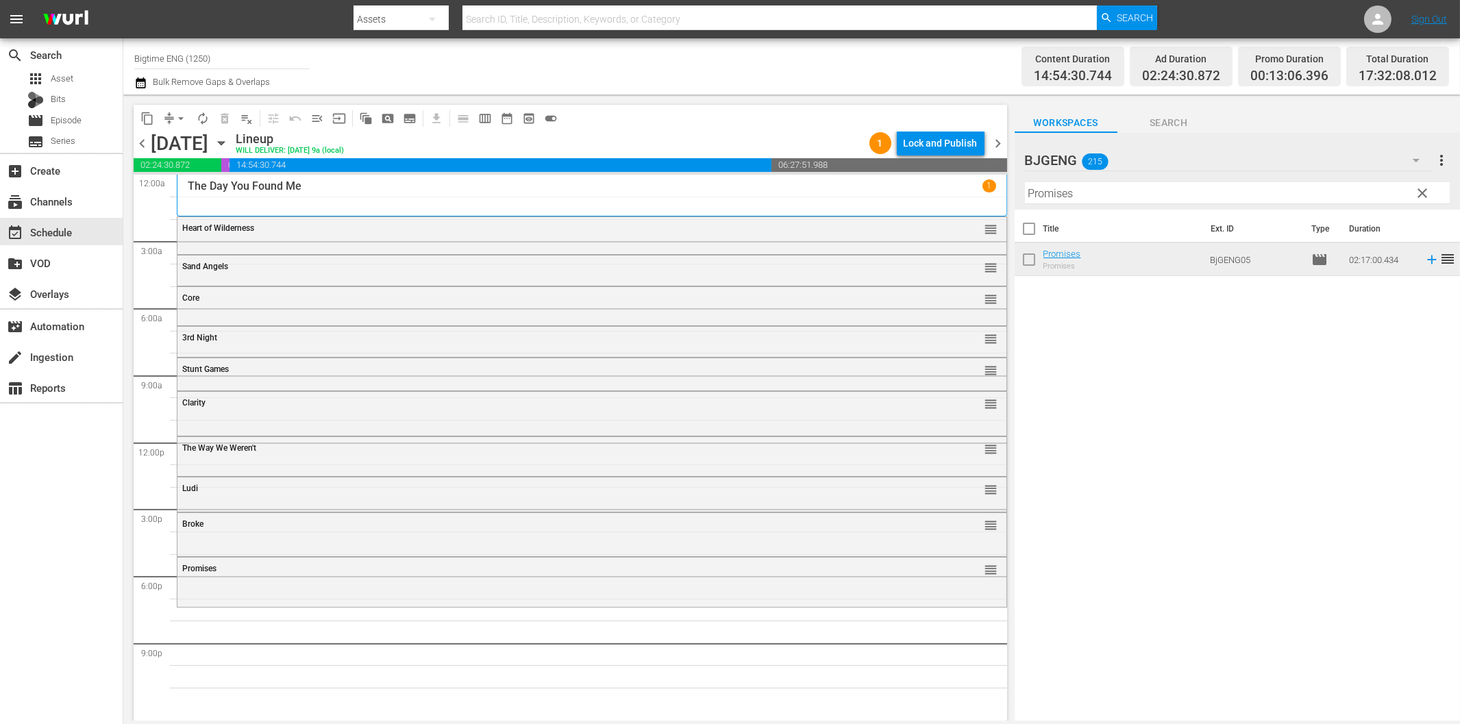
click at [1106, 197] on input "Promises" at bounding box center [1237, 193] width 425 height 22
paste input "Twice"
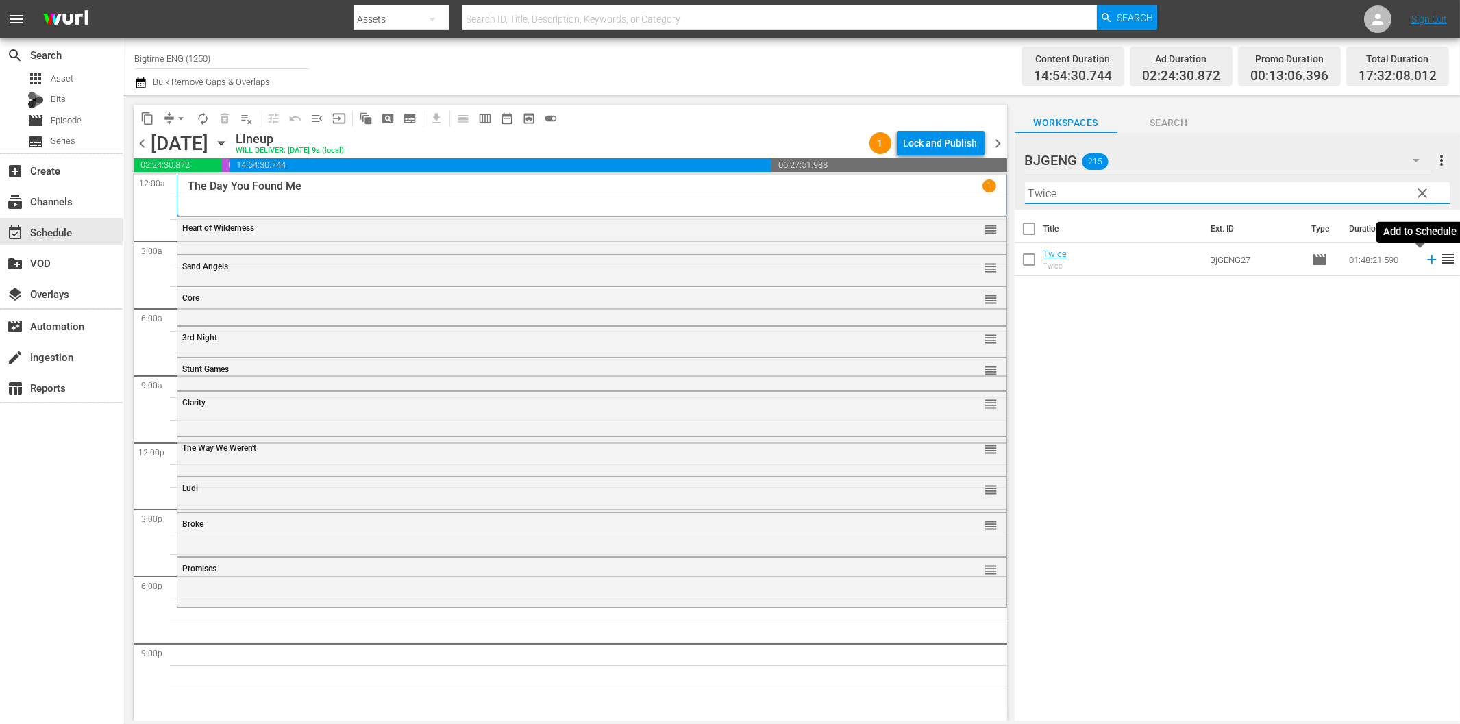
click at [1427, 260] on icon at bounding box center [1431, 260] width 9 height 9
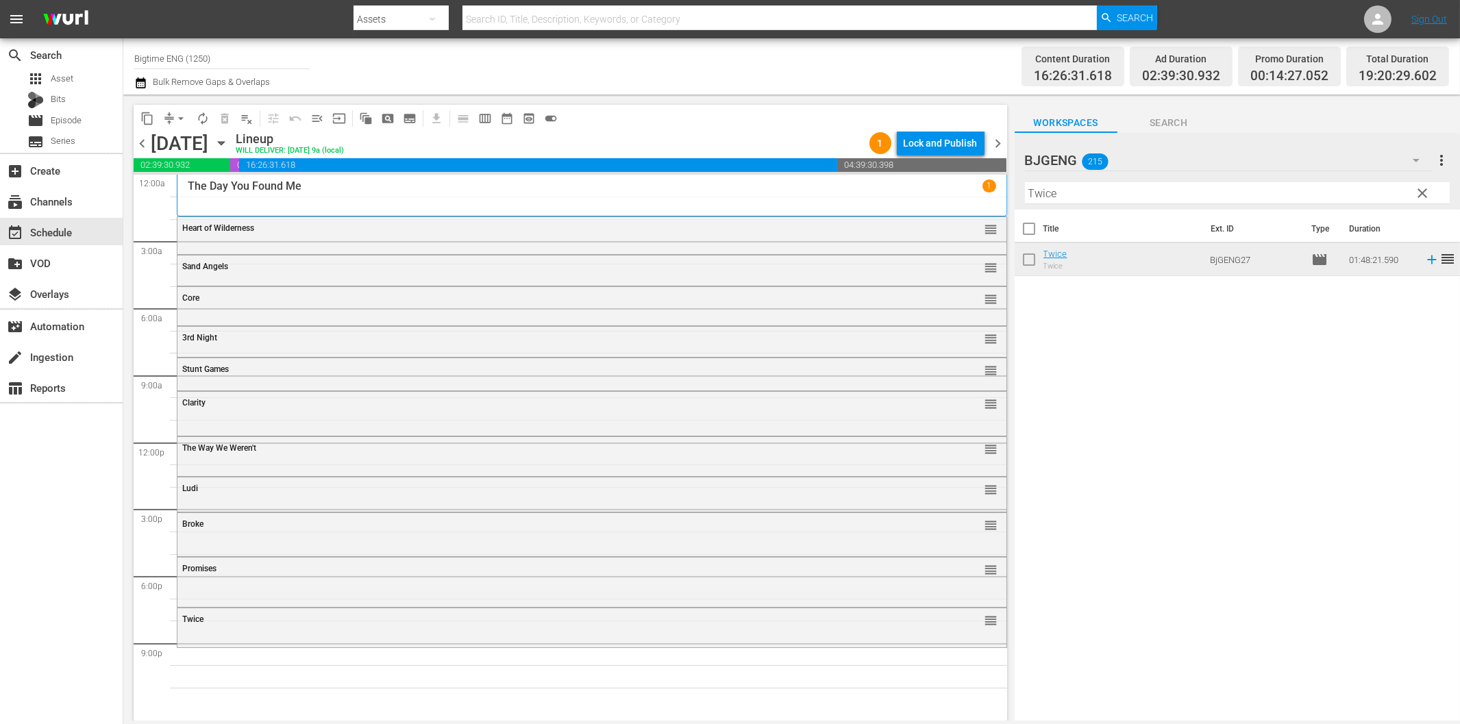
click at [1112, 193] on input "Twice" at bounding box center [1237, 193] width 425 height 22
paste input "Heroes Don't Come Hom"
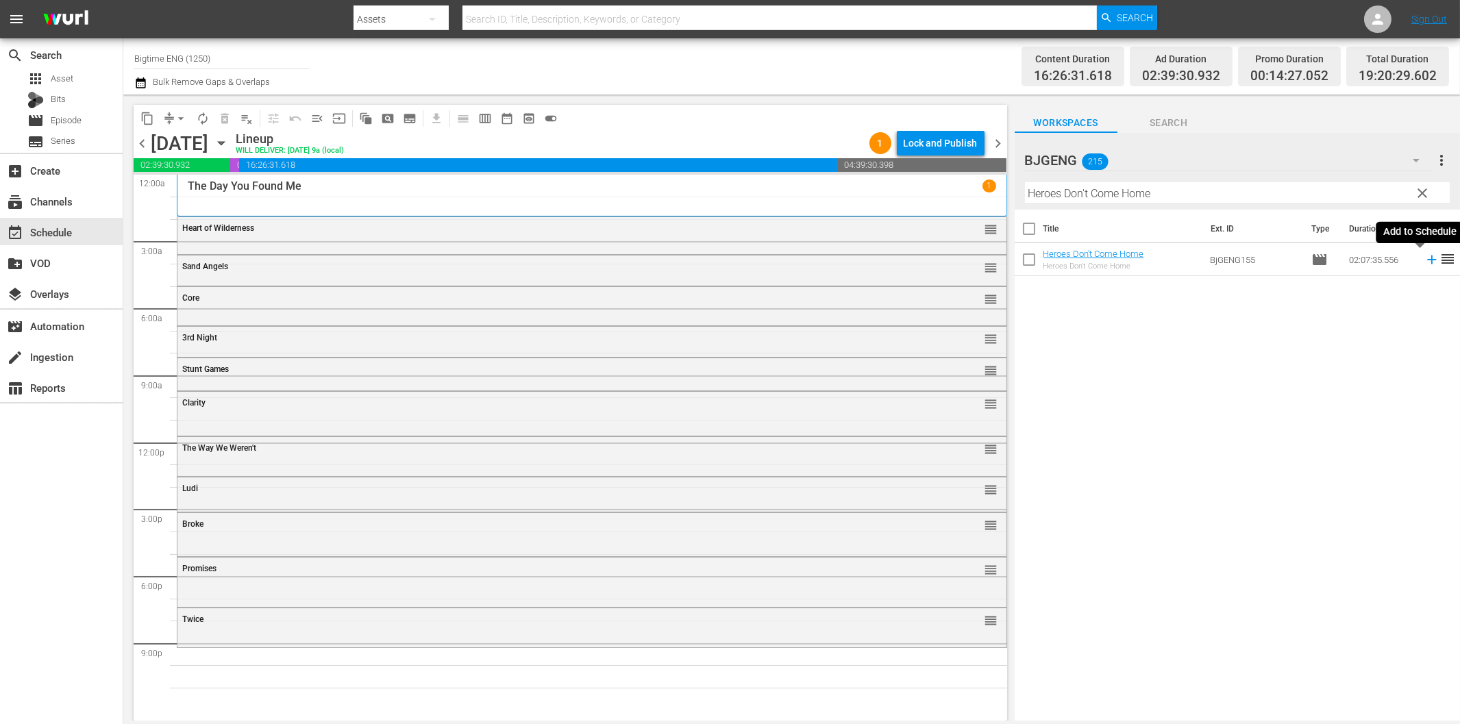
click at [1424, 262] on icon at bounding box center [1431, 259] width 15 height 15
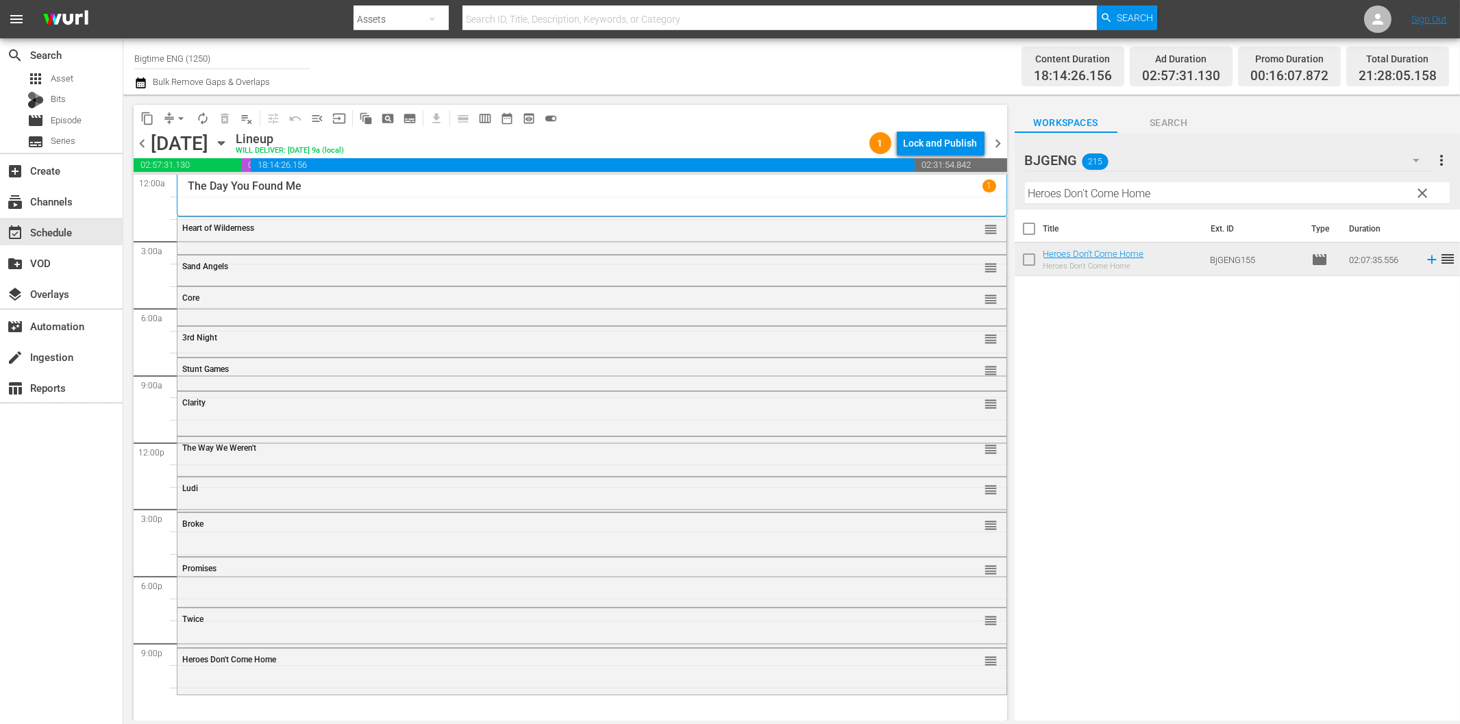
click at [1077, 188] on input "Heroes Don't Come Home" at bounding box center [1237, 193] width 425 height 22
paste input "Lucky Loui"
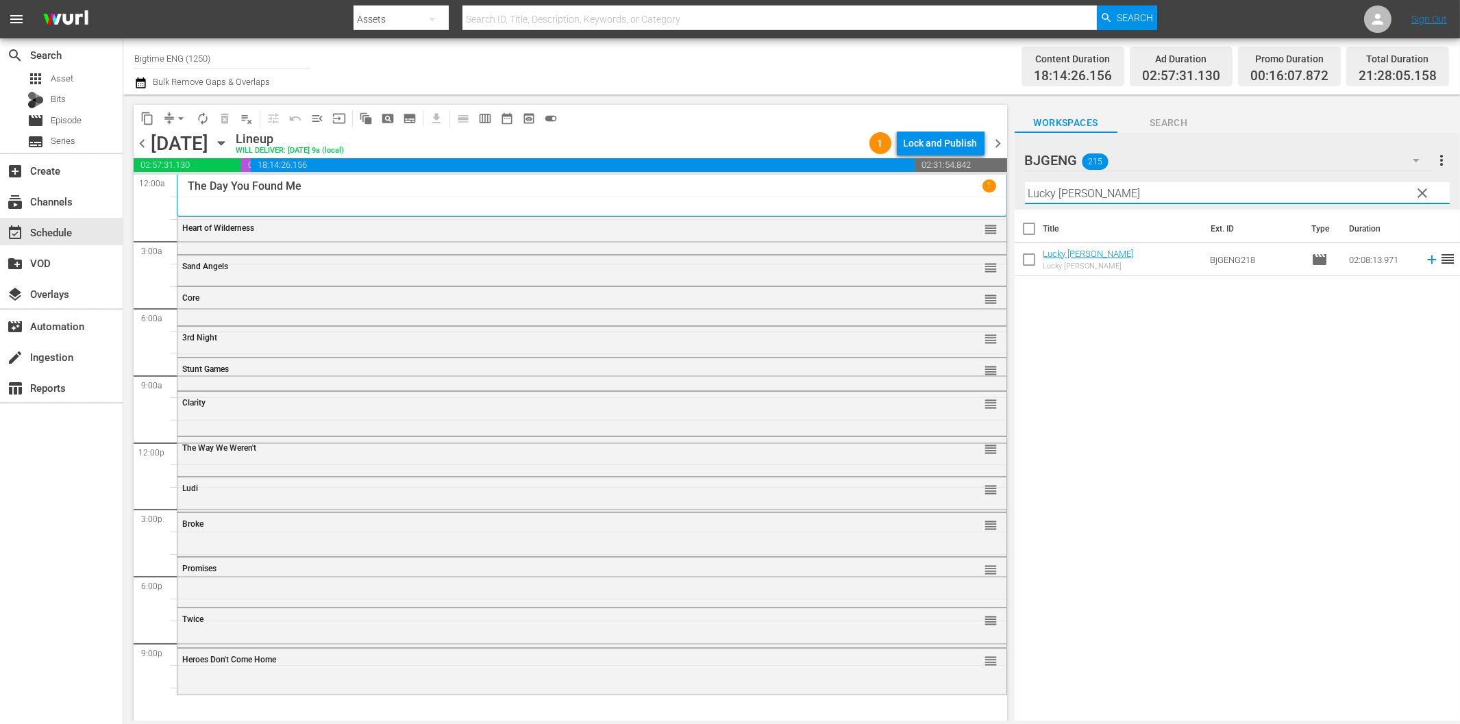
click at [1424, 263] on icon at bounding box center [1431, 259] width 15 height 15
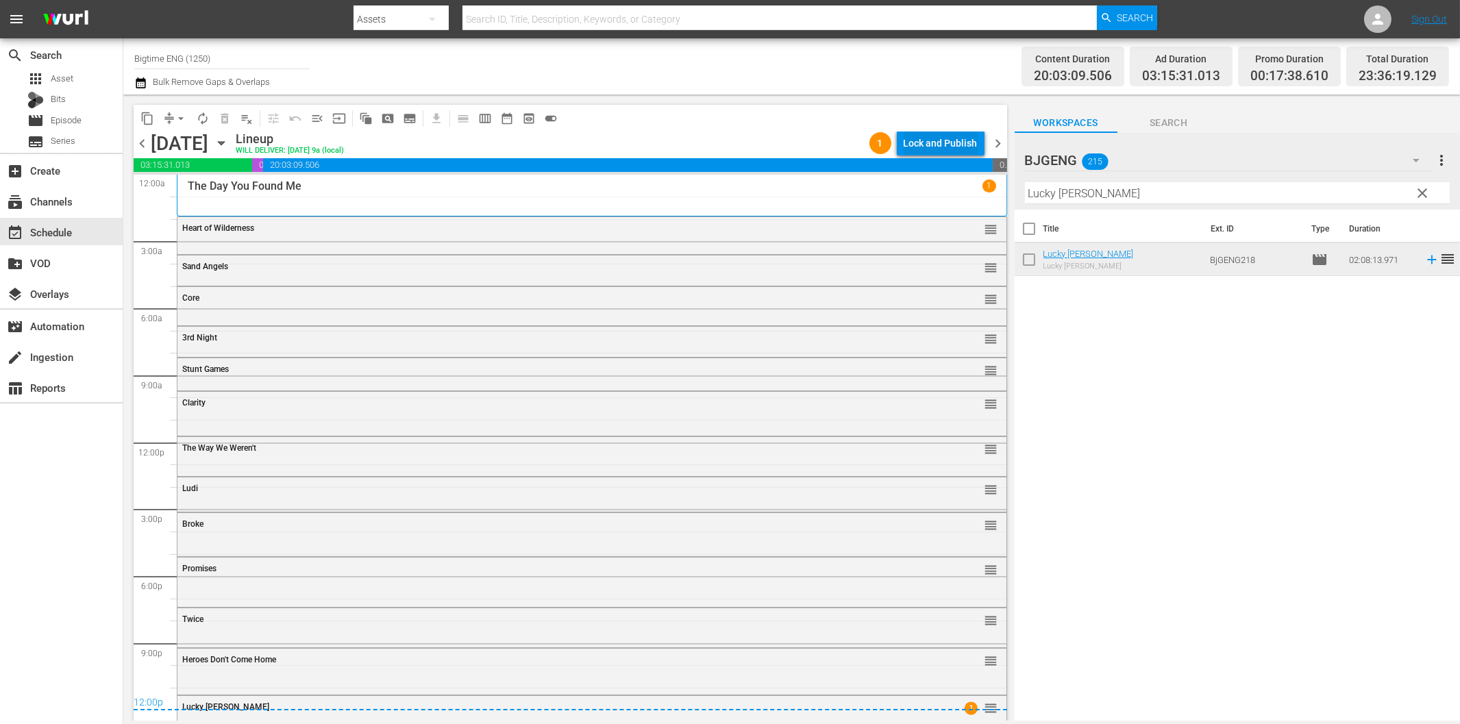
click at [952, 148] on div "Lock and Publish" at bounding box center [941, 143] width 74 height 25
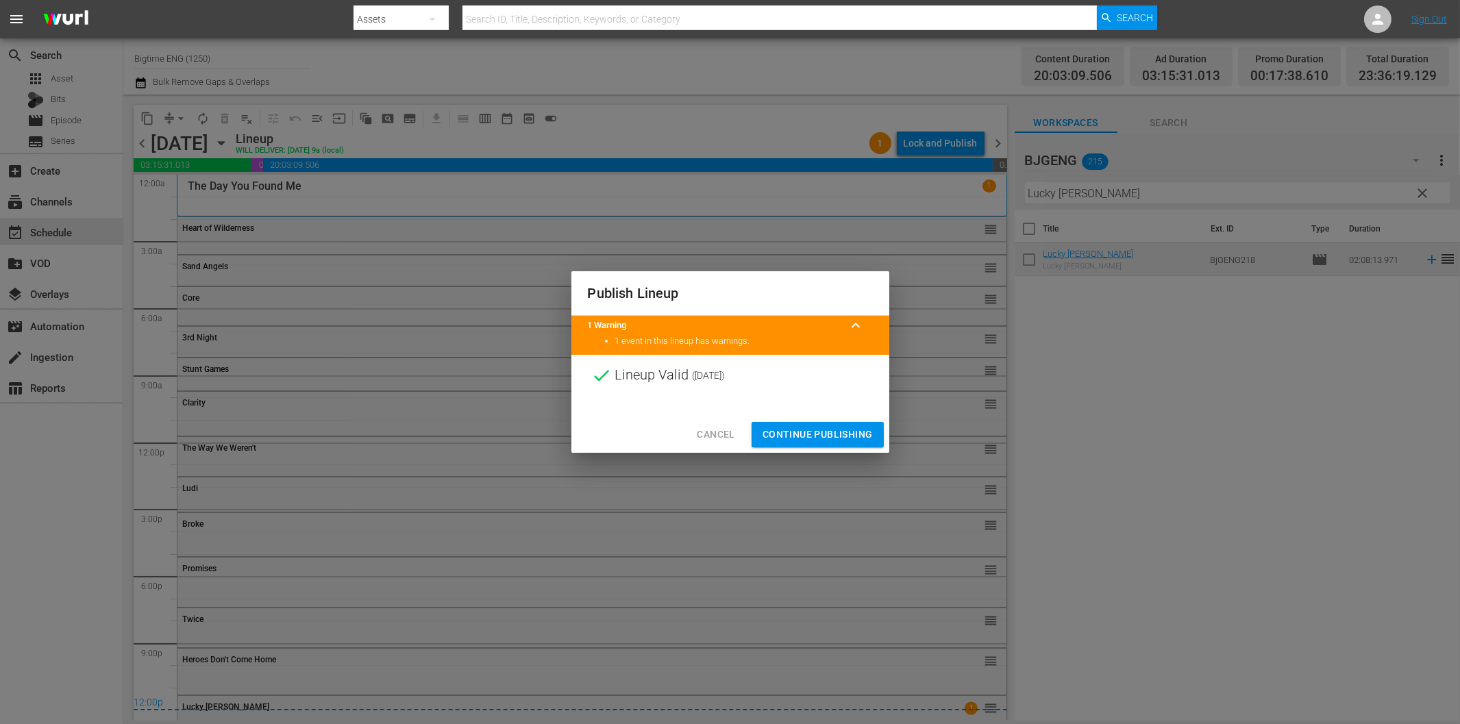
click at [850, 436] on span "Continue Publishing" at bounding box center [818, 434] width 110 height 17
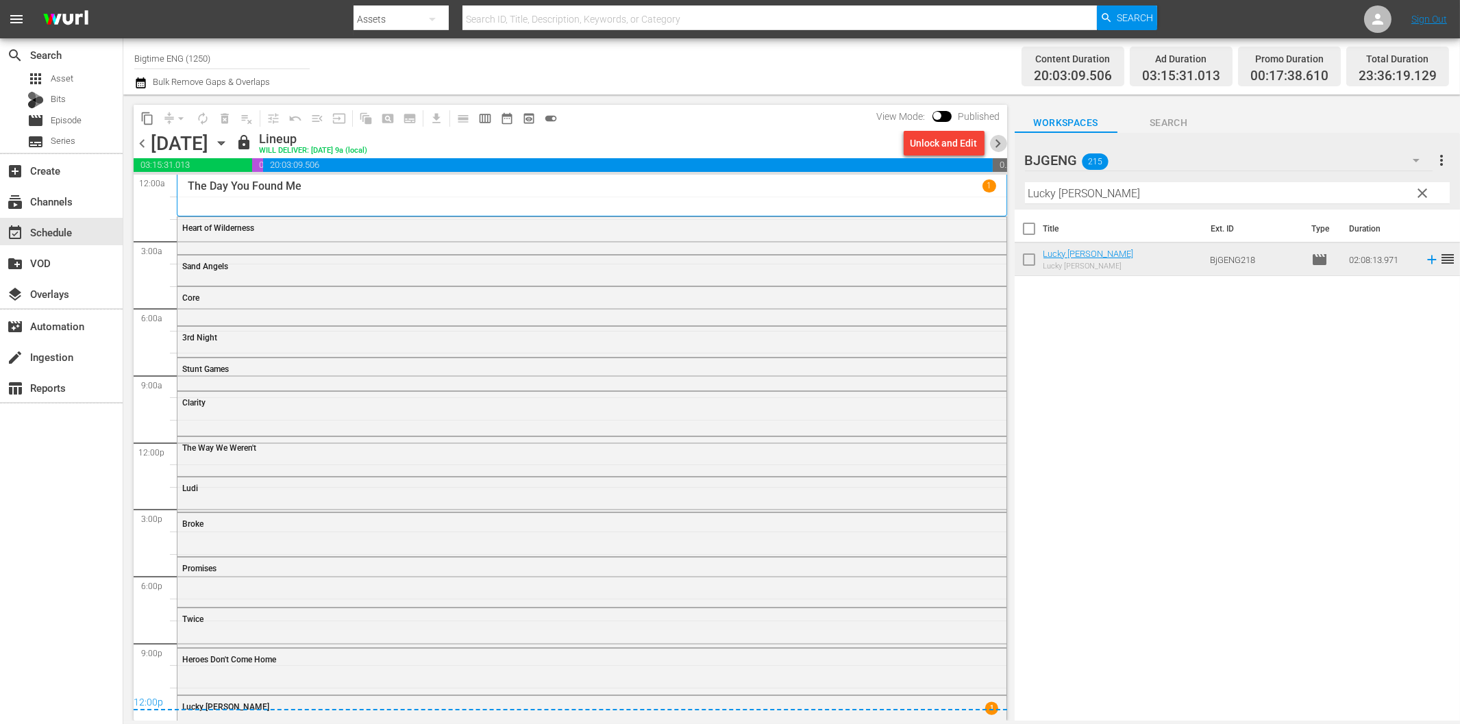
click at [998, 146] on span "chevron_right" at bounding box center [998, 143] width 17 height 17
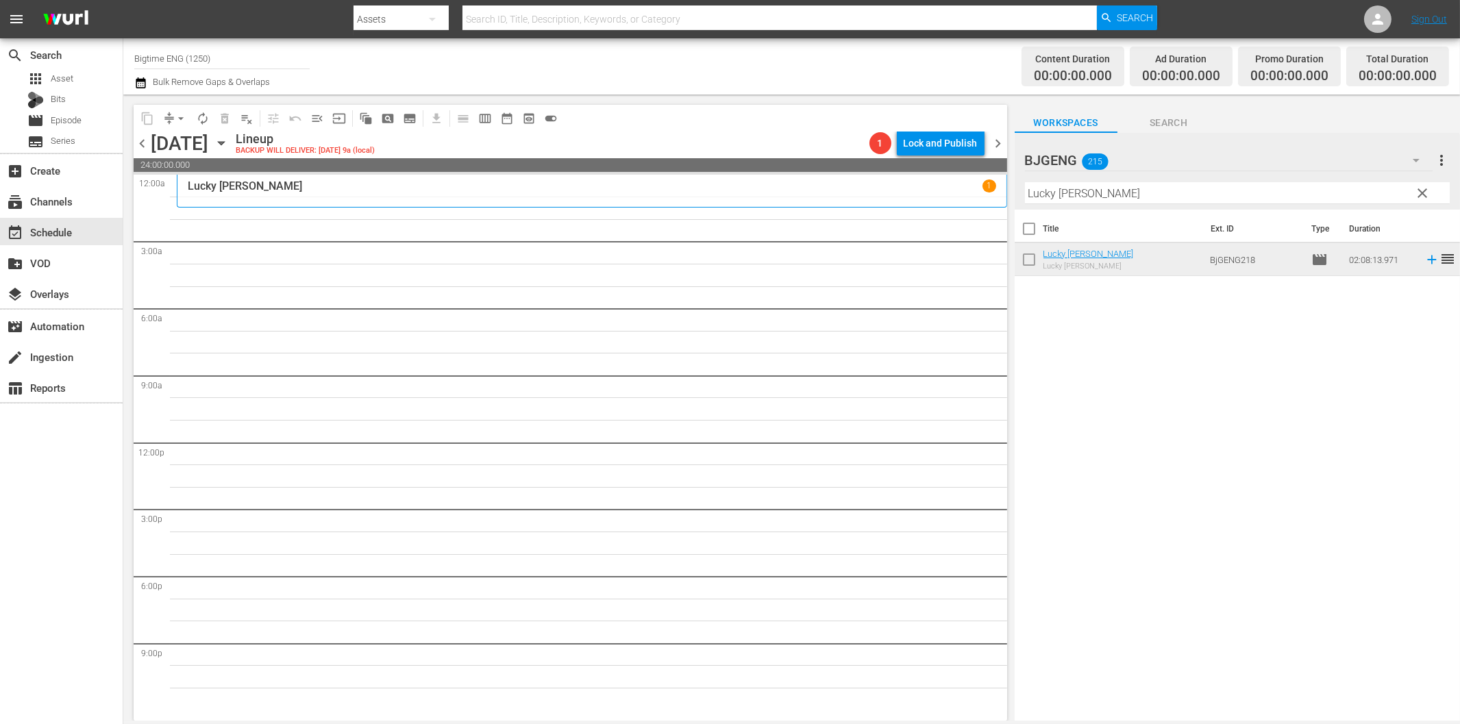
click at [1054, 195] on input "Lucky [PERSON_NAME]" at bounding box center [1237, 193] width 425 height 22
paste input "Cursed"
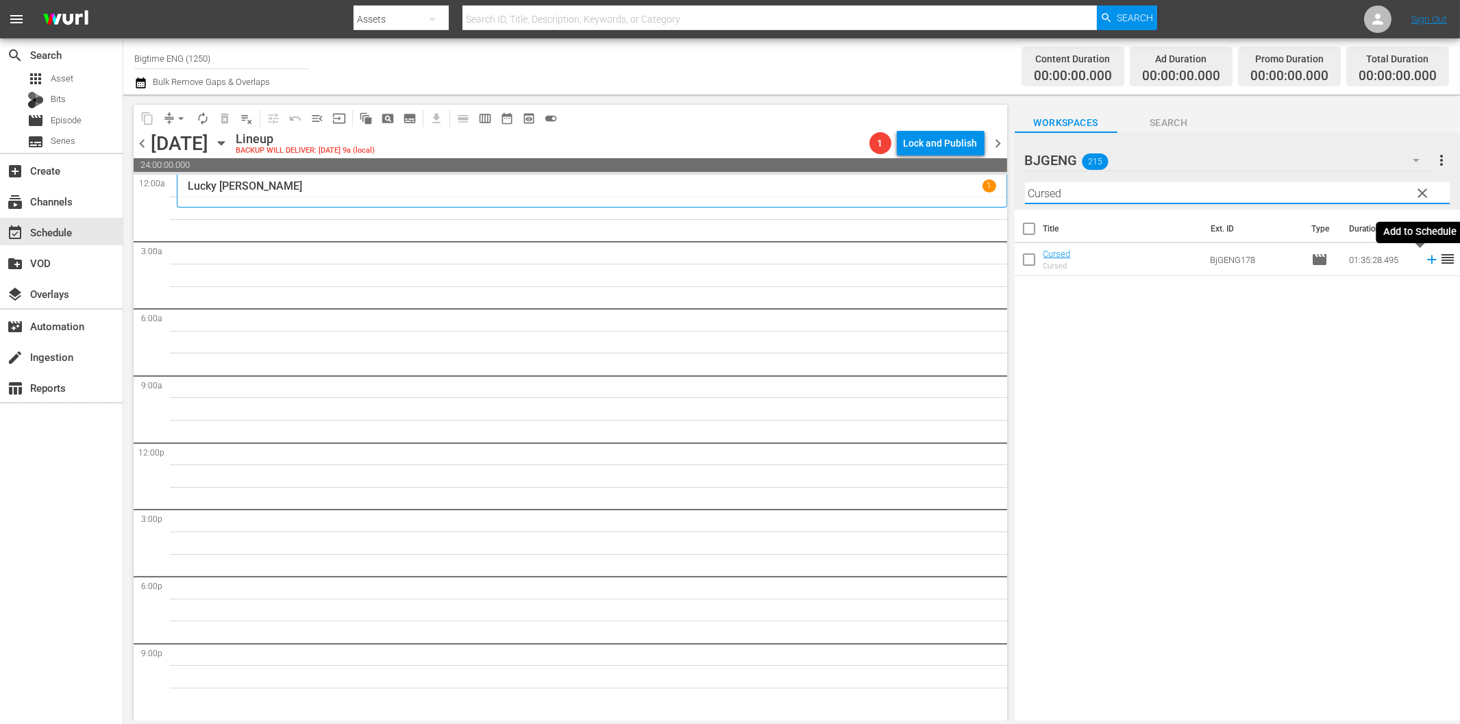
click at [1424, 258] on icon at bounding box center [1431, 259] width 15 height 15
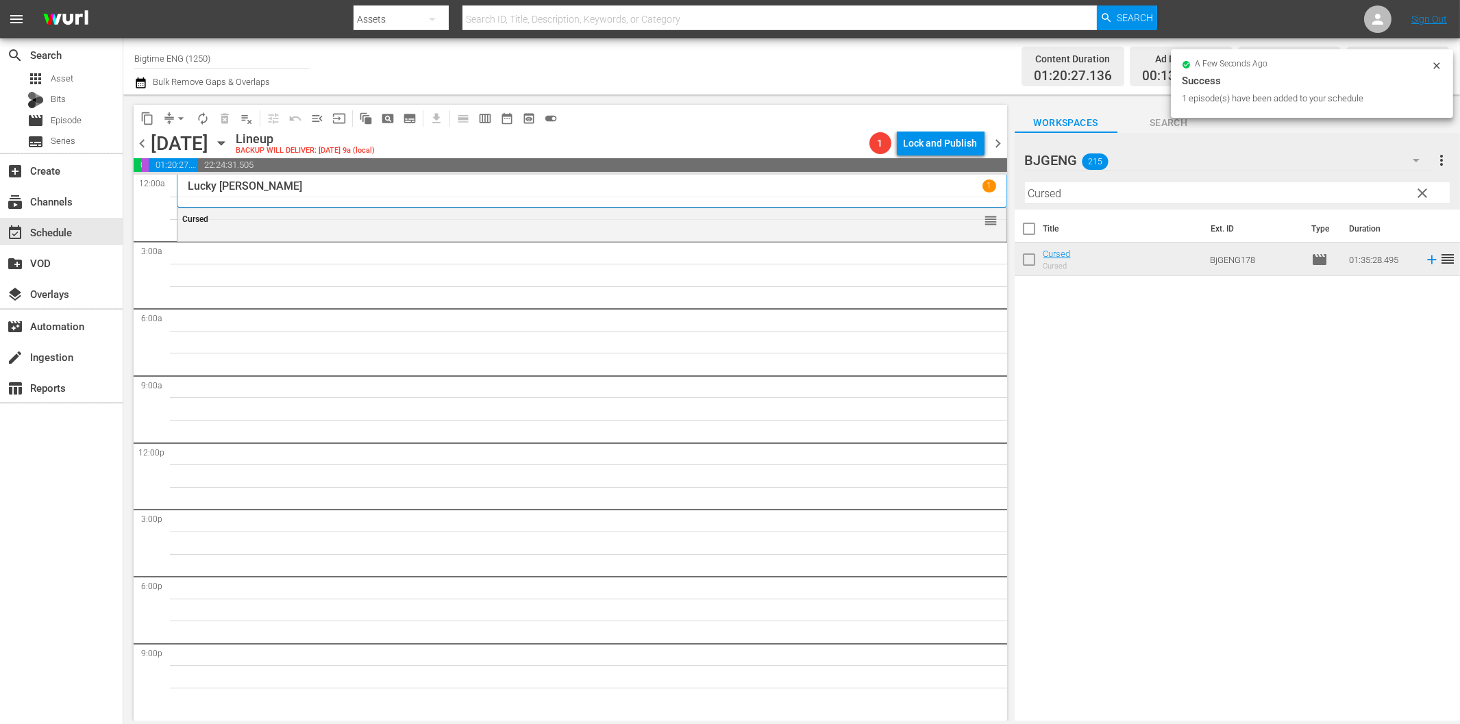
click at [1094, 201] on input "Cursed" at bounding box center [1237, 193] width 425 height 22
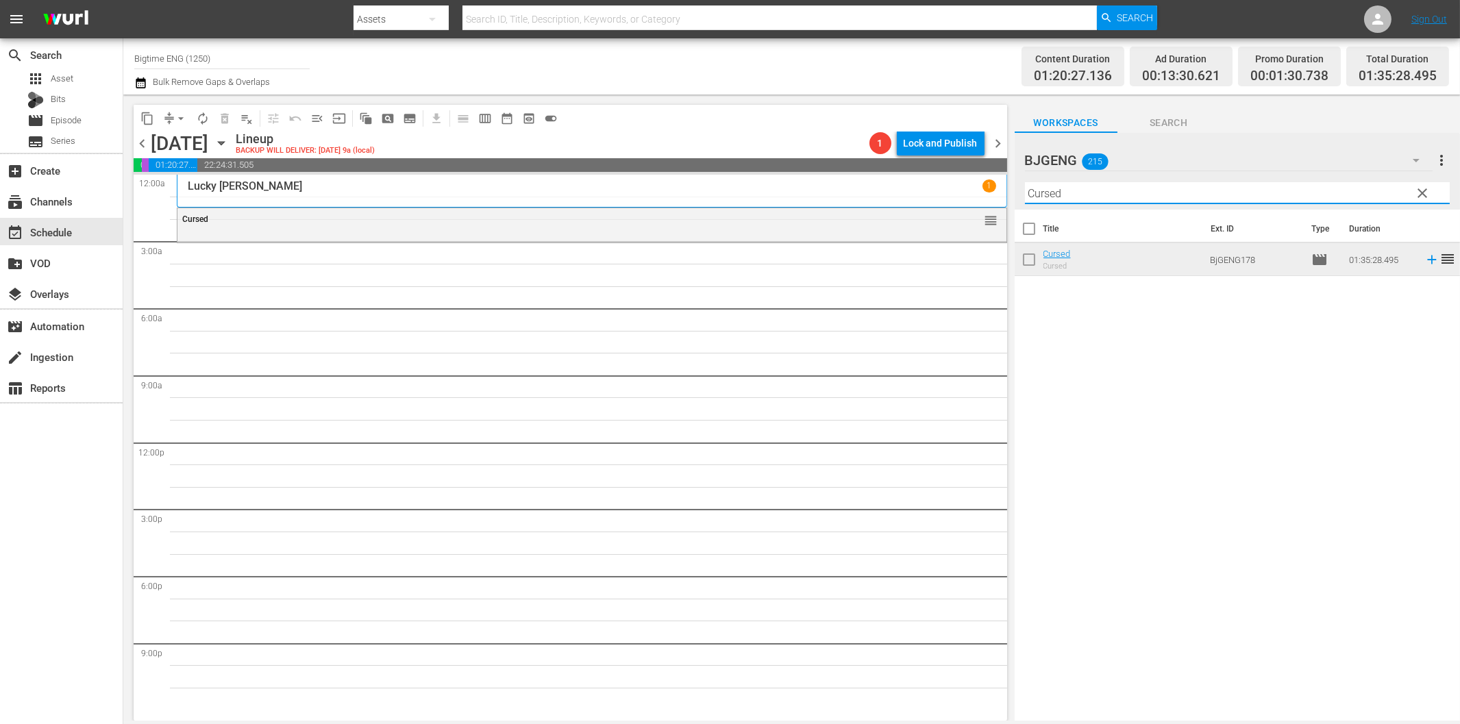
paste input "For Her"
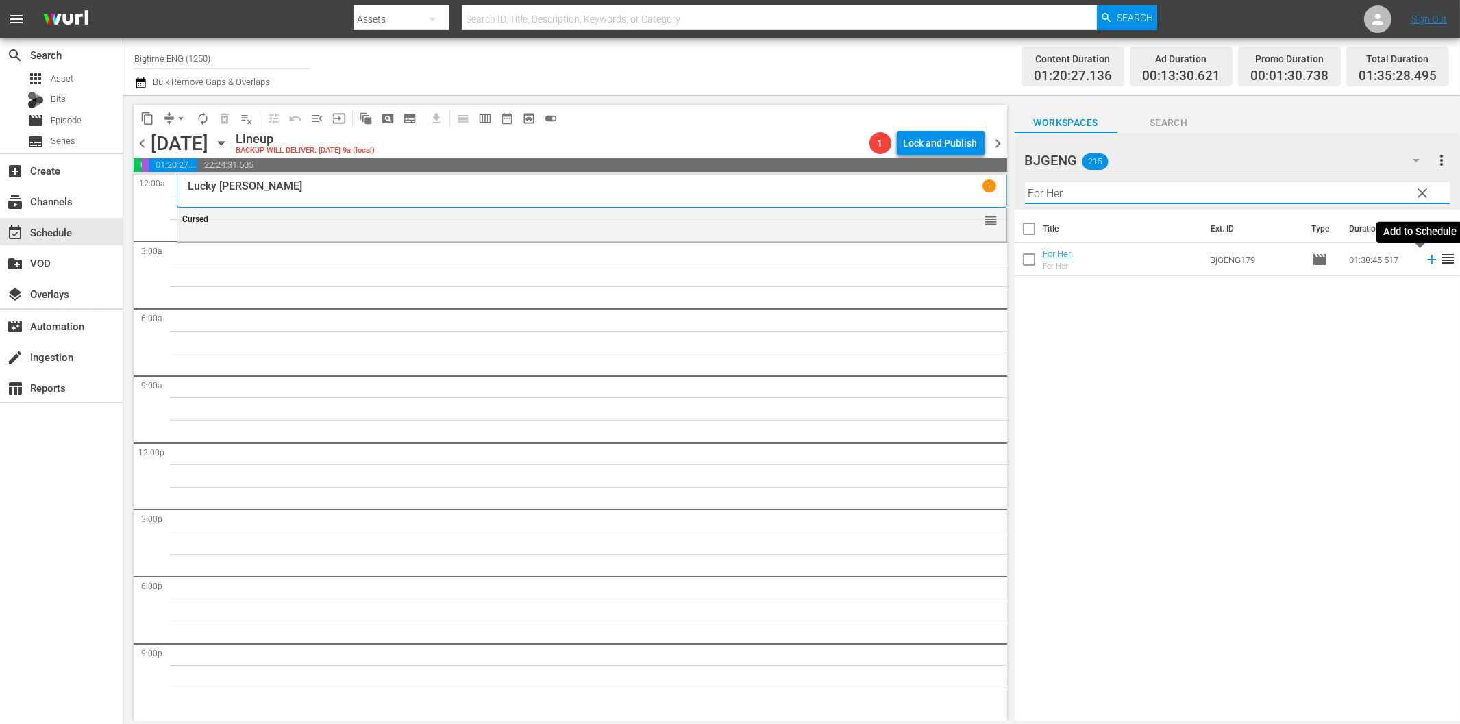
click at [1424, 262] on icon at bounding box center [1431, 259] width 15 height 15
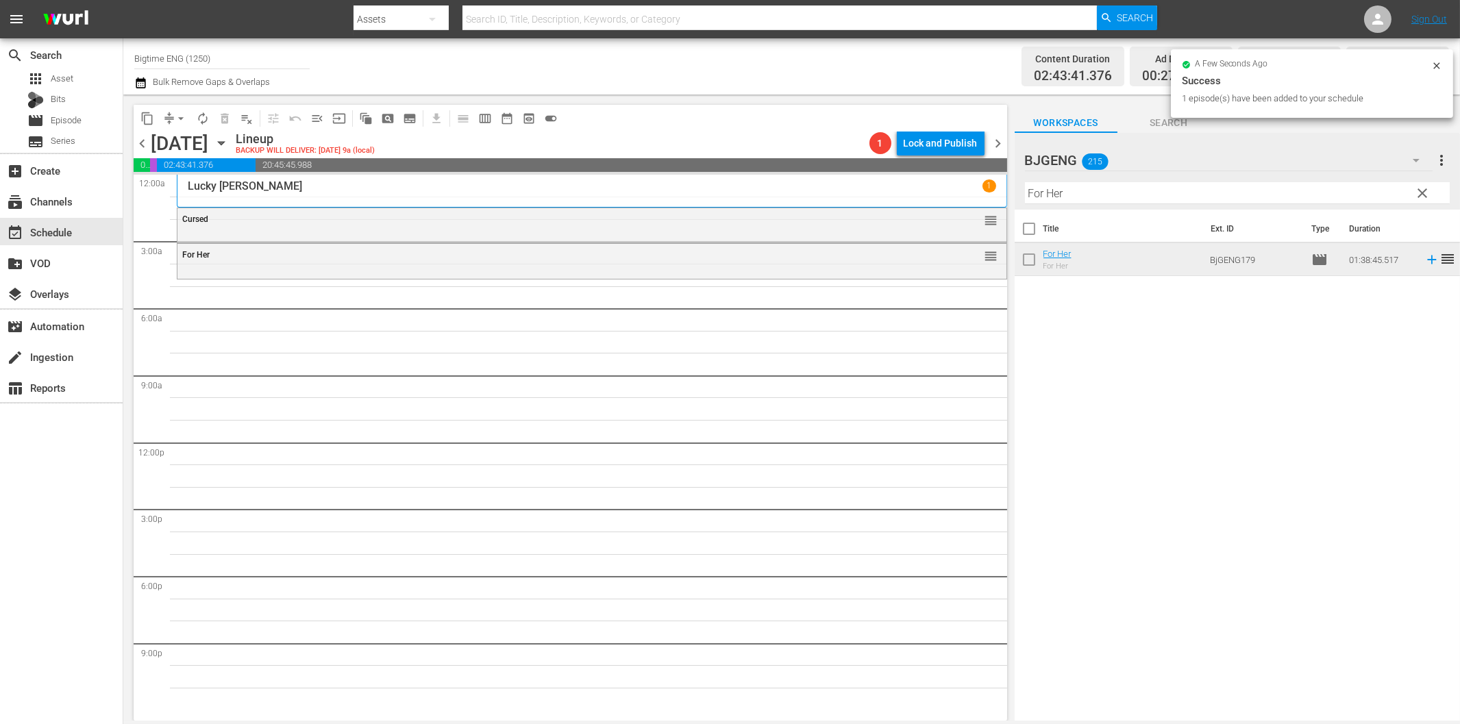
click at [1040, 190] on input "For Her" at bounding box center [1237, 193] width 425 height 22
paste input "Bad People"
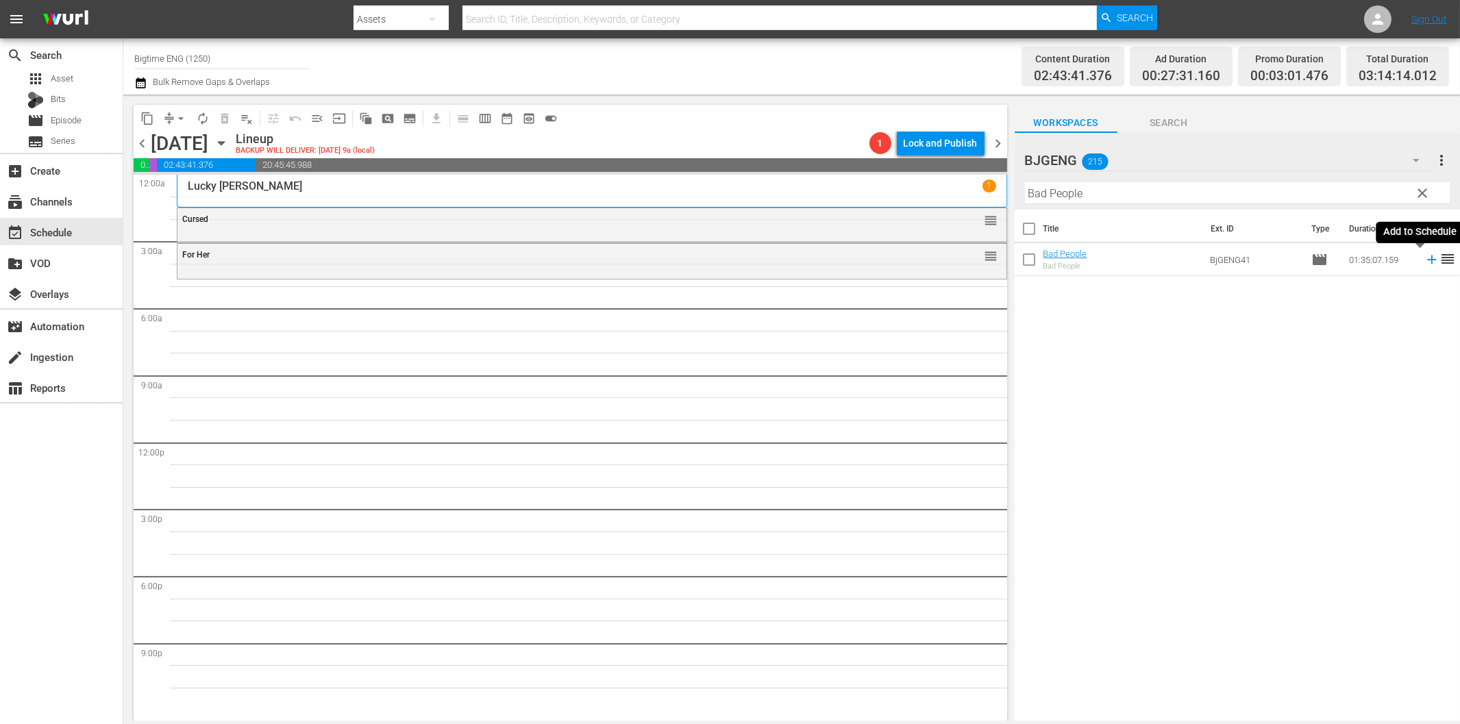
click at [1424, 265] on icon at bounding box center [1431, 259] width 15 height 15
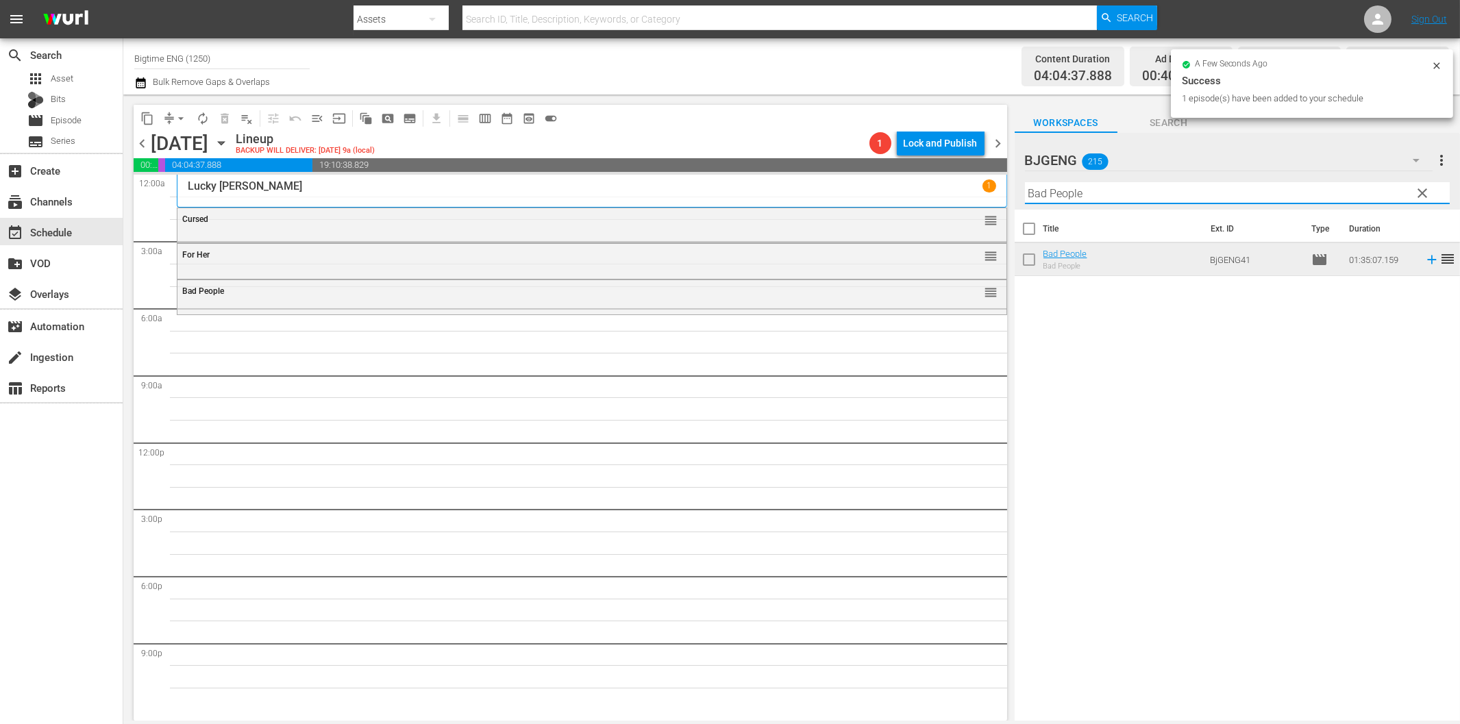
click at [1230, 190] on input "Bad People" at bounding box center [1237, 193] width 425 height 22
paste input "Of Dice and Men"
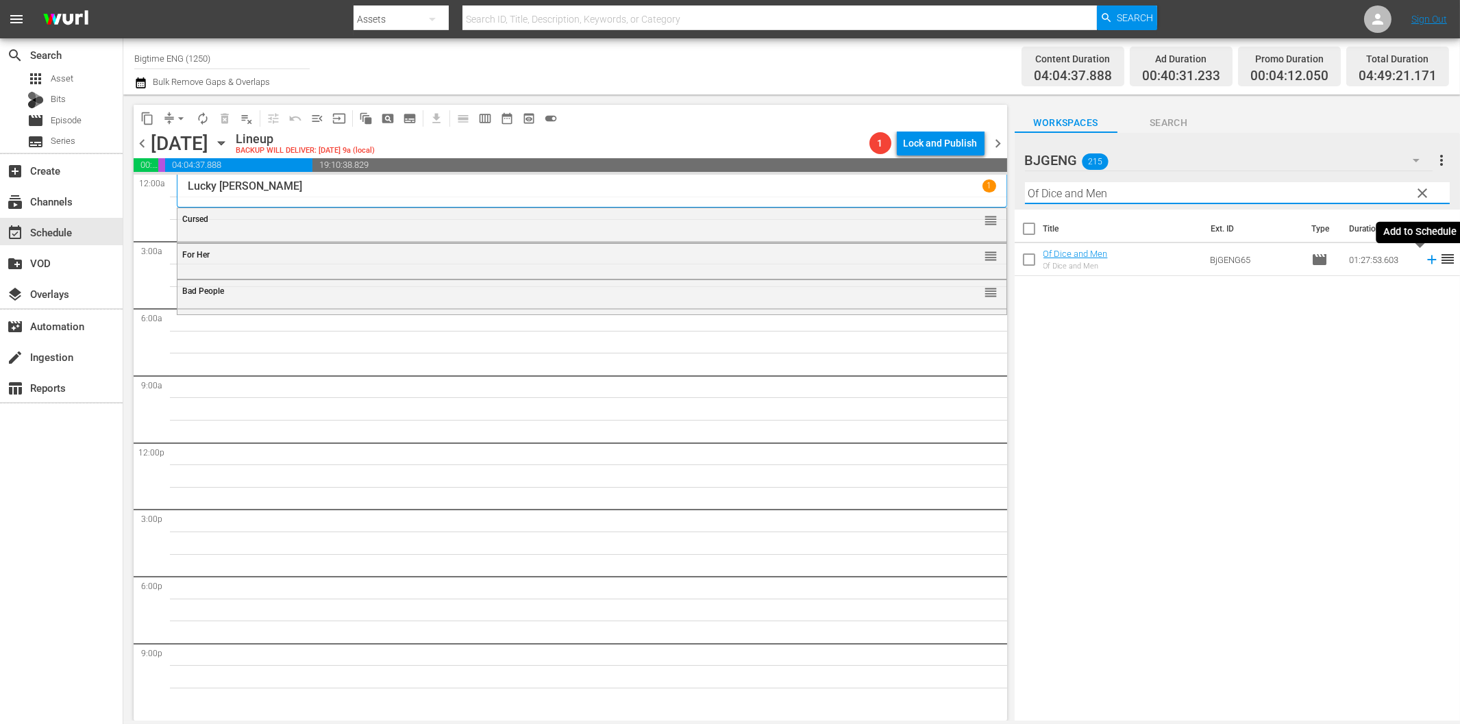
click at [1427, 262] on icon at bounding box center [1431, 260] width 9 height 9
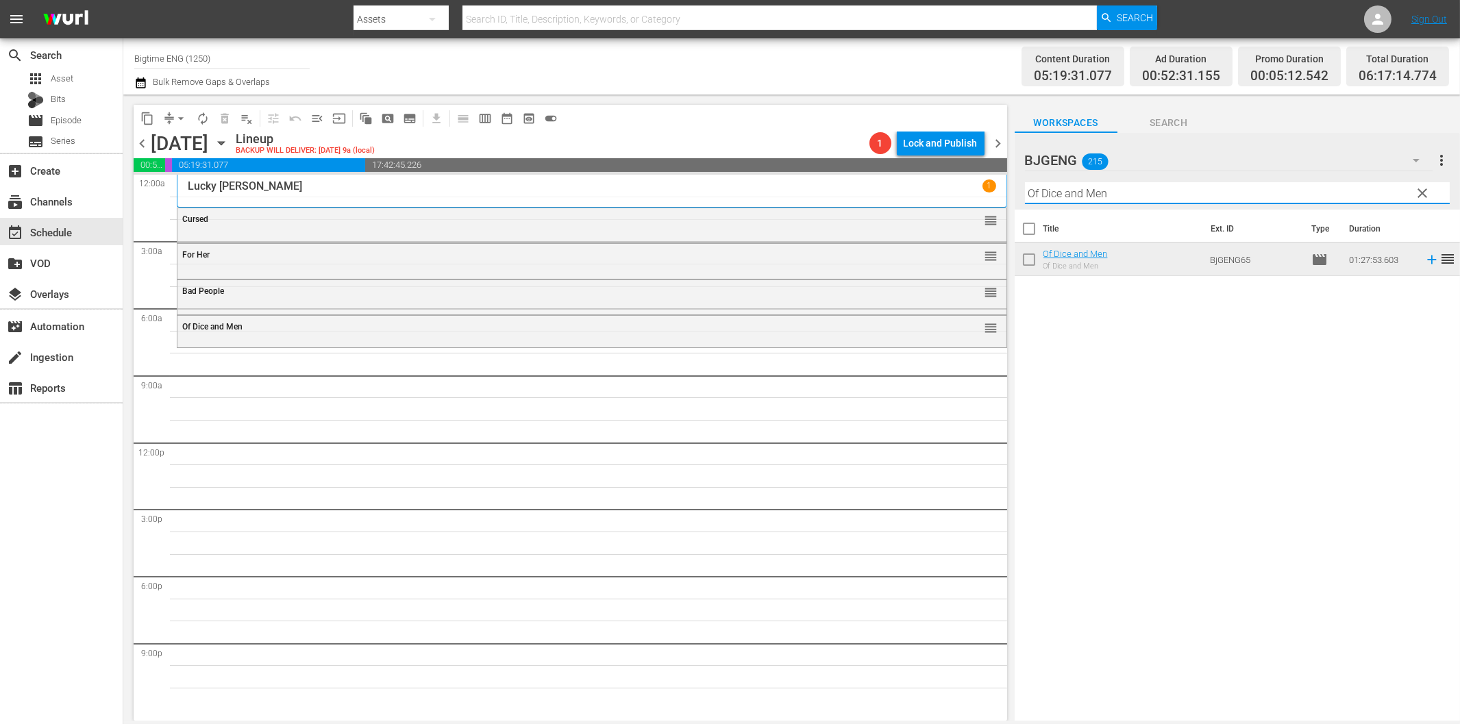
drag, startPoint x: 1130, startPoint y: 200, endPoint x: 1135, endPoint y: 206, distance: 7.3
click at [1130, 200] on input "Of Dice and Men" at bounding box center [1237, 193] width 425 height 22
paste input "About An Age"
click at [1427, 261] on icon at bounding box center [1431, 260] width 9 height 9
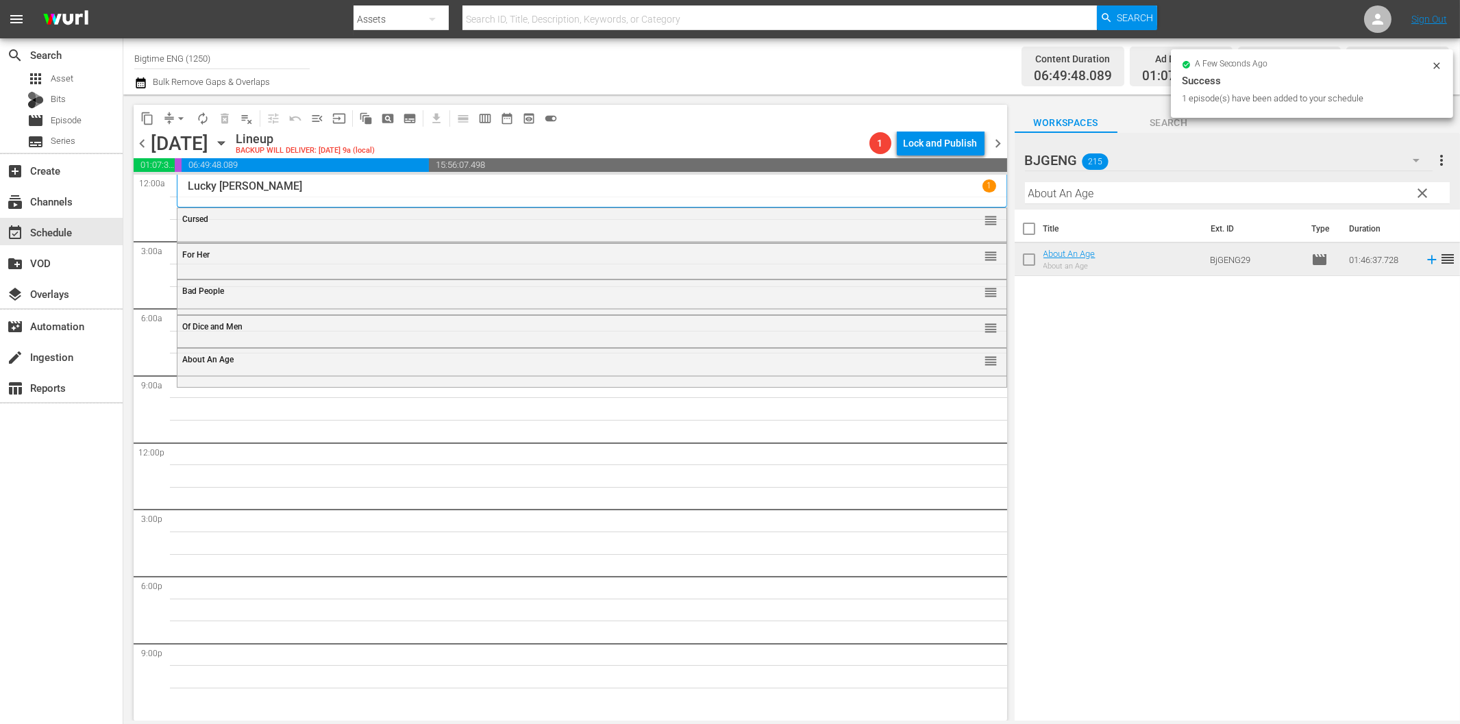
click at [1146, 196] on input "About An Age" at bounding box center [1237, 193] width 425 height 22
paste input "The Phoenix Project"
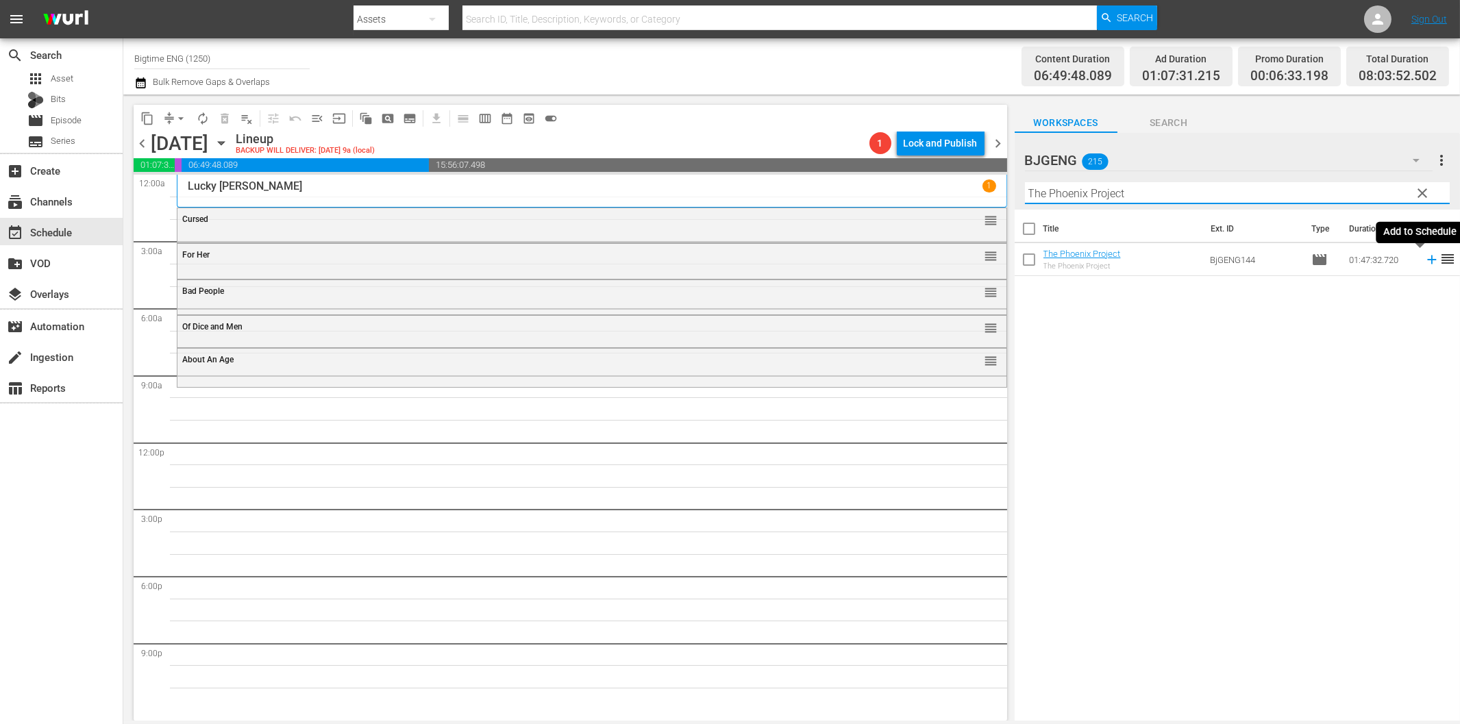
click at [1424, 261] on icon at bounding box center [1431, 259] width 15 height 15
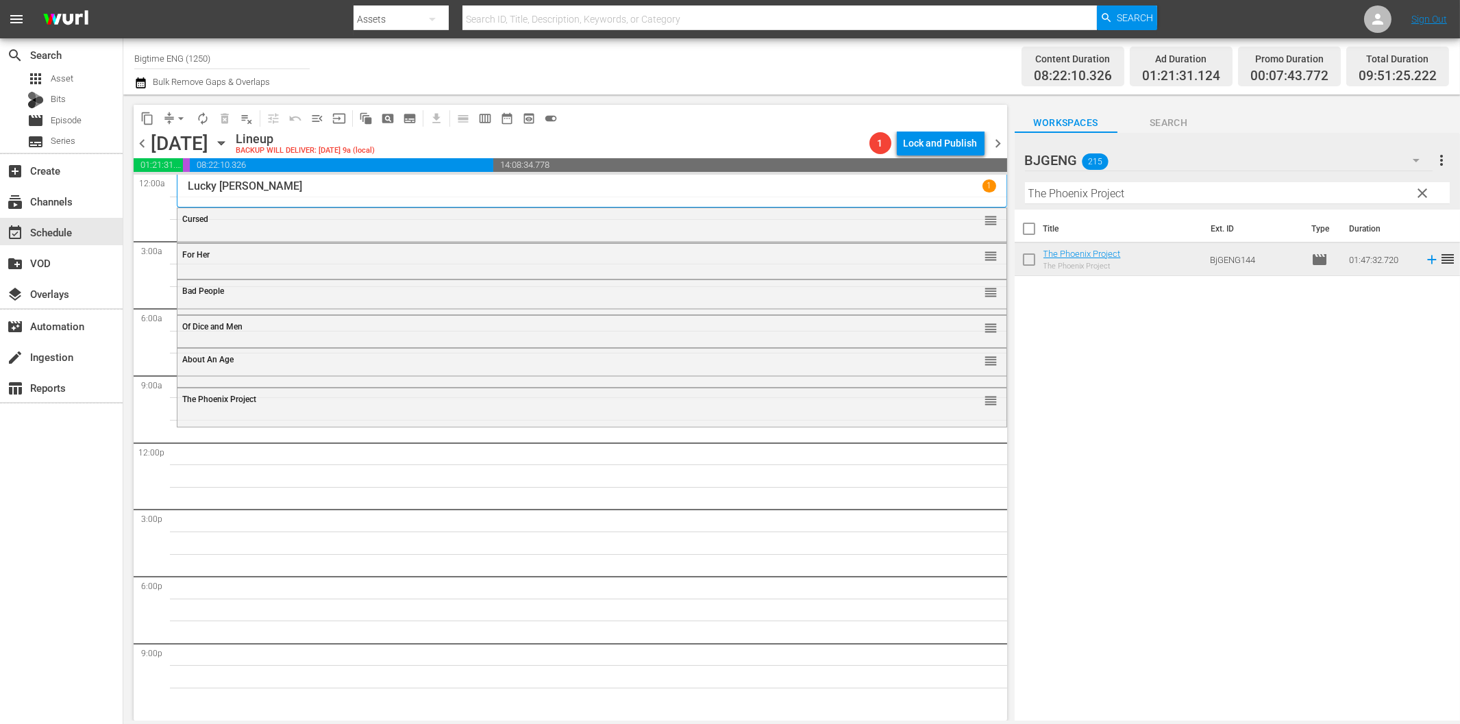
click at [1083, 193] on input "The Phoenix Project" at bounding box center [1237, 193] width 425 height 22
paste input "Glass Jaw"
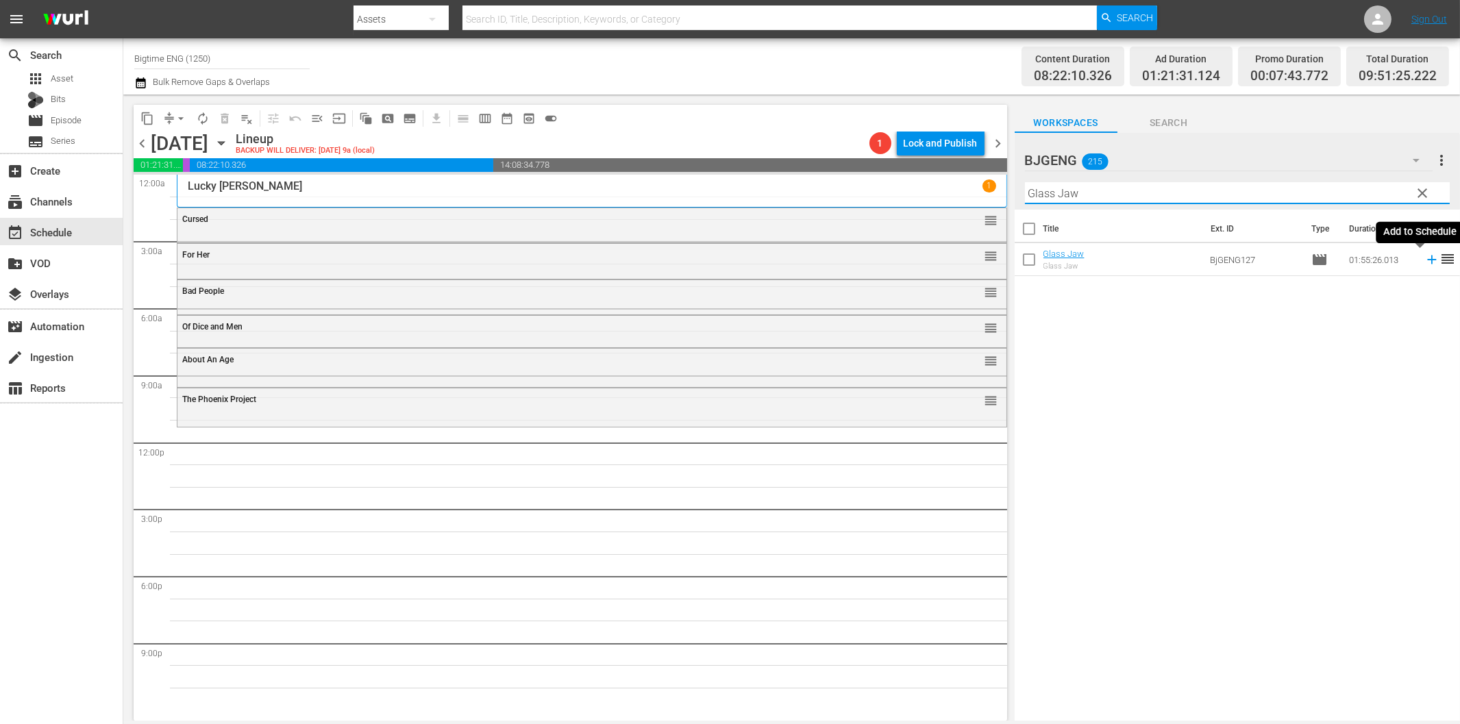
click at [1424, 262] on icon at bounding box center [1431, 259] width 15 height 15
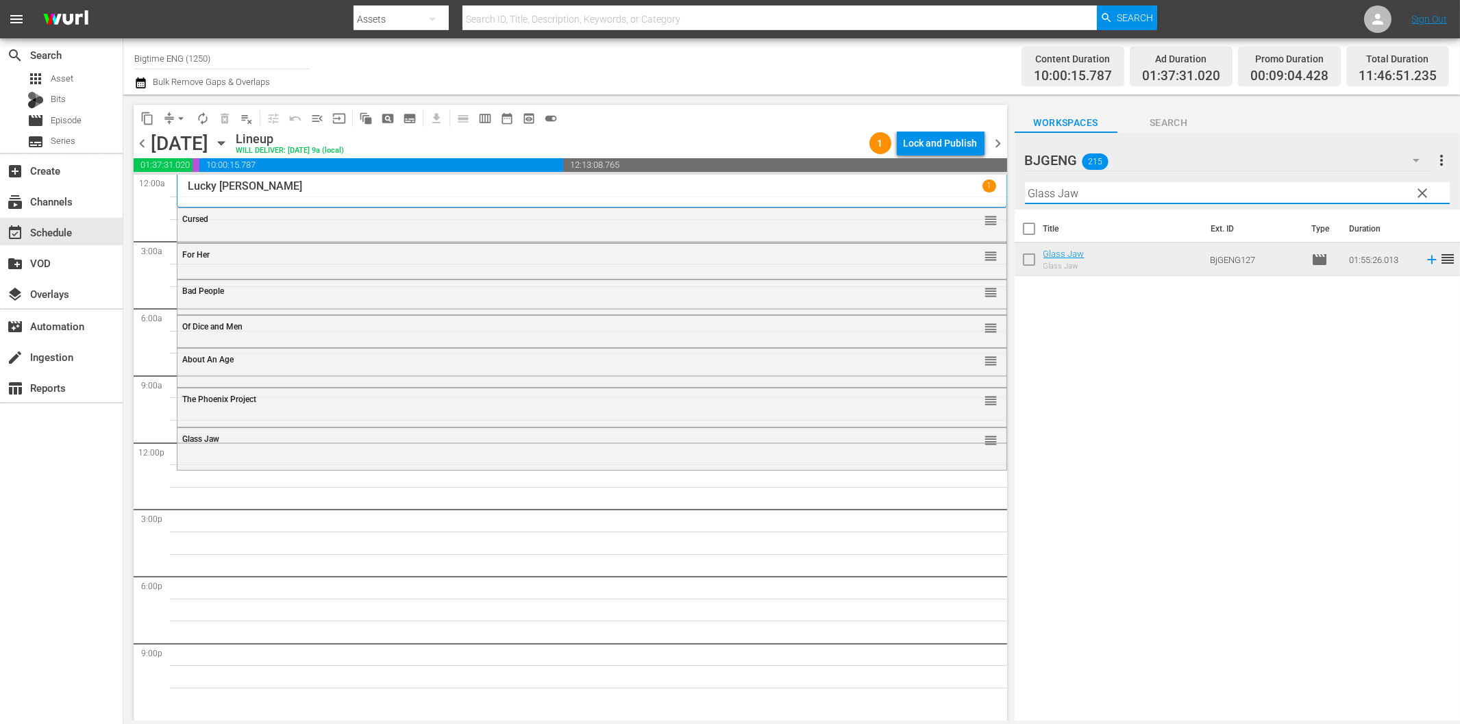
click at [1059, 195] on input "Glass Jaw" at bounding box center [1237, 193] width 425 height 22
paste input "House on Rockingham"
click at [1427, 259] on icon at bounding box center [1431, 260] width 9 height 9
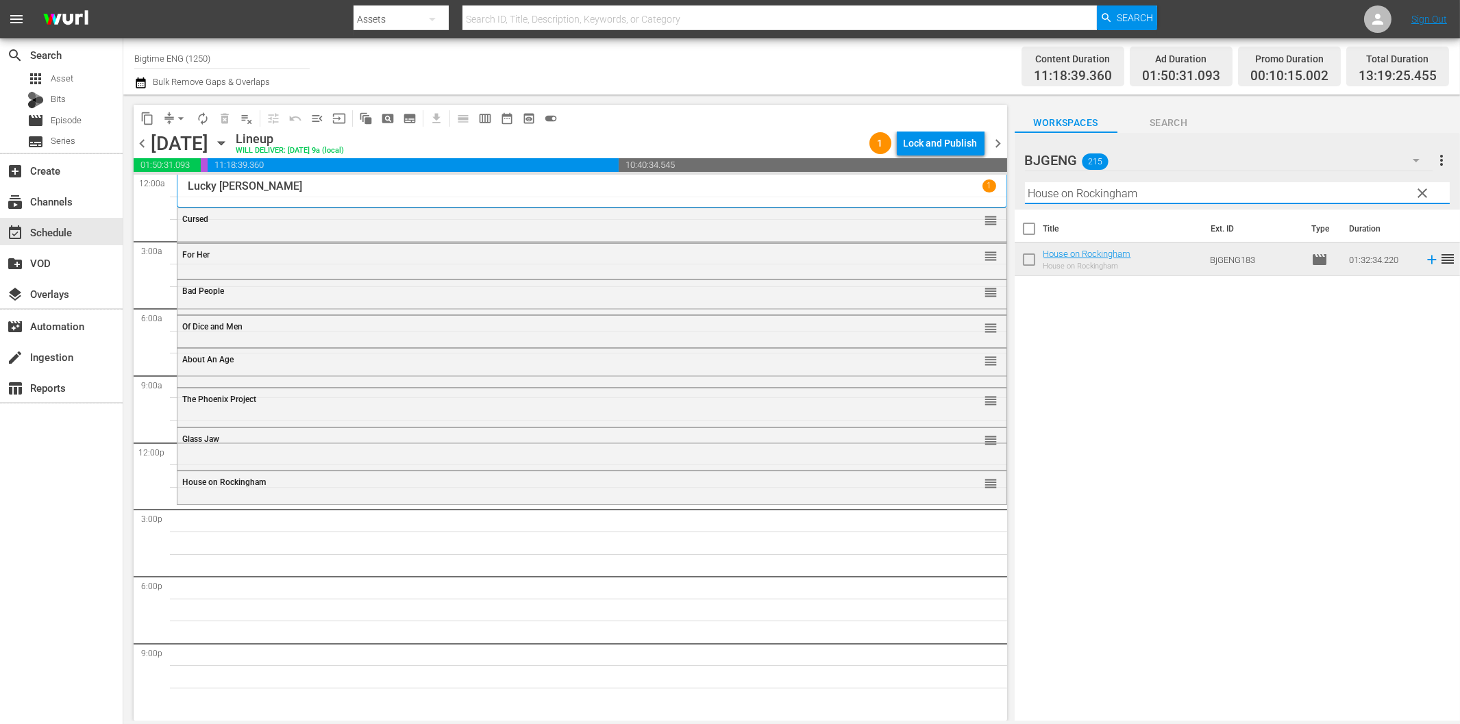
click at [1054, 190] on input "House on Rockingham" at bounding box center [1237, 193] width 425 height 22
paste input "Mum Said"
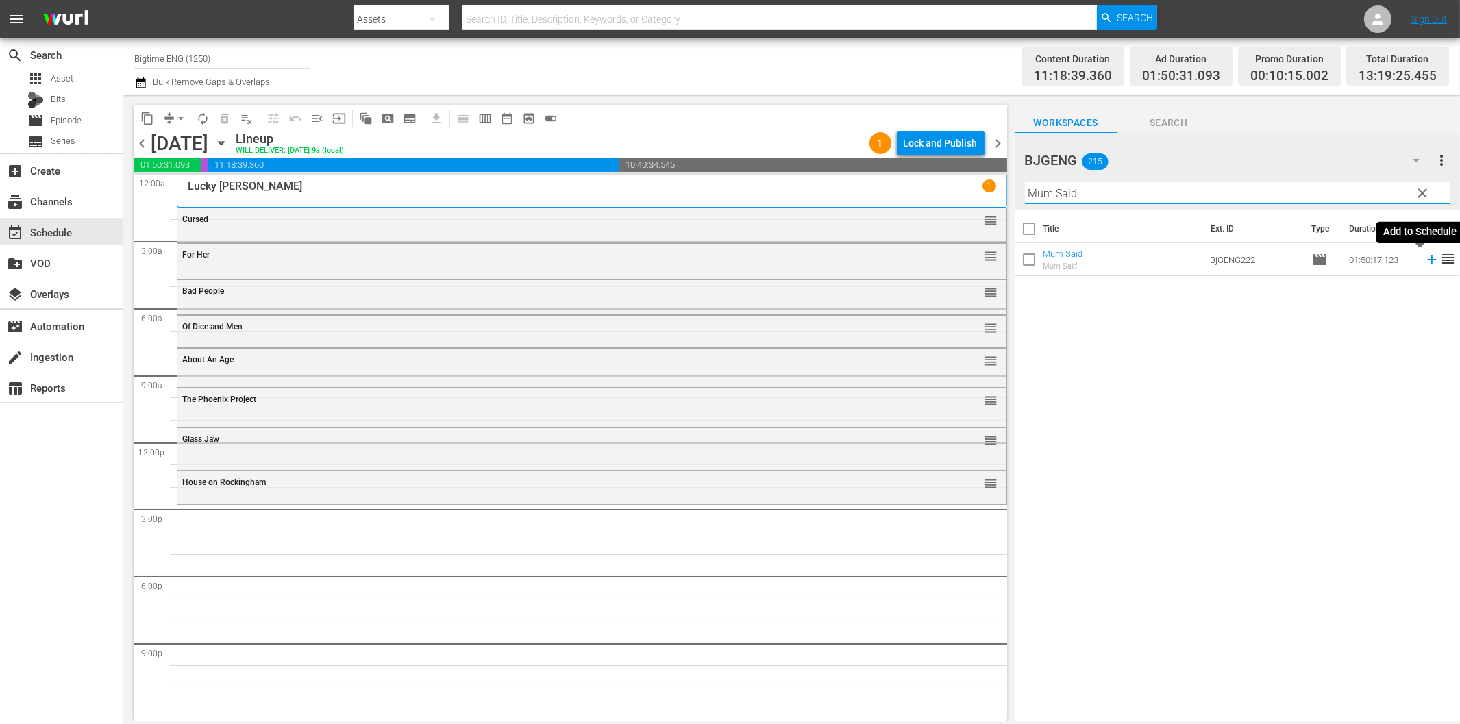
click at [1424, 257] on icon at bounding box center [1431, 259] width 15 height 15
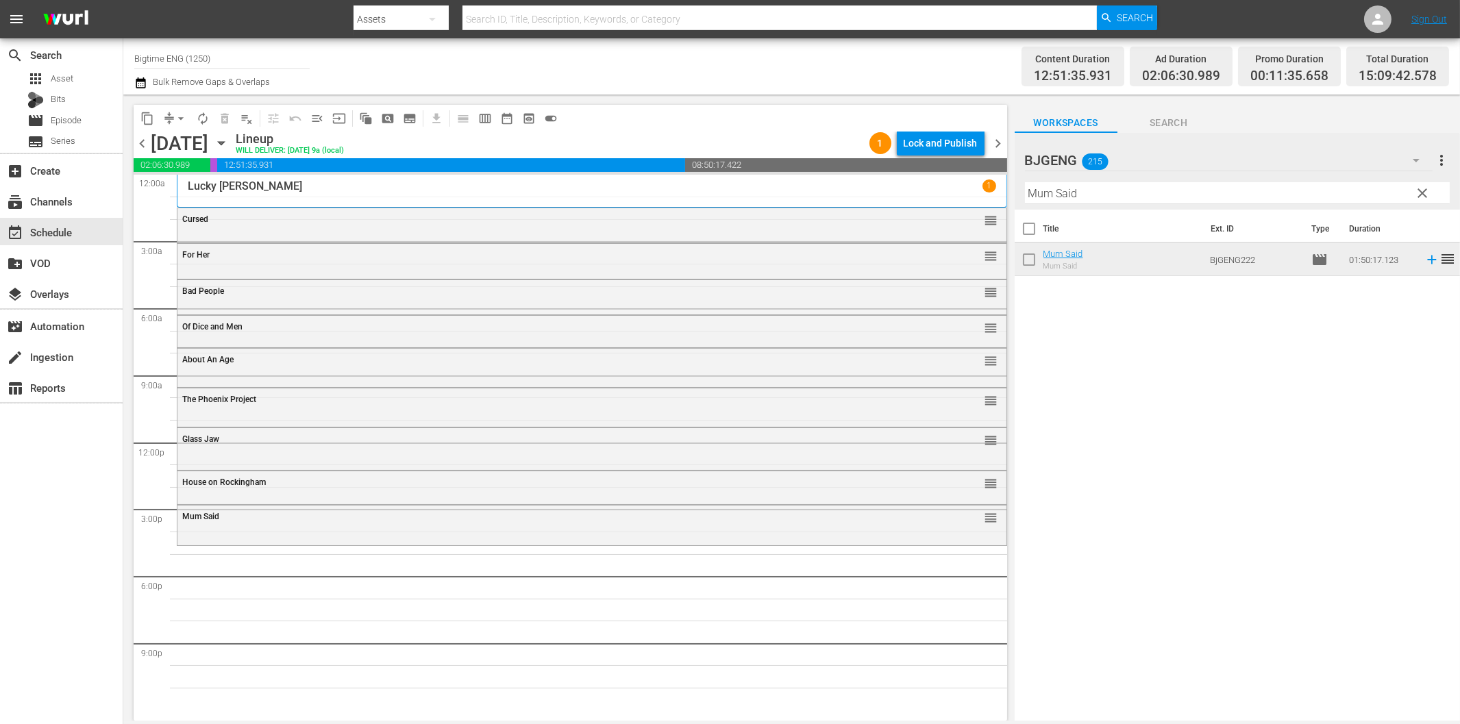
click at [1192, 195] on input "Mum Said" at bounding box center [1237, 193] width 425 height 22
paste input "[DATE] Party"
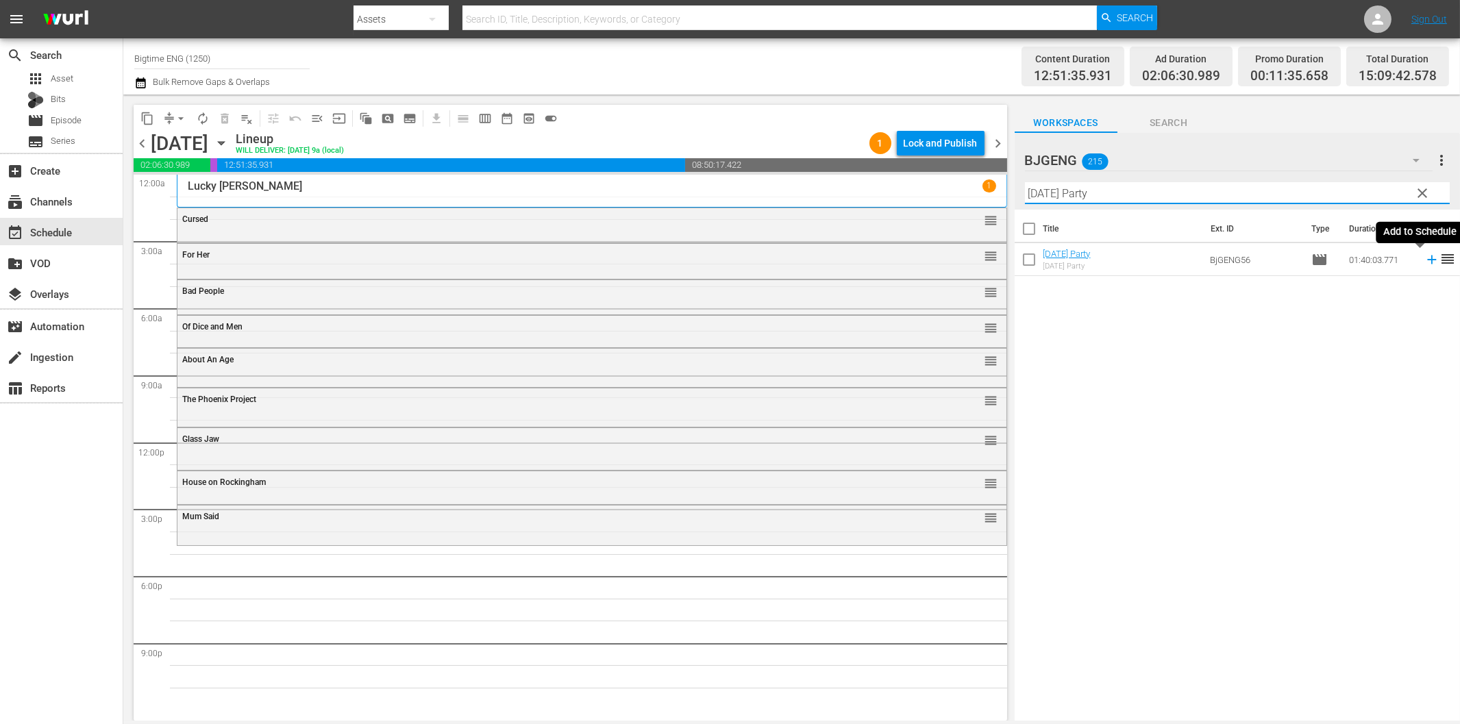
click at [1424, 257] on icon at bounding box center [1431, 259] width 15 height 15
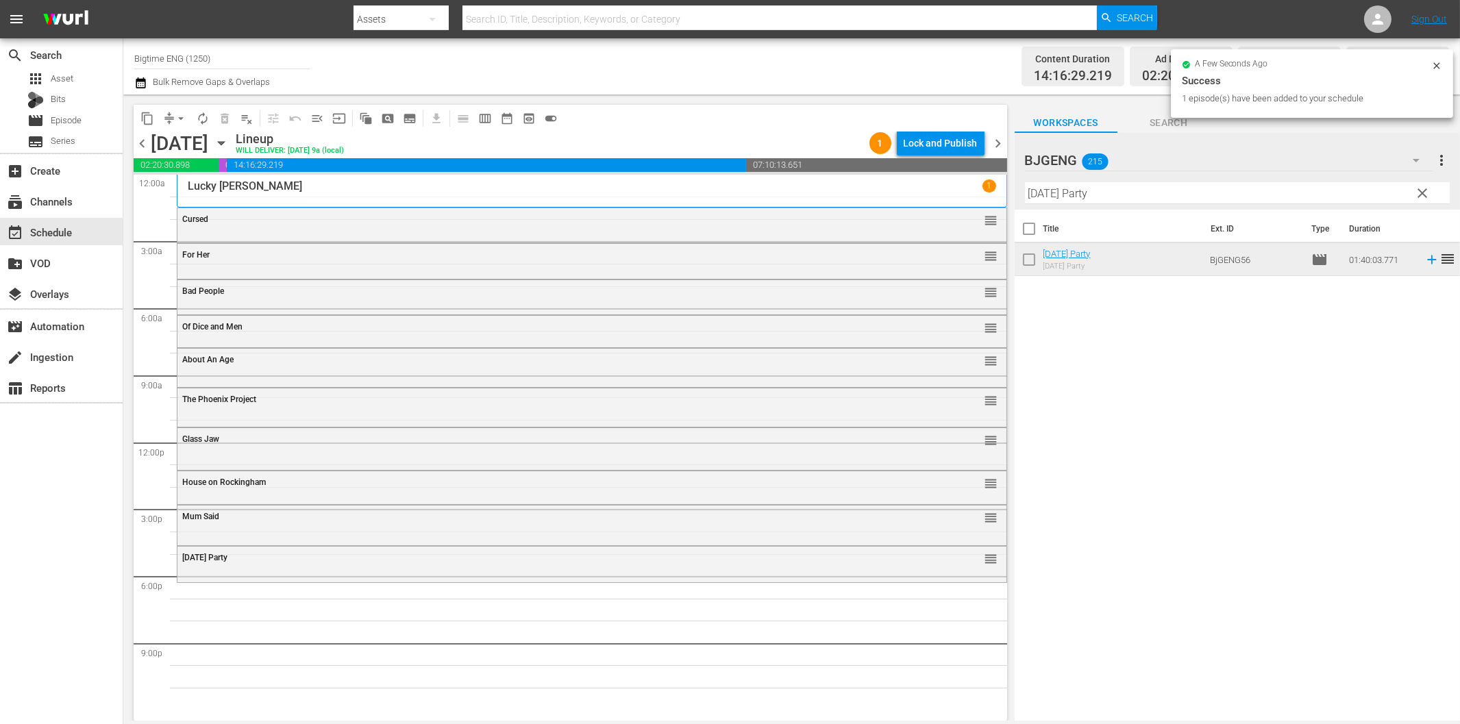
click at [1158, 197] on input "[DATE] Party" at bounding box center [1237, 193] width 425 height 22
paste input "July Rising"
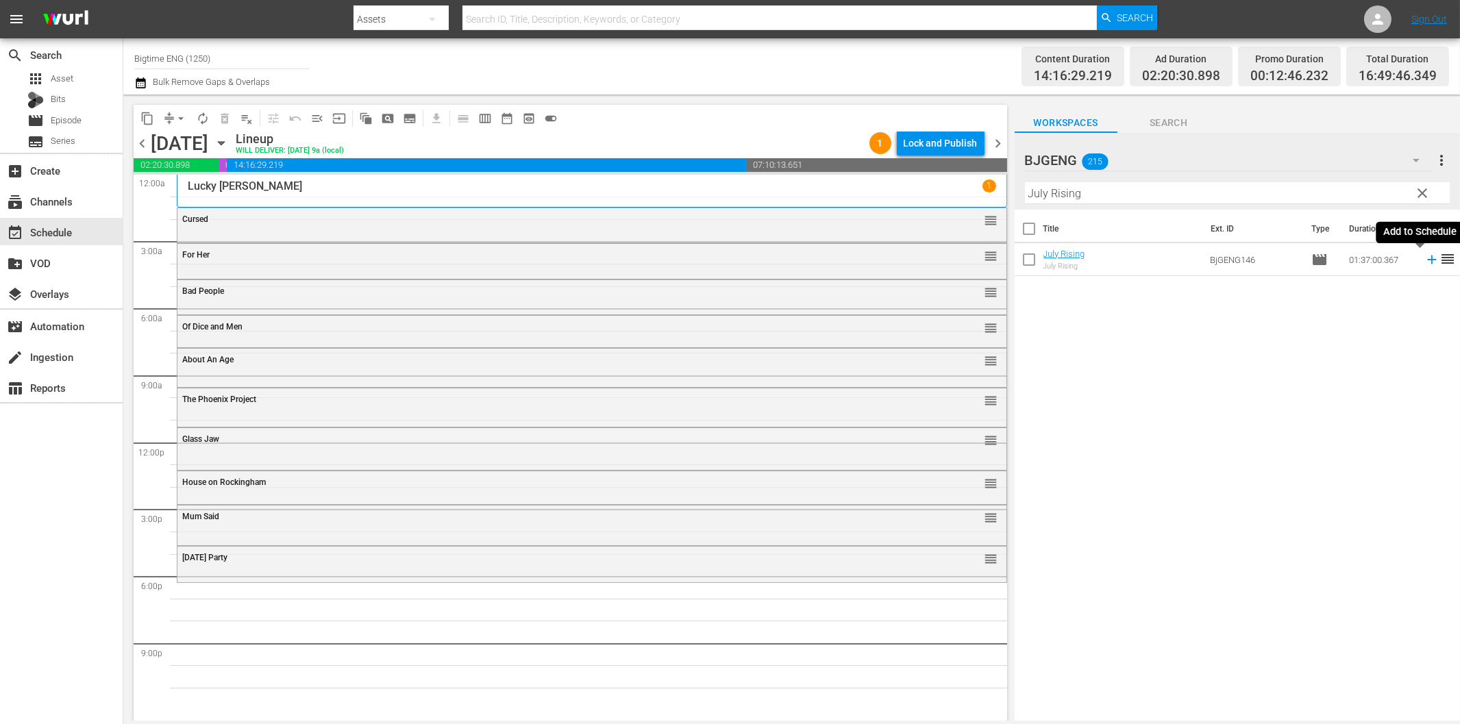
click at [1424, 258] on icon at bounding box center [1431, 259] width 15 height 15
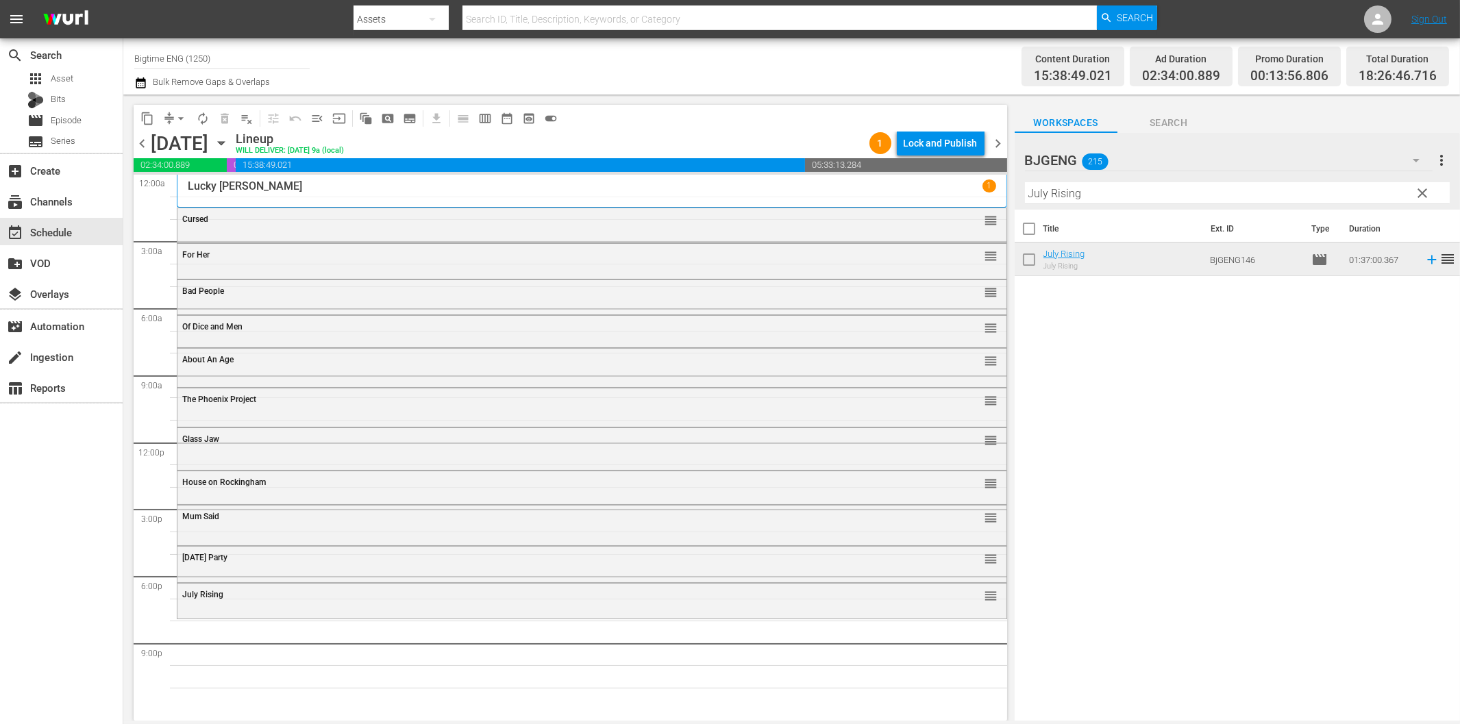
click at [1202, 197] on input "July Rising" at bounding box center [1237, 193] width 425 height 22
paste input "[PERSON_NAME] is the Best Medicine"
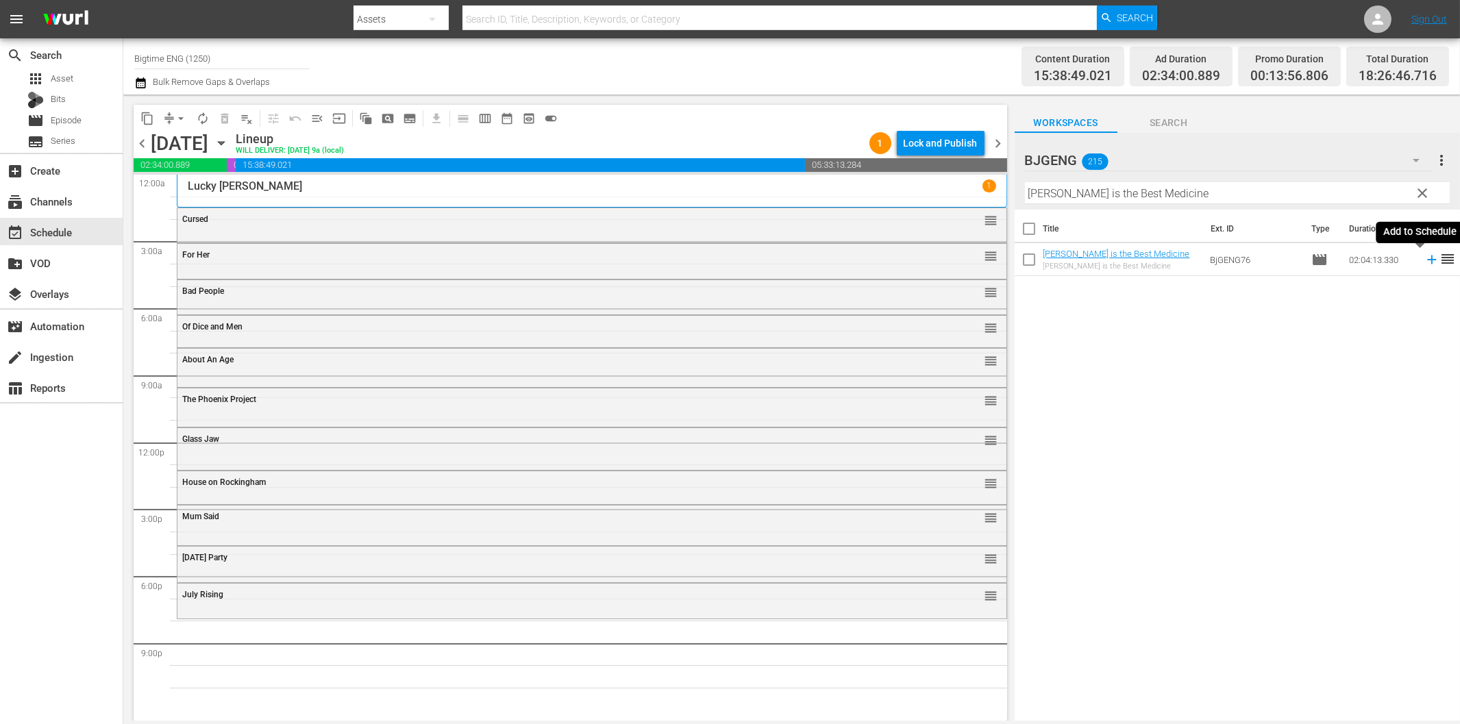
click at [1427, 259] on icon at bounding box center [1431, 260] width 9 height 9
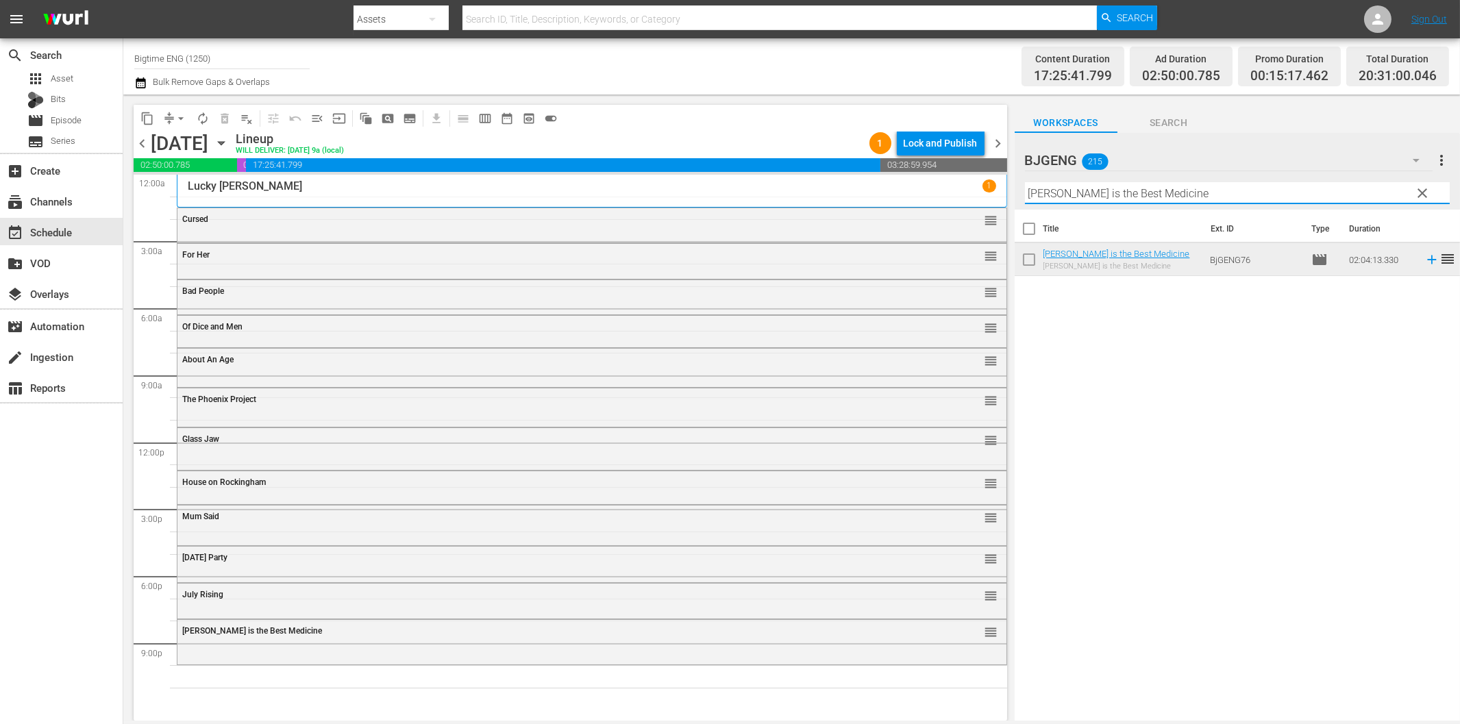
click at [1162, 195] on input "[PERSON_NAME] is the Best Medicine" at bounding box center [1237, 193] width 425 height 22
paste input "urvive or Di"
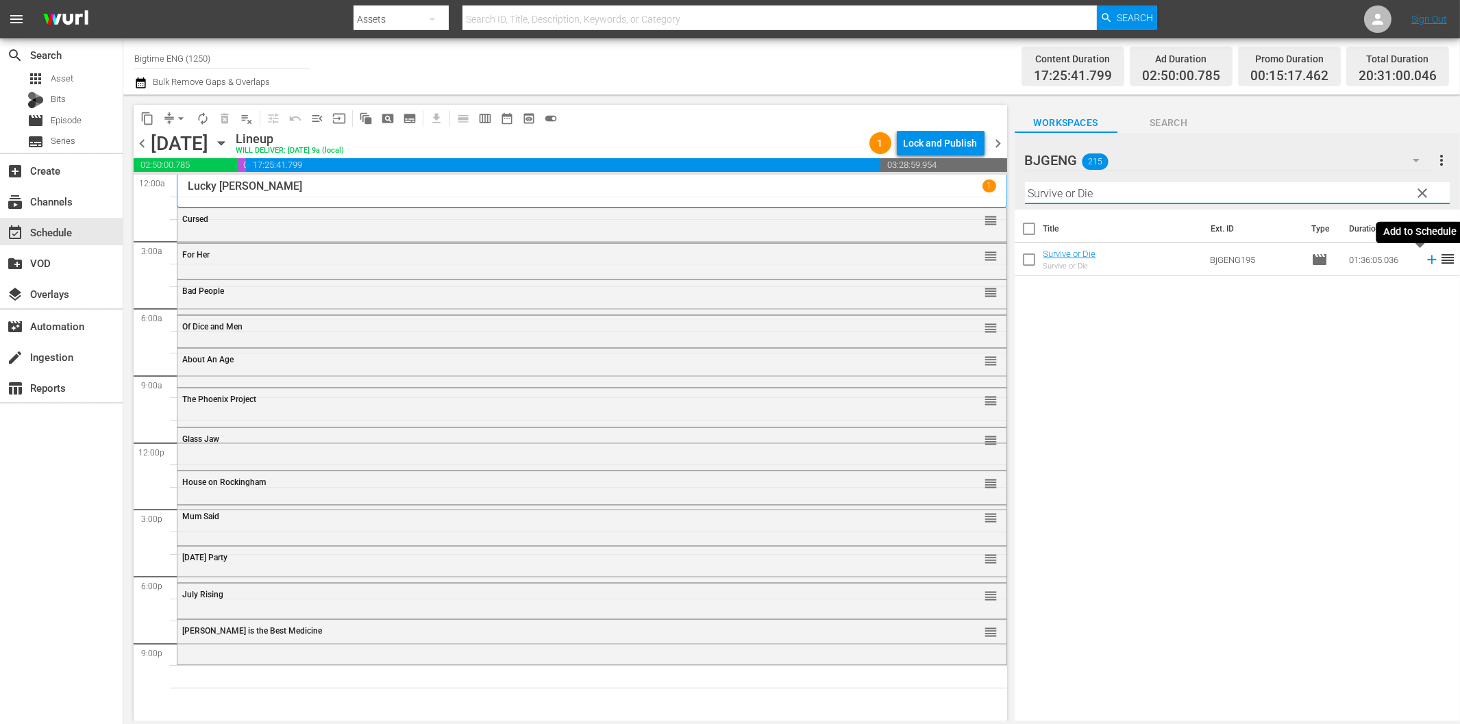
click at [1424, 261] on icon at bounding box center [1431, 259] width 15 height 15
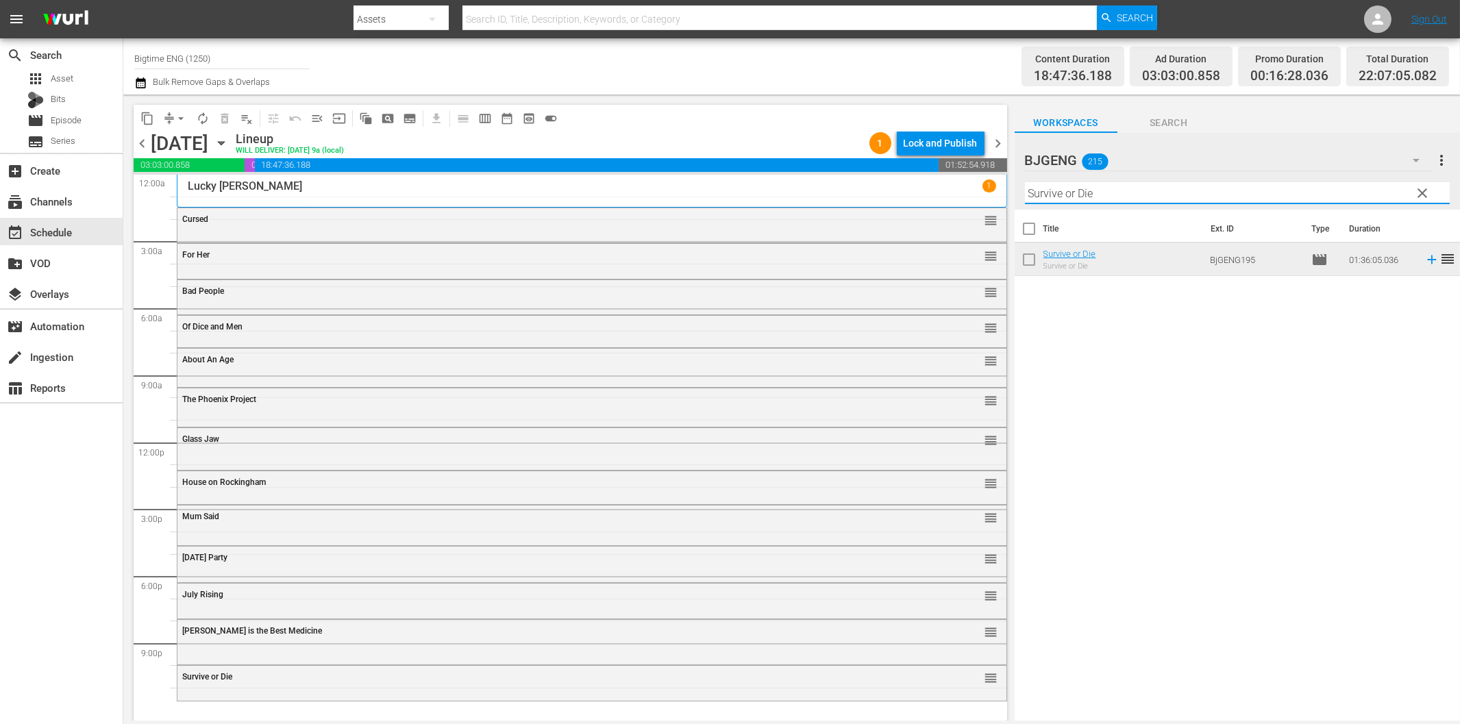
click at [1084, 197] on input "Survive or Die" at bounding box center [1237, 193] width 425 height 22
paste input "The Surrogat"
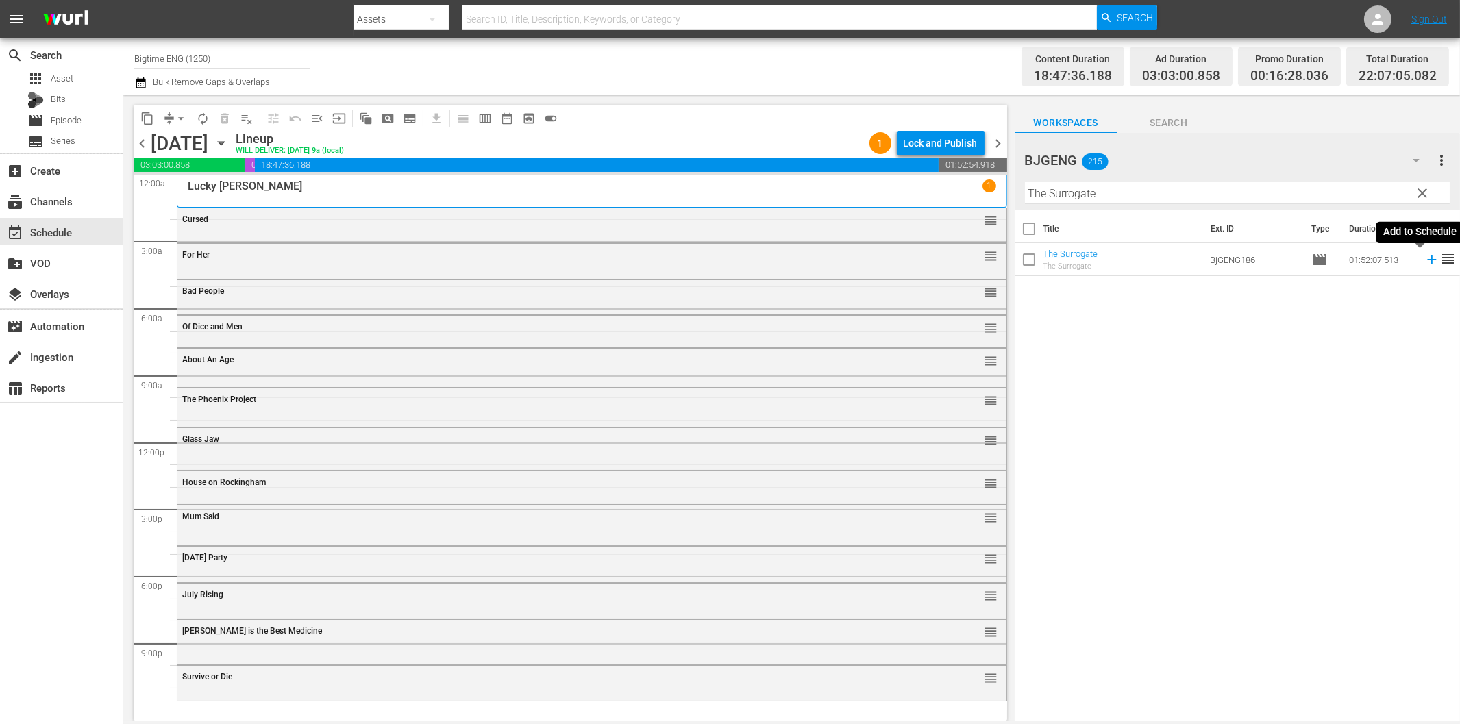
click at [1424, 257] on icon at bounding box center [1431, 259] width 15 height 15
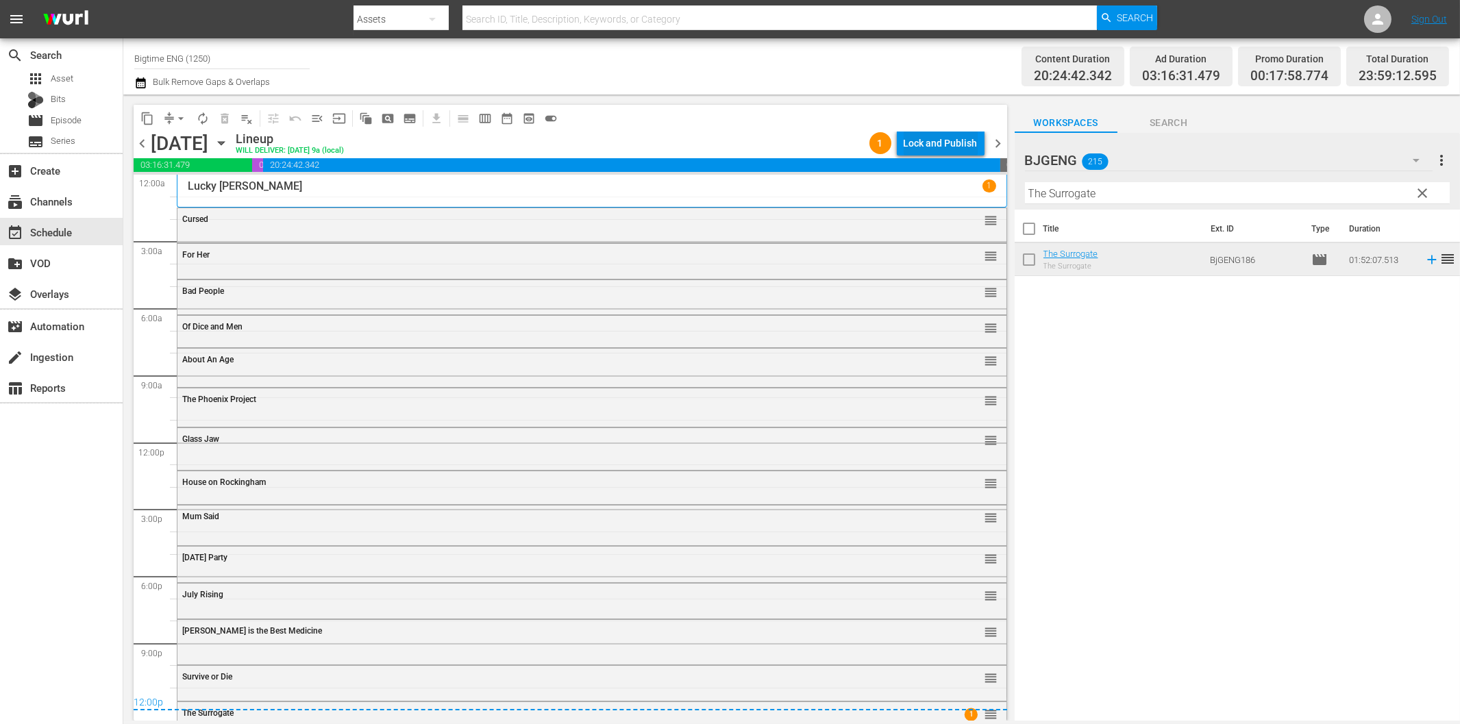
click at [947, 152] on div "Lock and Publish" at bounding box center [941, 143] width 74 height 25
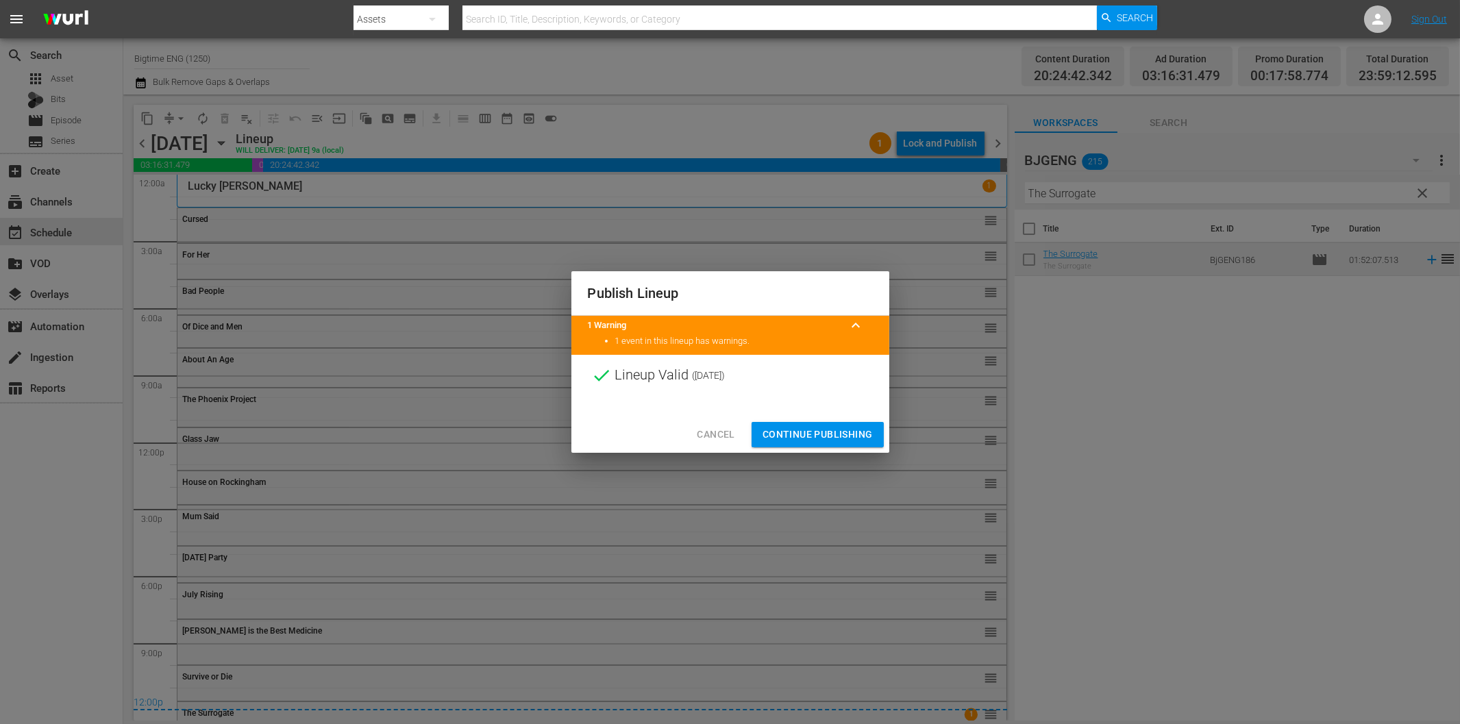
click at [840, 430] on span "Continue Publishing" at bounding box center [818, 434] width 110 height 17
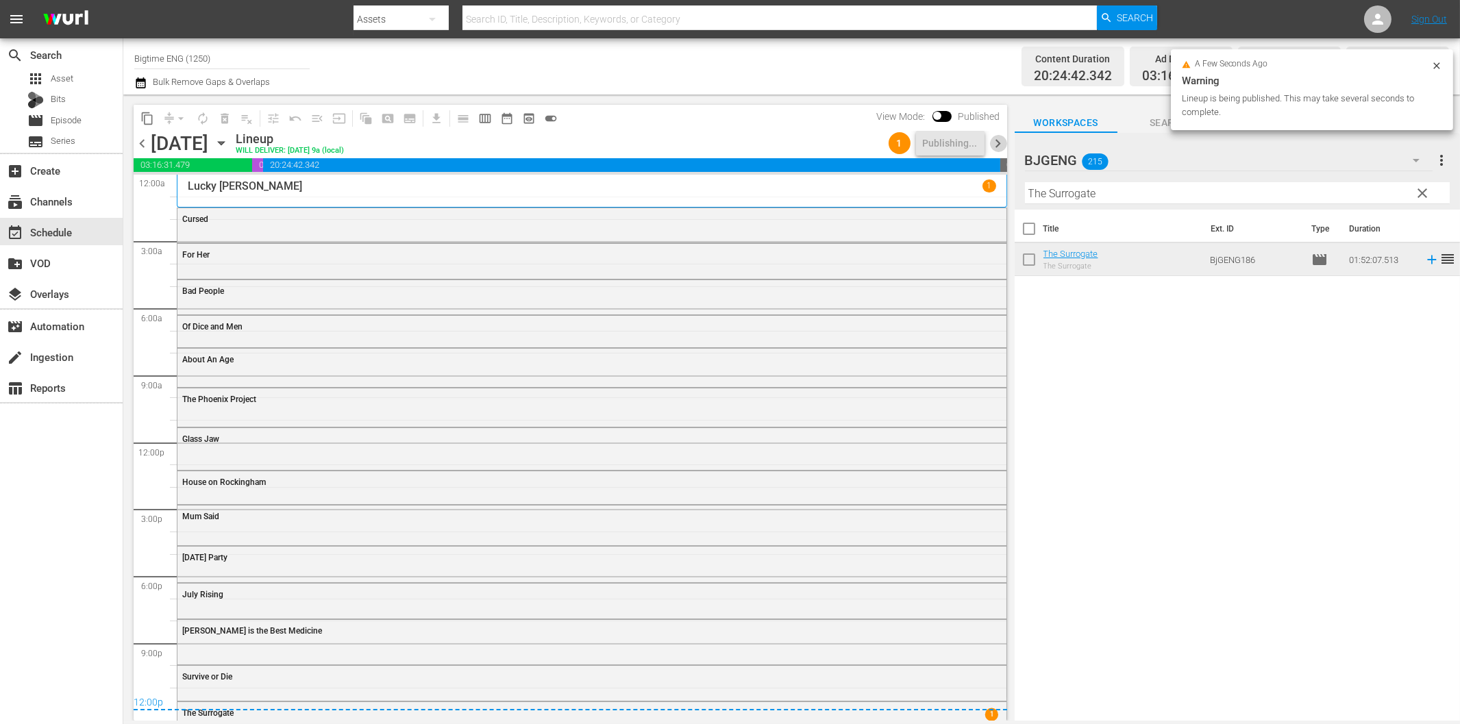
click at [994, 140] on span "chevron_right" at bounding box center [998, 143] width 17 height 17
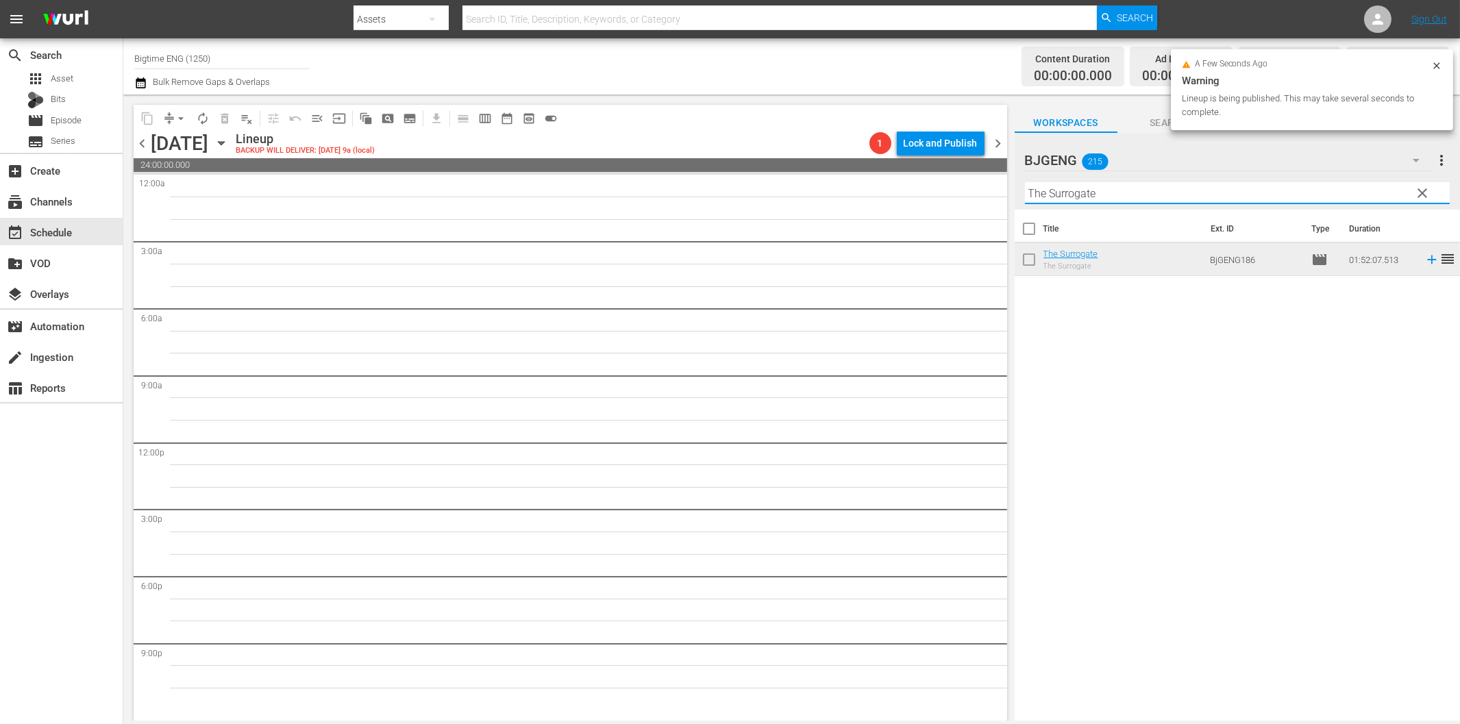
click at [1062, 201] on input "The Surrogate" at bounding box center [1237, 193] width 425 height 22
paste input "Hardest Thing"
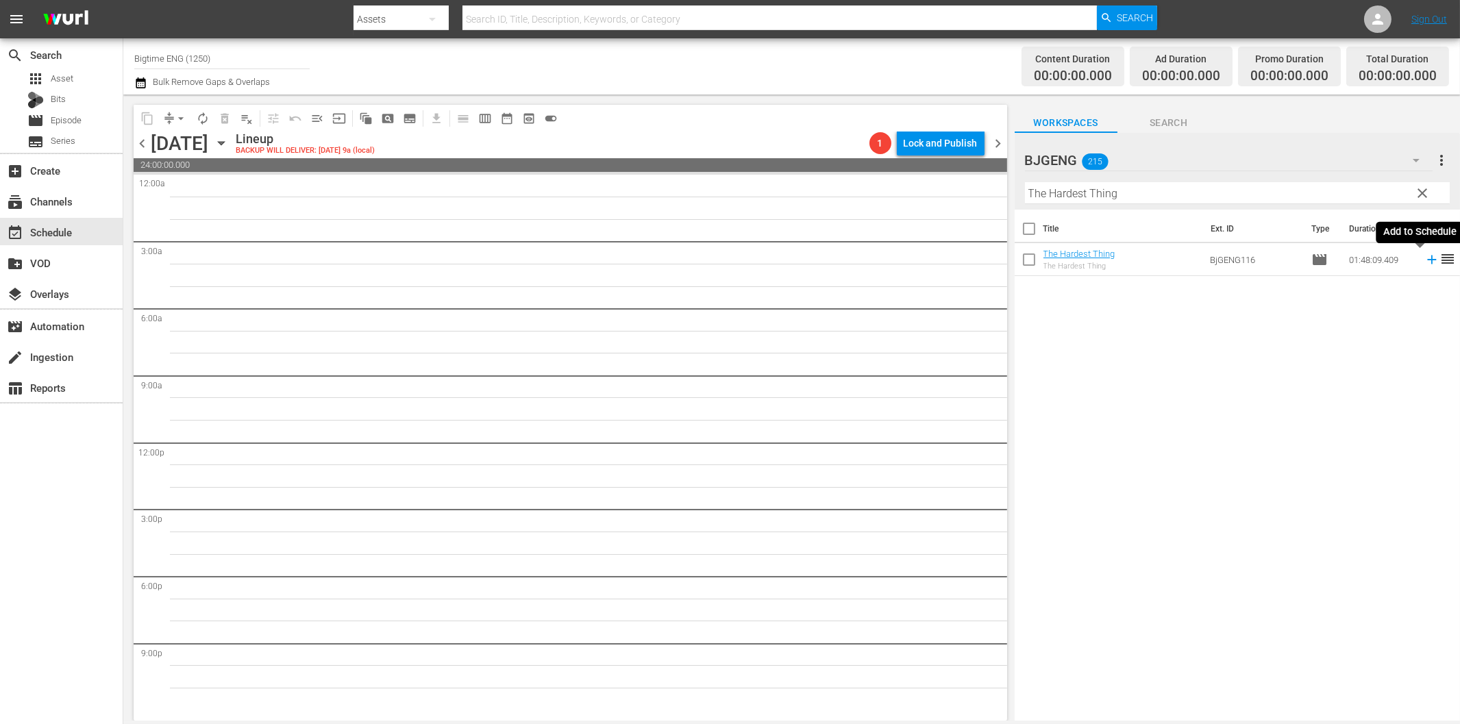
drag, startPoint x: 1421, startPoint y: 258, endPoint x: 1414, endPoint y: 259, distance: 6.9
click at [1424, 258] on icon at bounding box center [1431, 259] width 15 height 15
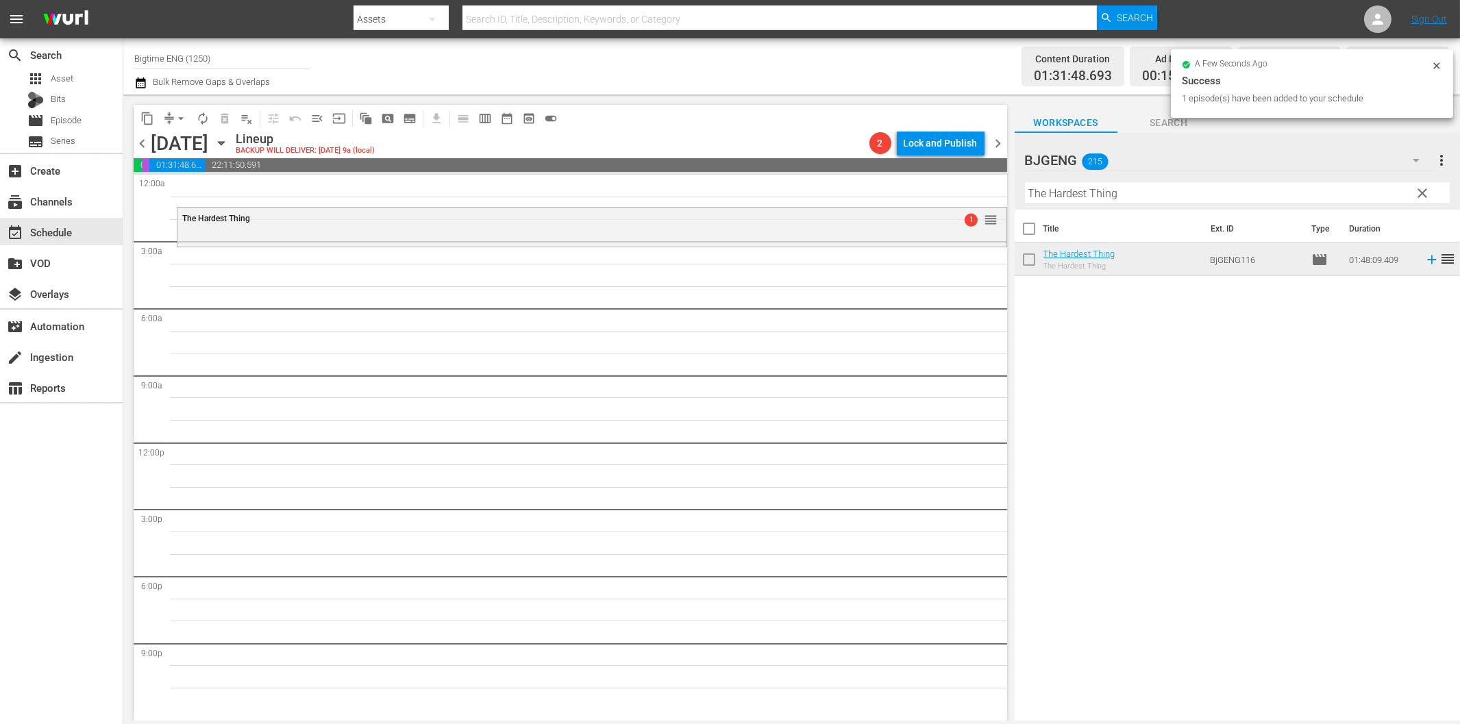
click at [1229, 193] on input "The Hardest Thing" at bounding box center [1237, 193] width 425 height 22
paste input "Death's Door"
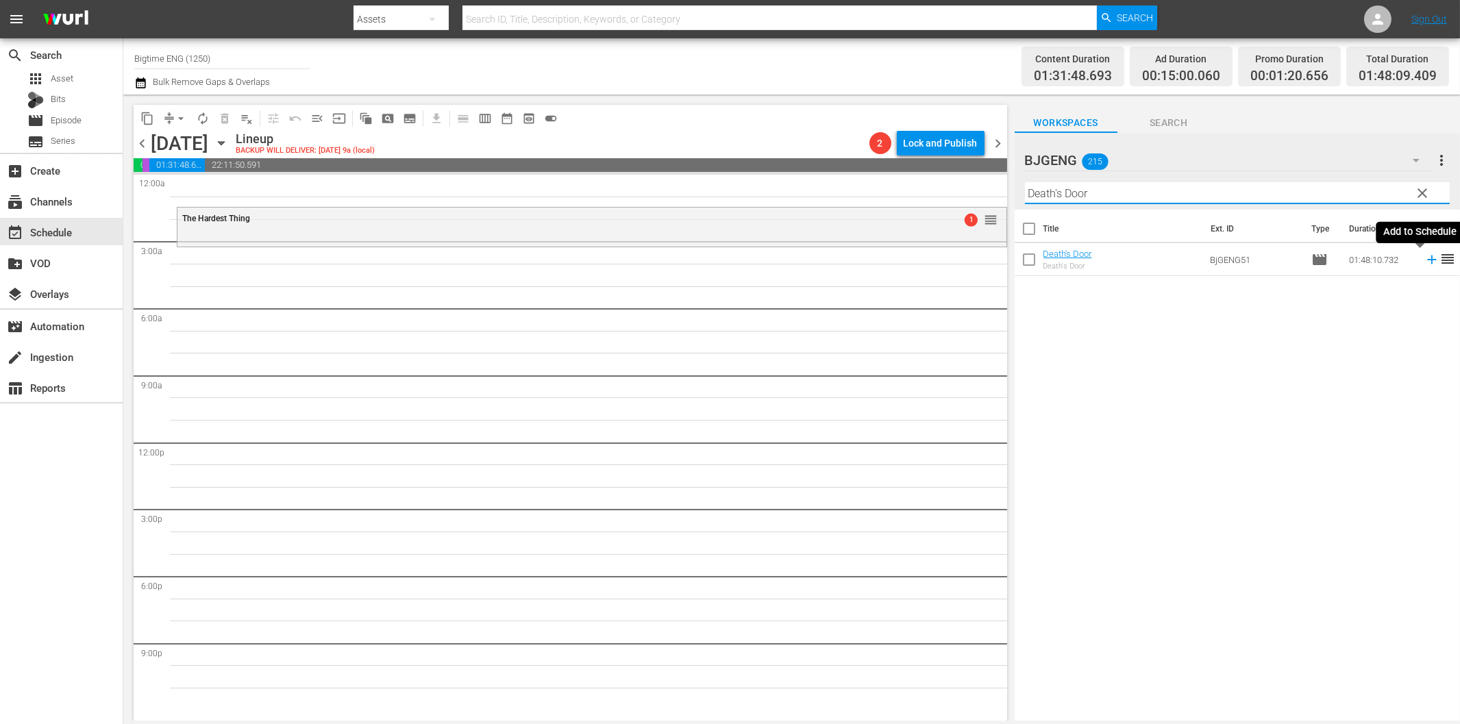
click at [1424, 264] on icon at bounding box center [1431, 259] width 15 height 15
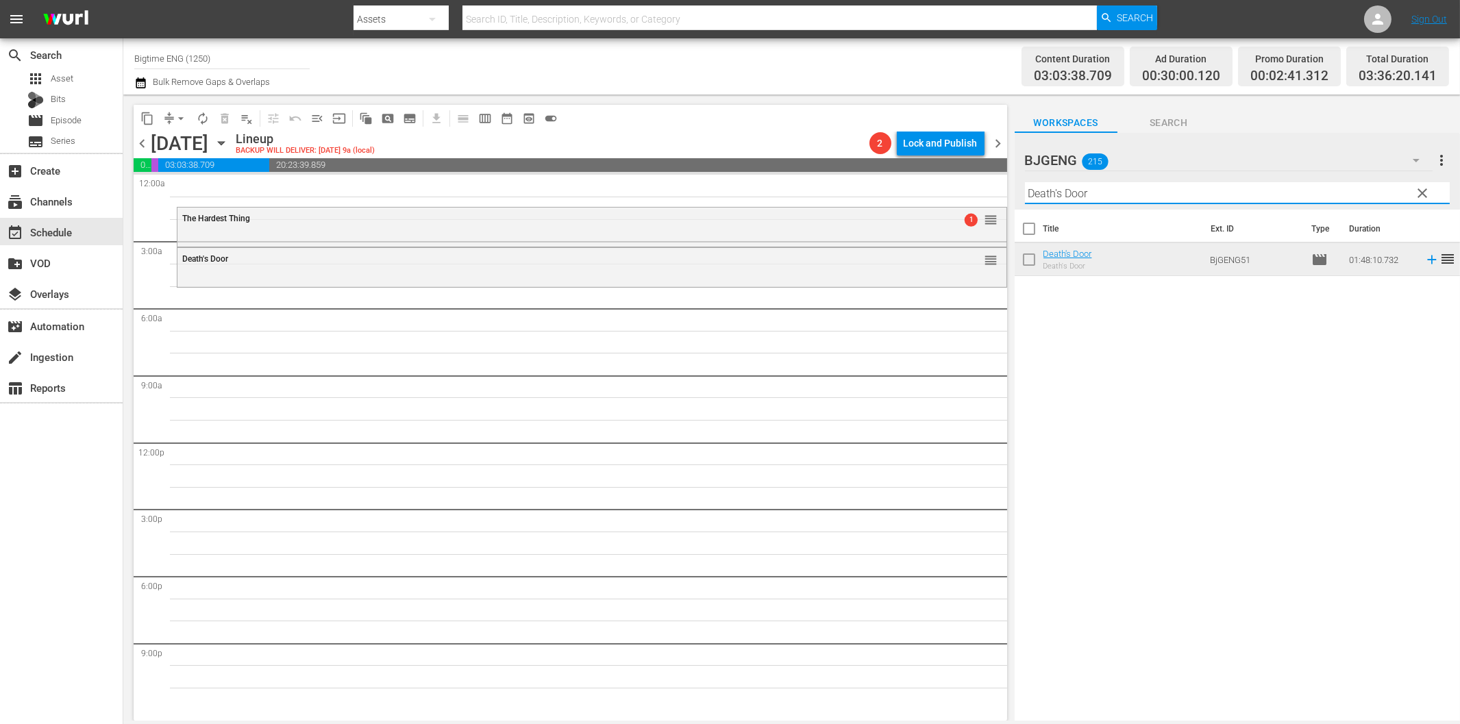
click at [1117, 196] on input "Death's Door" at bounding box center [1237, 193] width 425 height 22
paste input "The Kiss of [DEMOGRAPHIC_DATA] X"
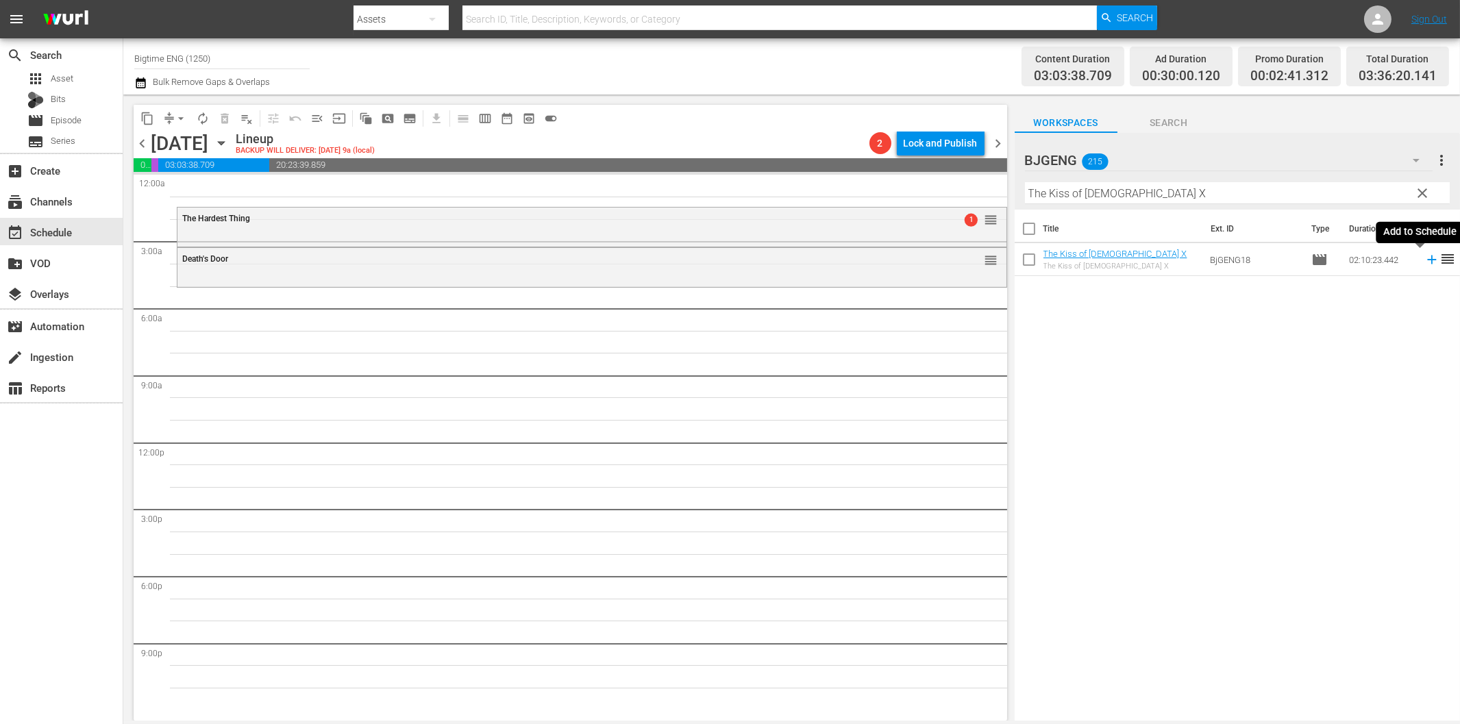
click at [1427, 261] on icon at bounding box center [1431, 260] width 9 height 9
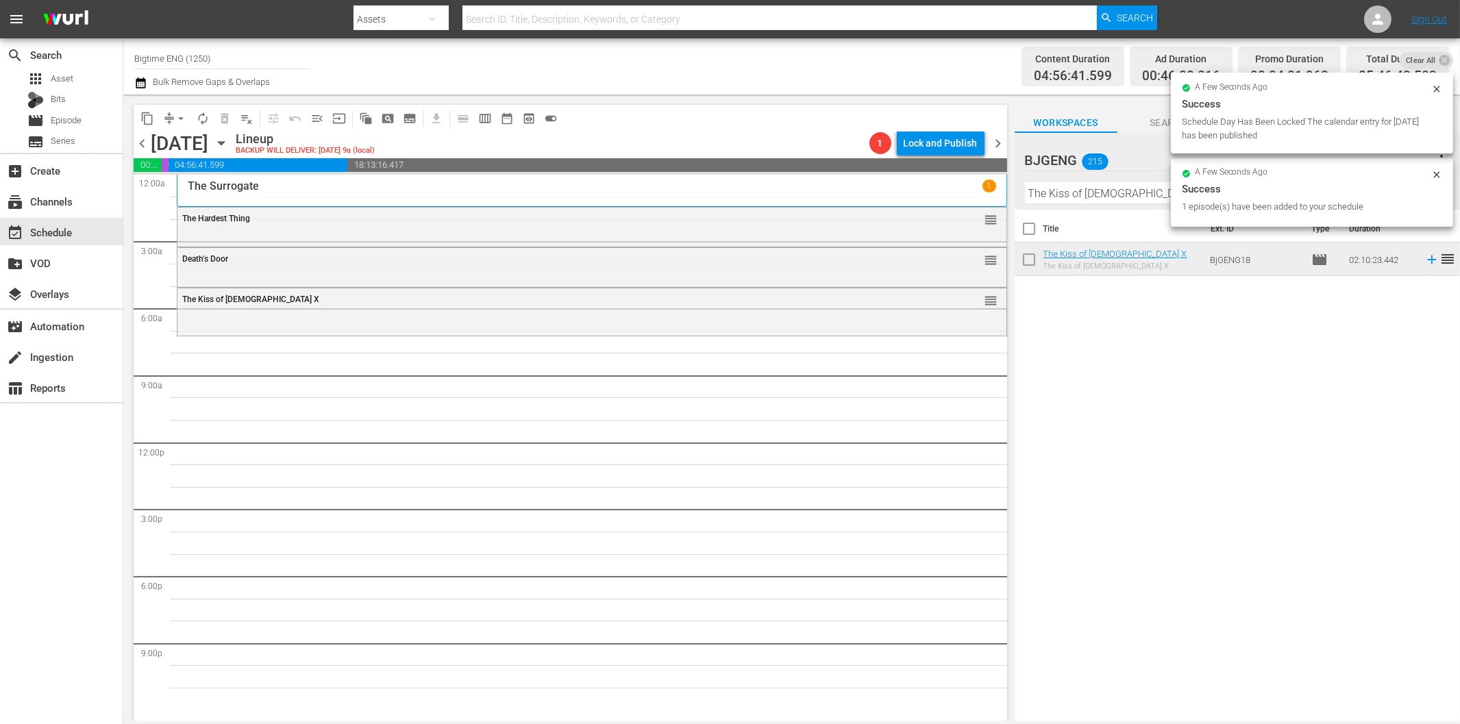
click at [1087, 195] on input "The Kiss of [DEMOGRAPHIC_DATA] X" at bounding box center [1237, 193] width 425 height 22
paste input "Exit Speed"
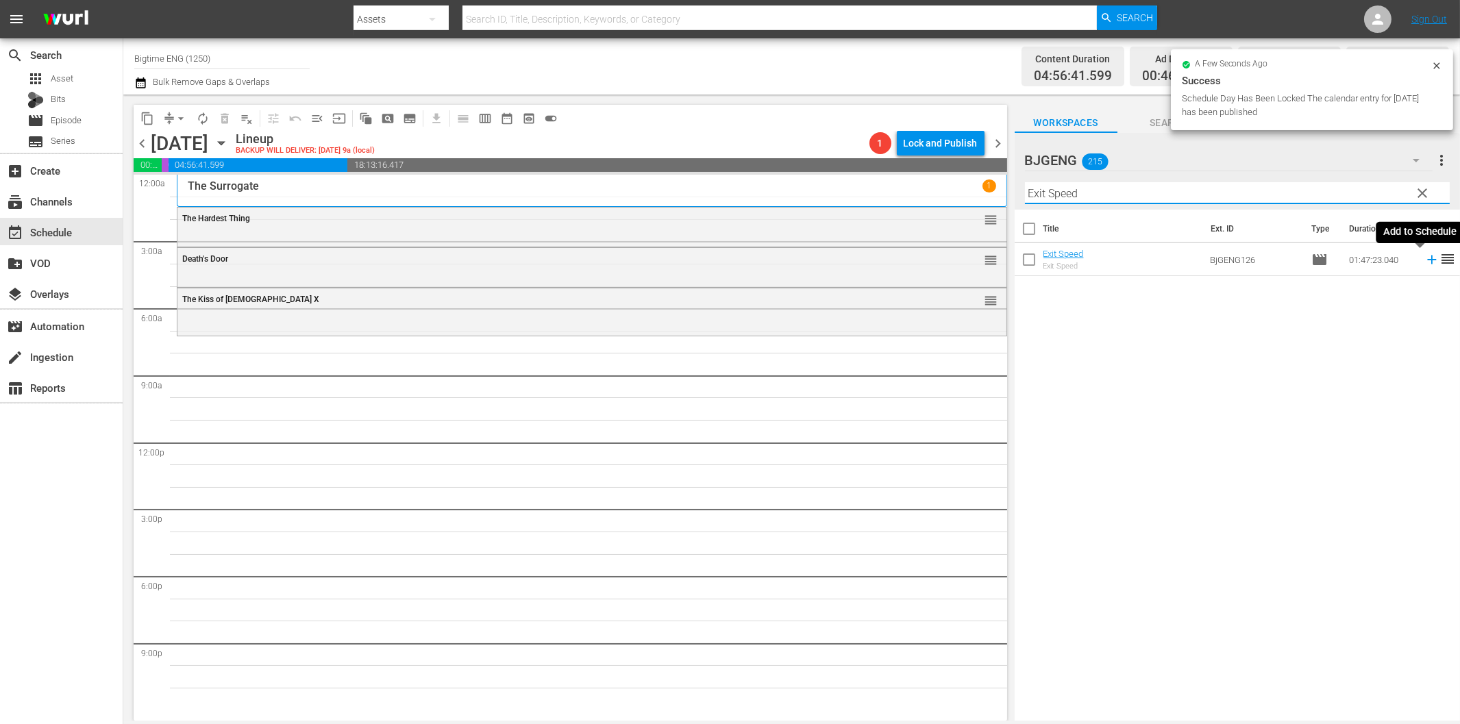
click at [1424, 263] on icon at bounding box center [1431, 259] width 15 height 15
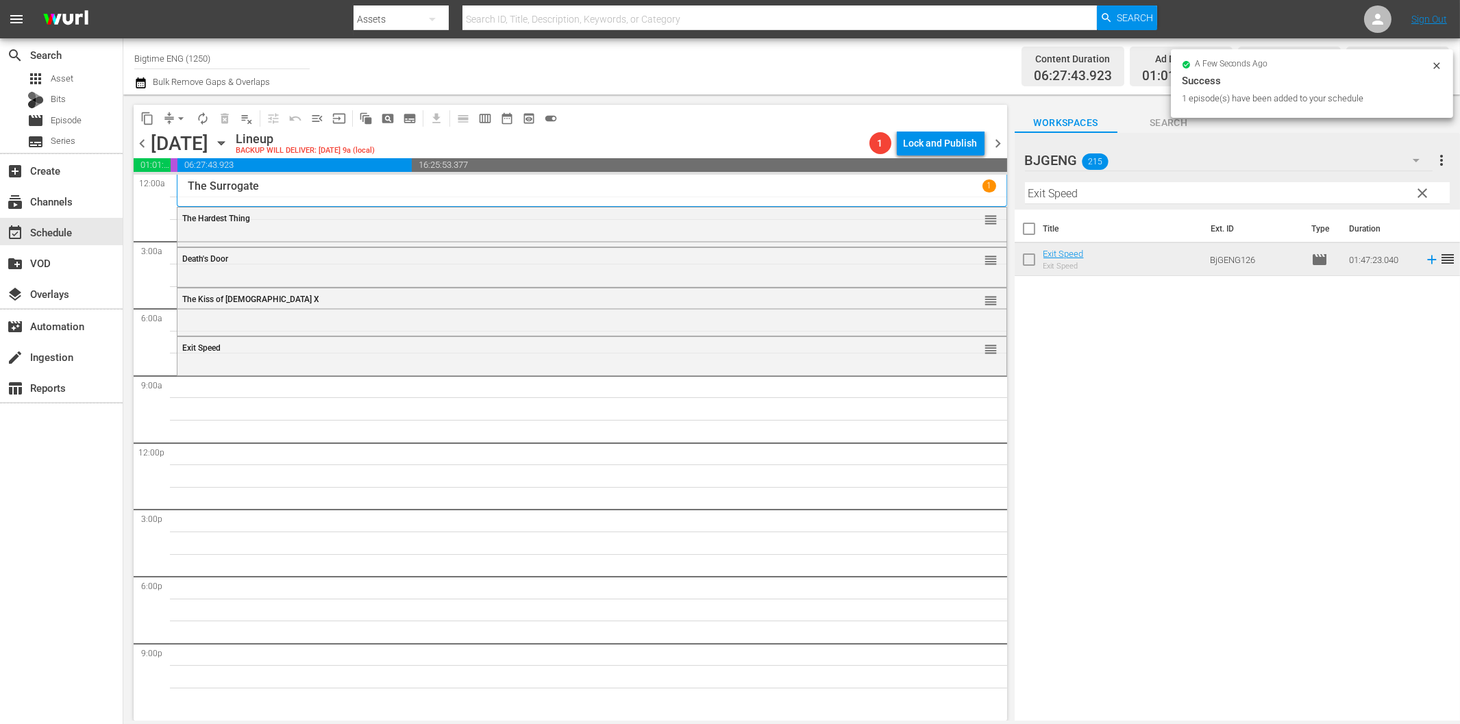
click at [1167, 195] on input "Exit Speed" at bounding box center [1237, 193] width 425 height 22
paste input "Hell and Mr. Fudge"
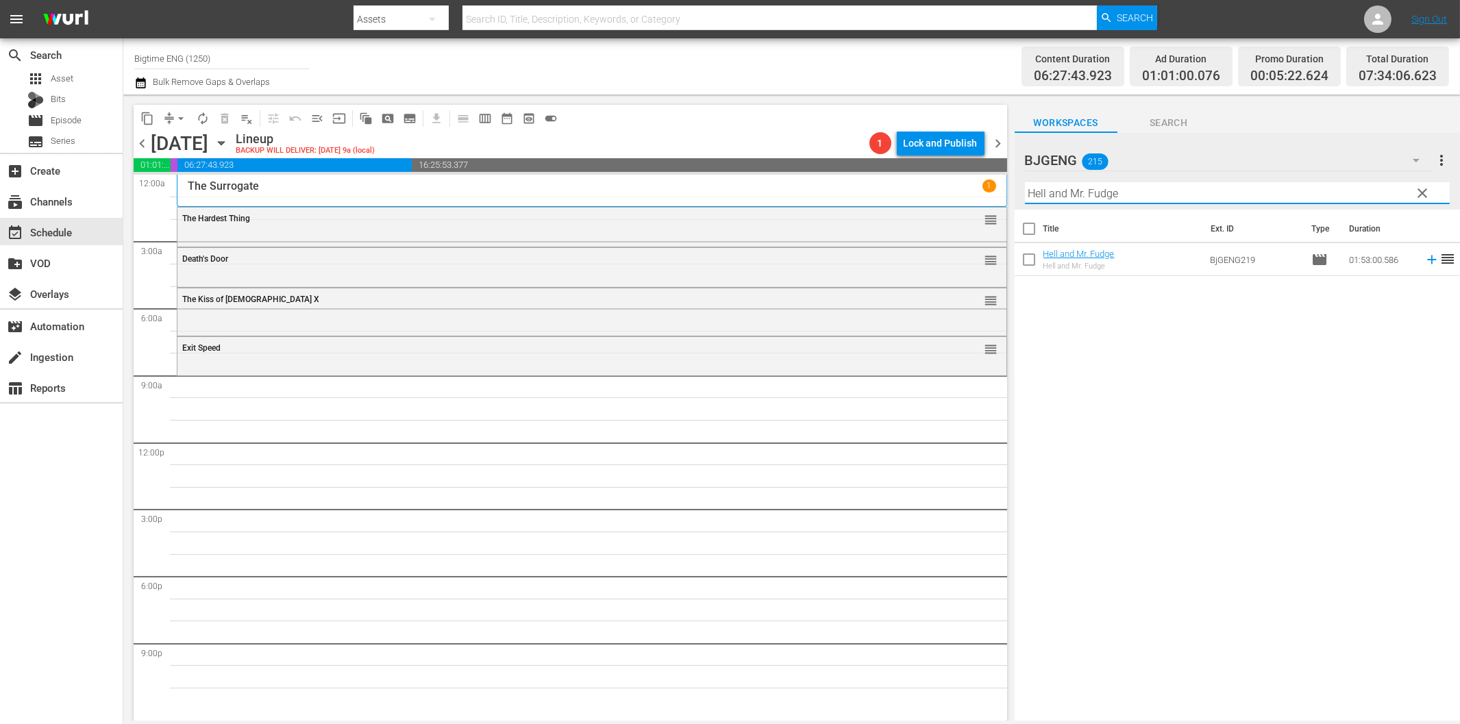
click at [1427, 259] on icon at bounding box center [1431, 260] width 9 height 9
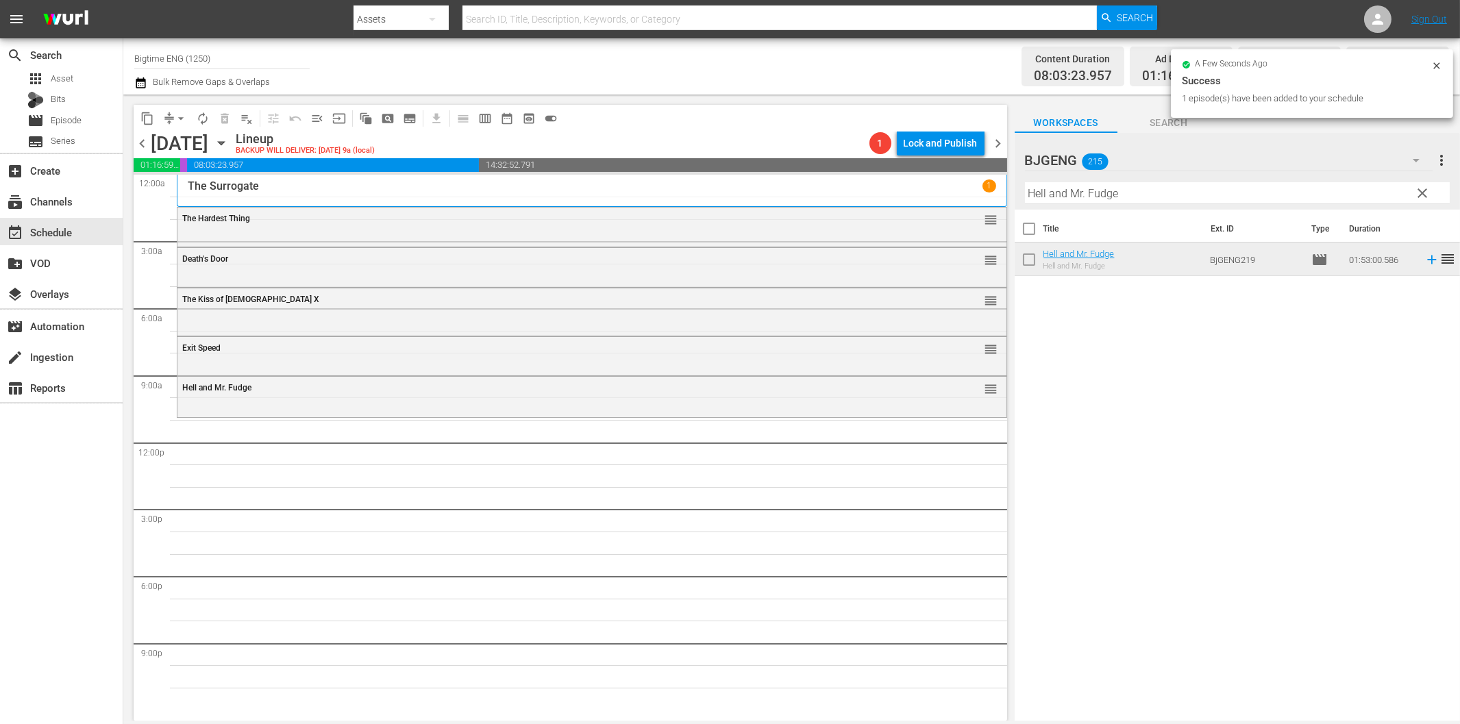
click at [1192, 195] on input "Hell and Mr. Fudge" at bounding box center [1237, 193] width 425 height 22
paste input "[PERSON_NAME]"
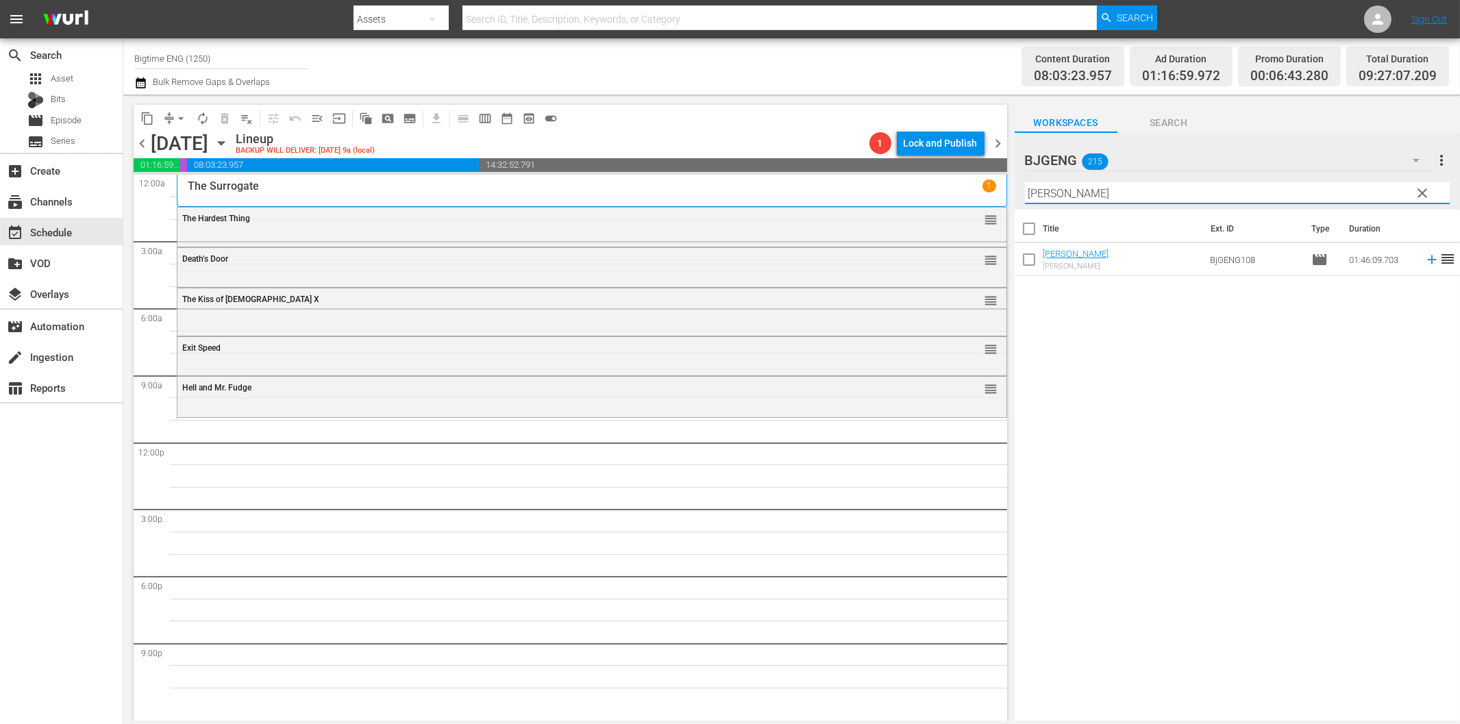
click at [1427, 260] on icon at bounding box center [1431, 260] width 9 height 9
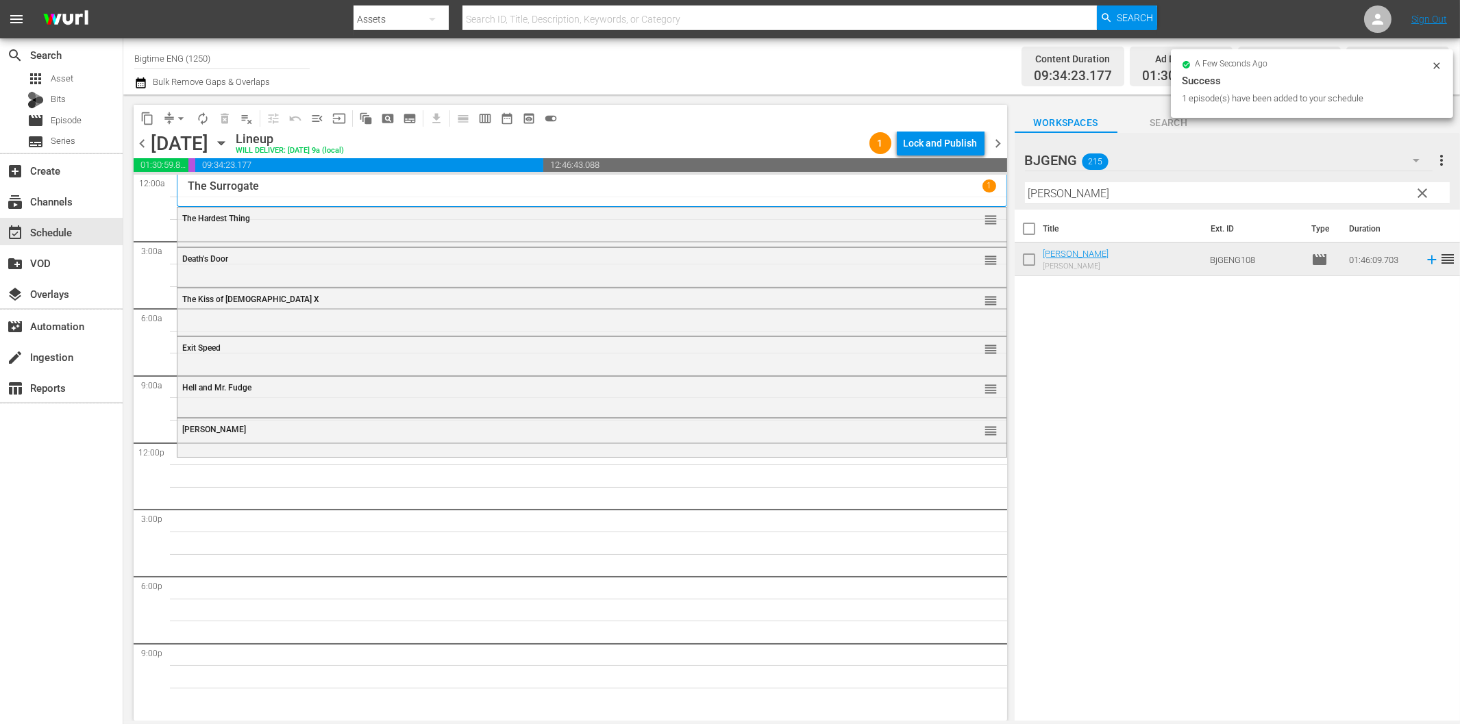
click at [1174, 199] on input "[PERSON_NAME]" at bounding box center [1237, 193] width 425 height 22
paste input "A Year And Change"
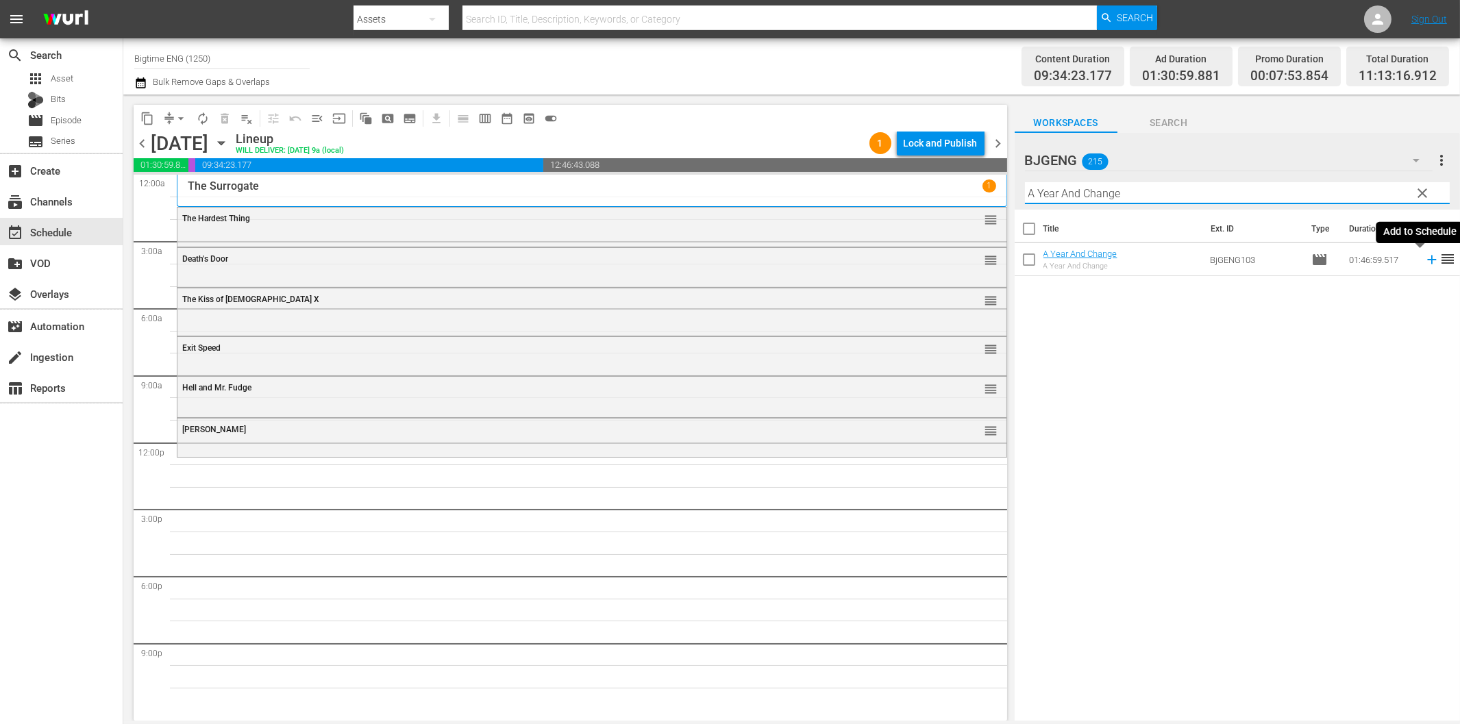
click at [1427, 260] on icon at bounding box center [1431, 260] width 9 height 9
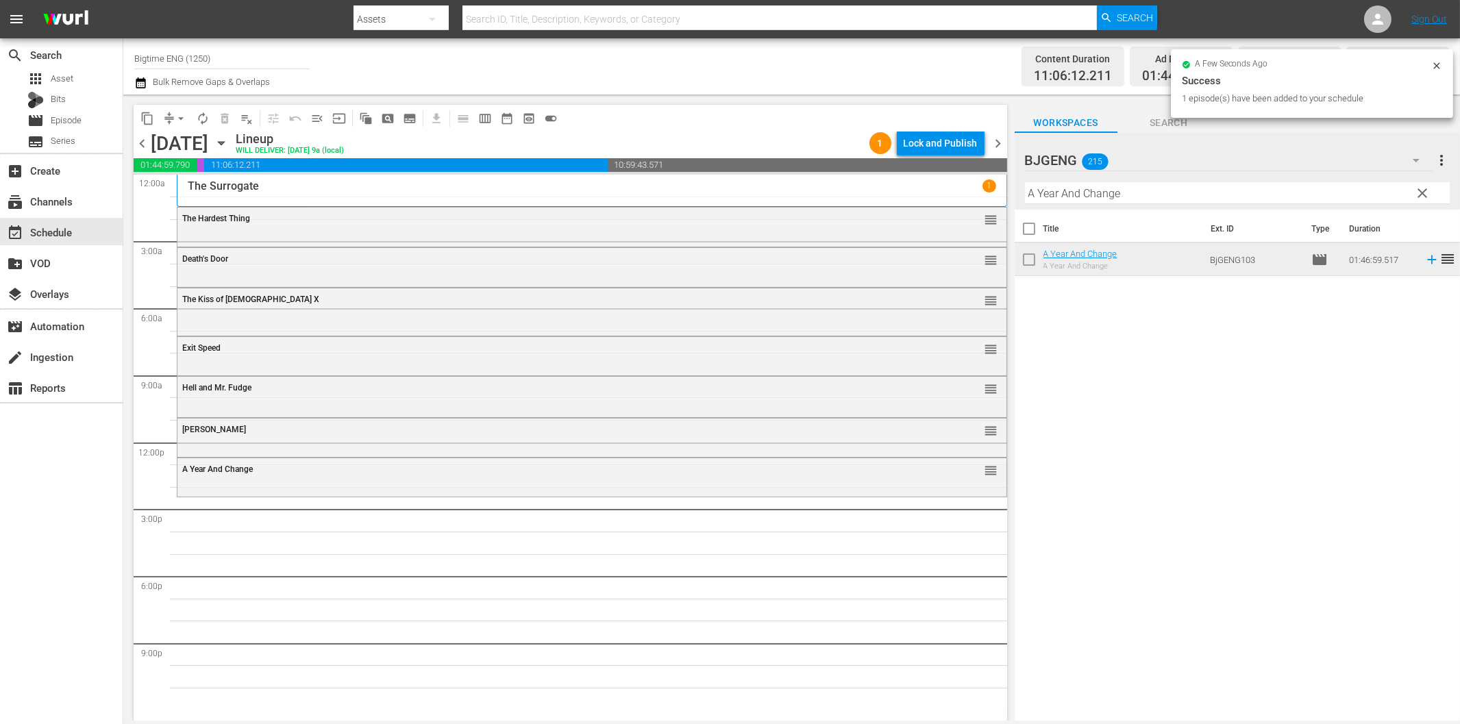
click at [1059, 187] on input "A Year And Change" at bounding box center [1237, 193] width 425 height 22
paste input "Eternal Cod"
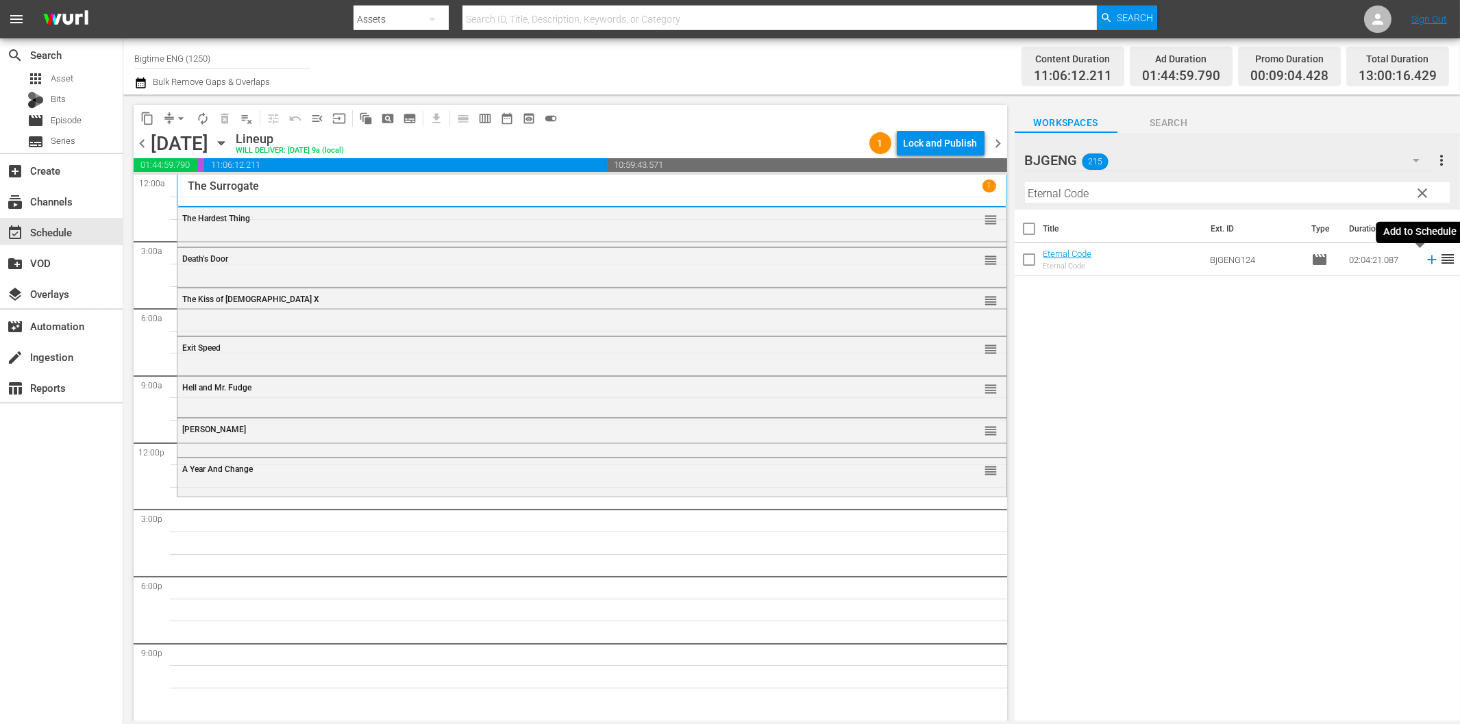
click at [1424, 256] on icon at bounding box center [1431, 259] width 15 height 15
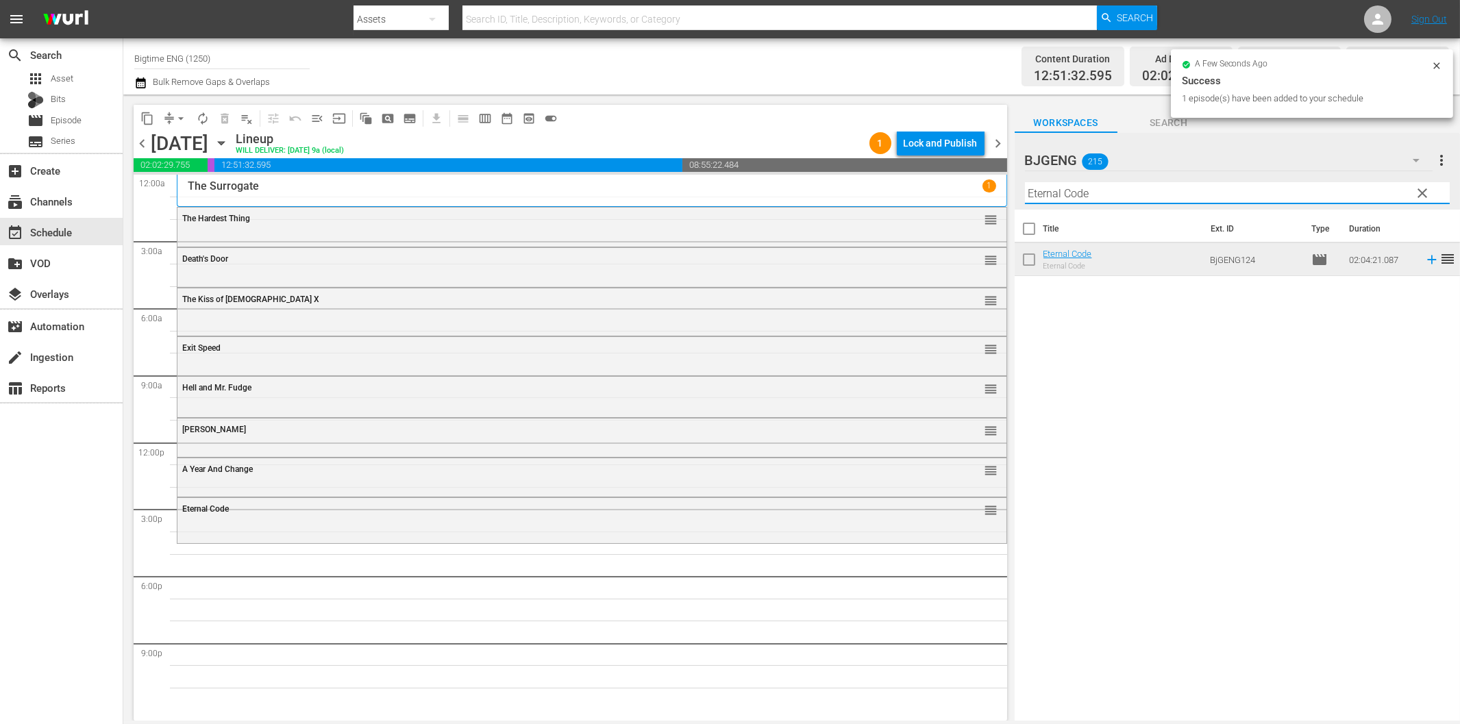
click at [1137, 192] on input "Eternal Code" at bounding box center [1237, 193] width 425 height 22
paste input "Fray"
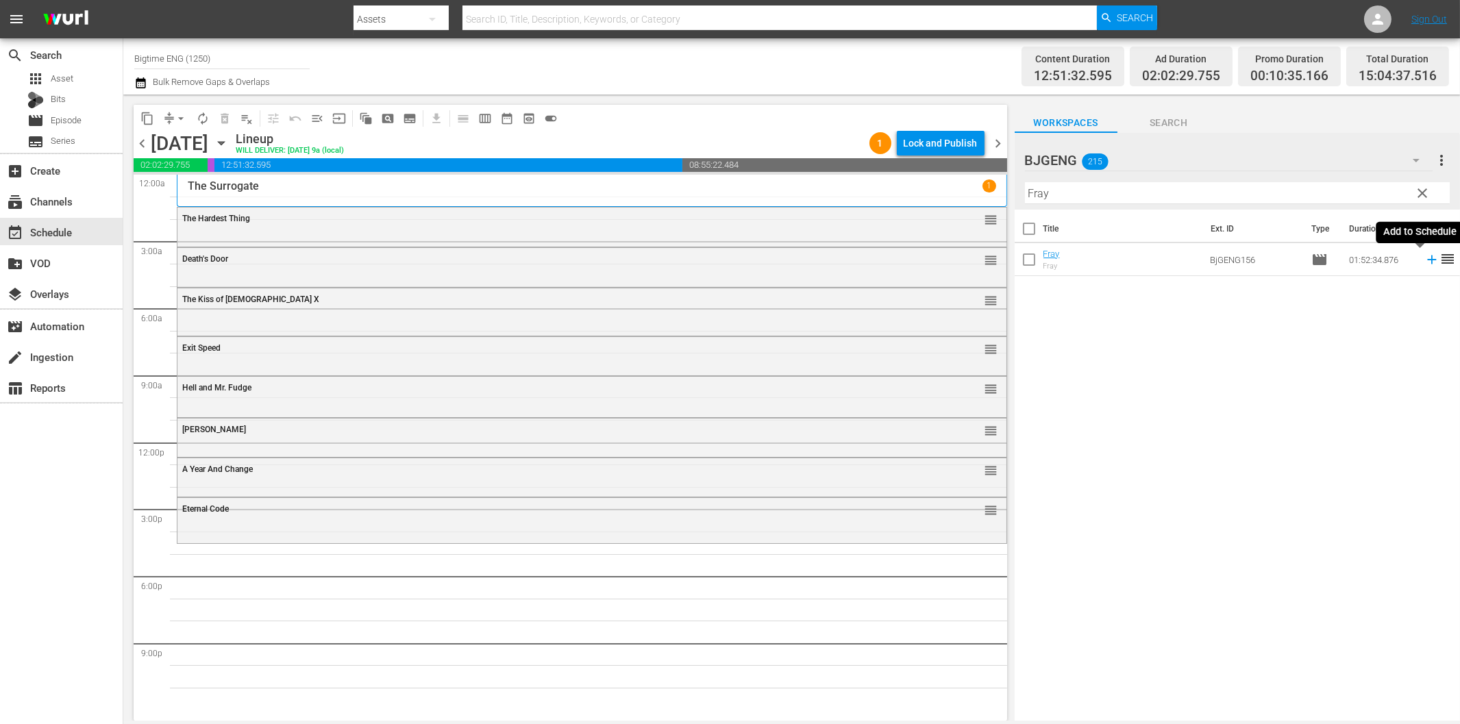
click at [1427, 259] on icon at bounding box center [1431, 260] width 9 height 9
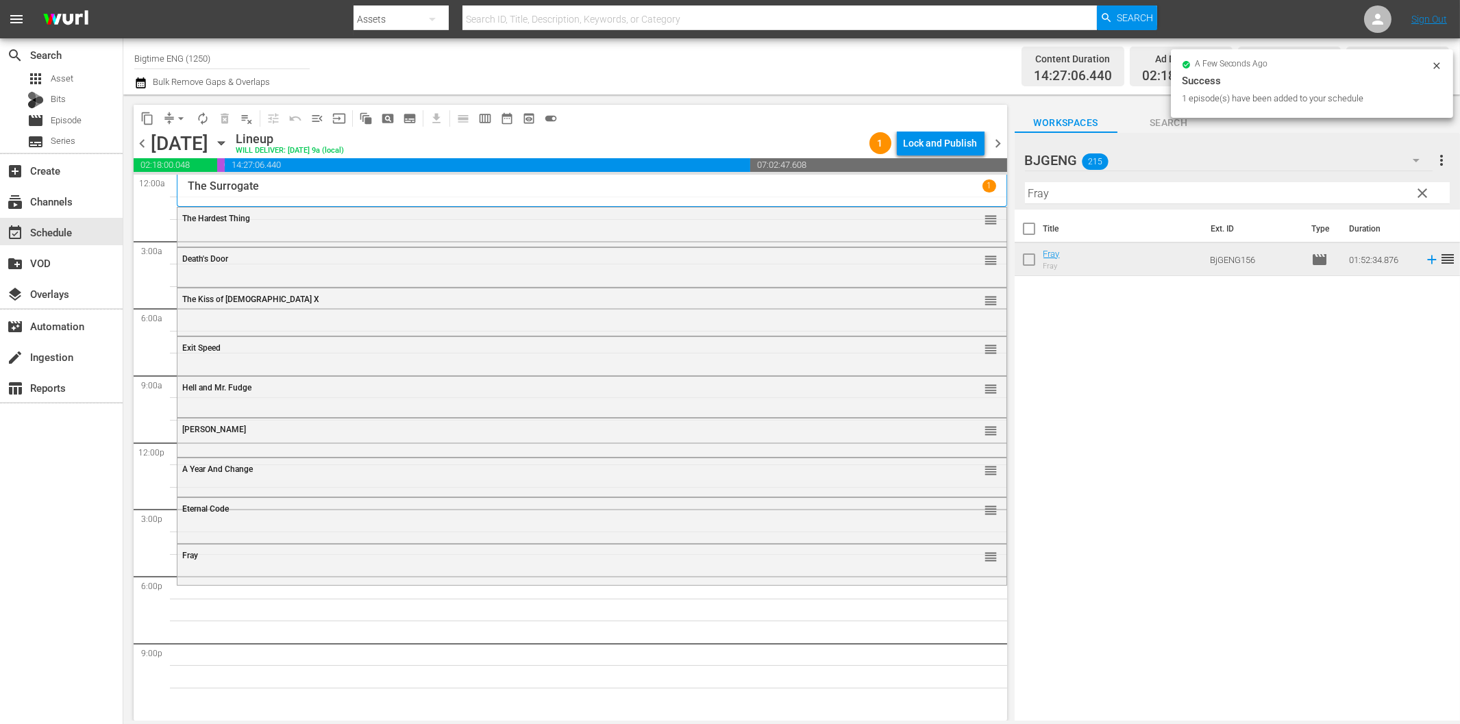
click at [1055, 192] on input "Fray" at bounding box center [1237, 193] width 425 height 22
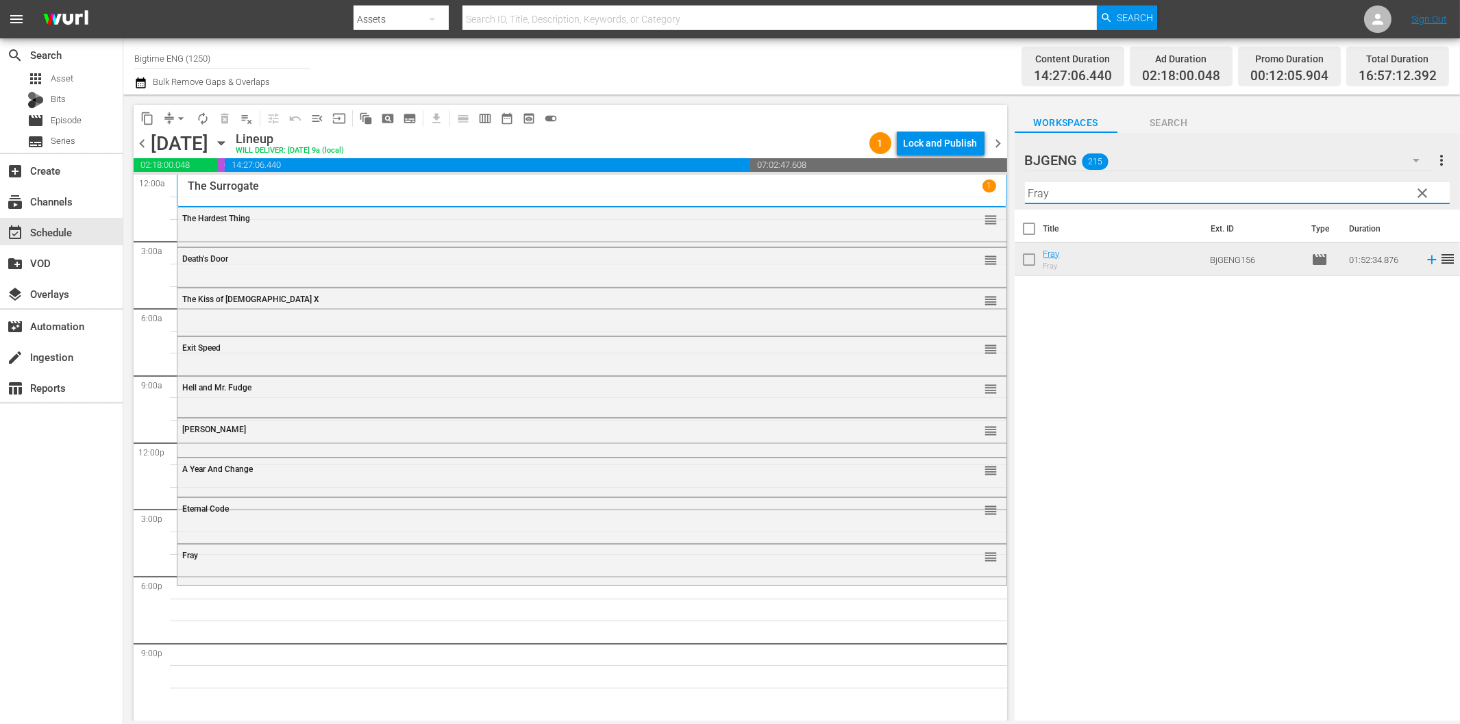
paste input "A Life Lived"
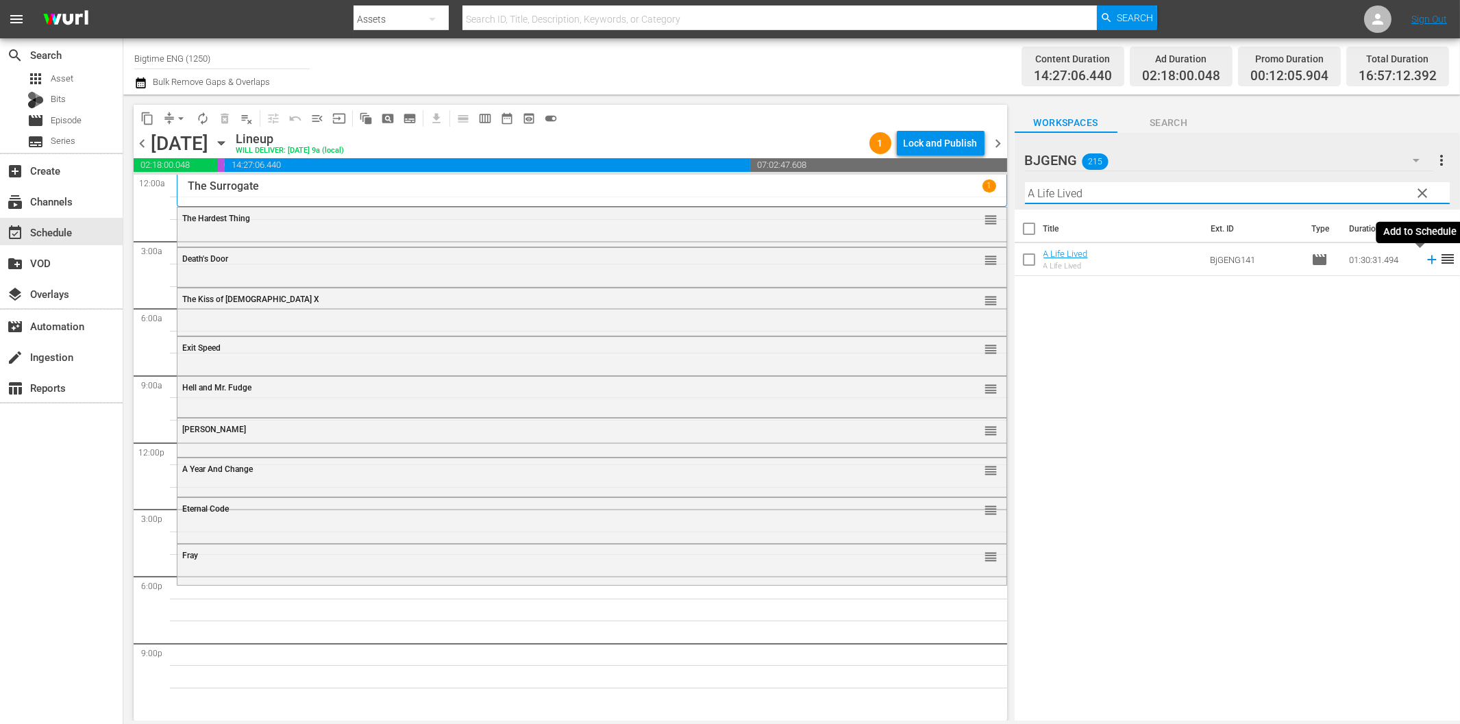
click at [1427, 260] on icon at bounding box center [1431, 260] width 9 height 9
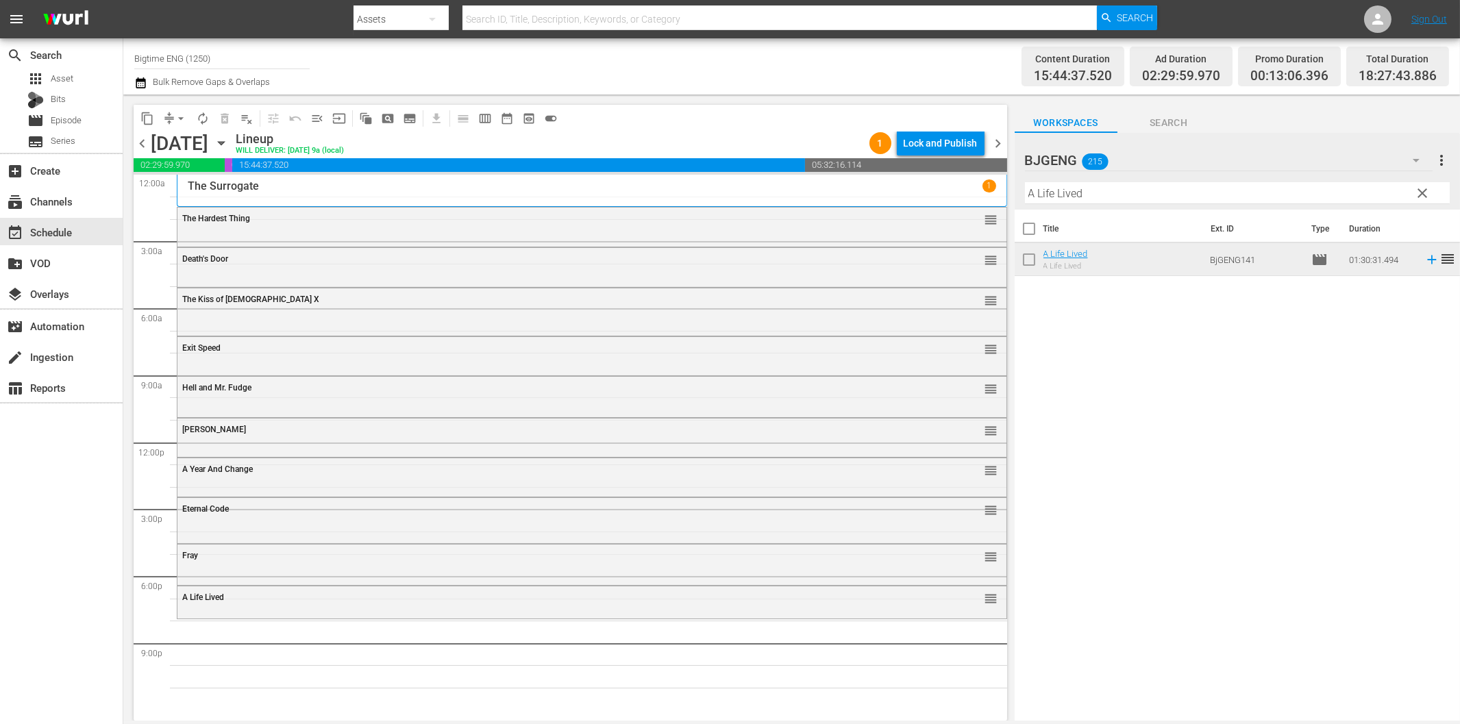
click at [1086, 201] on input "A Life Lived" at bounding box center [1237, 193] width 425 height 22
paste input "The View From Here"
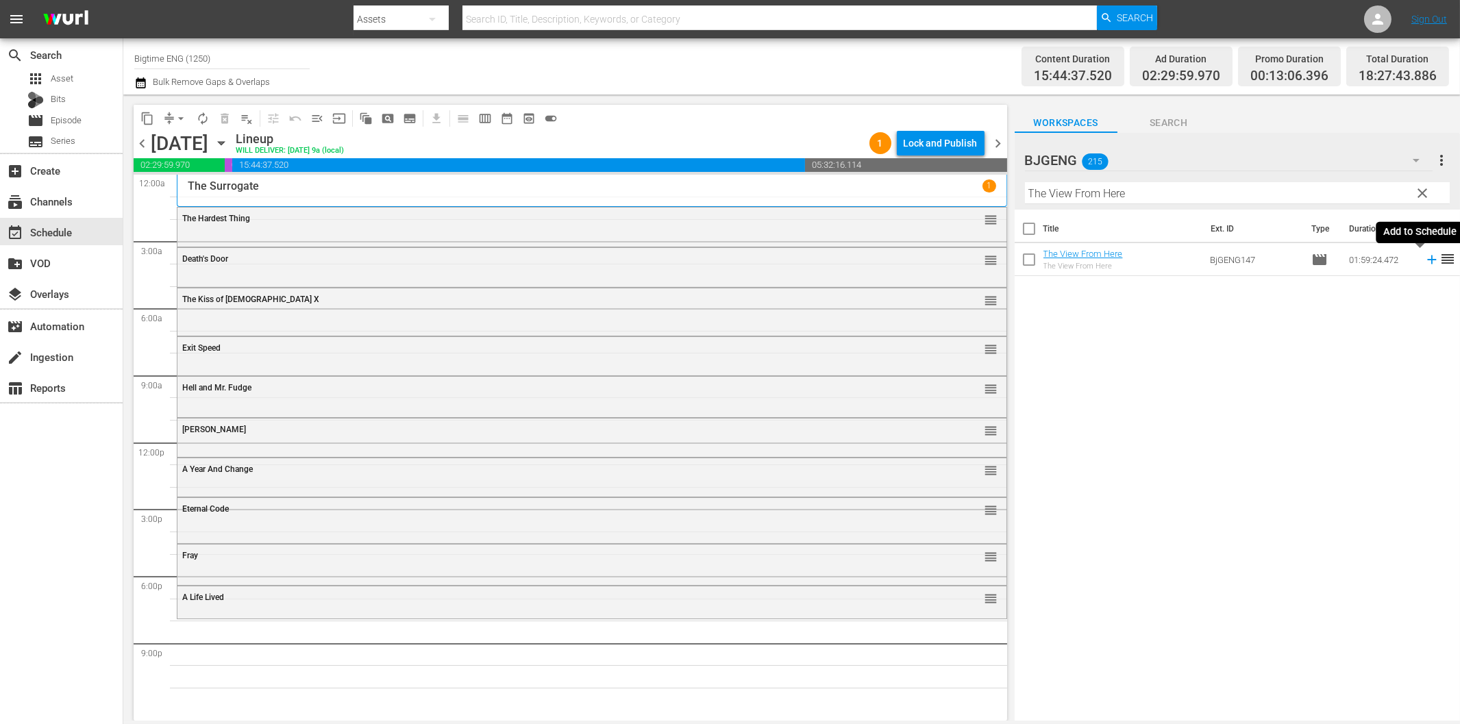
click at [1424, 261] on icon at bounding box center [1431, 259] width 15 height 15
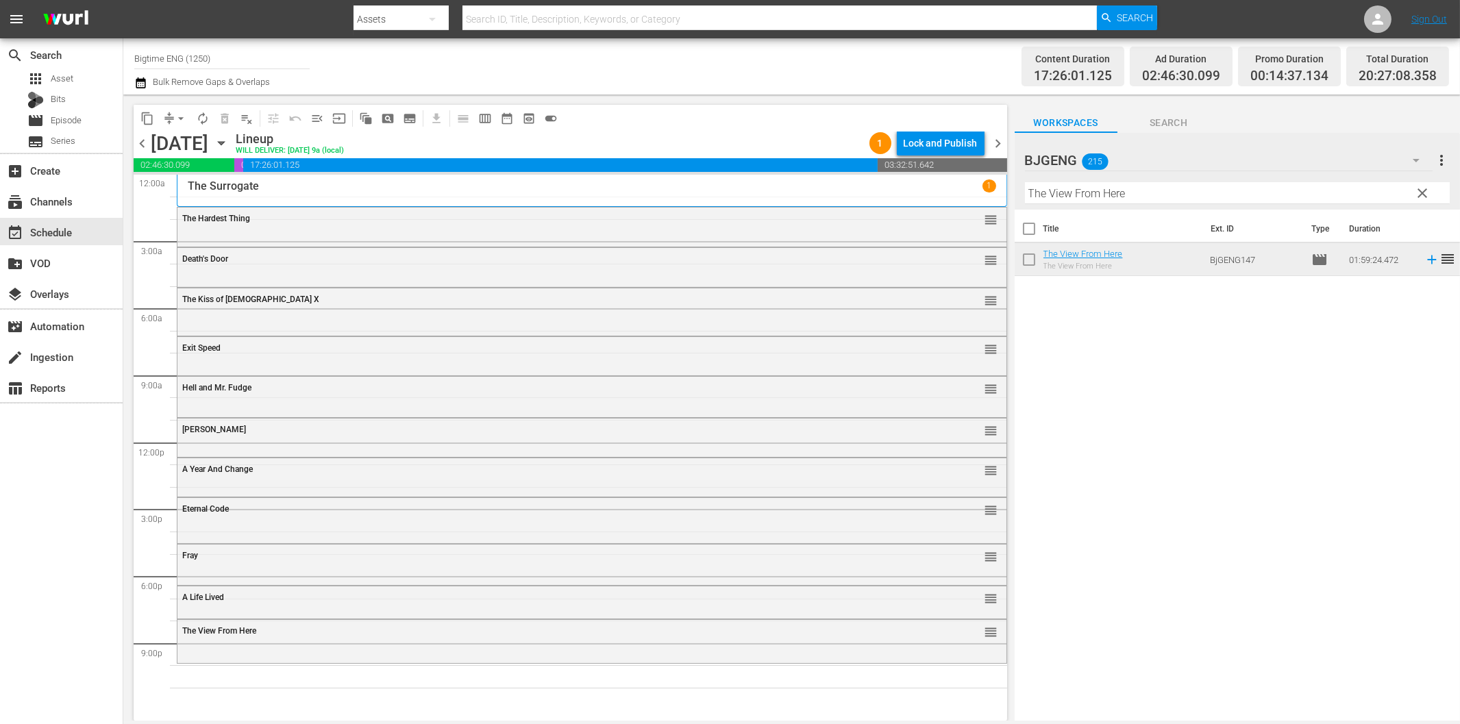
click at [1156, 197] on input "The View From Here" at bounding box center [1237, 193] width 425 height 22
paste input "Who Will Move The Ston"
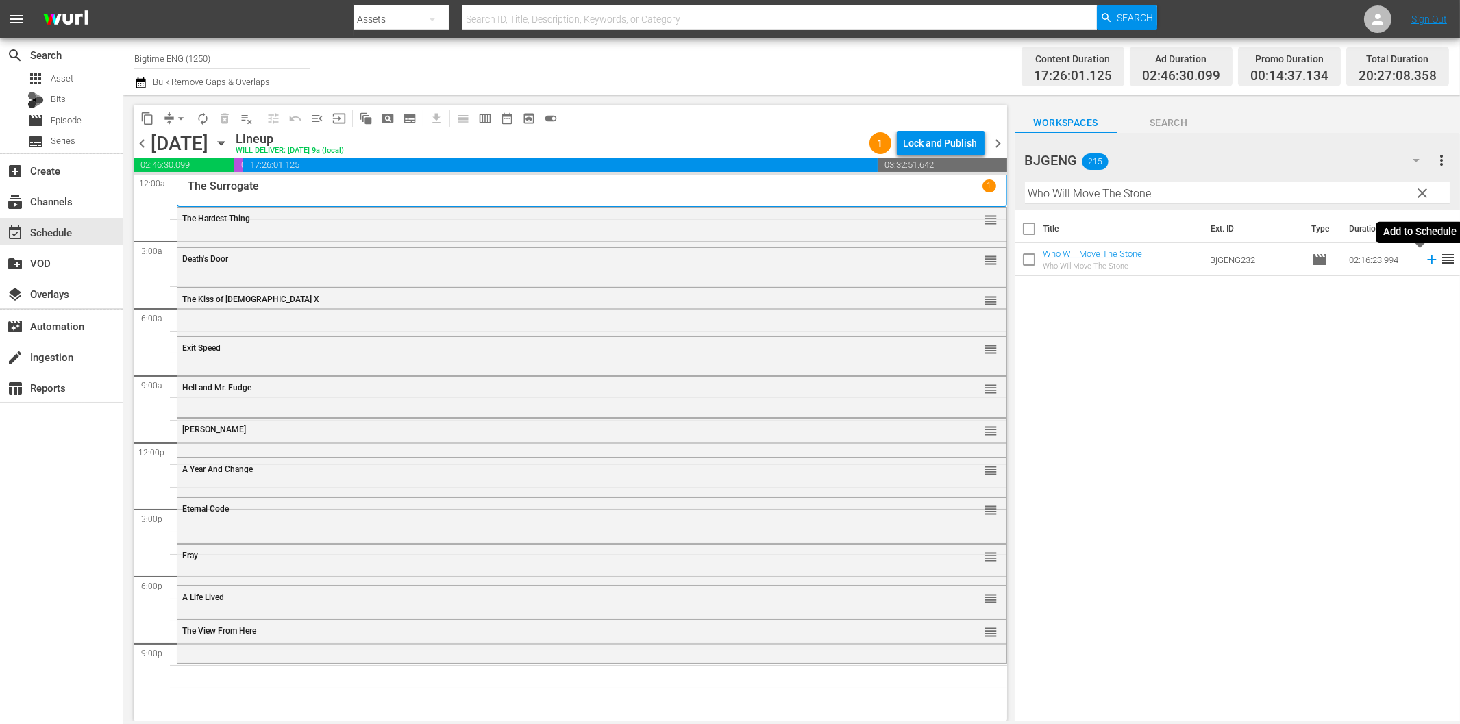
click at [1424, 258] on icon at bounding box center [1431, 259] width 15 height 15
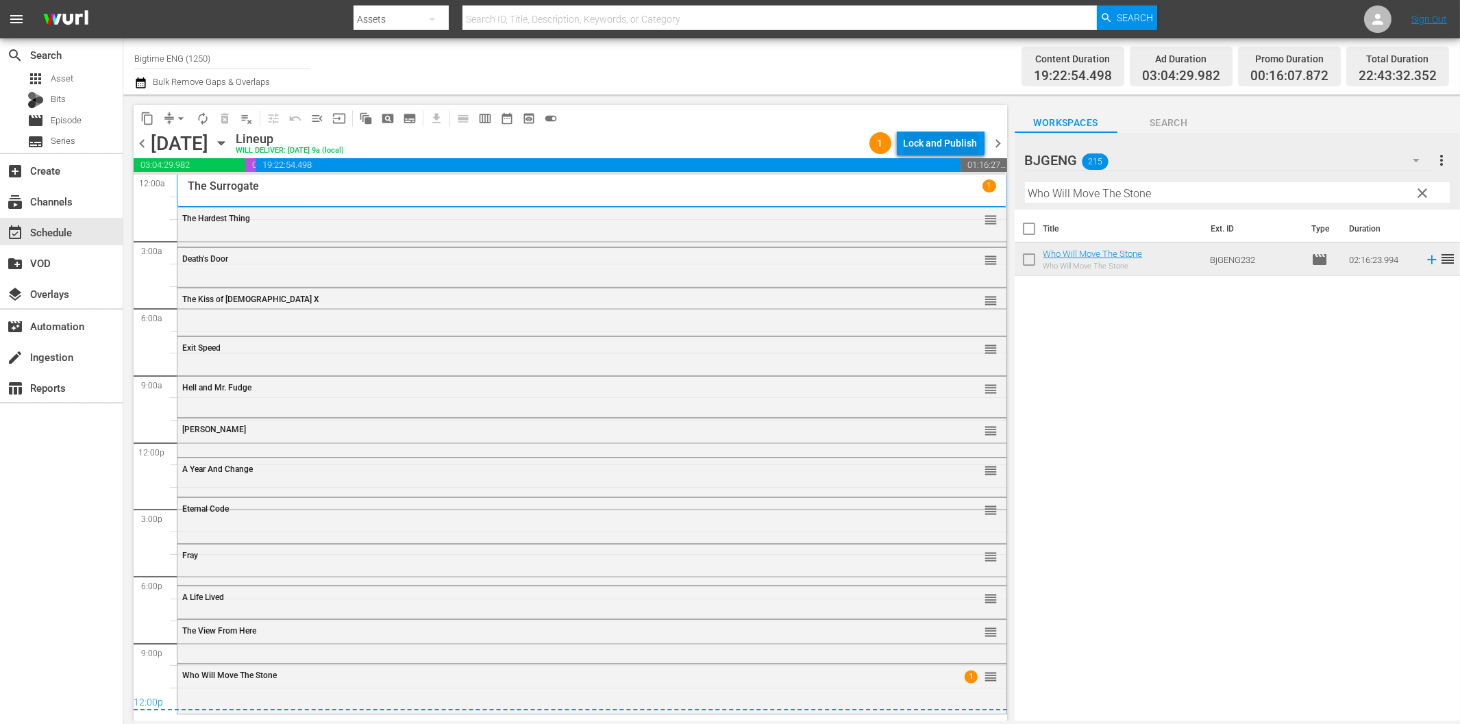
click at [954, 145] on div "Lock and Publish" at bounding box center [941, 143] width 74 height 25
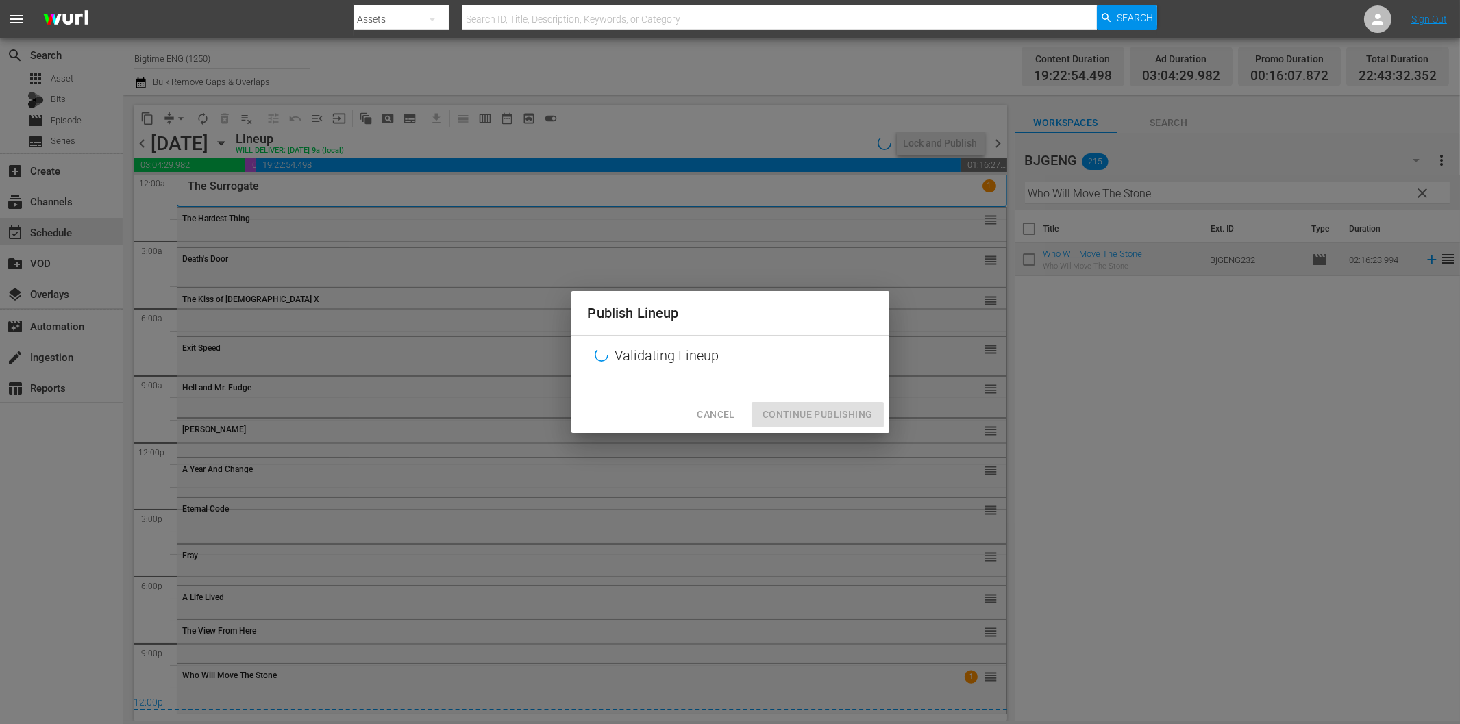
click at [832, 413] on div "Publish Lineup Validating Lineup Cancel Continue Publishing" at bounding box center [730, 361] width 318 height 141
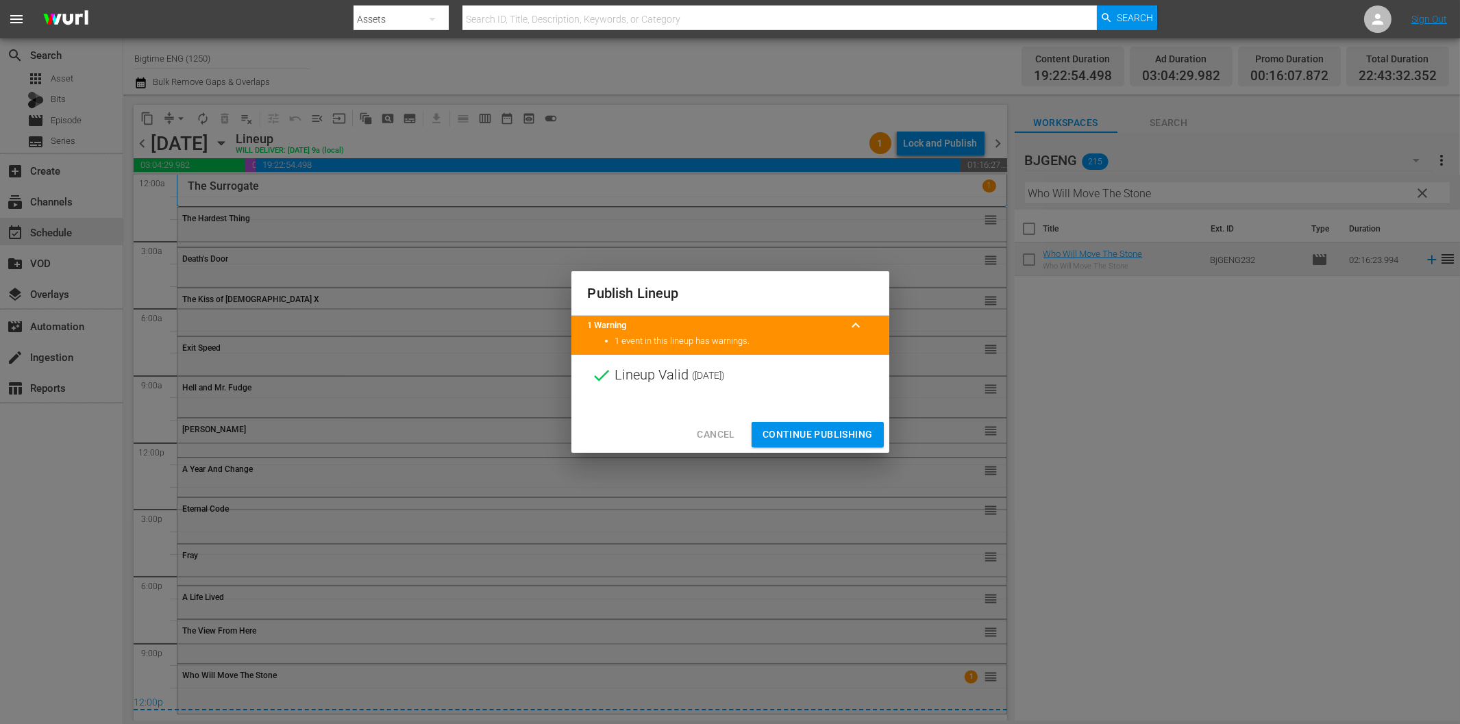
click at [844, 419] on div "Cancel Continue Publishing" at bounding box center [730, 435] width 318 height 36
click at [852, 443] on span "Continue Publishing" at bounding box center [818, 434] width 110 height 17
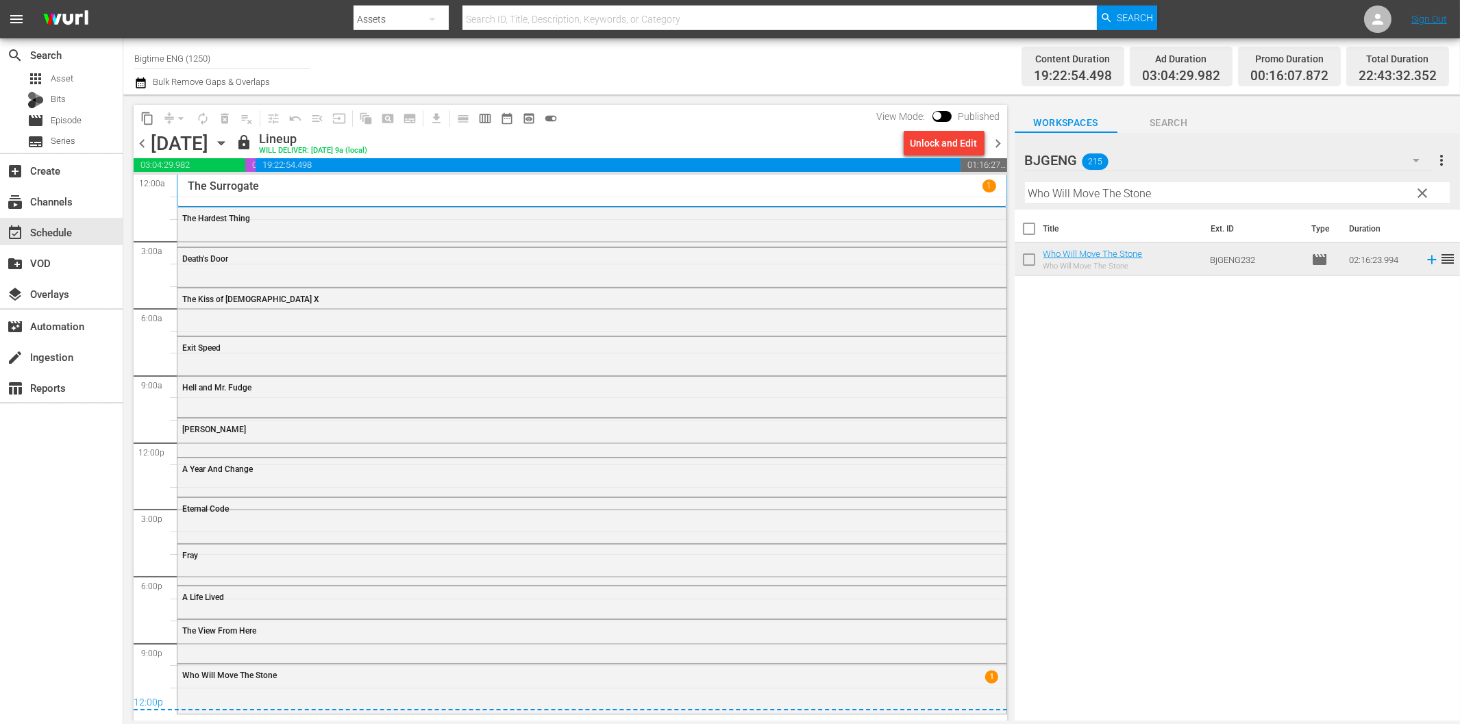
click at [997, 142] on span "chevron_right" at bounding box center [998, 143] width 17 height 17
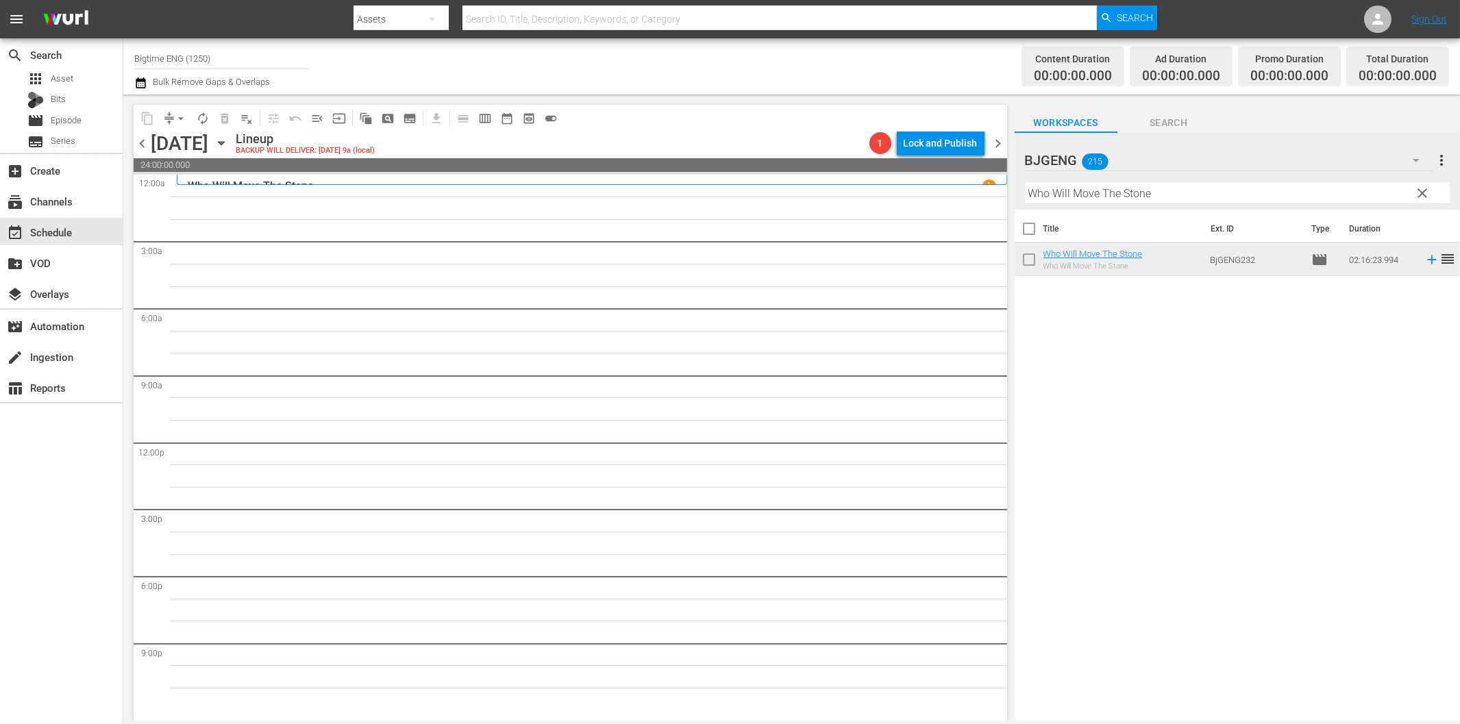
click at [1120, 200] on input "Who Will Move The Stone" at bounding box center [1237, 193] width 425 height 22
paste input "Tie The Knot"
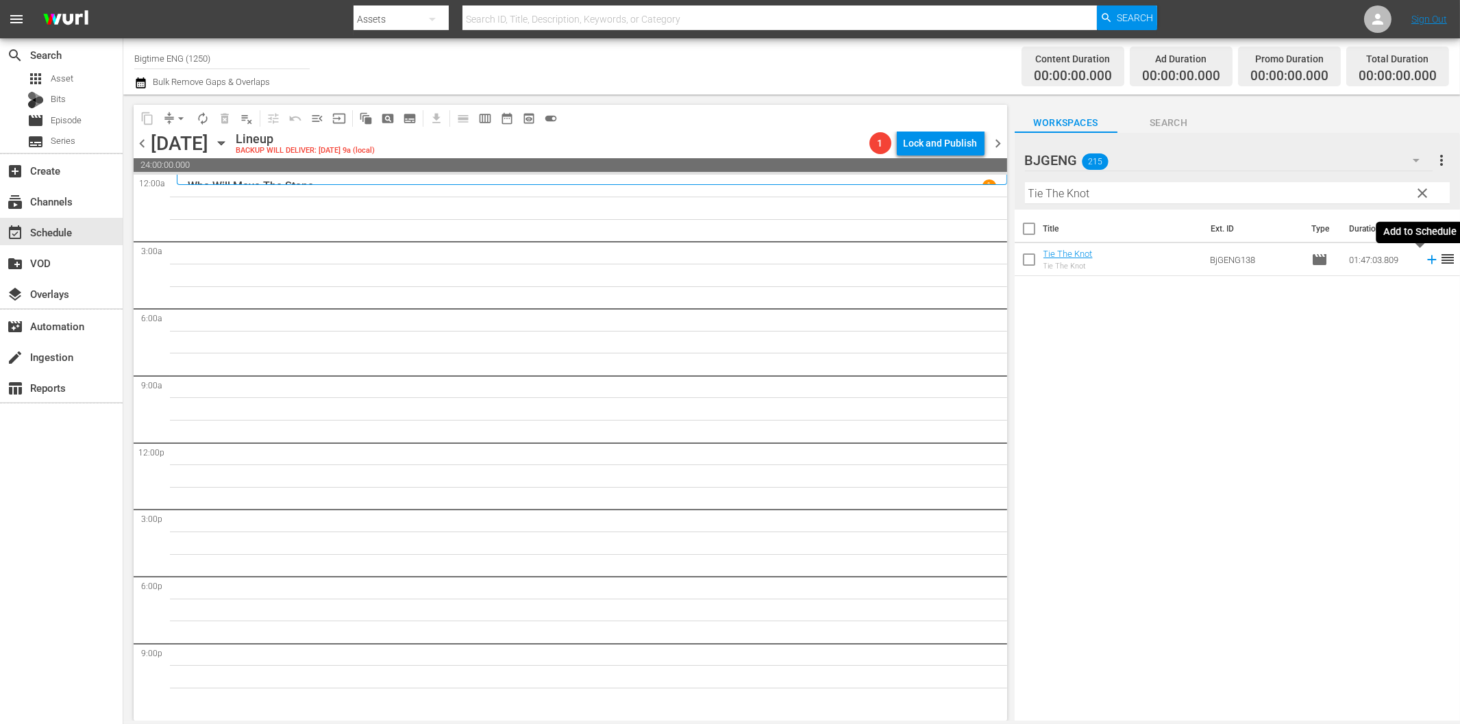
click at [1427, 260] on icon at bounding box center [1431, 260] width 9 height 9
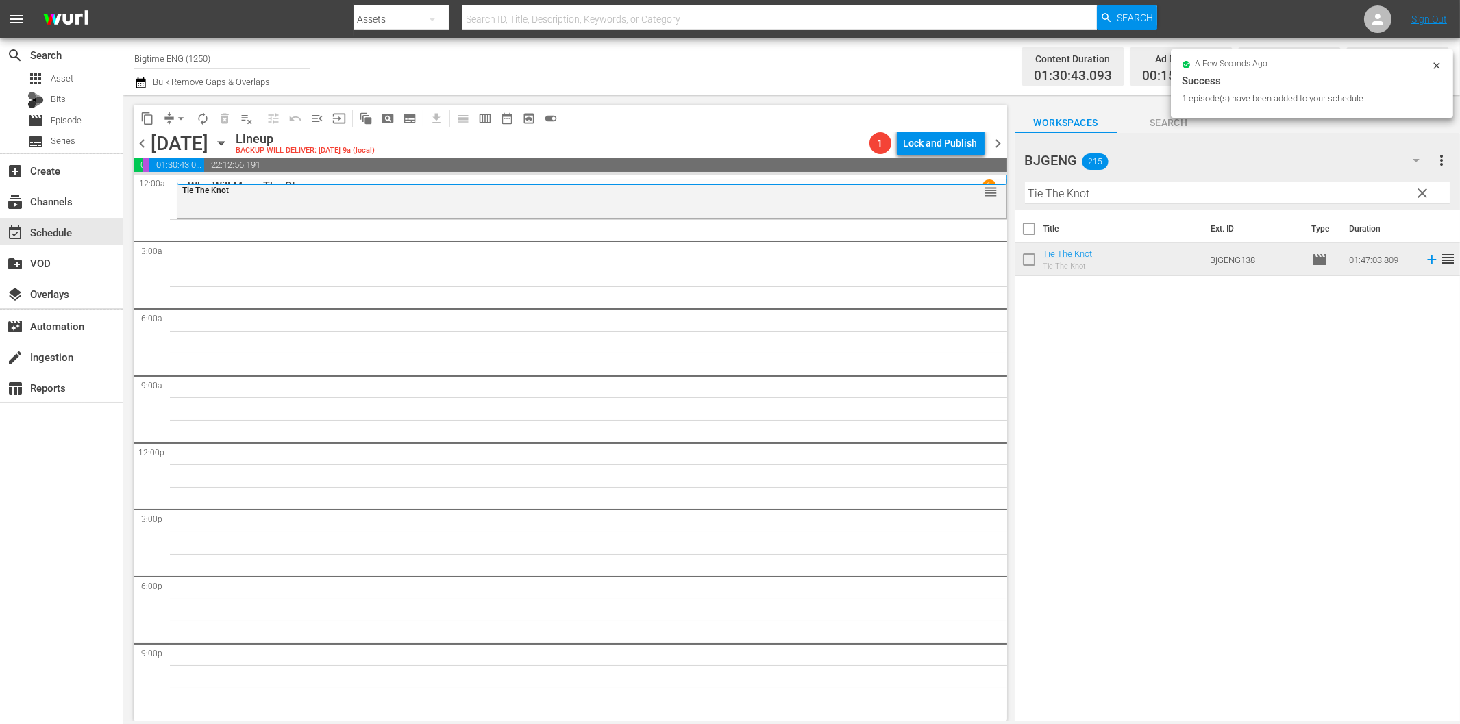
click at [1133, 193] on input "Tie The Knot" at bounding box center [1237, 193] width 425 height 22
paste input "Colourful & Impossible"
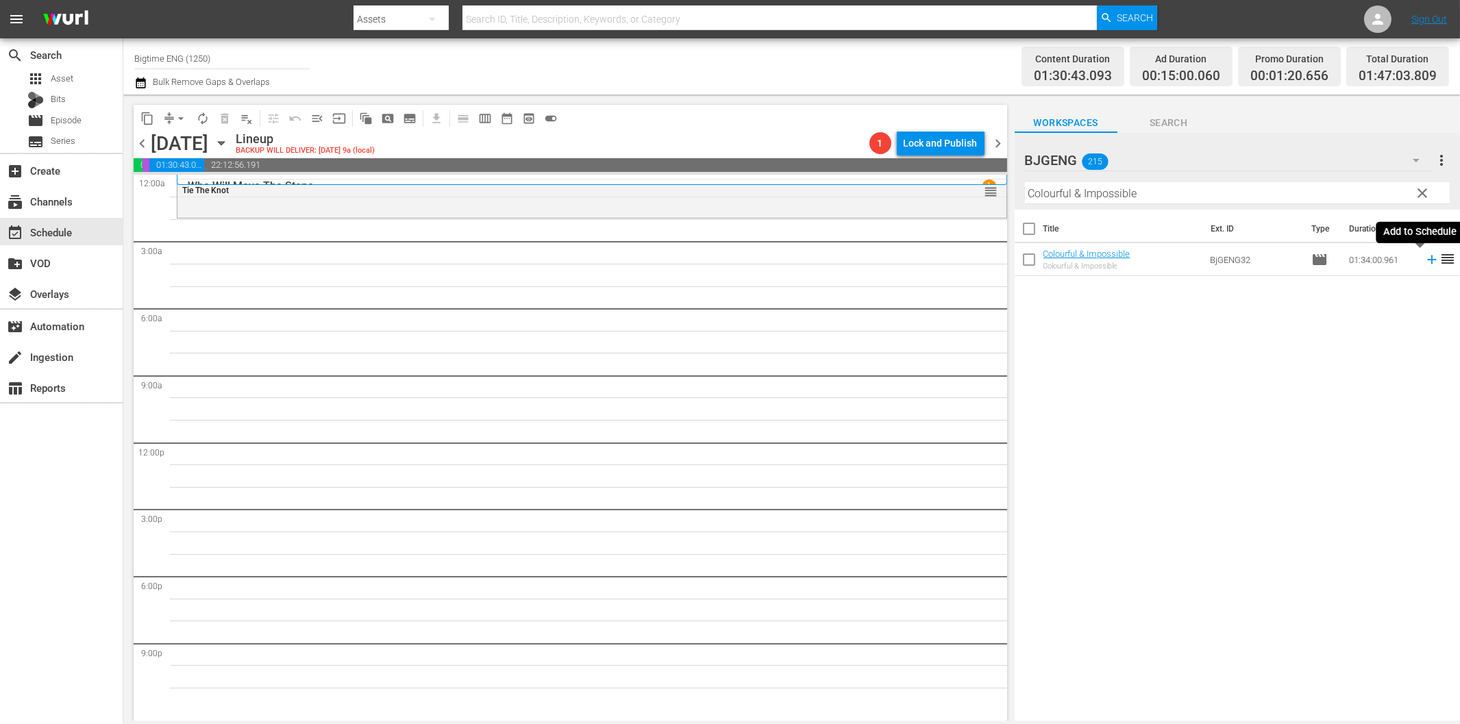
click at [1424, 258] on icon at bounding box center [1431, 259] width 15 height 15
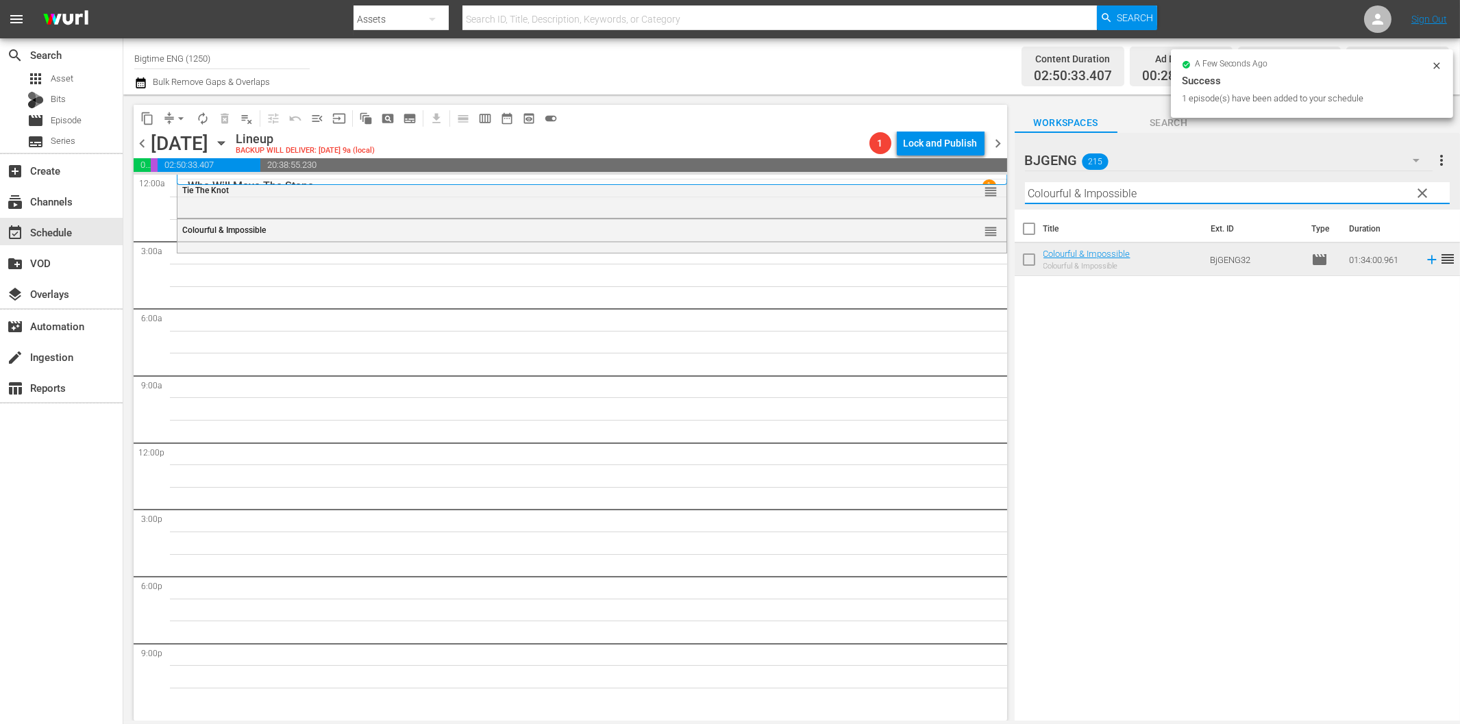
click at [1099, 194] on input "Colourful & Impossible" at bounding box center [1237, 193] width 425 height 22
paste input "Across The Lin"
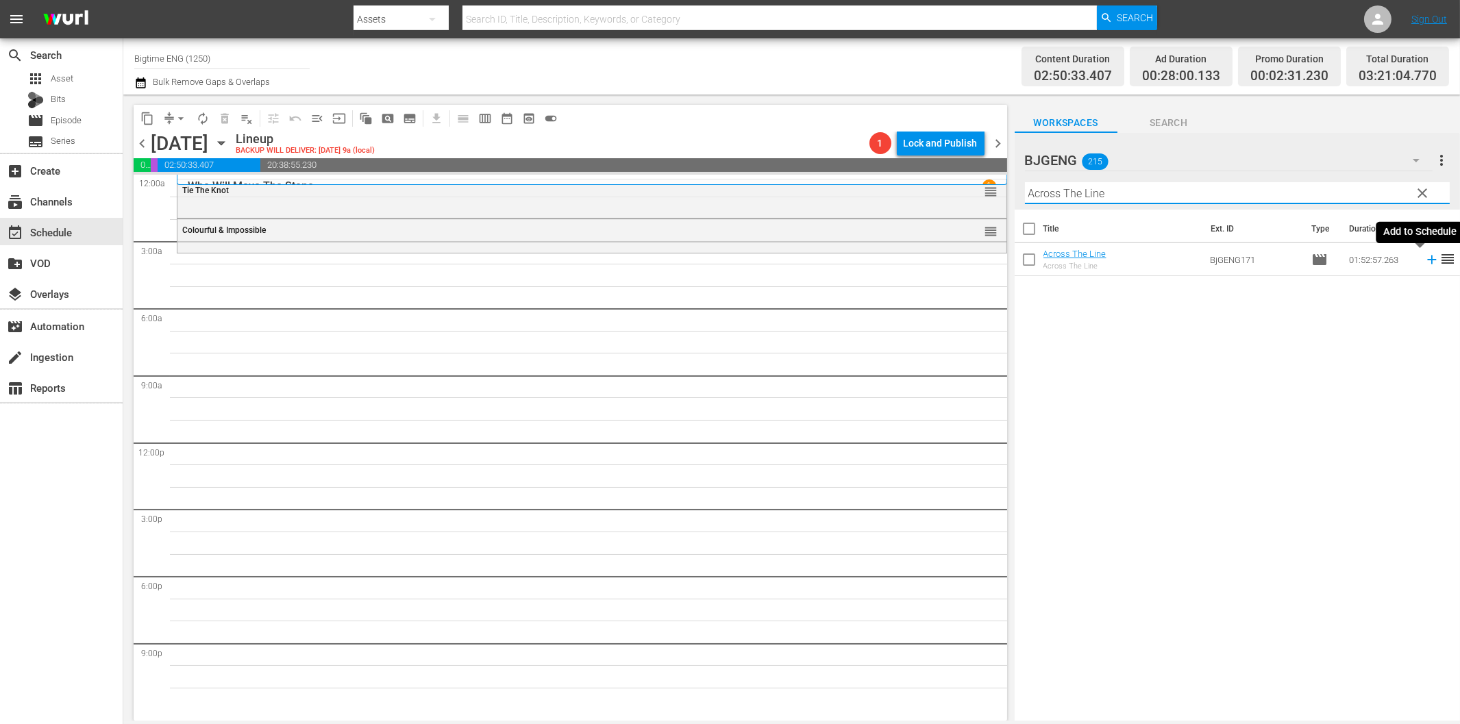
click at [1427, 260] on icon at bounding box center [1431, 260] width 9 height 9
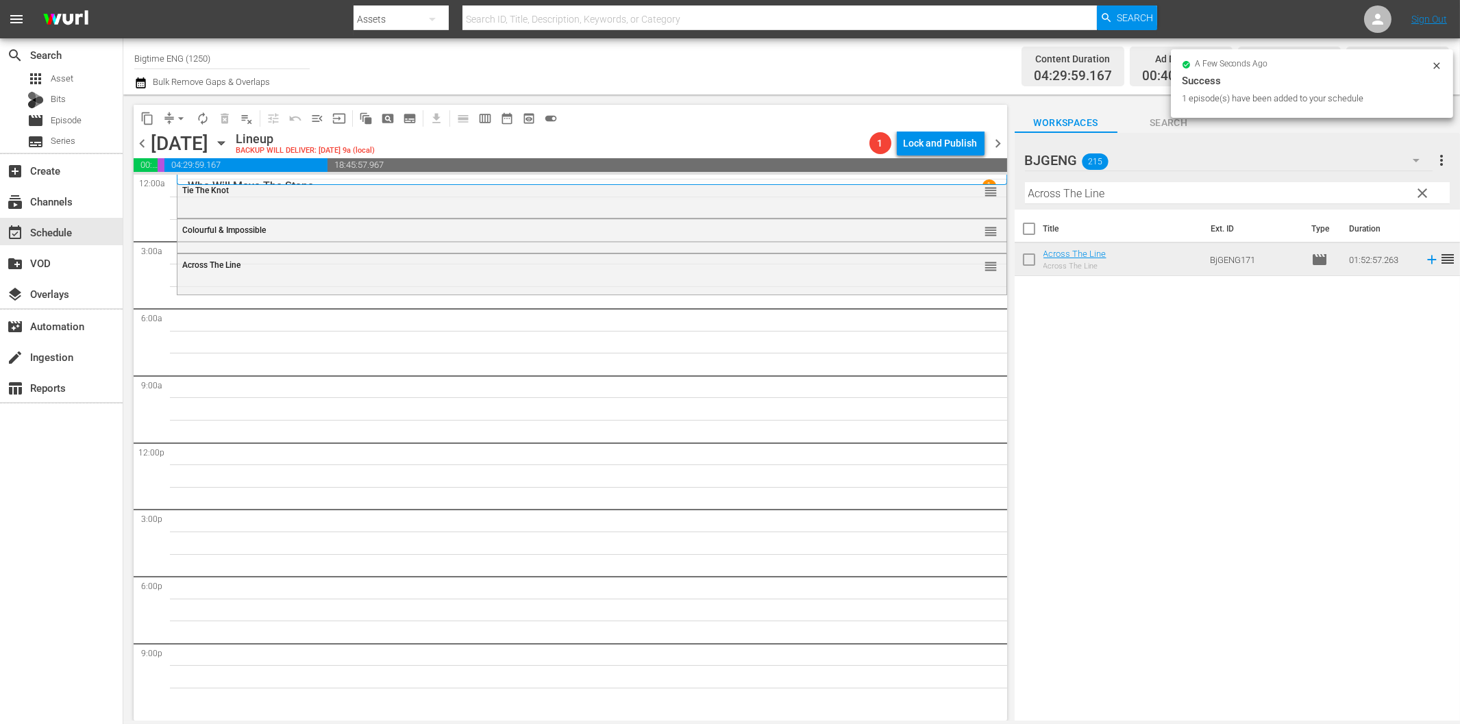
click at [1052, 193] on input "Across The Line" at bounding box center [1237, 193] width 425 height 22
paste input "Bittersweet [DATE]"
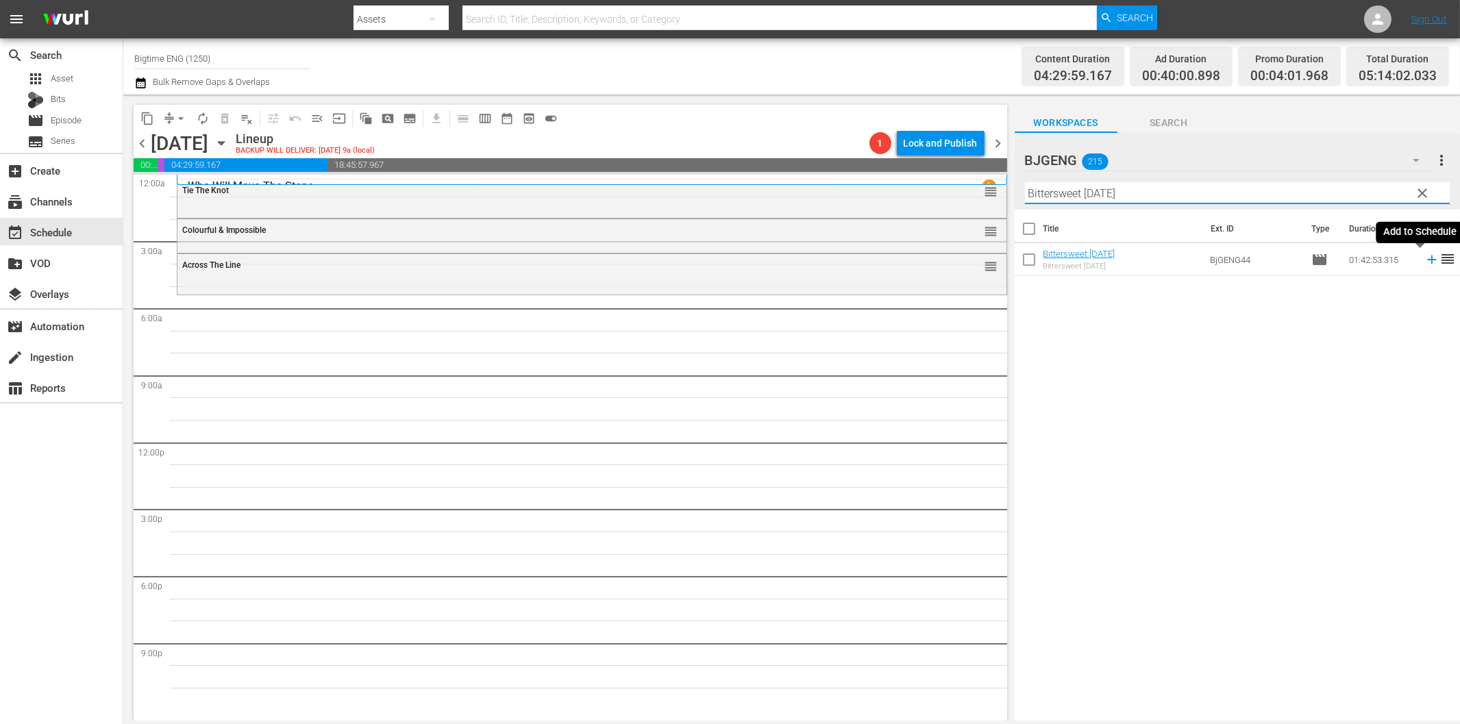
click at [1424, 258] on icon at bounding box center [1431, 259] width 15 height 15
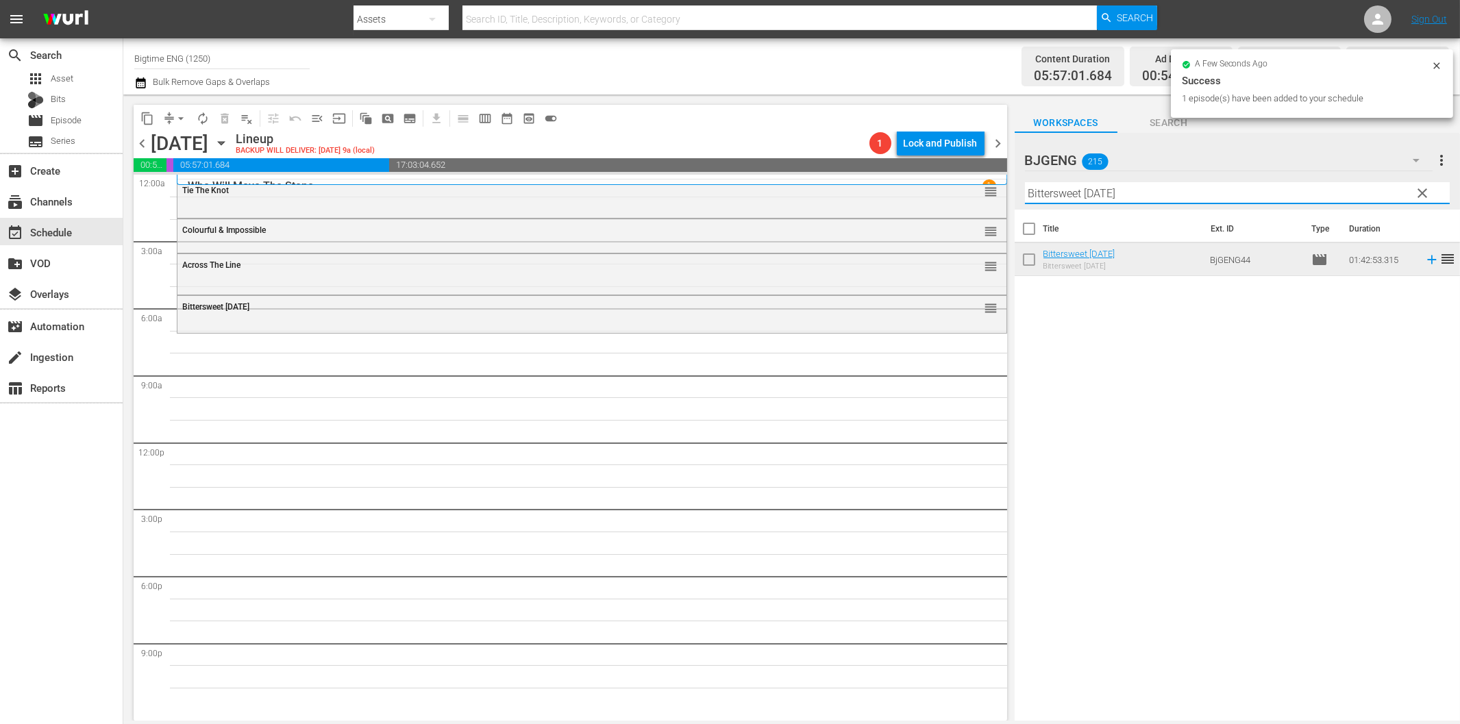
click at [1099, 193] on input "Bittersweet [DATE]" at bounding box center [1237, 193] width 425 height 22
paste input "urn Your Name"
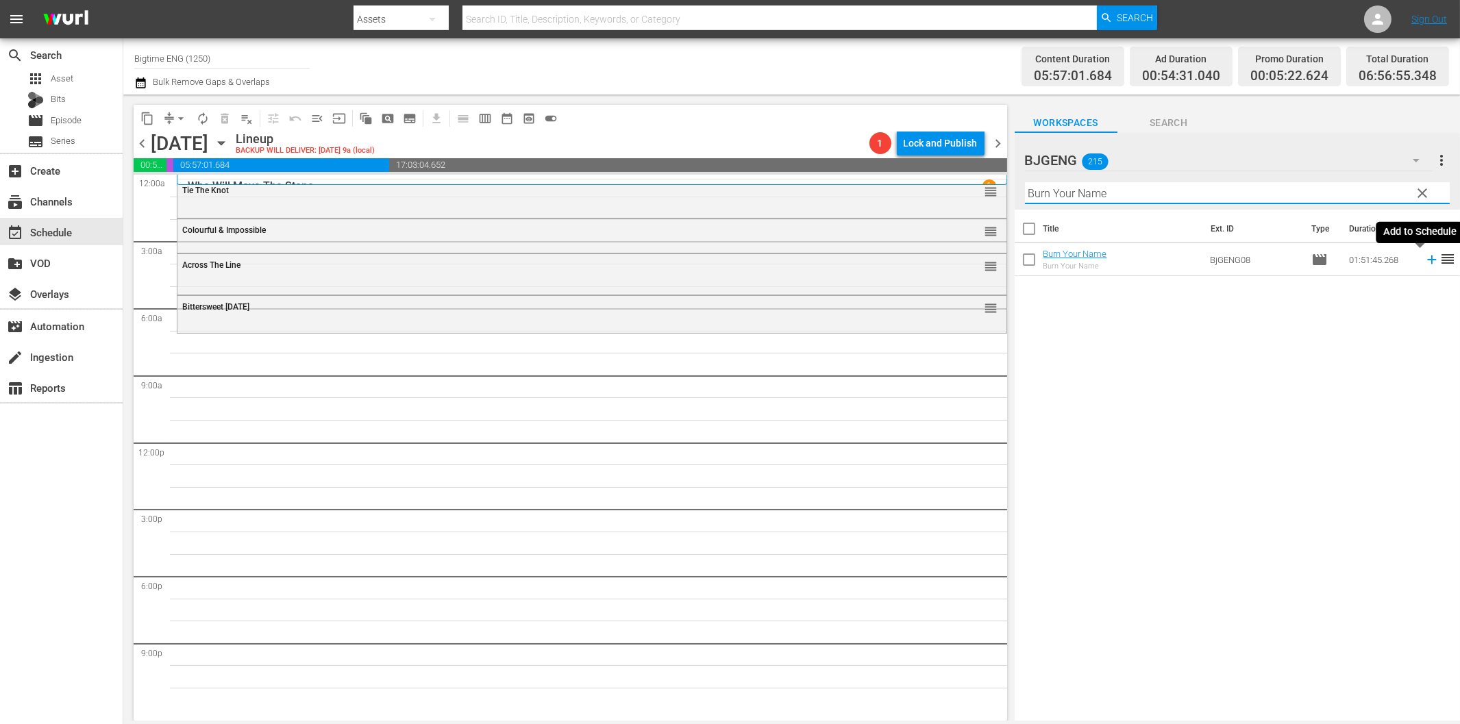
click at [1424, 263] on icon at bounding box center [1431, 259] width 15 height 15
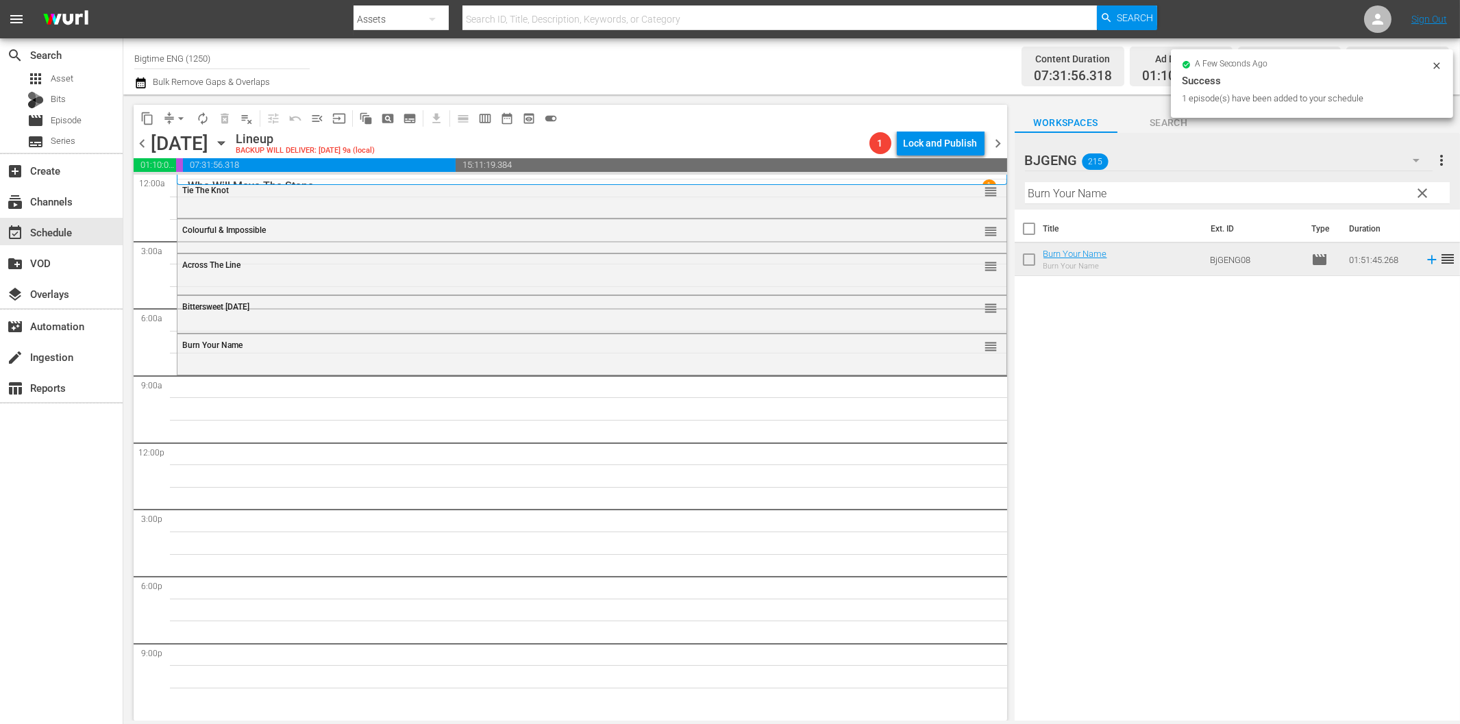
click at [1054, 201] on input "Burn Your Name" at bounding box center [1237, 193] width 425 height 22
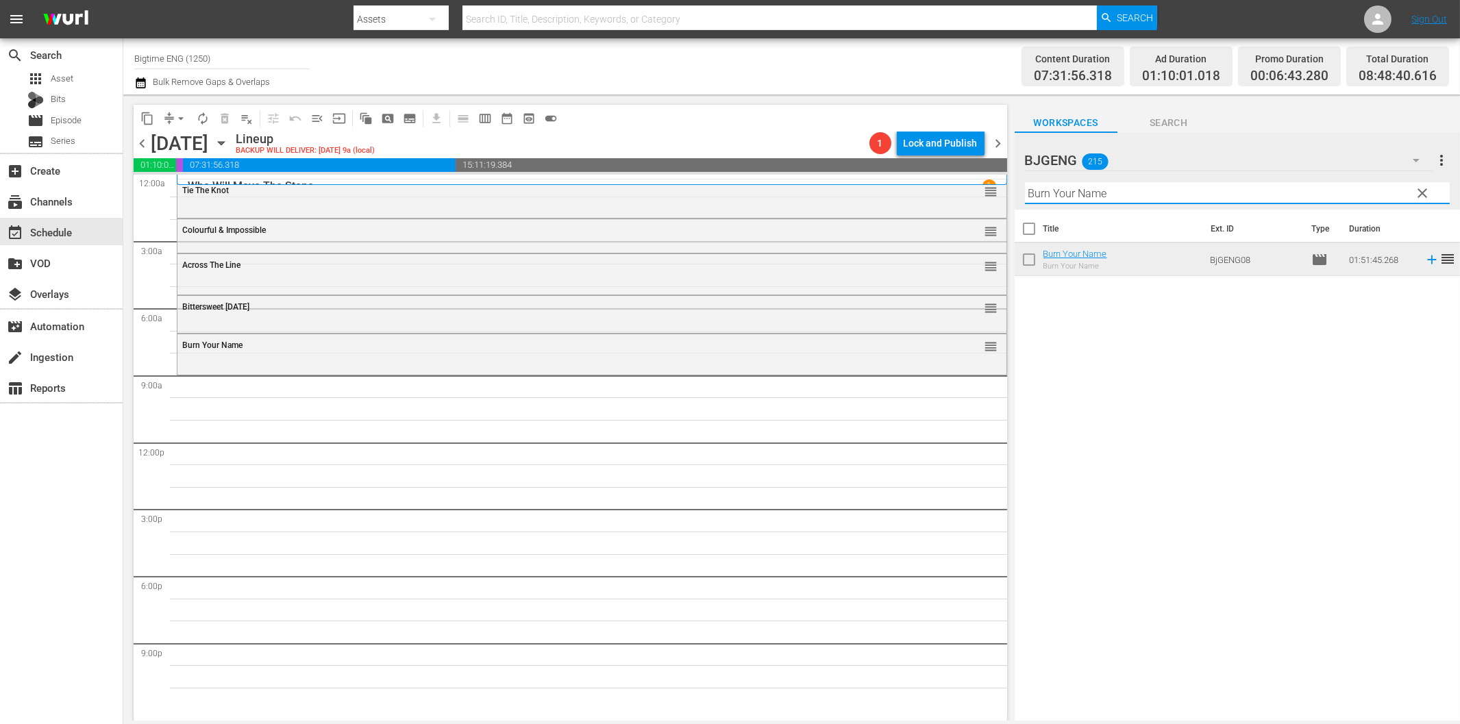
paste input "Living Room Coffin"
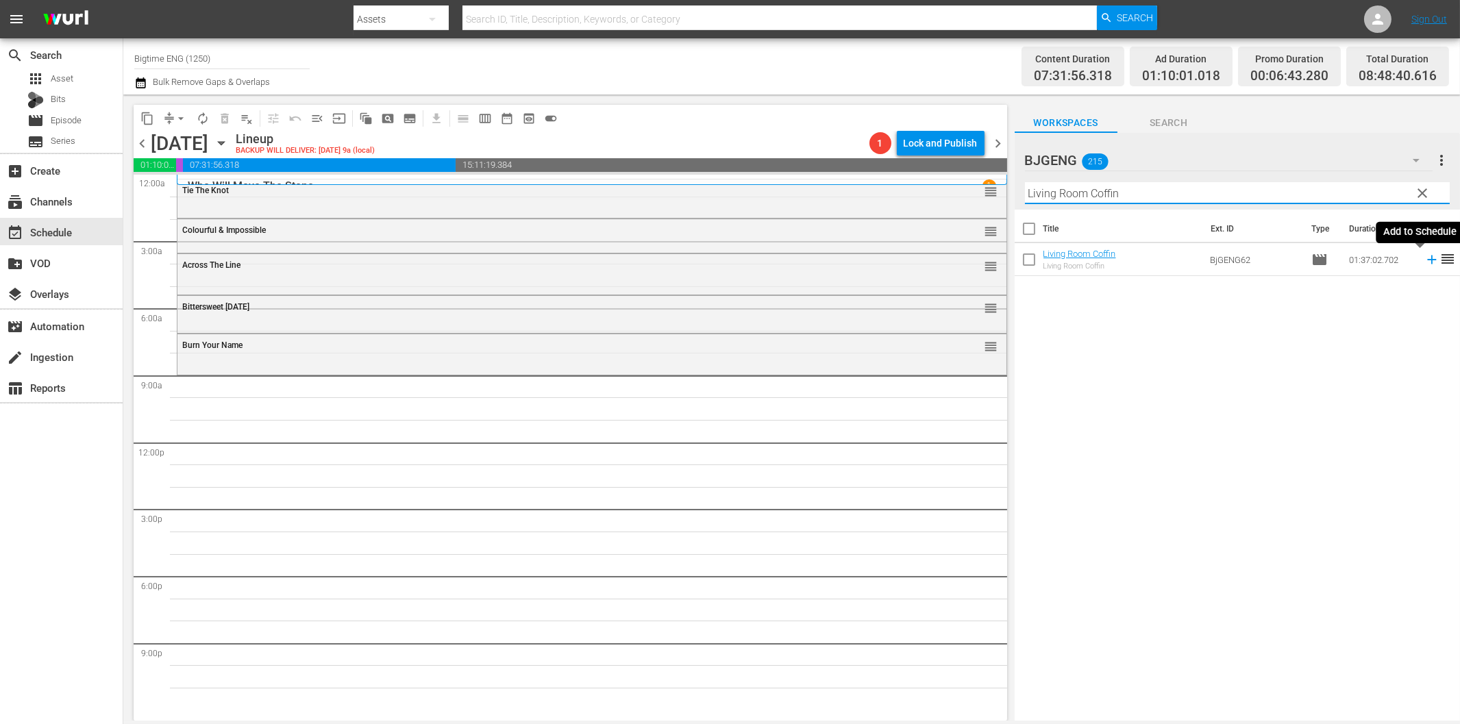
click at [1424, 262] on icon at bounding box center [1431, 259] width 15 height 15
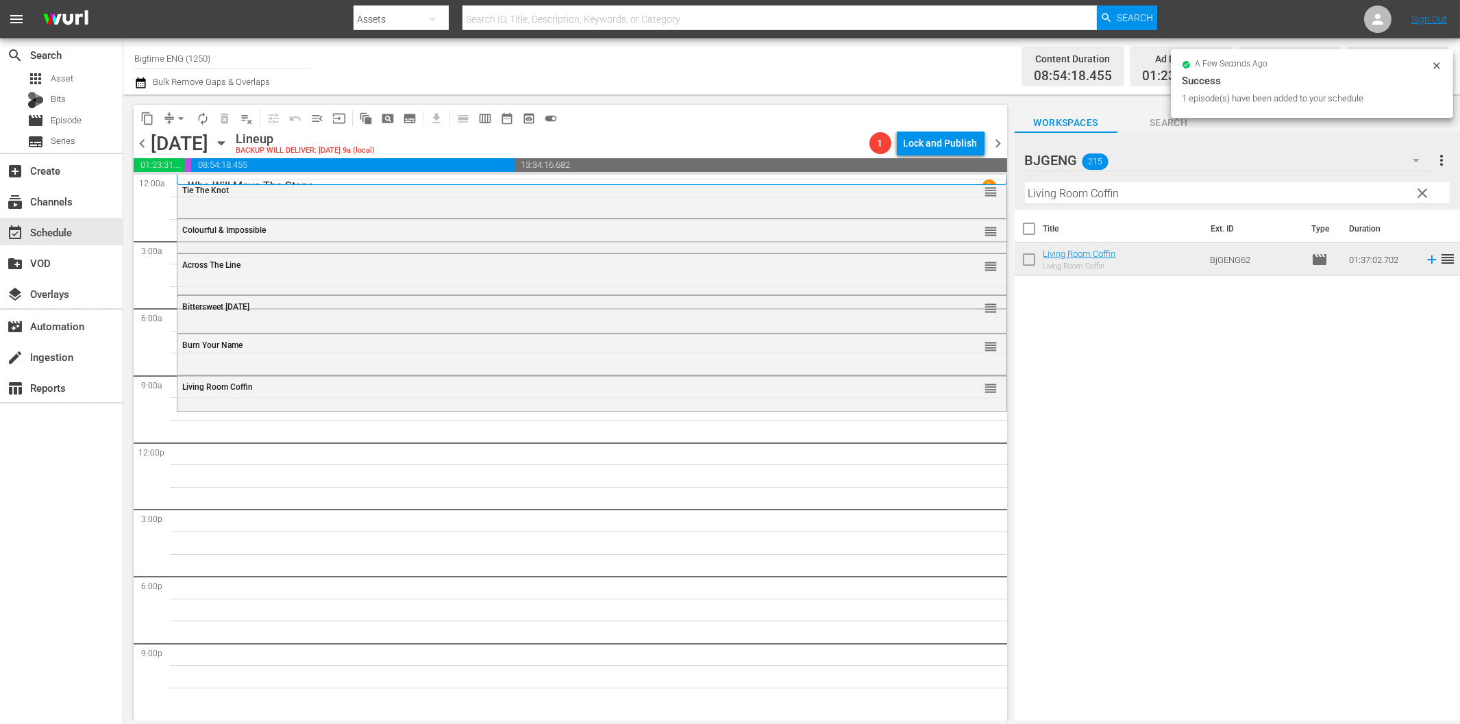
click at [1104, 187] on input "Living Room Coffin" at bounding box center [1237, 193] width 425 height 22
paste input "Shirin In Love"
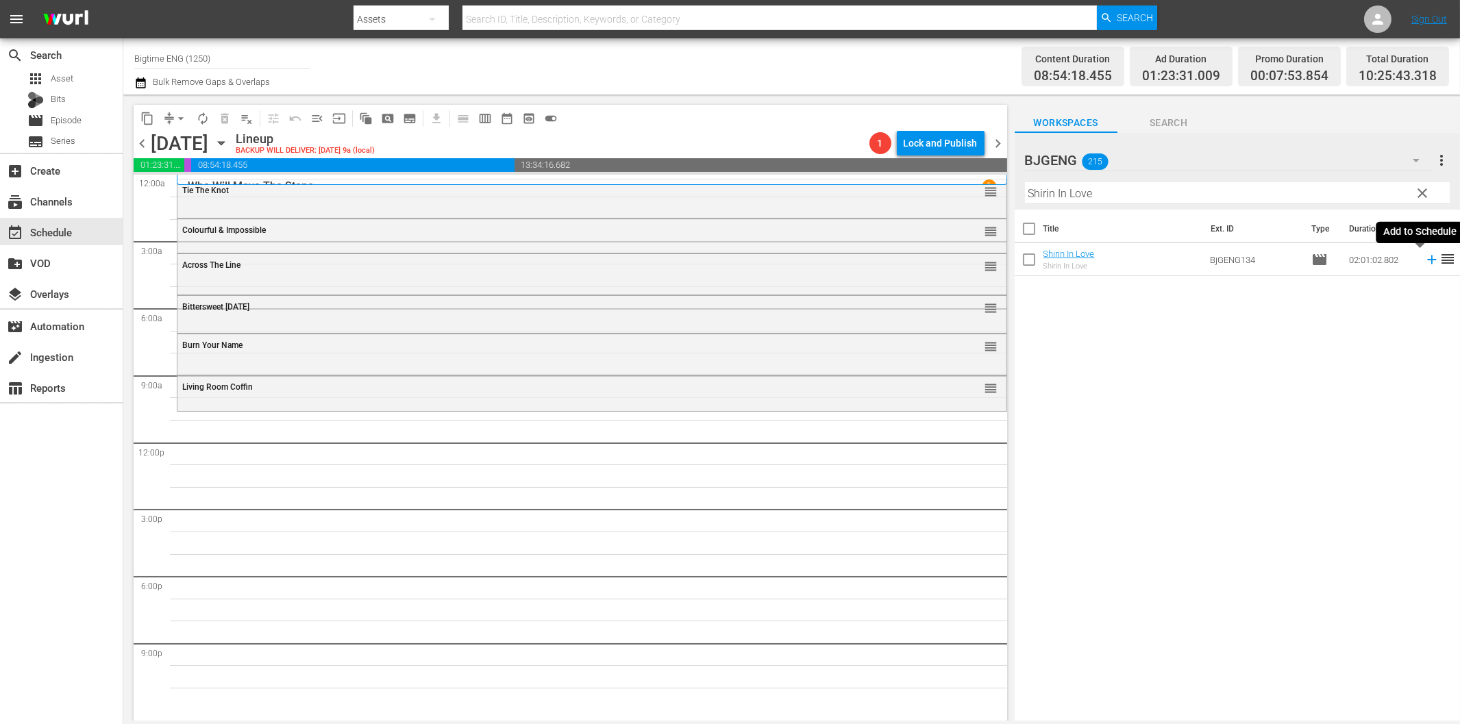
click at [1424, 258] on icon at bounding box center [1431, 259] width 15 height 15
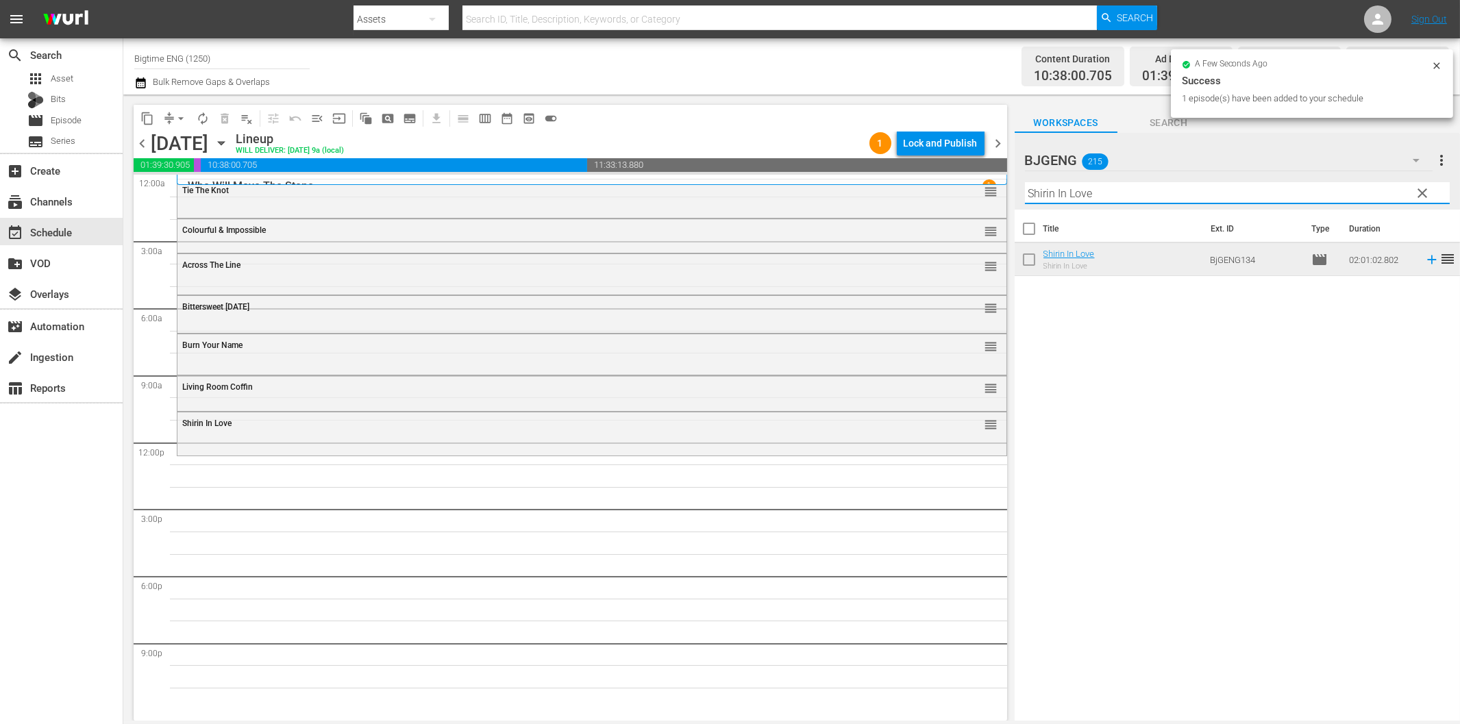
click at [1170, 199] on input "Shirin In Love" at bounding box center [1237, 193] width 425 height 22
paste input "Delivered"
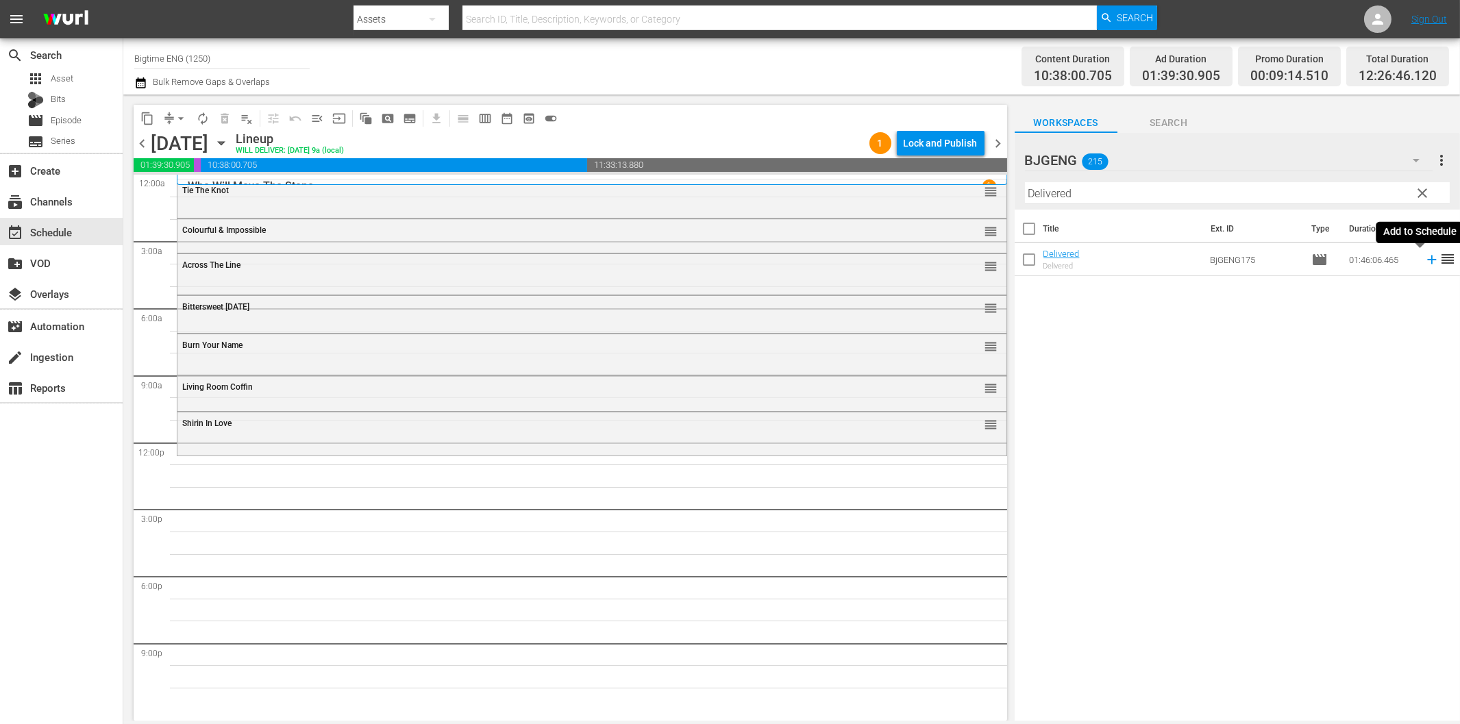
click at [1424, 263] on icon at bounding box center [1431, 259] width 15 height 15
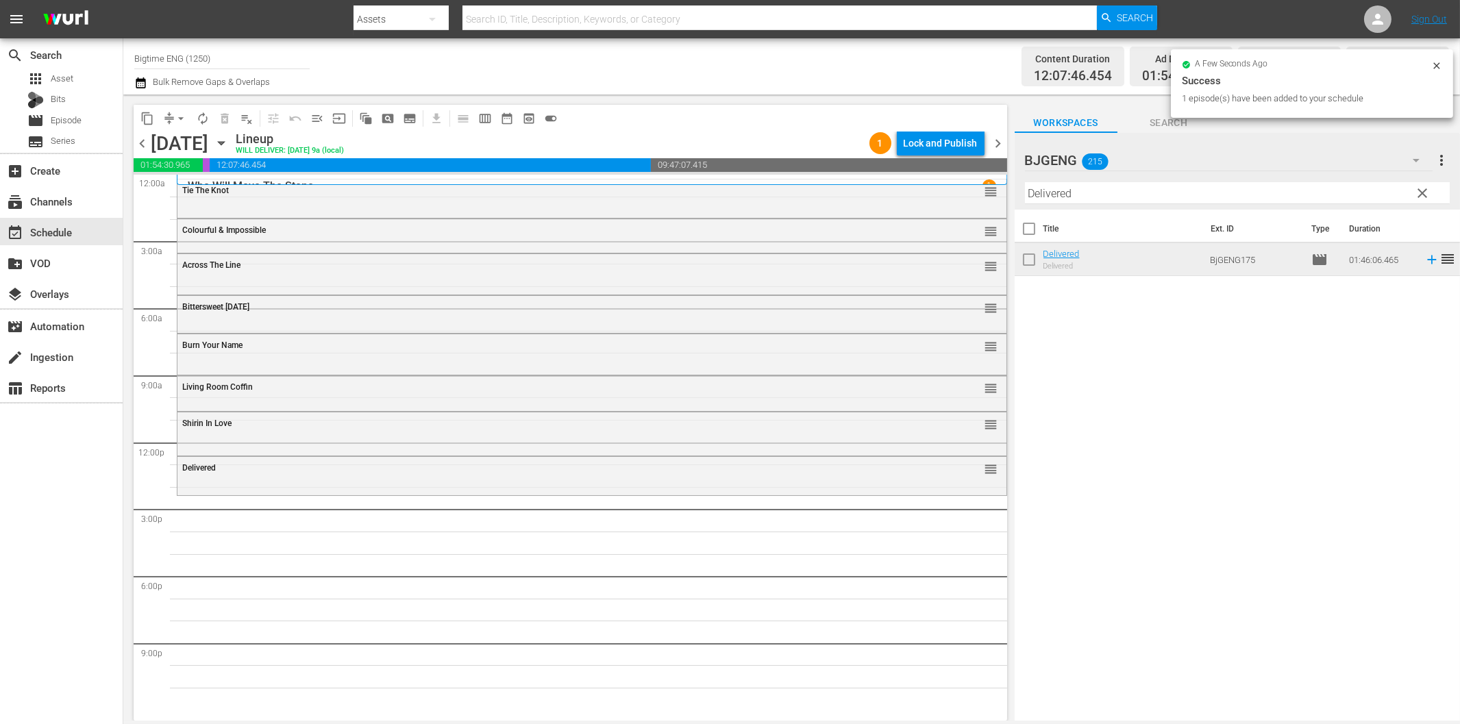
click at [1080, 202] on input "Delivered" at bounding box center [1237, 193] width 425 height 22
paste input "ARC - A Love Story"
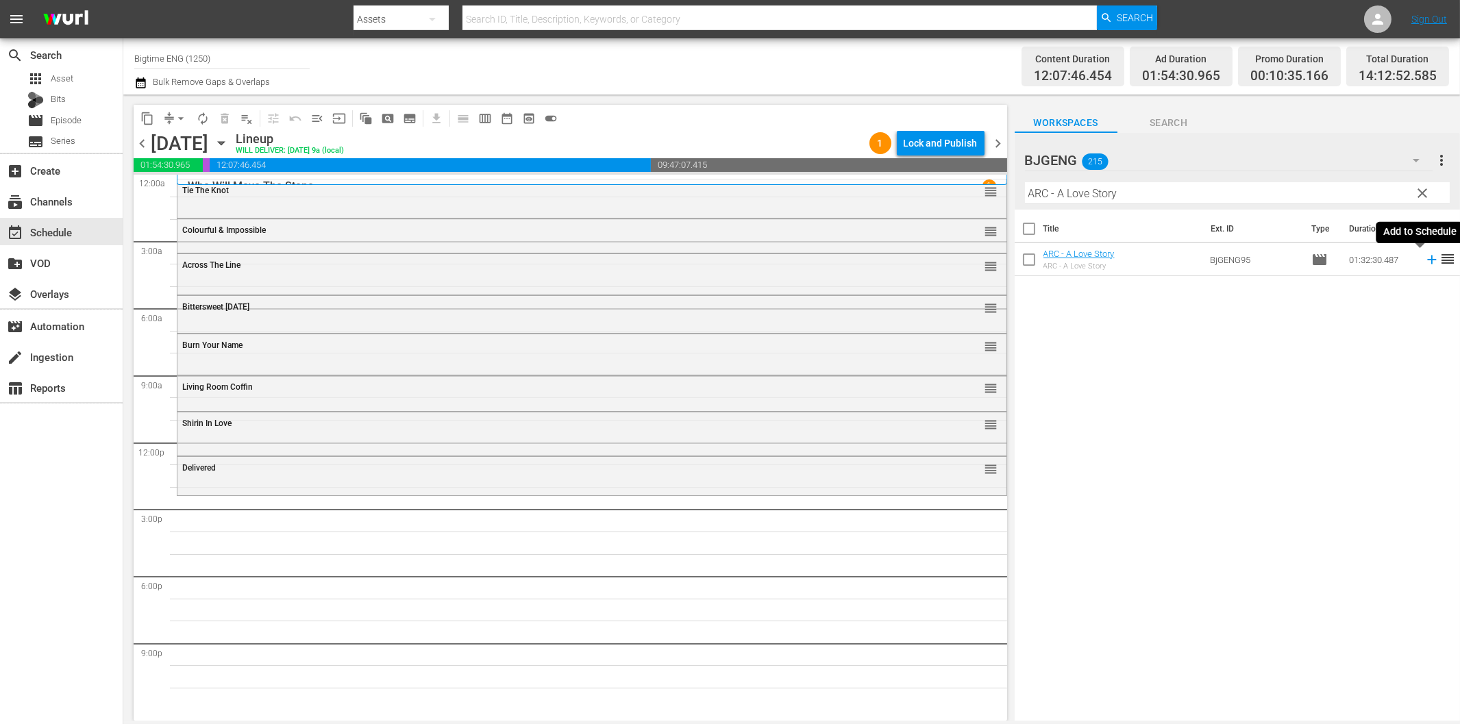
click at [1424, 264] on icon at bounding box center [1431, 259] width 15 height 15
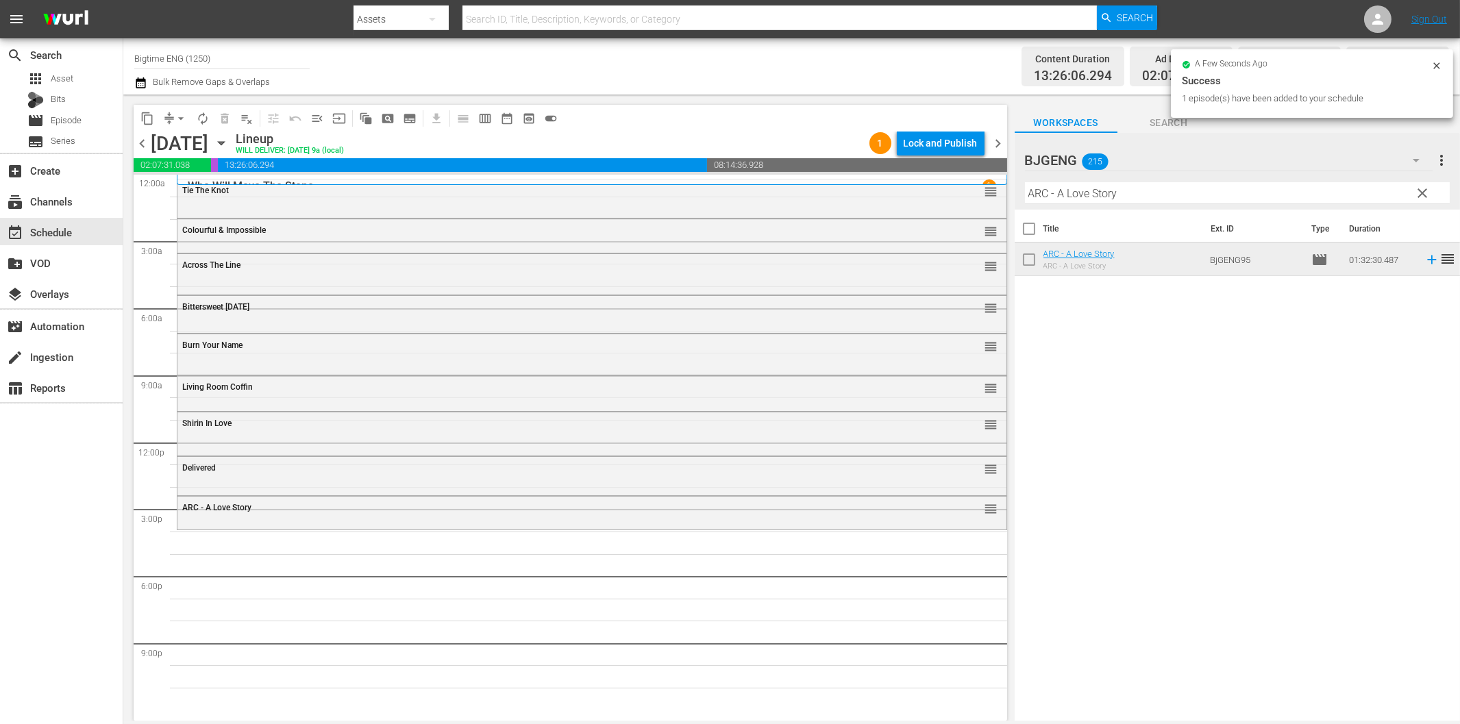
click at [1072, 195] on input "ARC - A Love Story" at bounding box center [1237, 193] width 425 height 22
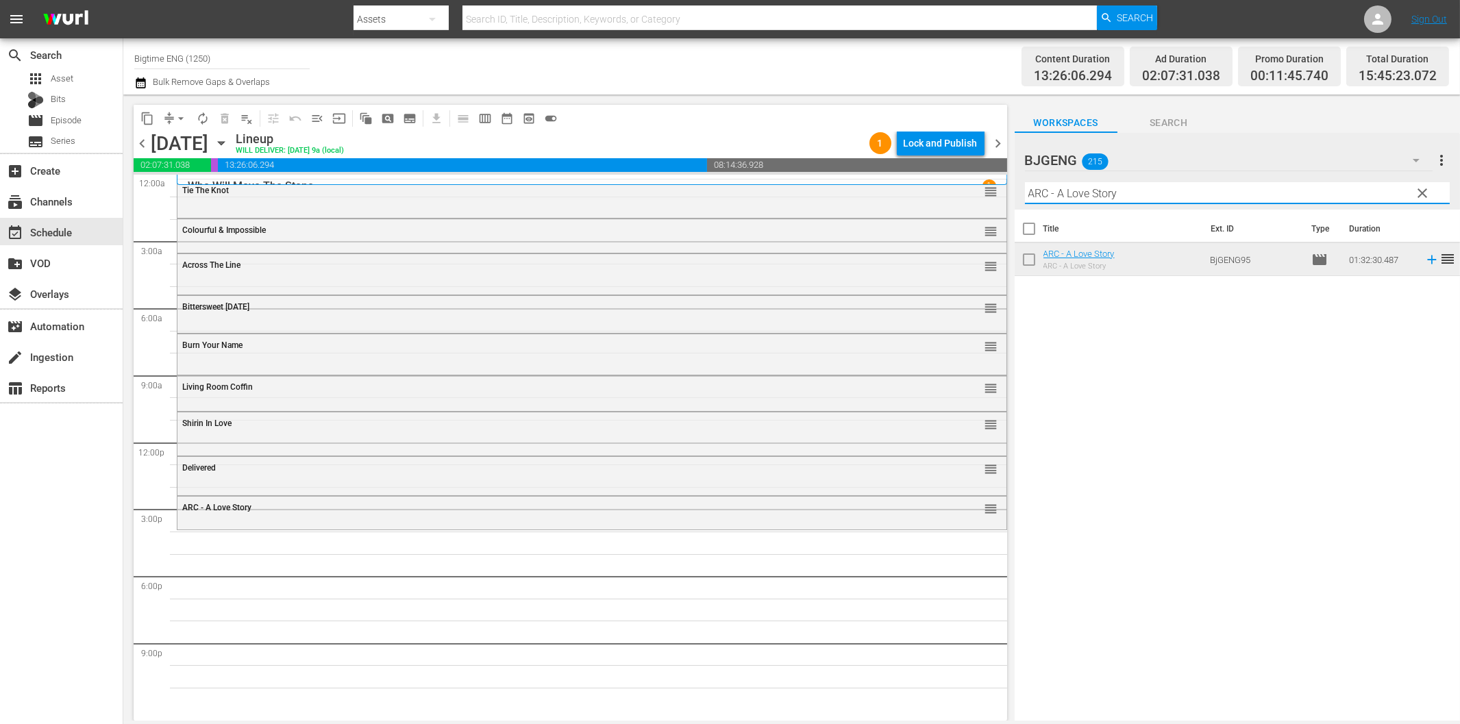
paste input "Not Your Romeo & [PERSON_NAME]"
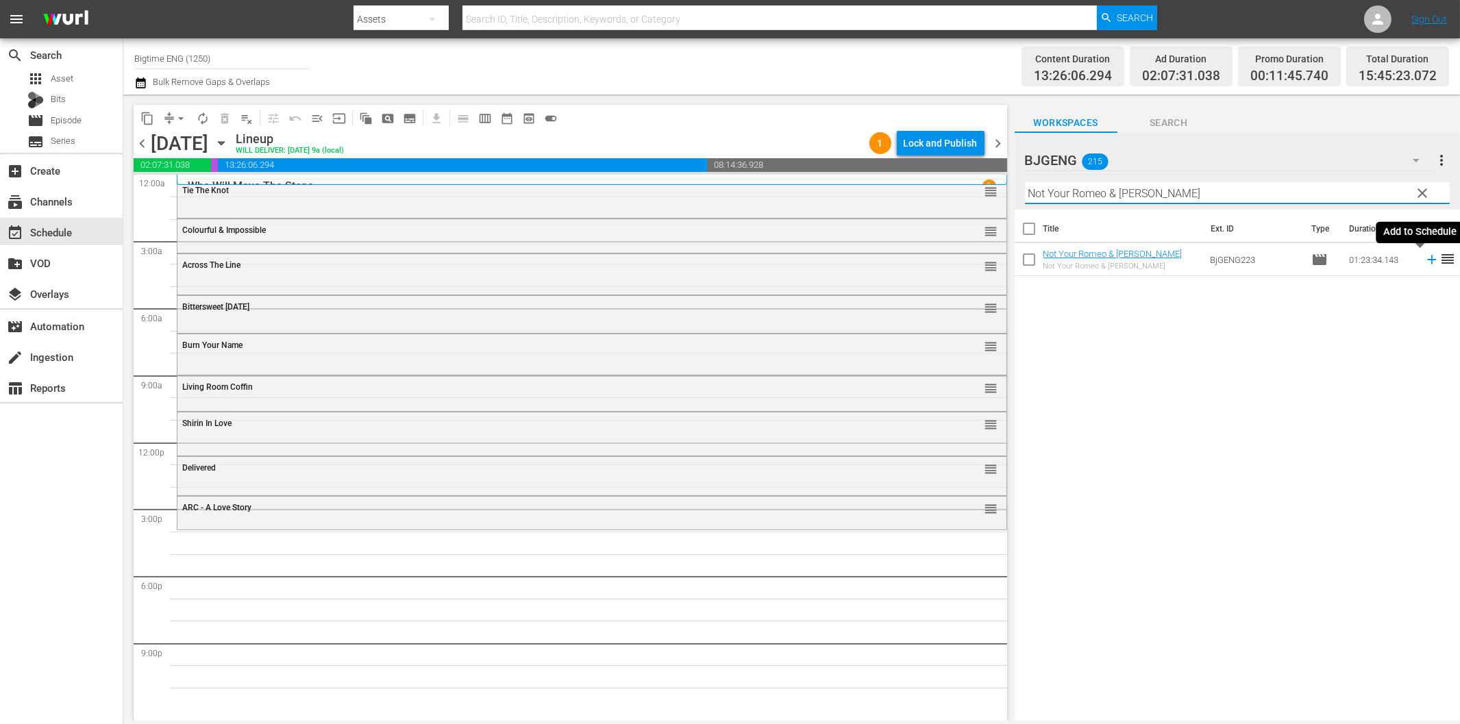
click at [1424, 262] on icon at bounding box center [1431, 259] width 15 height 15
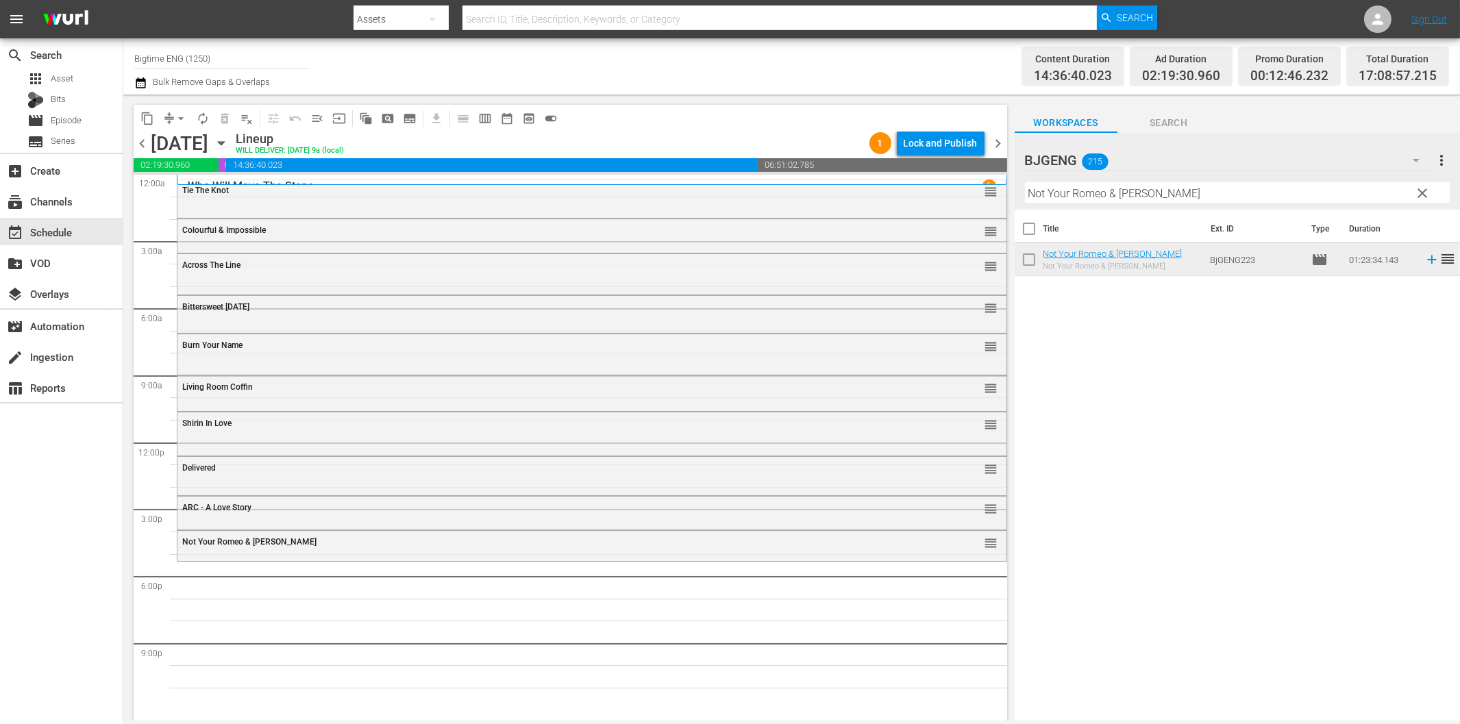
click at [1055, 197] on input "Not Your Romeo & [PERSON_NAME]" at bounding box center [1237, 193] width 425 height 22
paste input "Sensitive and in Love"
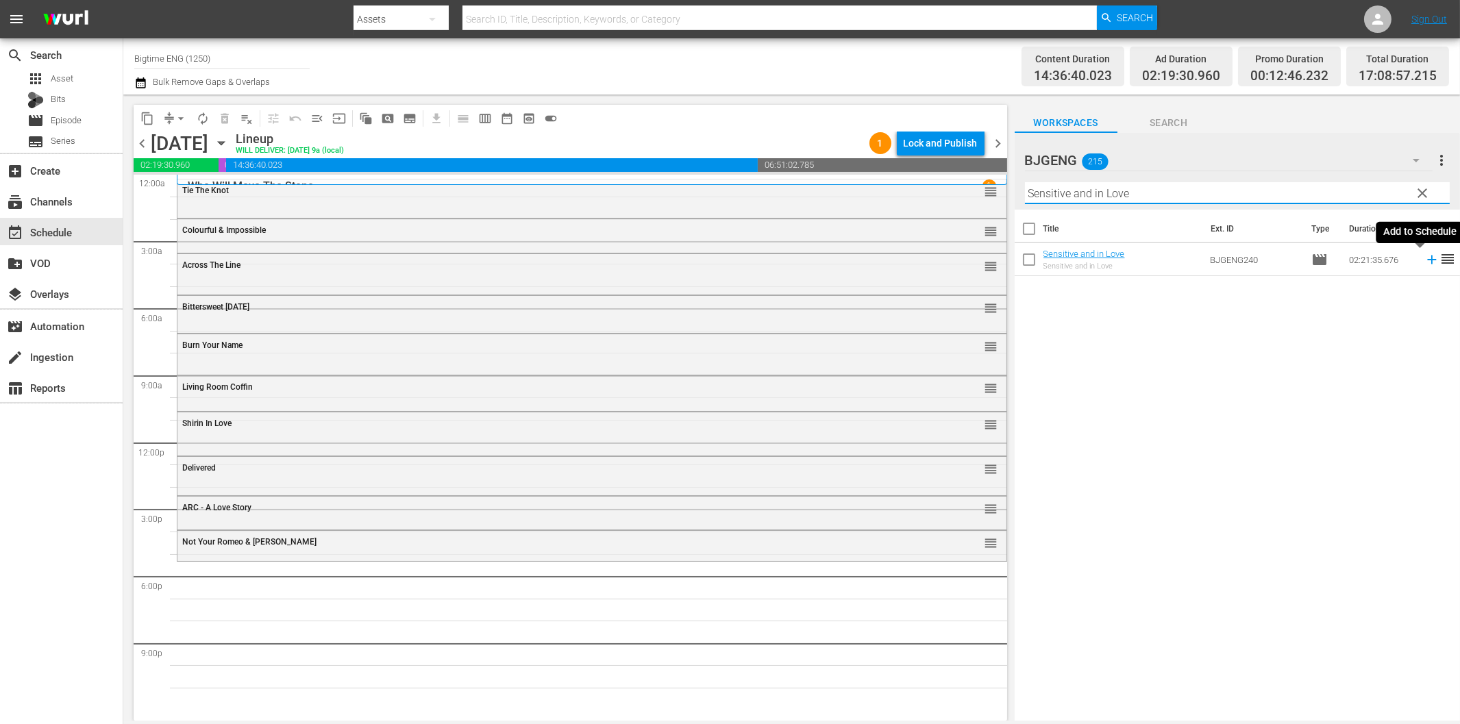
click at [1427, 260] on icon at bounding box center [1431, 260] width 9 height 9
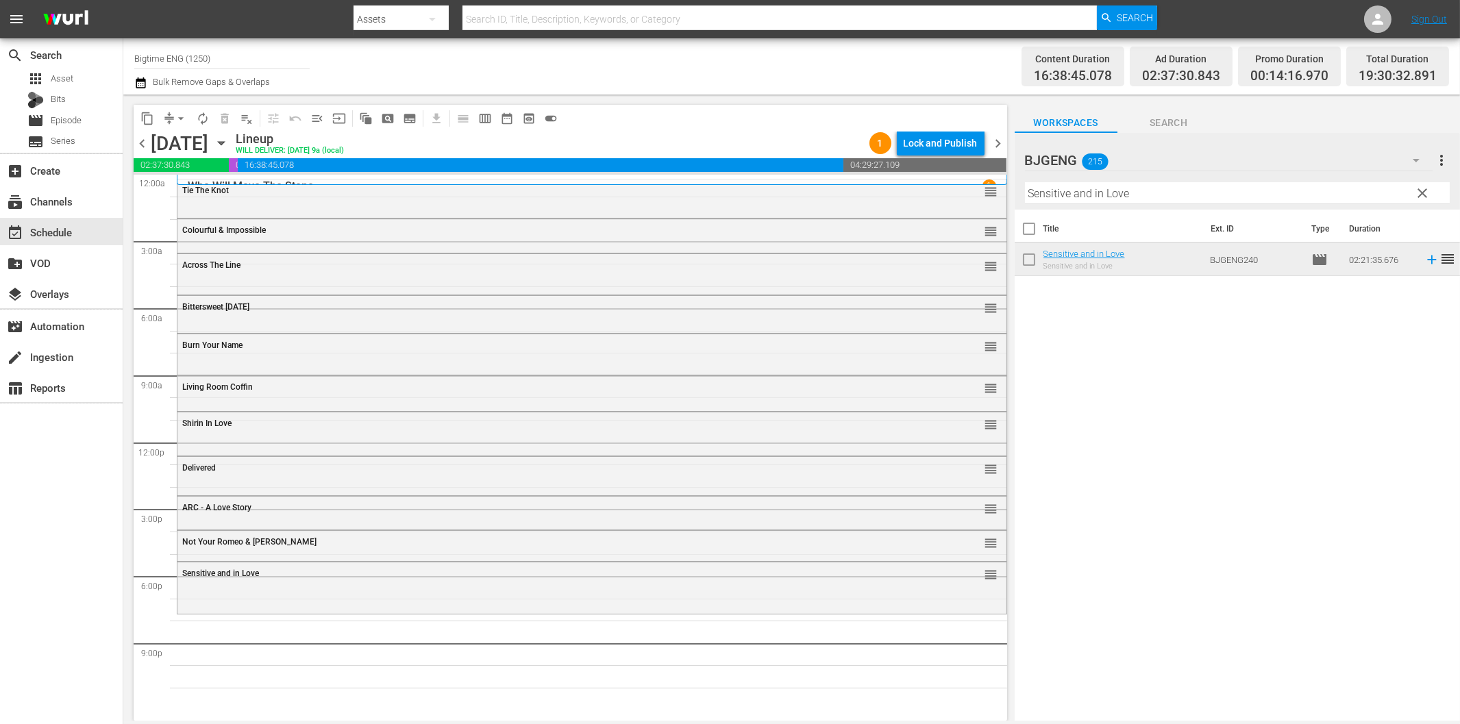
click at [1129, 197] on input "Sensitive and in Love" at bounding box center [1237, 193] width 425 height 22
paste input "al Azul"
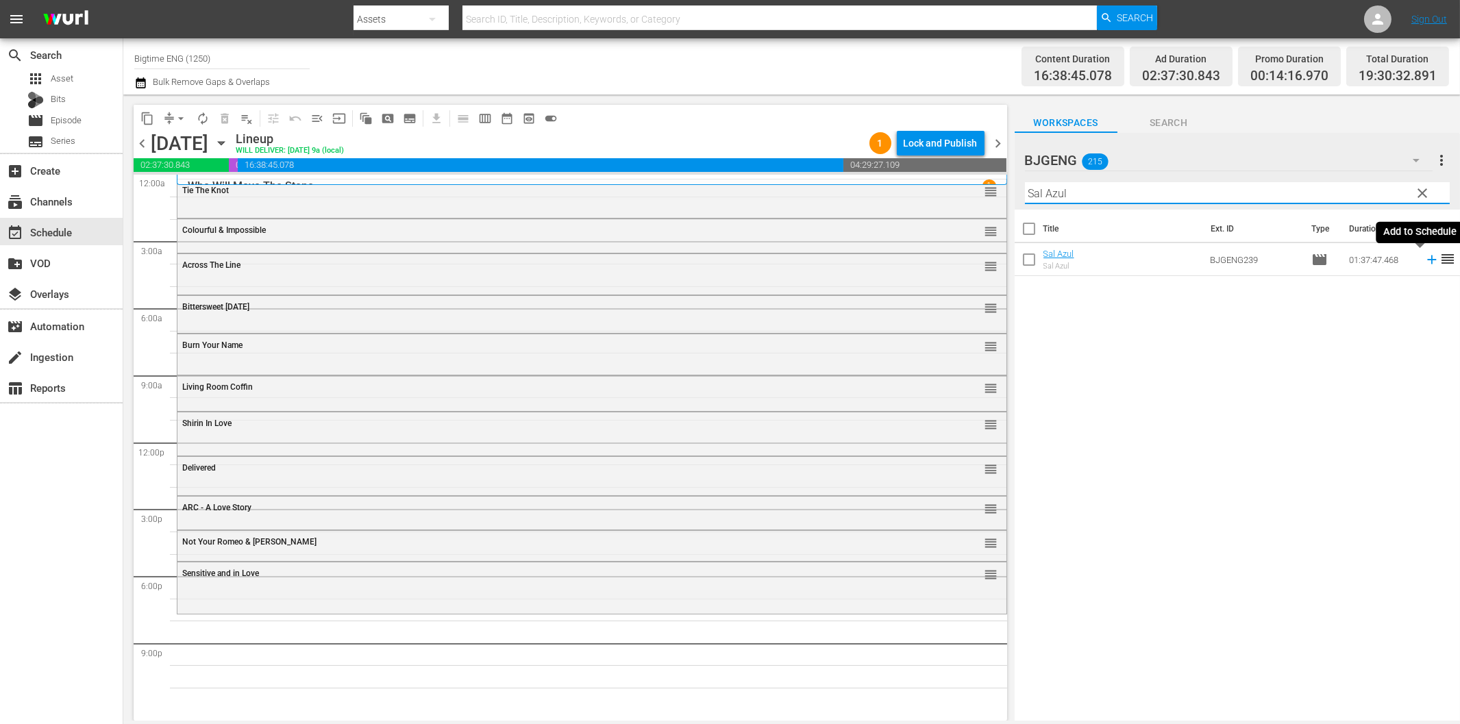
click at [1424, 261] on icon at bounding box center [1431, 259] width 15 height 15
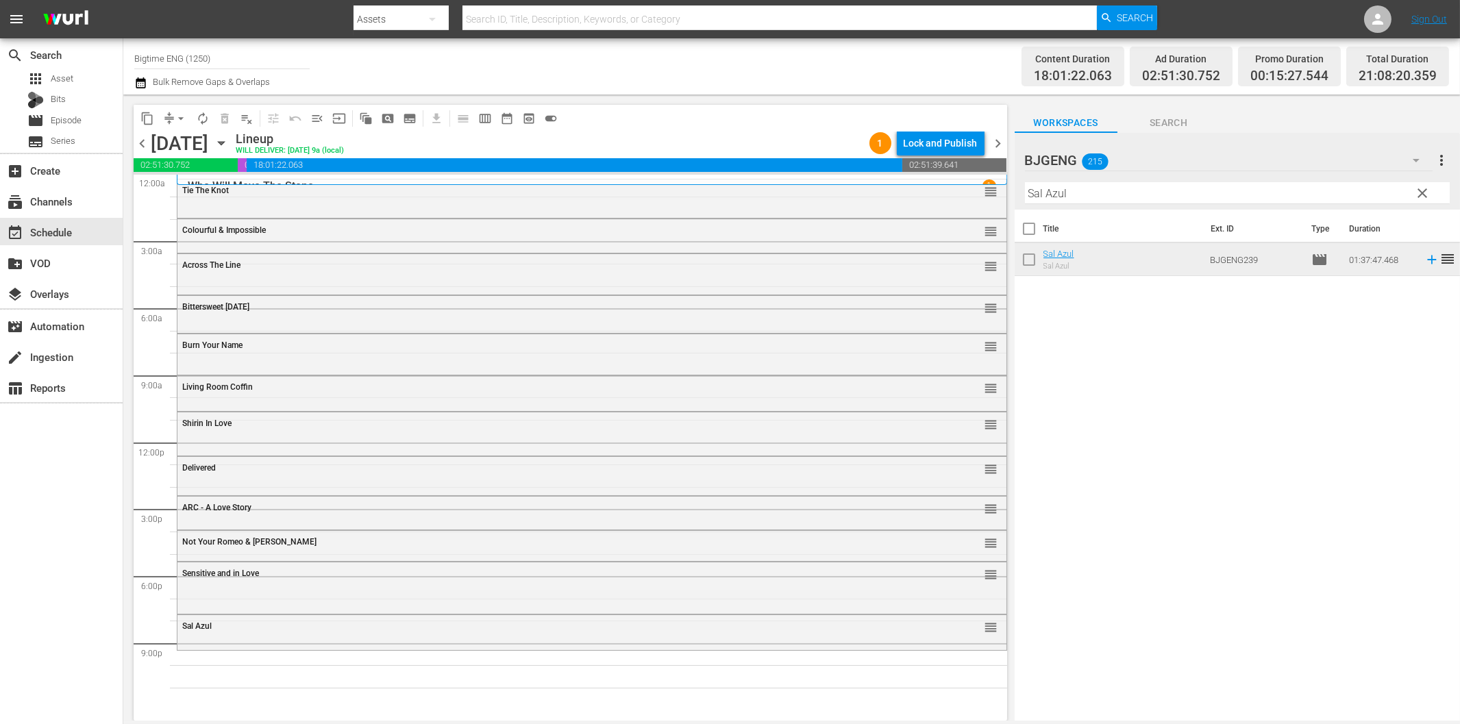
click at [1156, 182] on input "Sal Azul" at bounding box center [1237, 193] width 425 height 22
paste input "[GEOGRAPHIC_DATA]"
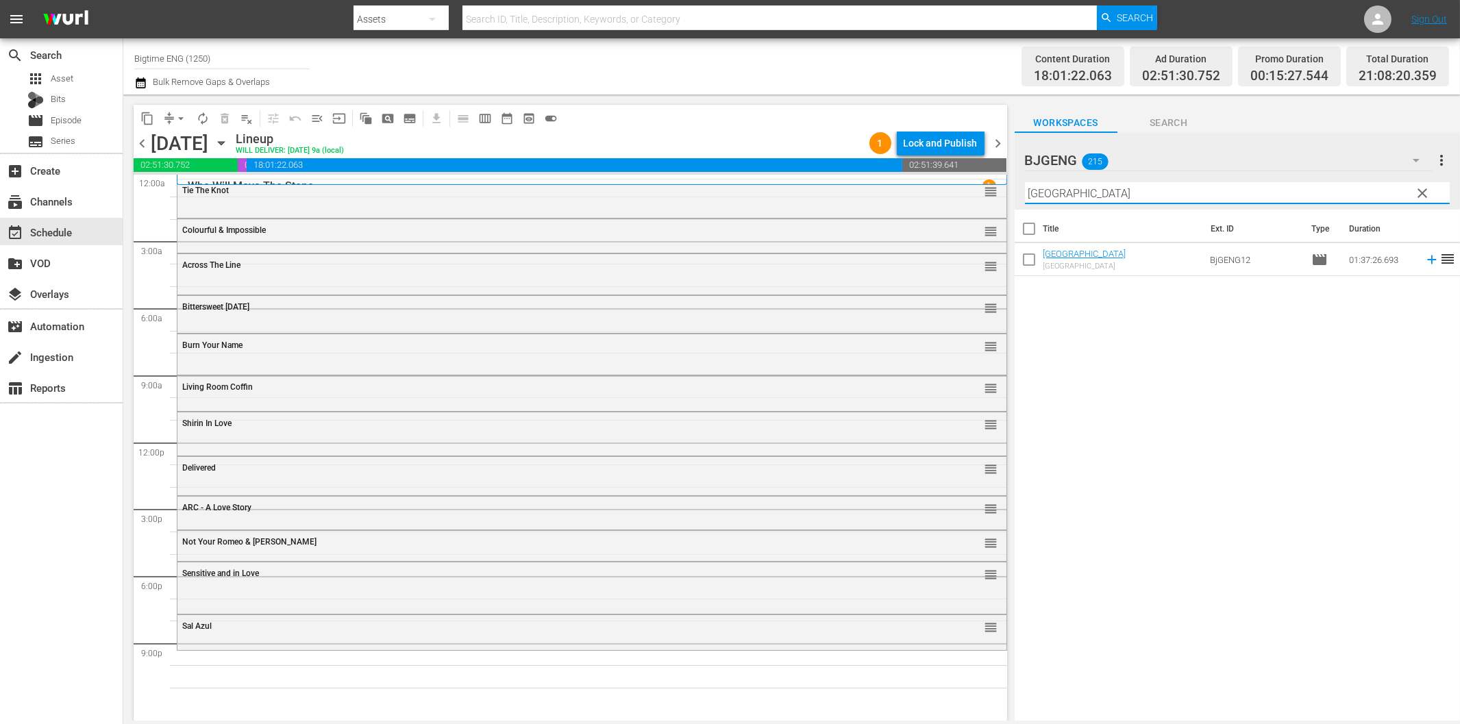
click at [1427, 259] on icon at bounding box center [1431, 260] width 9 height 9
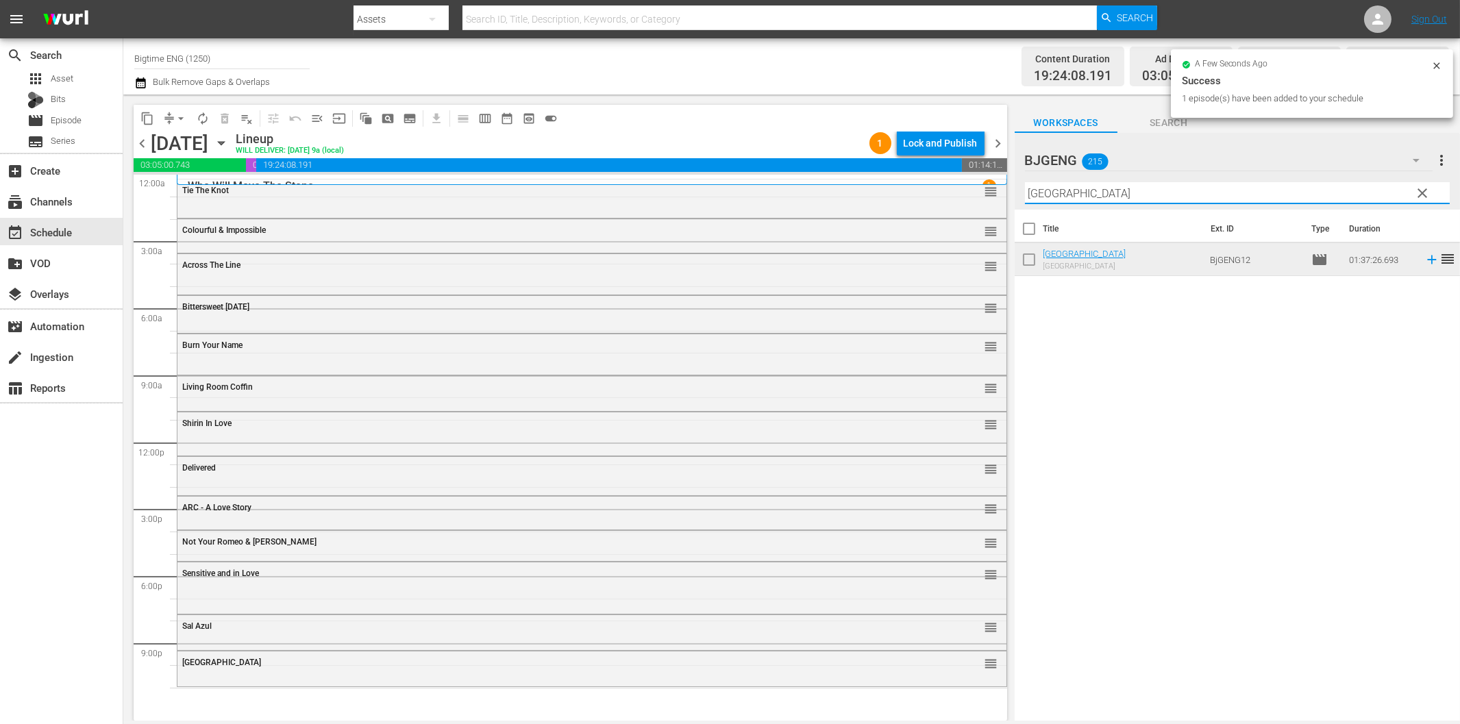
click at [1119, 193] on input "[GEOGRAPHIC_DATA]" at bounding box center [1237, 193] width 425 height 22
paste input "All in Time"
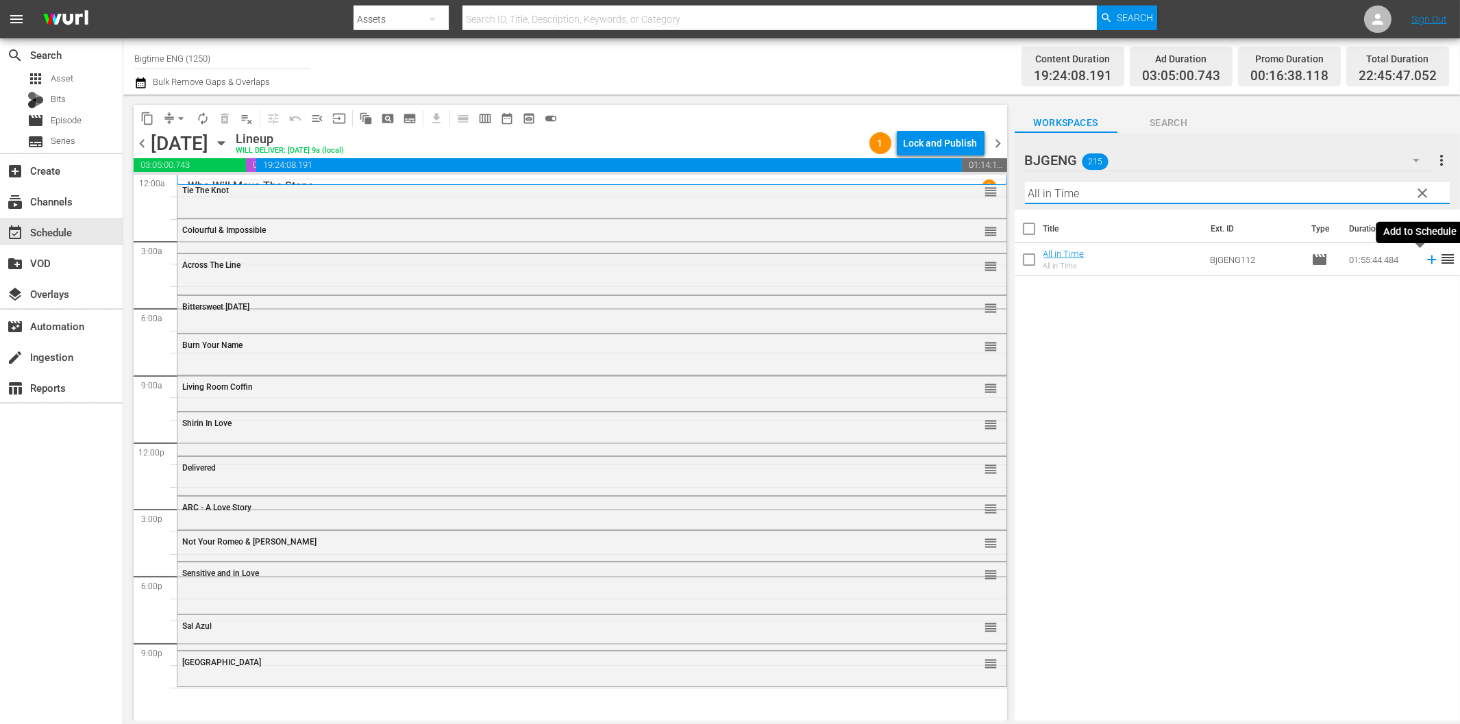
type input "All in Time"
click at [1427, 259] on icon at bounding box center [1431, 260] width 9 height 9
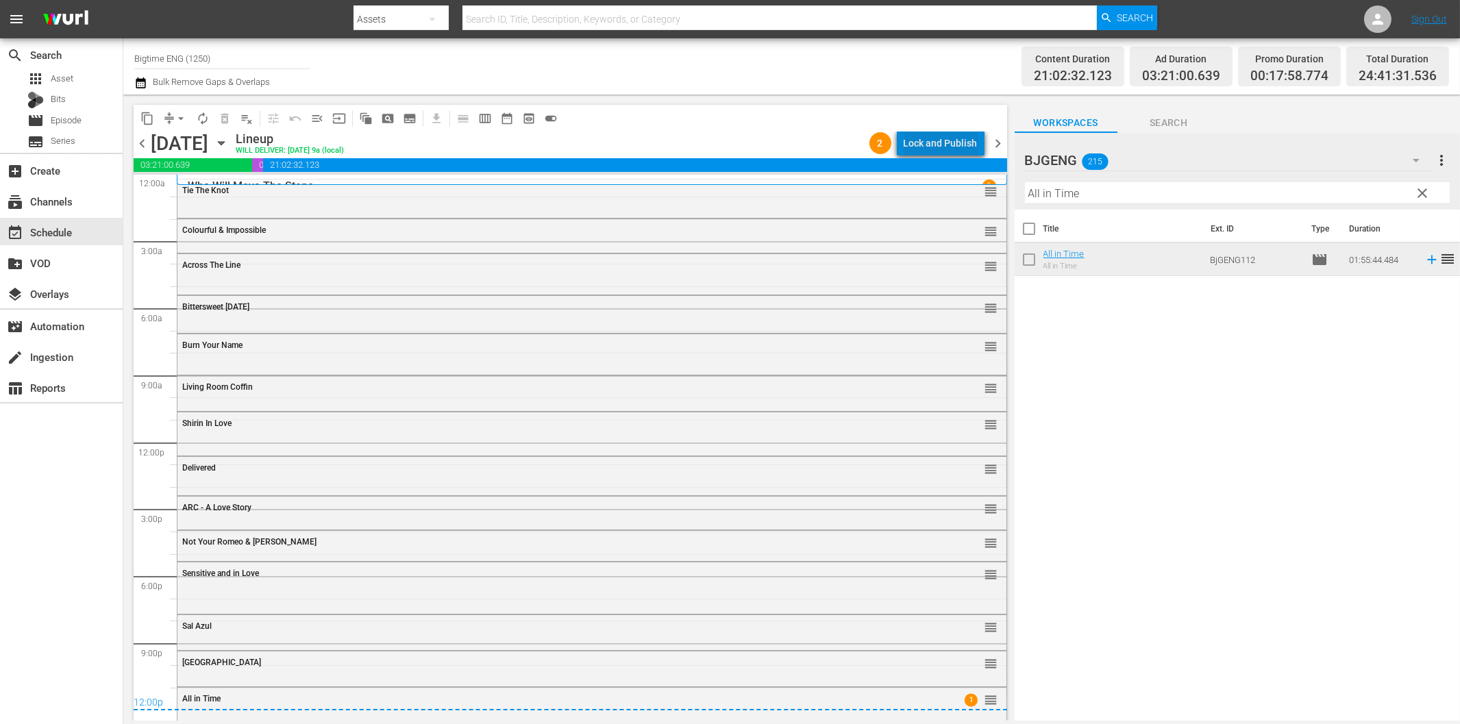
click at [950, 137] on div "Lock and Publish" at bounding box center [941, 143] width 74 height 25
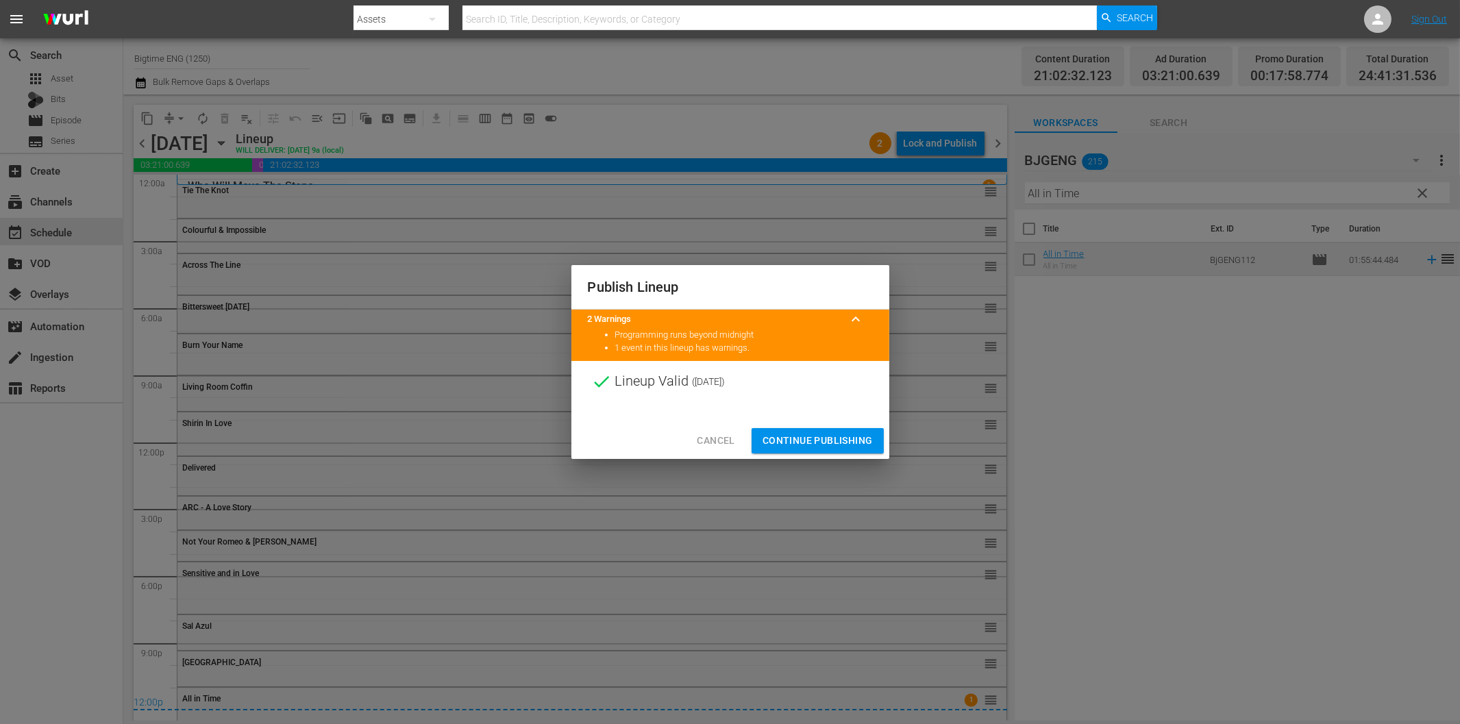
click at [819, 445] on span "Continue Publishing" at bounding box center [818, 440] width 110 height 17
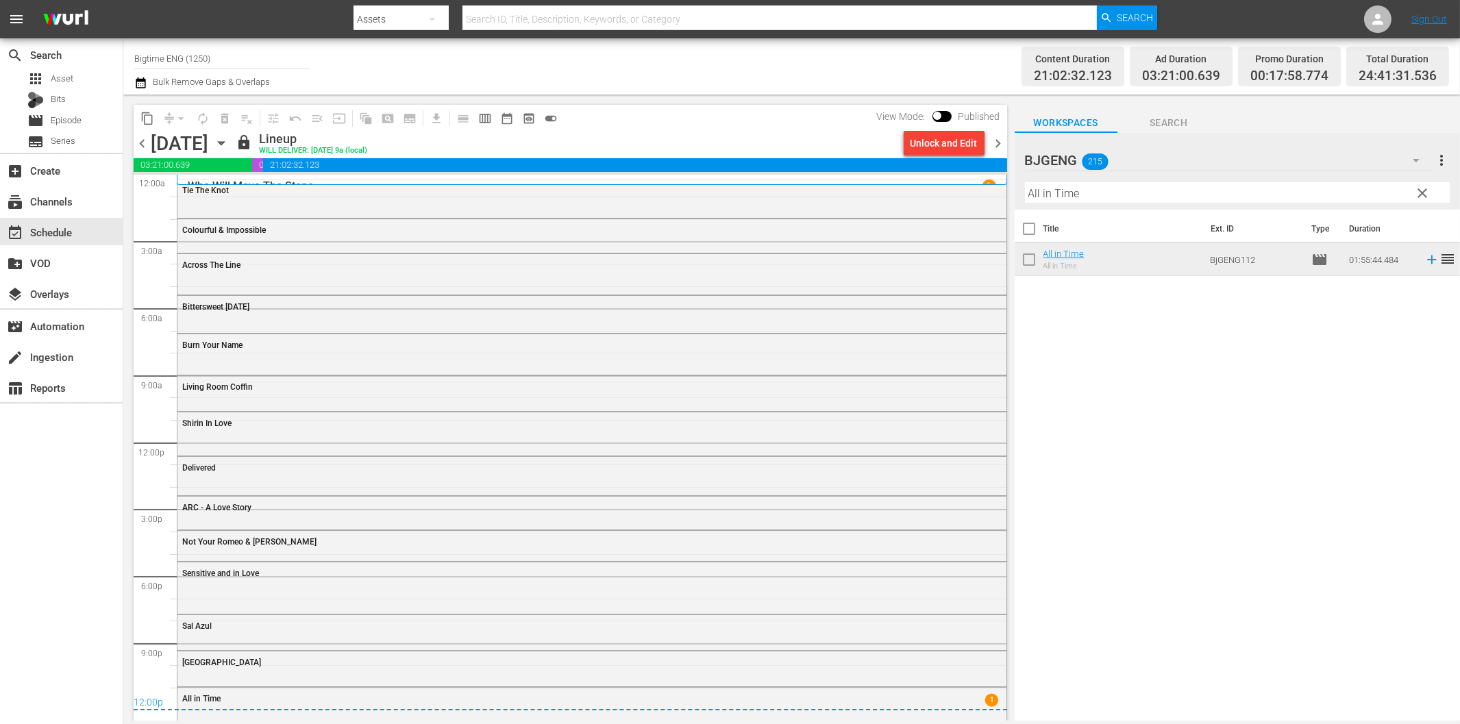
click at [1167, 406] on div "Title Ext. ID Type Duration All in Time All in Time BjGENG112 movie 01:55:44.48…" at bounding box center [1237, 466] width 445 height 513
